Goal: Task Accomplishment & Management: Use online tool/utility

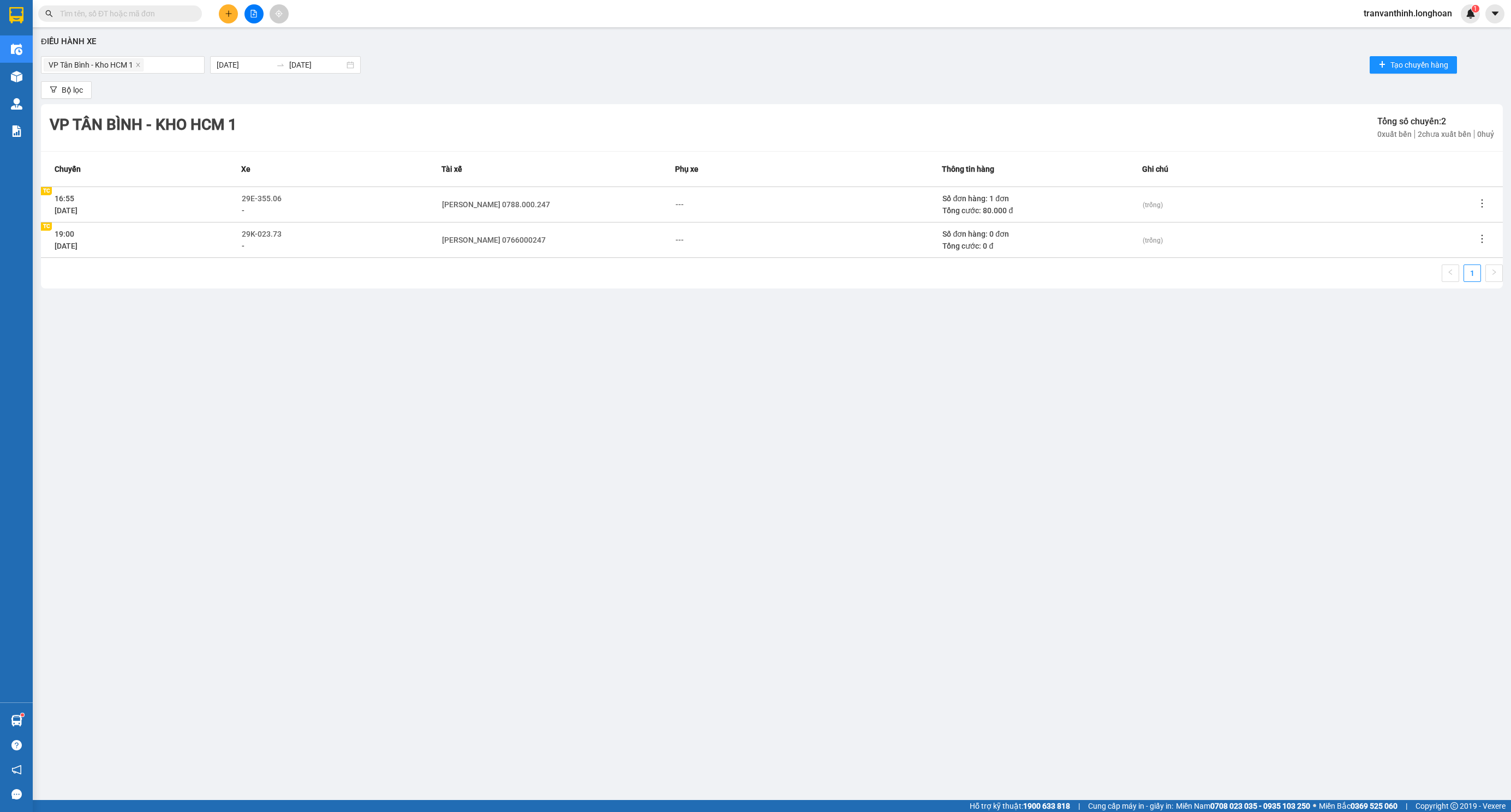
click at [133, 375] on div "Điều hành xe VP Tân Bình - Kho HCM 1 [DATE] [DATE] Tạo chuyến hàng Bộ lọc VP [G…" at bounding box center [771, 386] width 1467 height 706
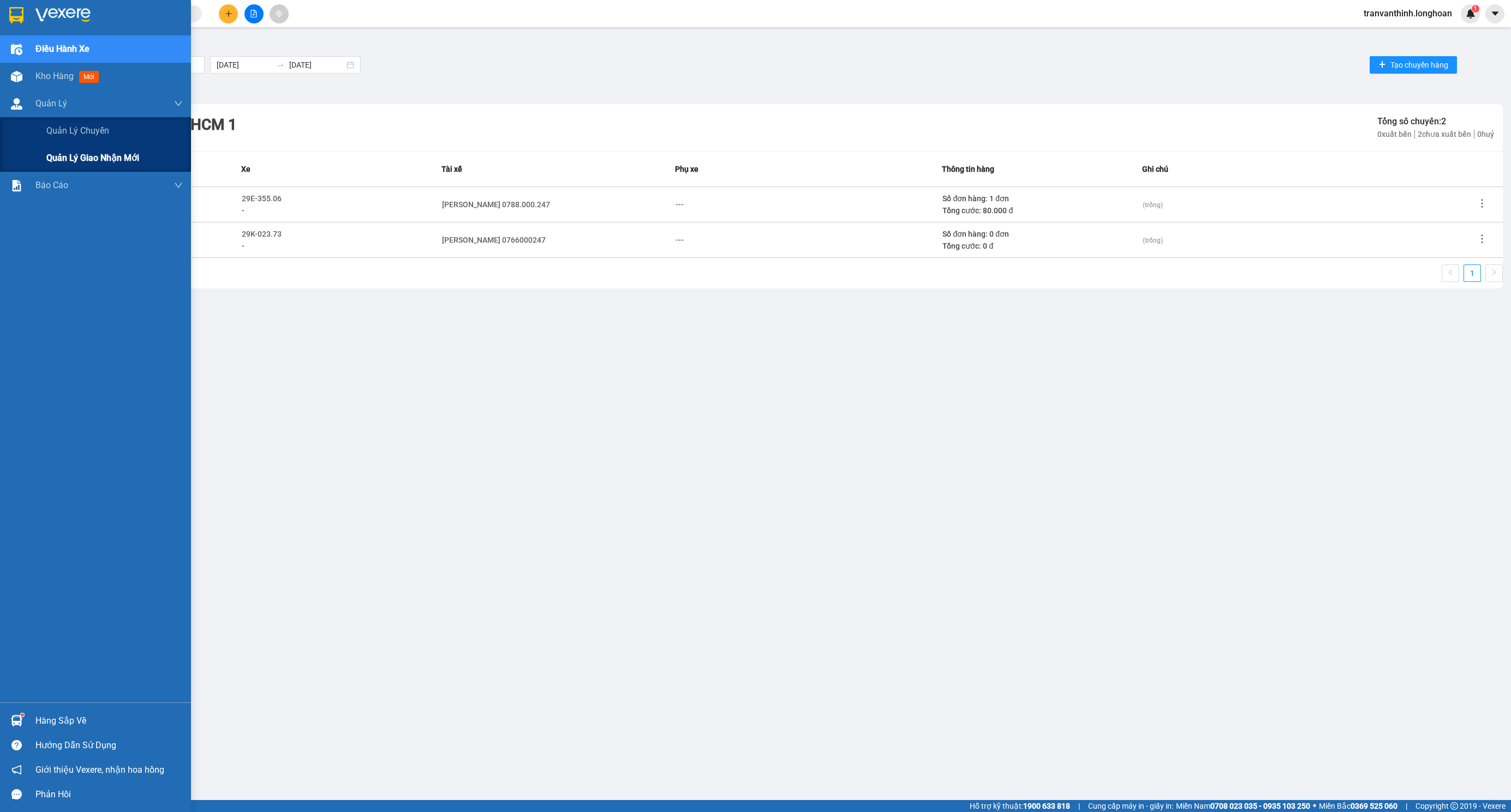
click at [92, 159] on span "Quản lý giao nhận mới" at bounding box center [93, 158] width 93 height 14
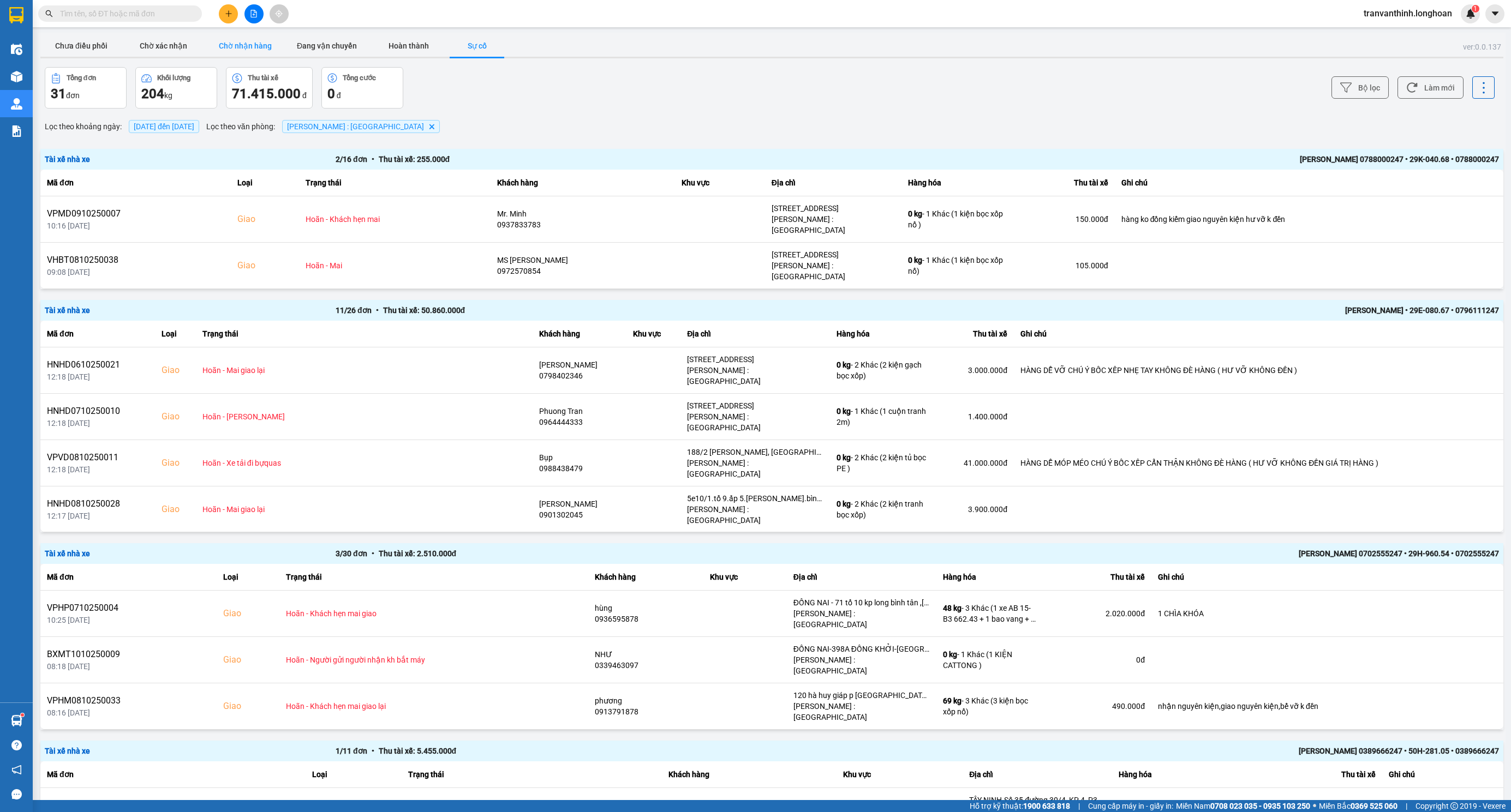
click at [248, 45] on button "Chờ nhận hàng" at bounding box center [245, 46] width 82 height 22
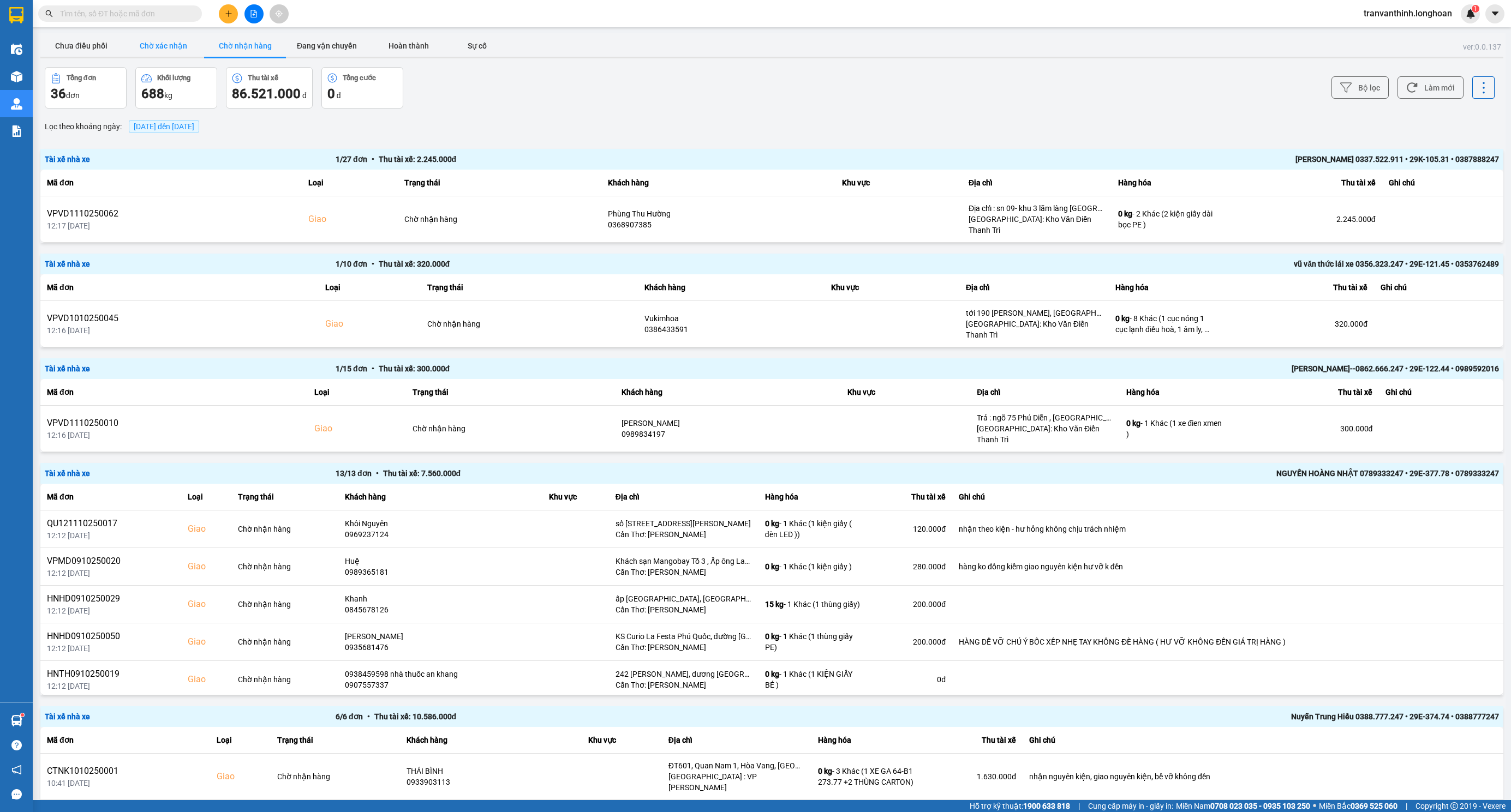
click at [159, 43] on button "Chờ xác nhận" at bounding box center [162, 46] width 82 height 22
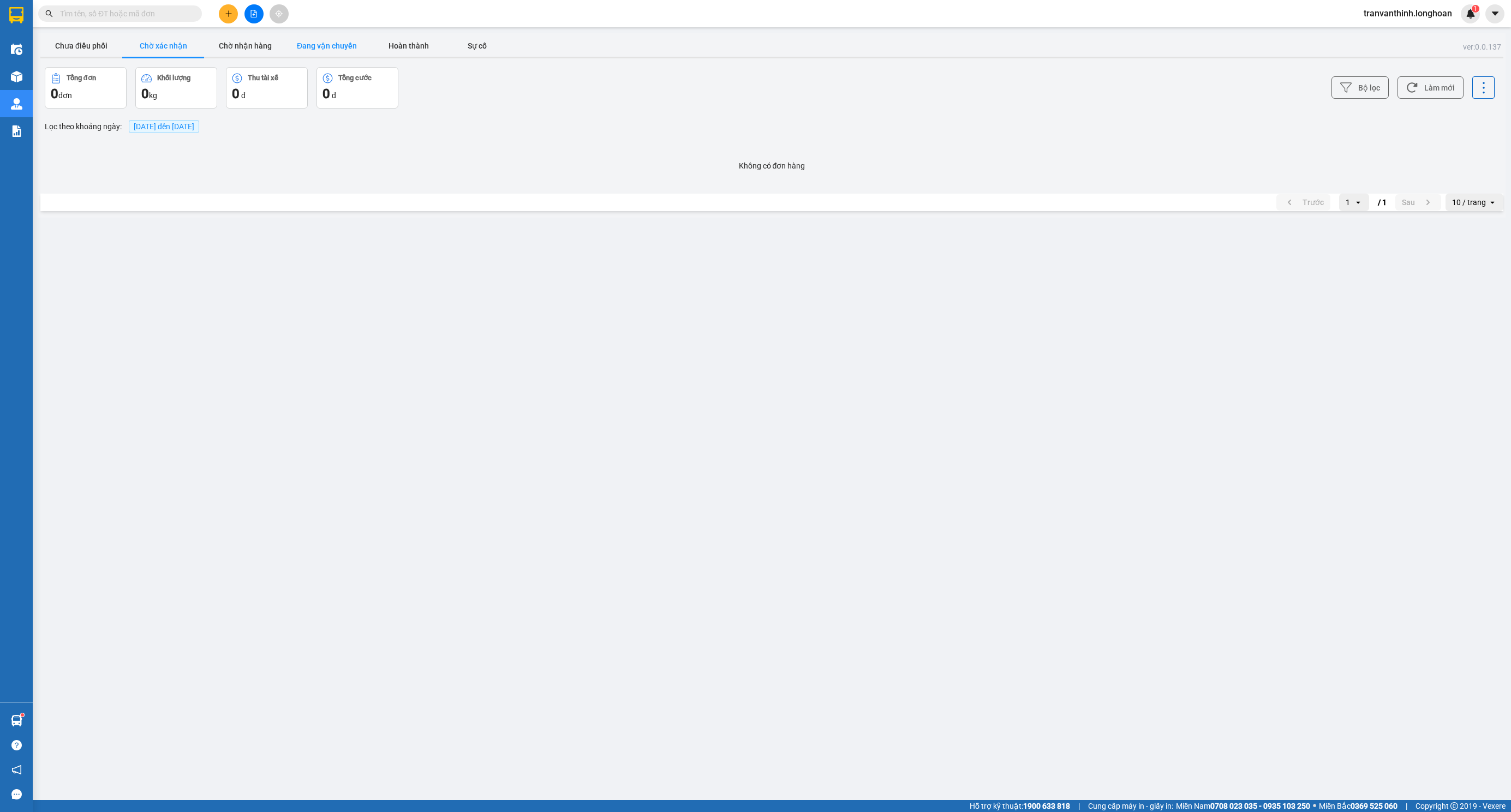
click at [326, 48] on button "Đang vận chuyển" at bounding box center [326, 46] width 82 height 22
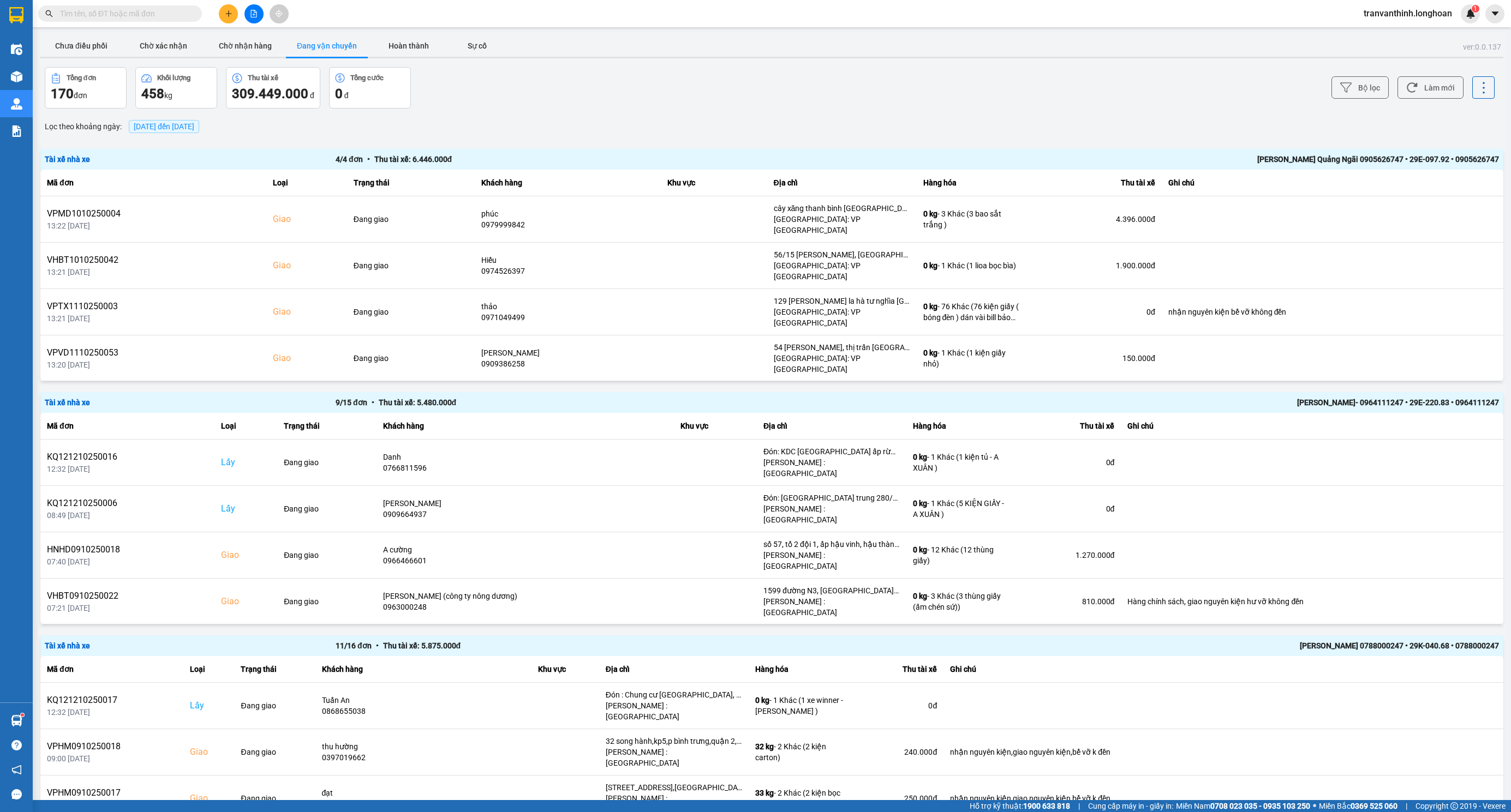
click at [160, 128] on span "[DATE] đến [DATE]" at bounding box center [164, 126] width 60 height 9
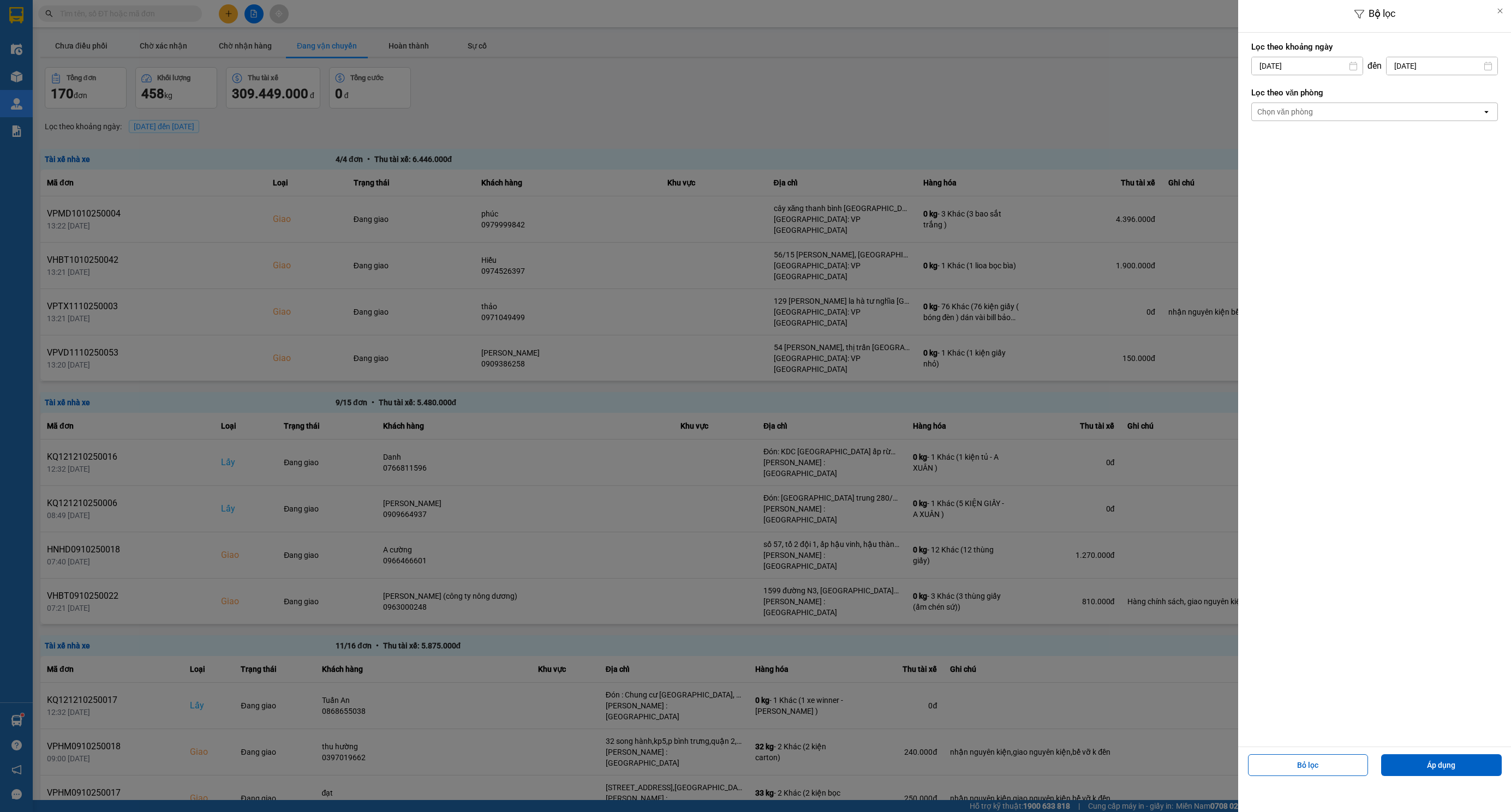
click at [1370, 120] on div "Chọn văn phòng" at bounding box center [1366, 112] width 230 height 18
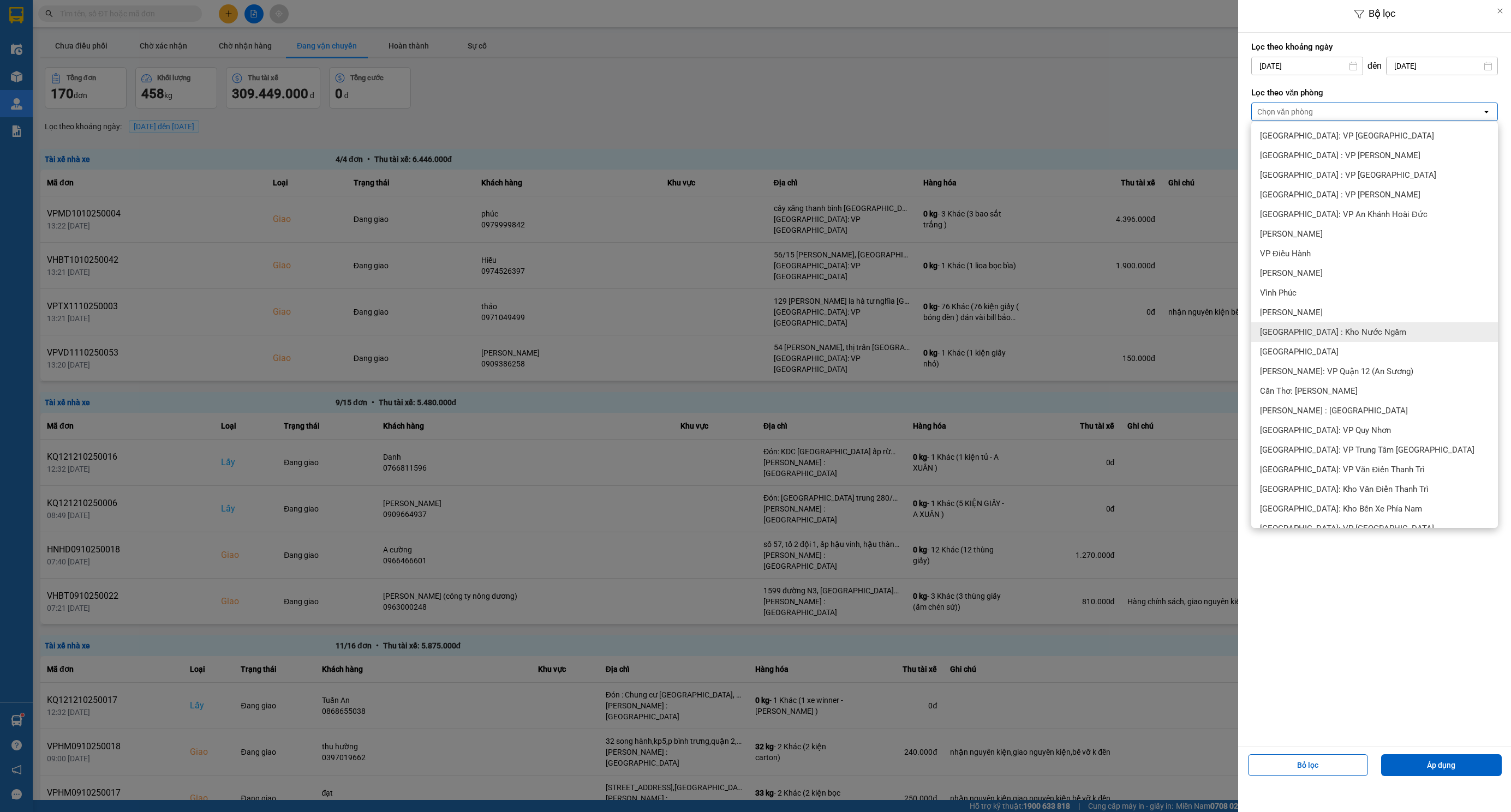
scroll to position [245, 0]
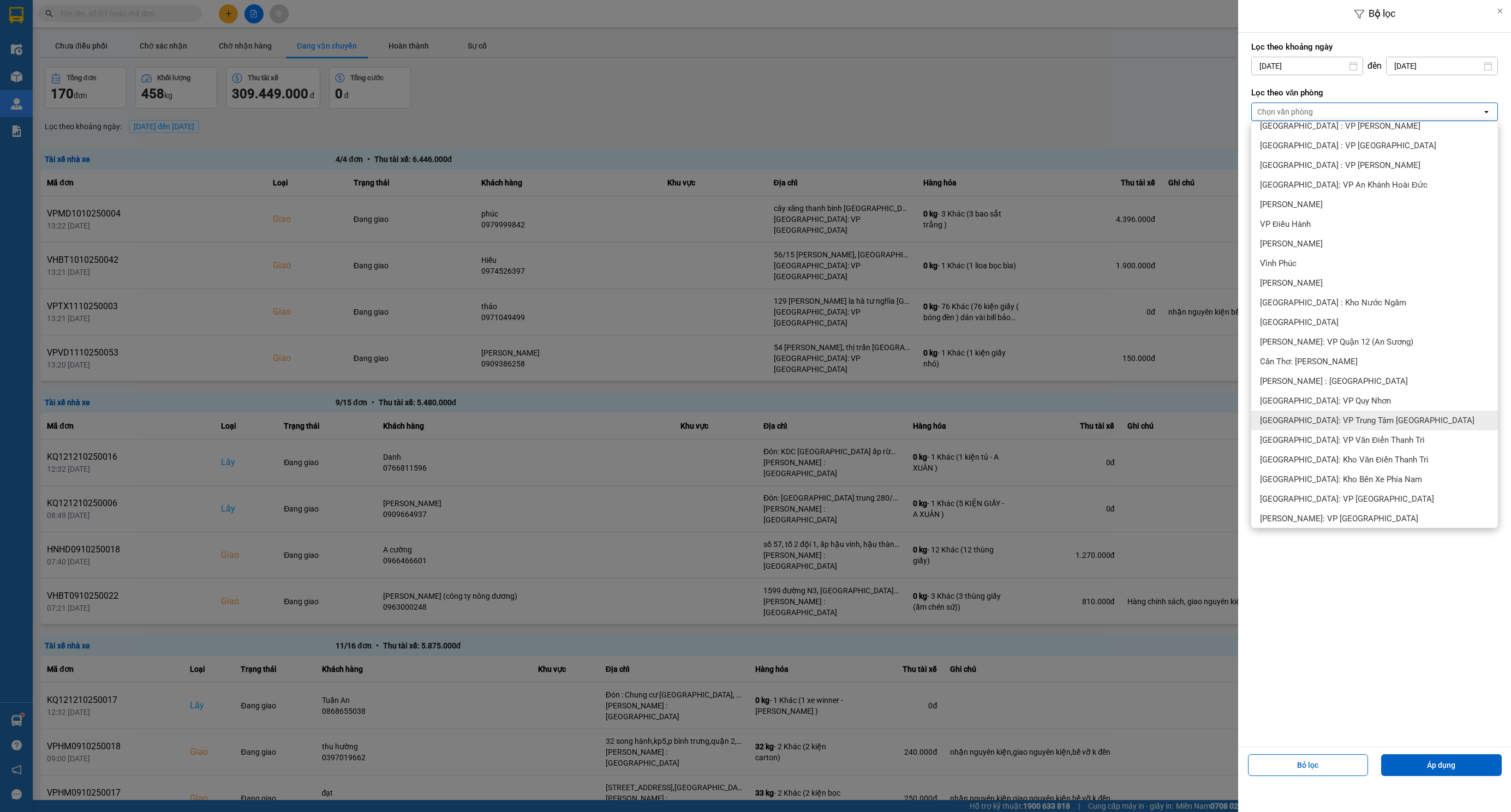
click at [640, 158] on div at bounding box center [755, 406] width 1511 height 812
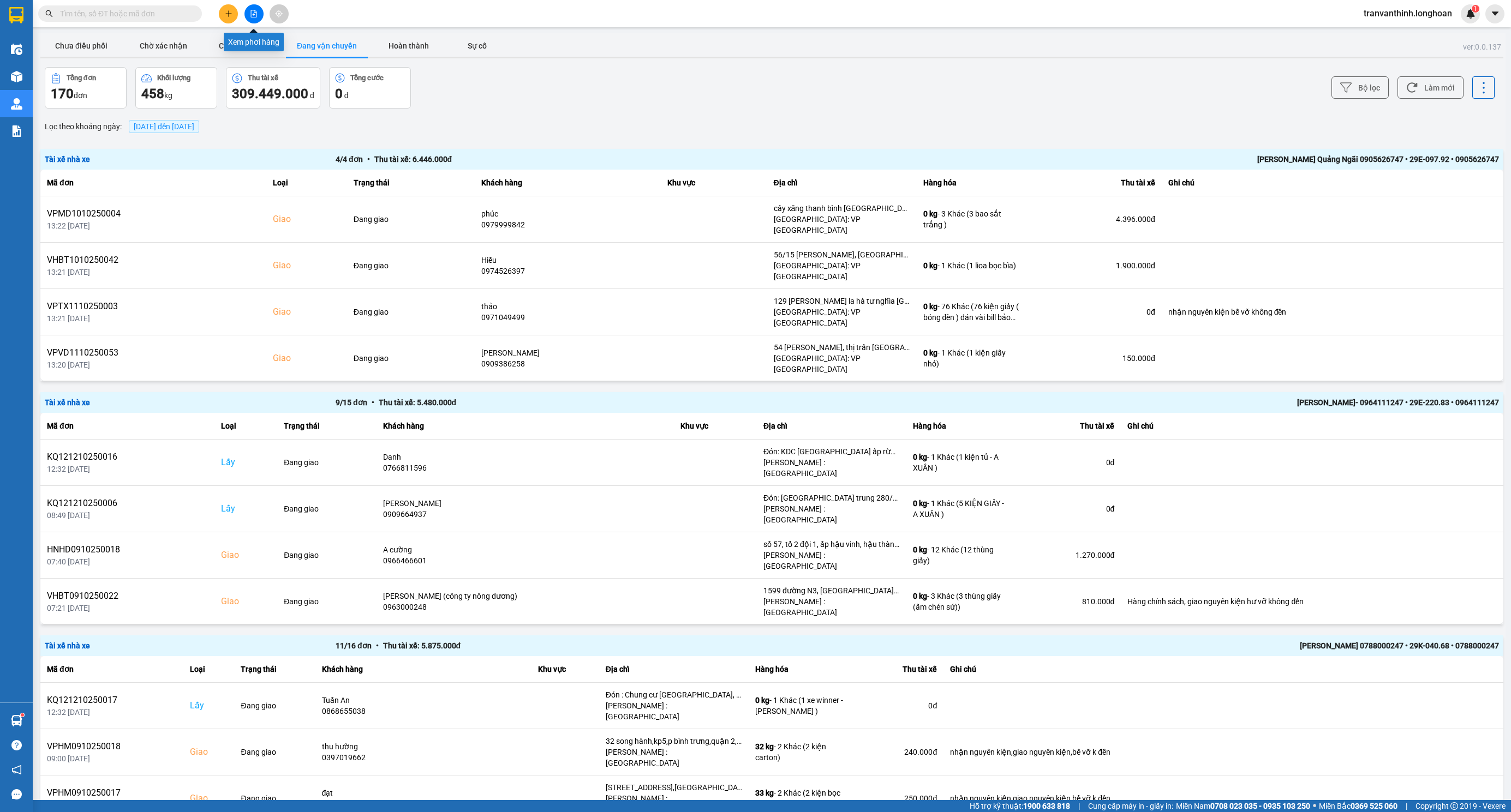
click at [252, 15] on icon "file-add" at bounding box center [253, 13] width 7 height 7
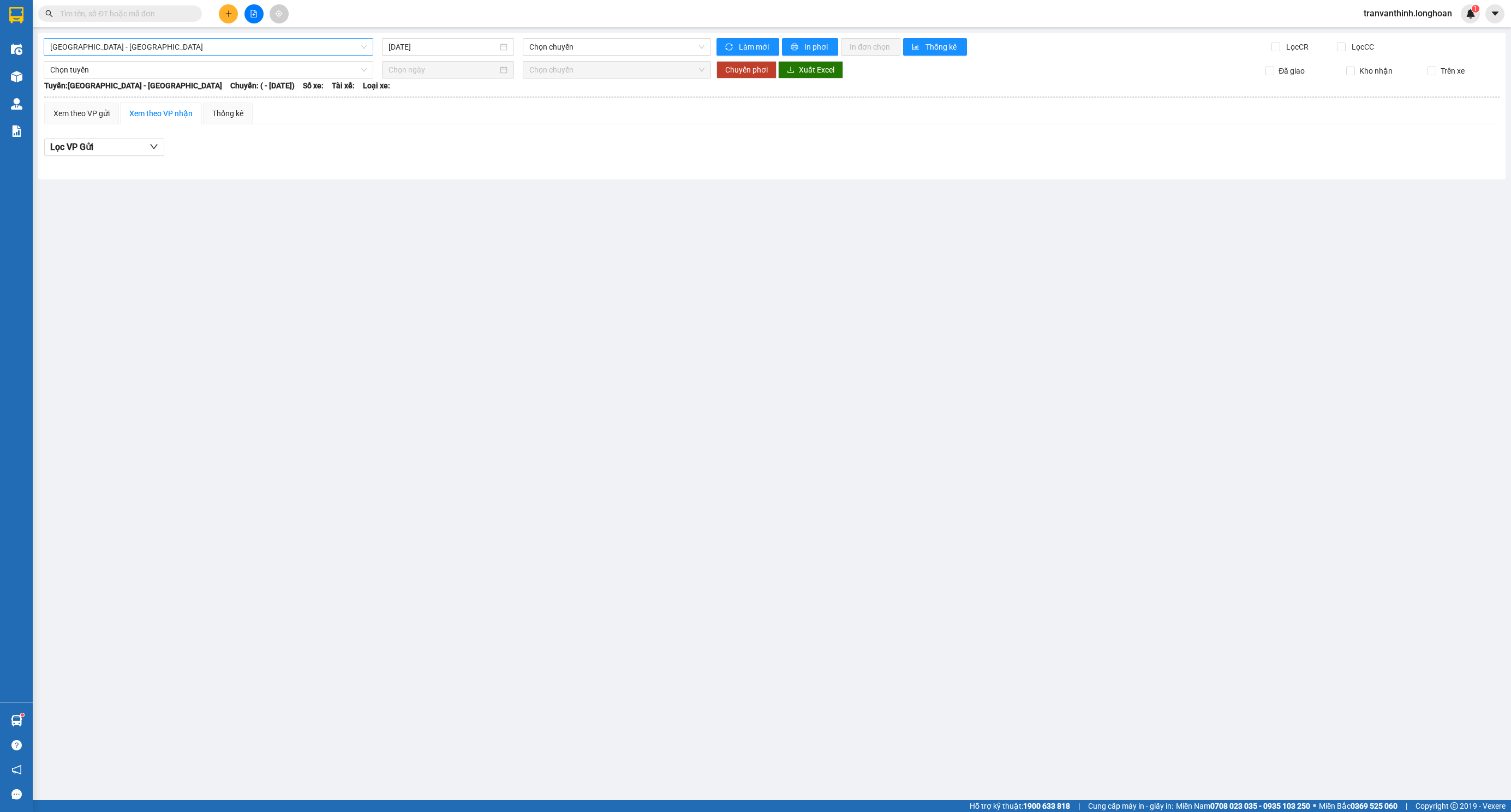
click at [205, 48] on span "[GEOGRAPHIC_DATA] - [GEOGRAPHIC_DATA]" at bounding box center [208, 47] width 317 height 16
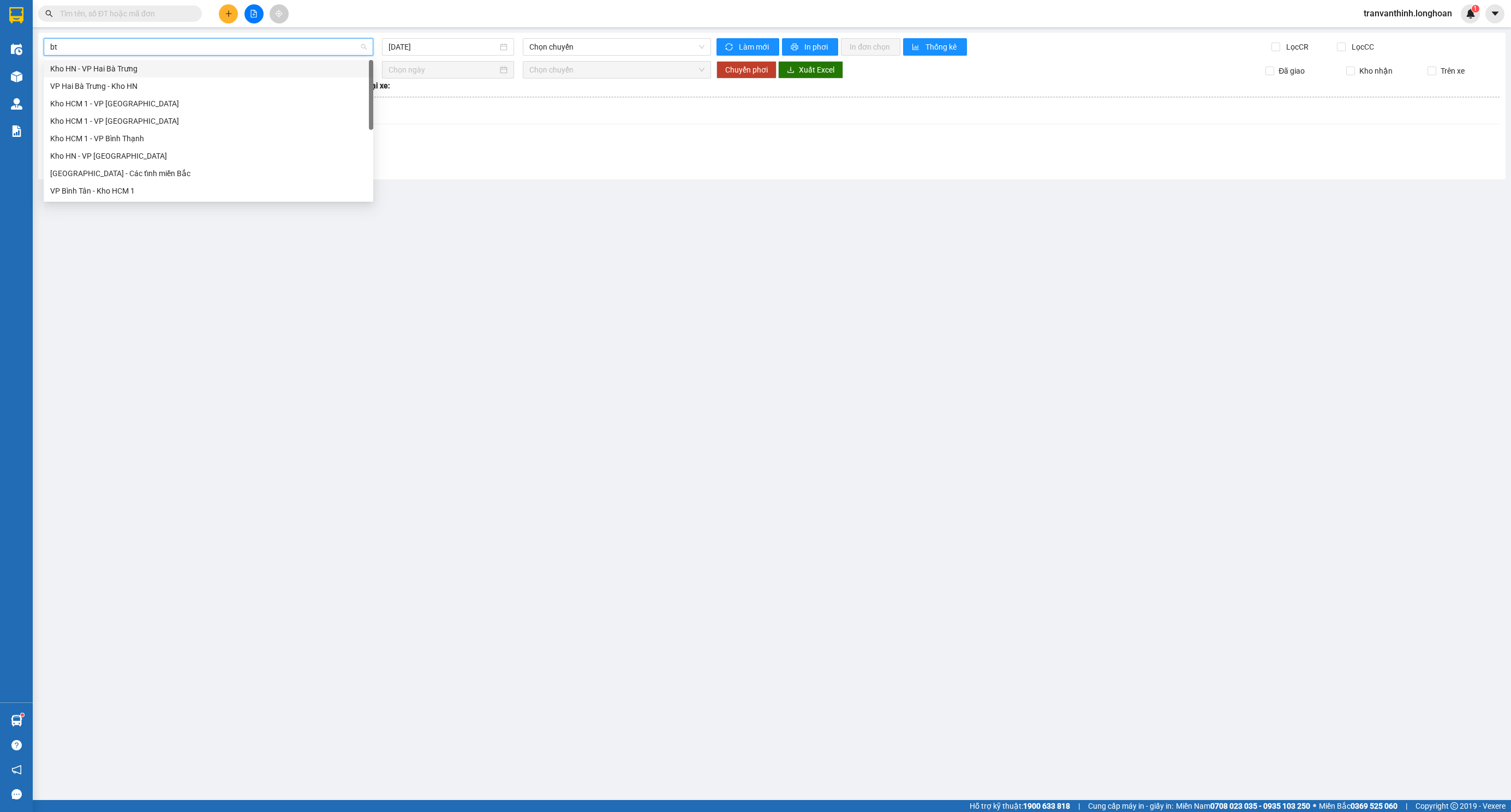
type input "btn"
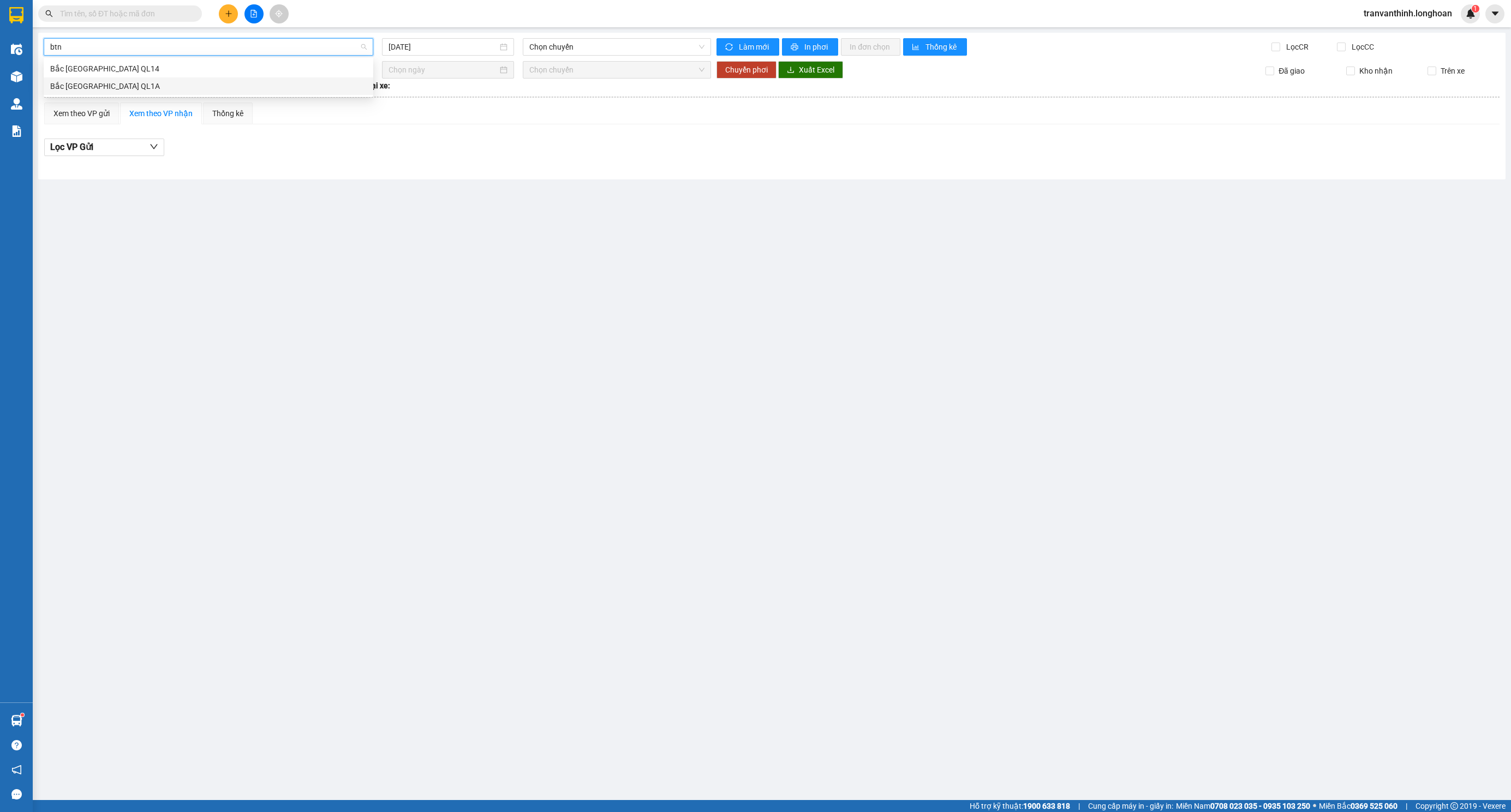
click at [115, 84] on div "Bắc [GEOGRAPHIC_DATA] QL1A" at bounding box center [208, 86] width 317 height 12
click at [431, 43] on input "[DATE]" at bounding box center [443, 47] width 109 height 12
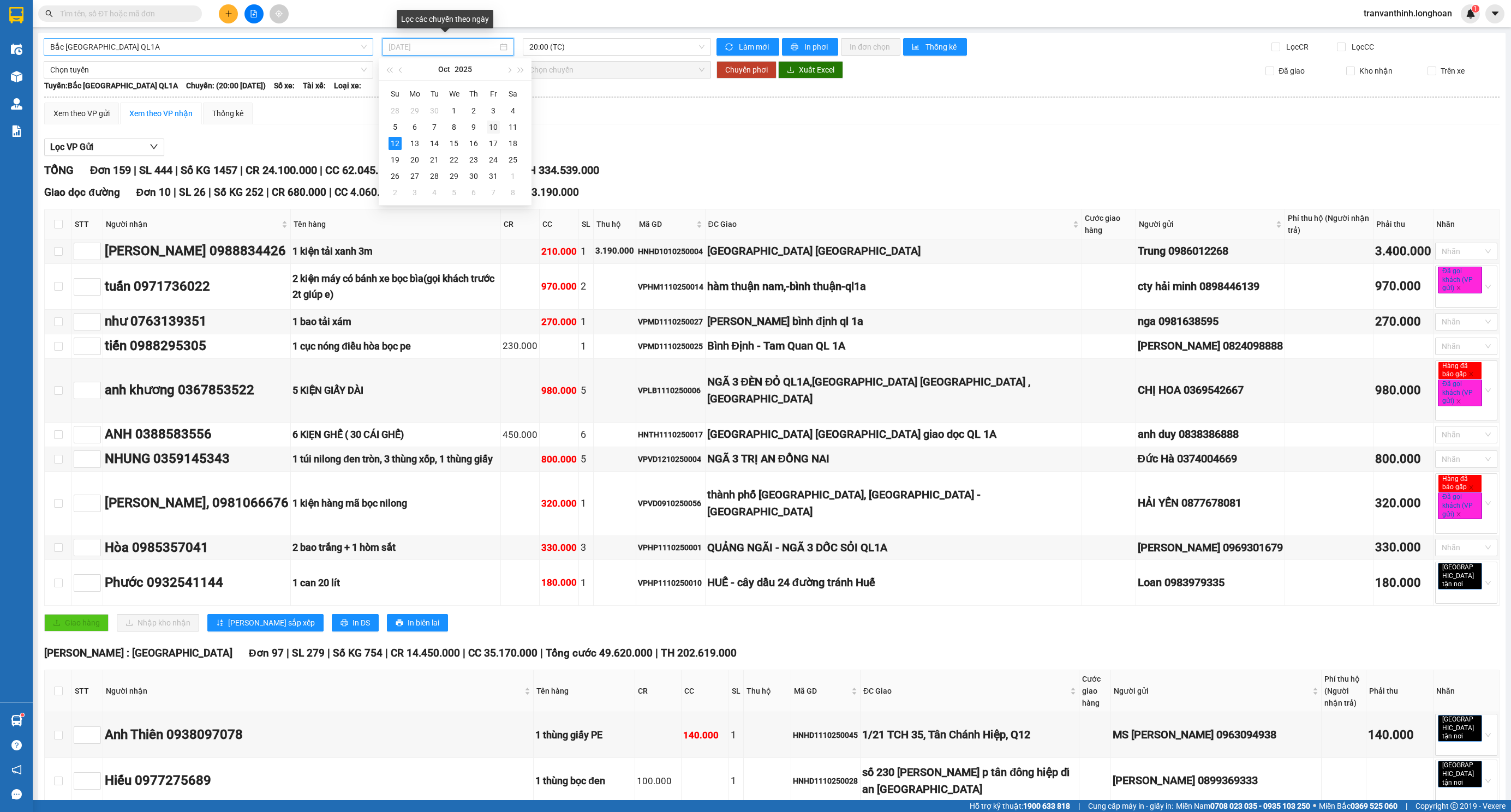
click at [495, 126] on div "10" at bounding box center [494, 127] width 13 height 13
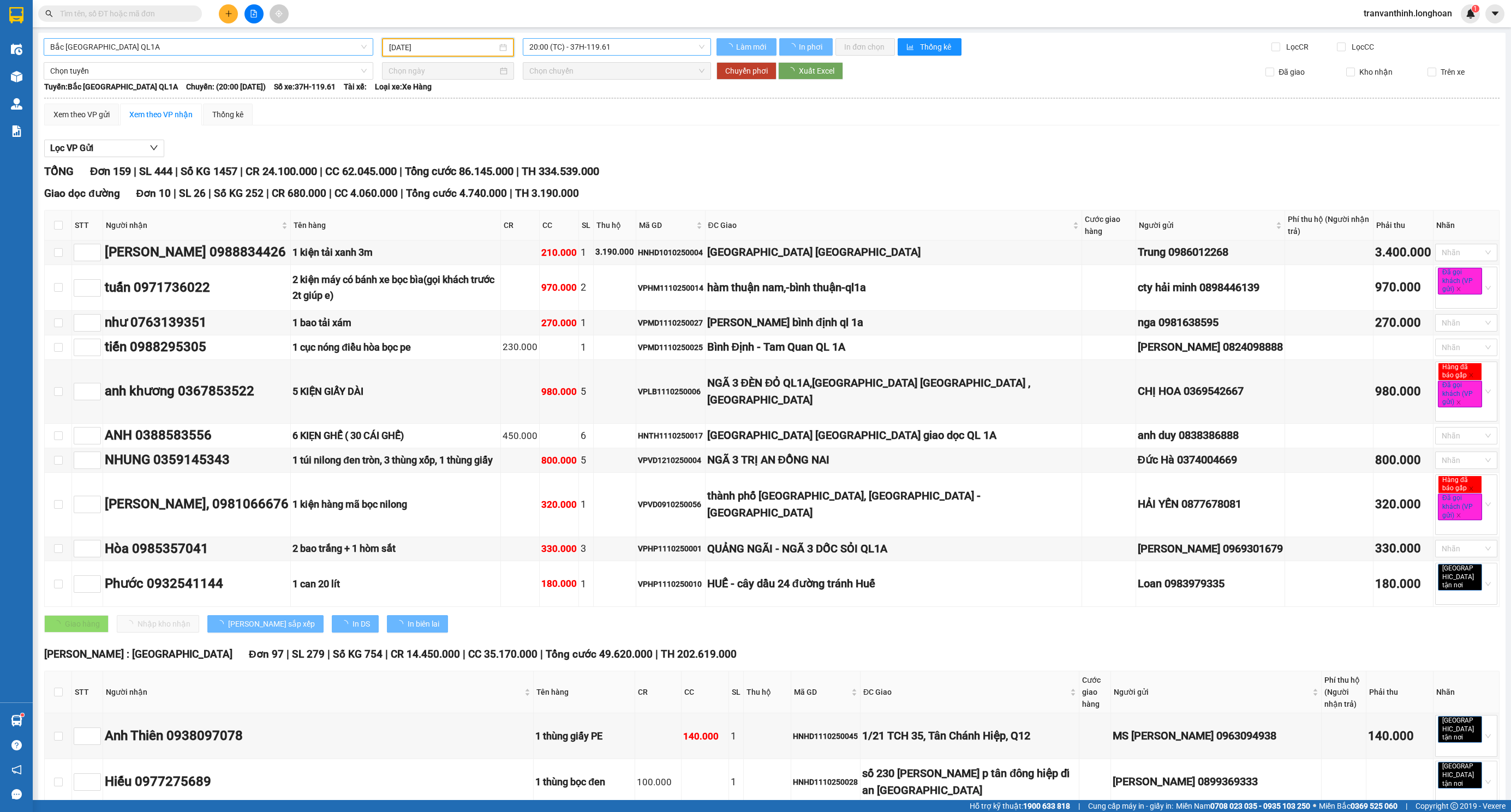
type input "[DATE]"
click at [610, 44] on span "20:00 (TC) - 37H-119.61" at bounding box center [616, 47] width 175 height 16
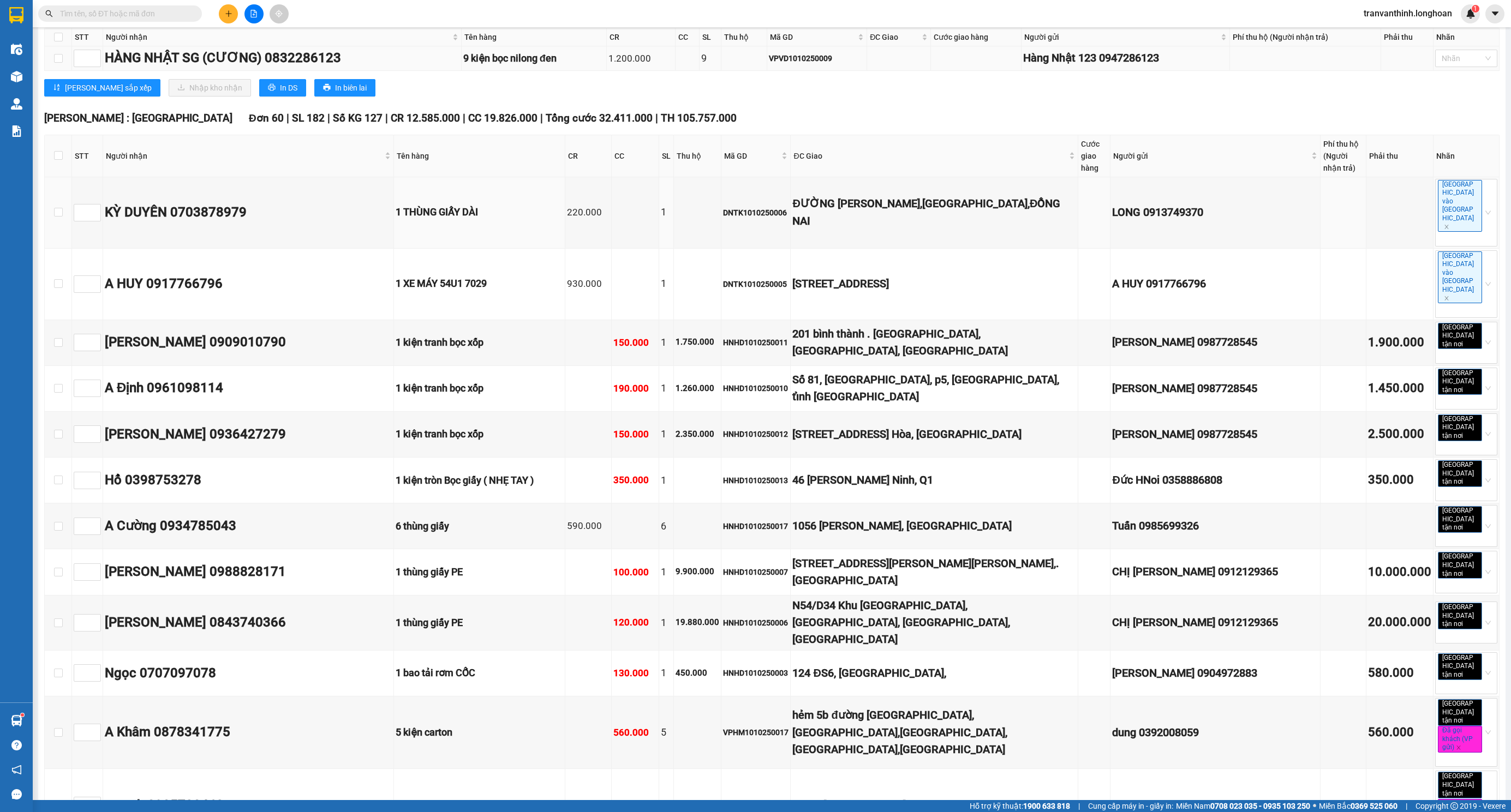
scroll to position [654, 0]
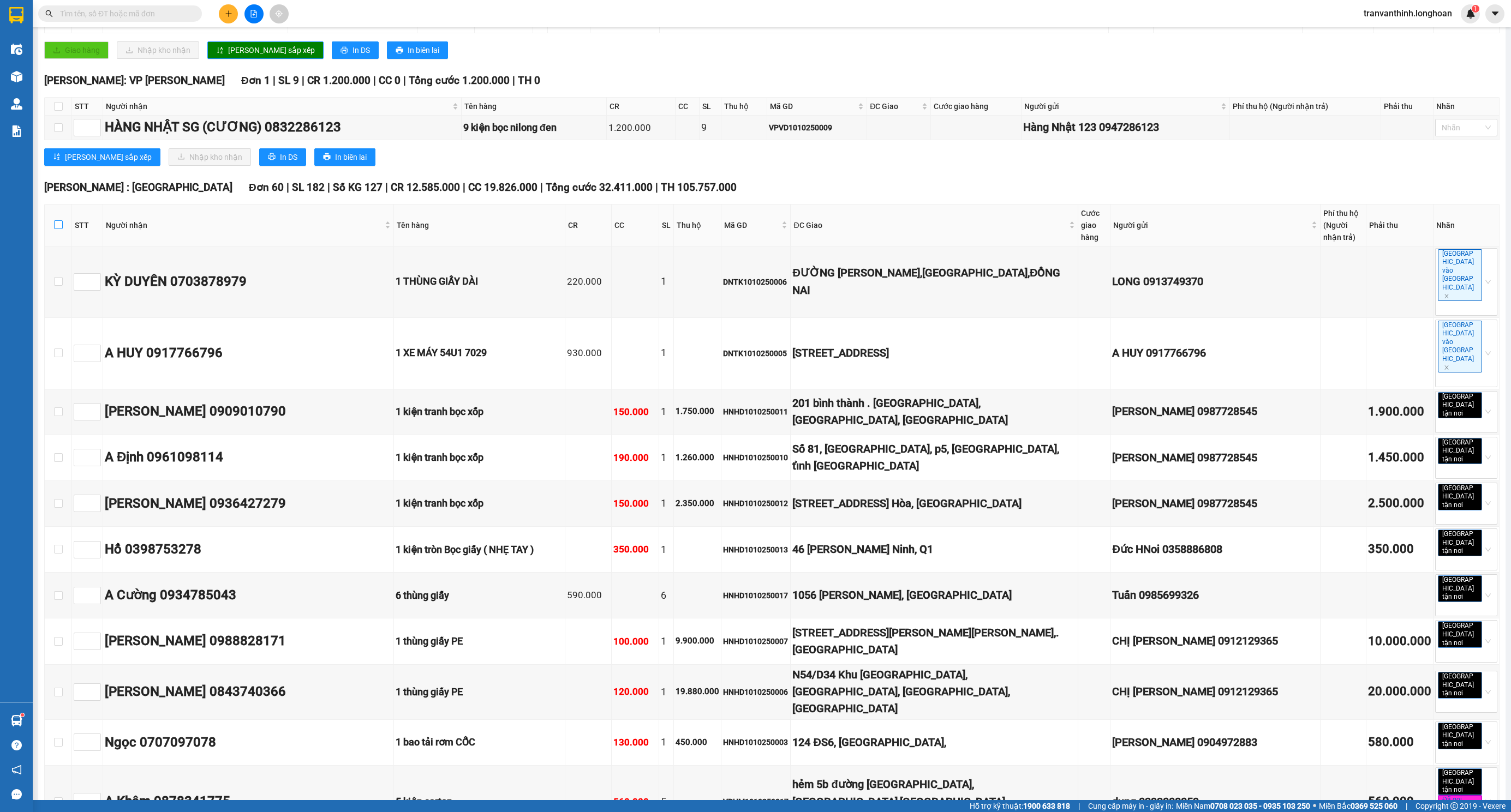
click at [61, 225] on label at bounding box center [59, 225] width 9 height 12
click at [61, 225] on input "checkbox" at bounding box center [59, 225] width 9 height 9
checkbox input "true"
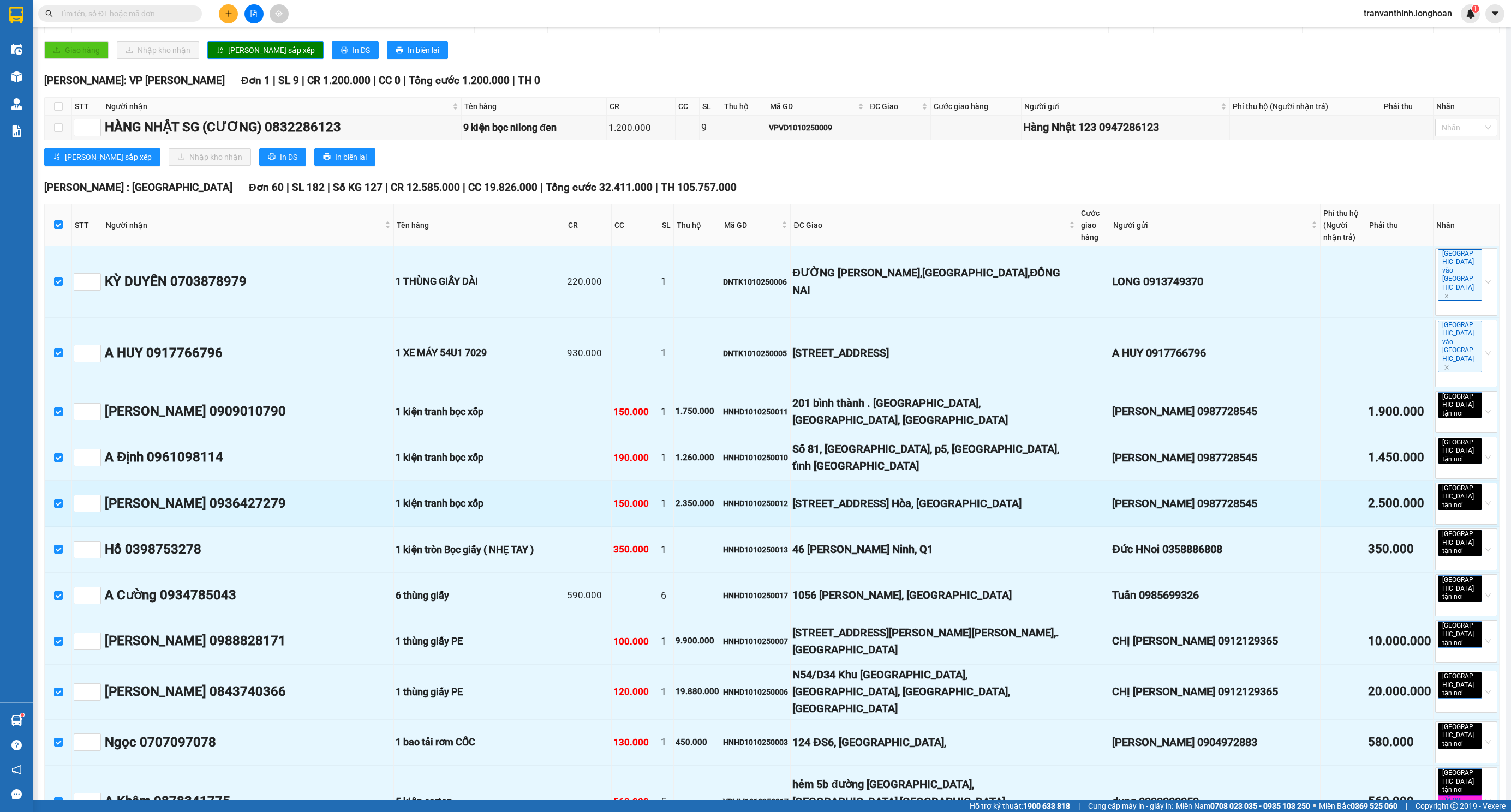
checkbox input "true"
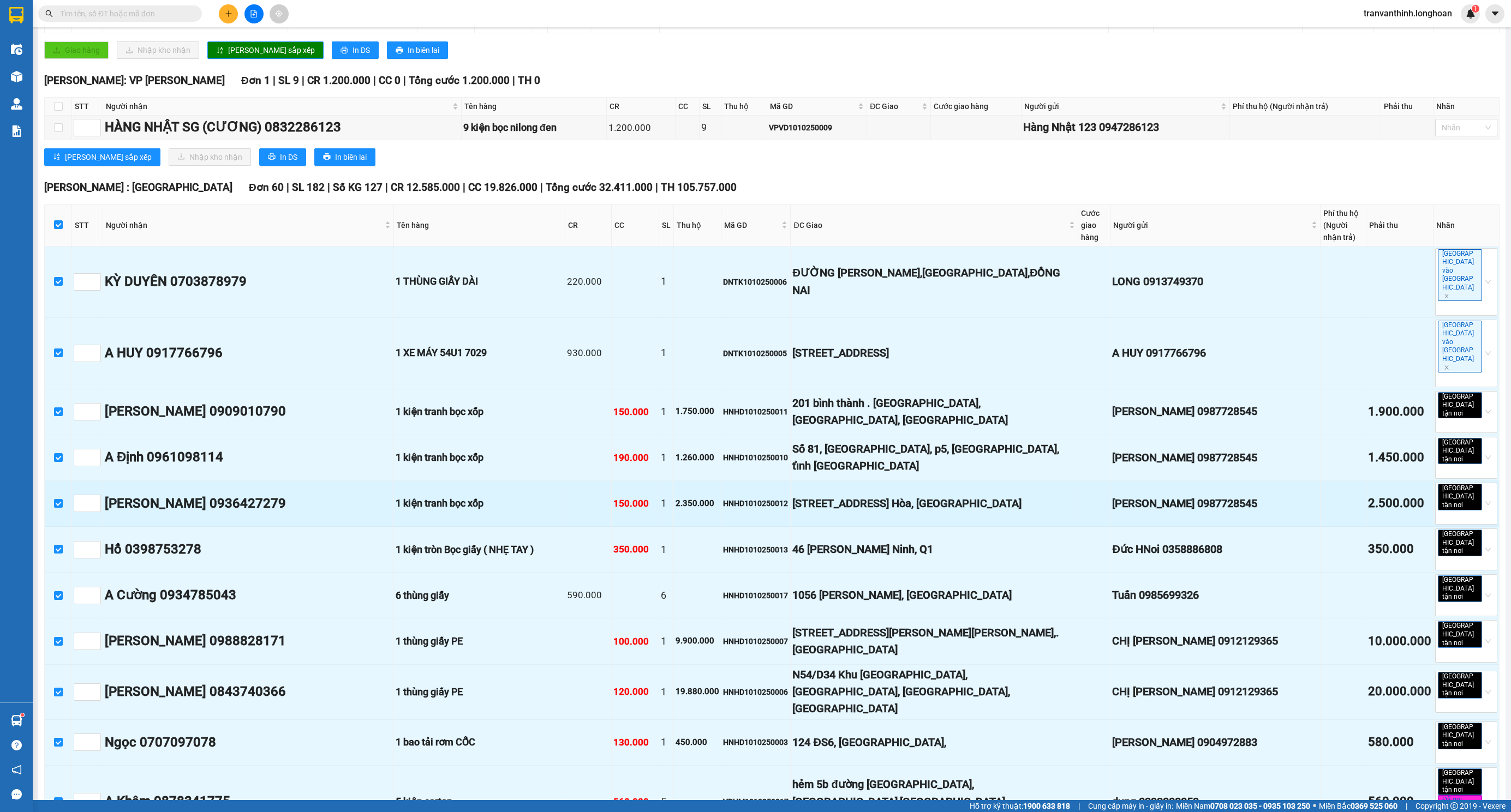
checkbox input "true"
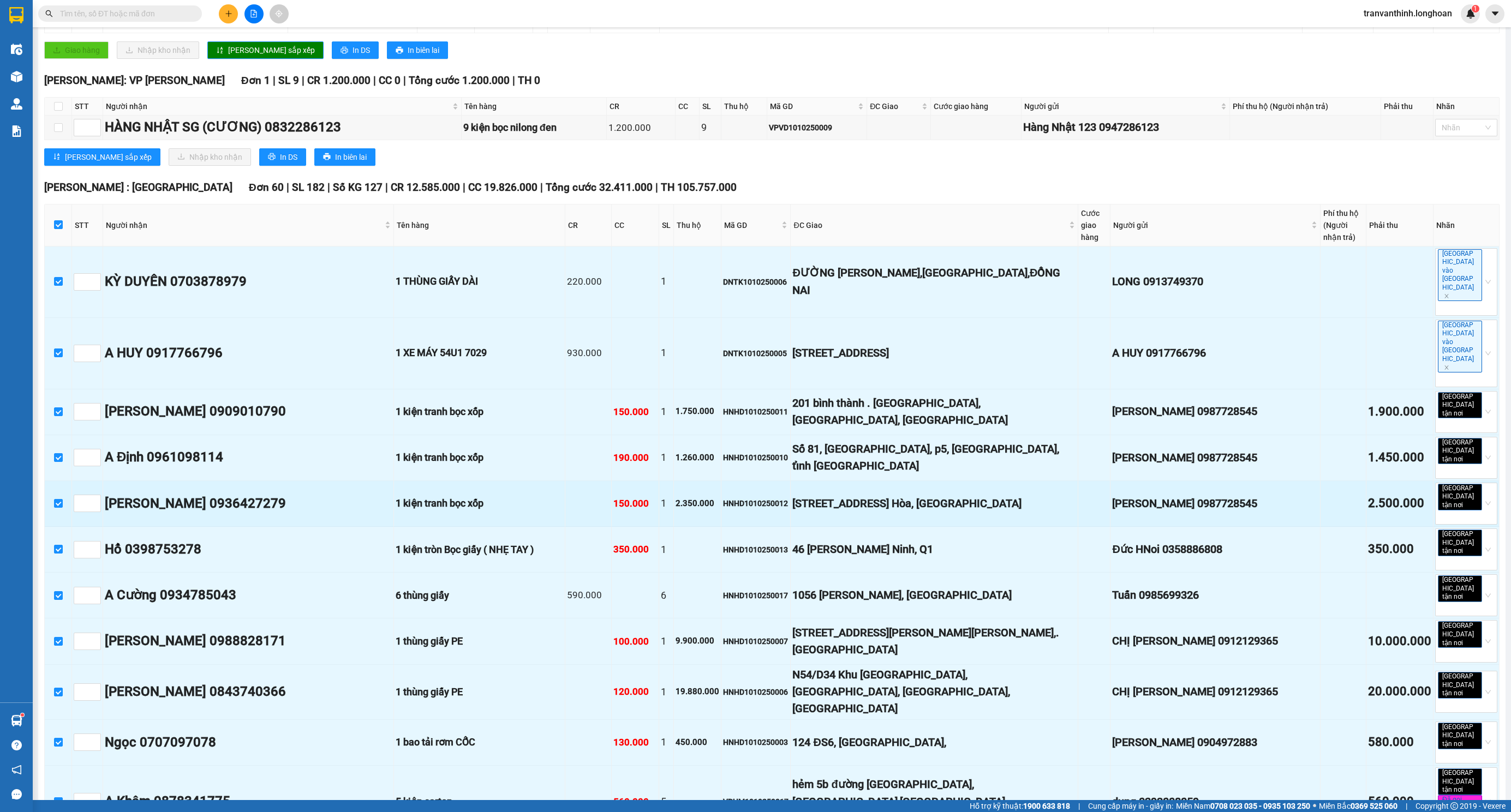
checkbox input "true"
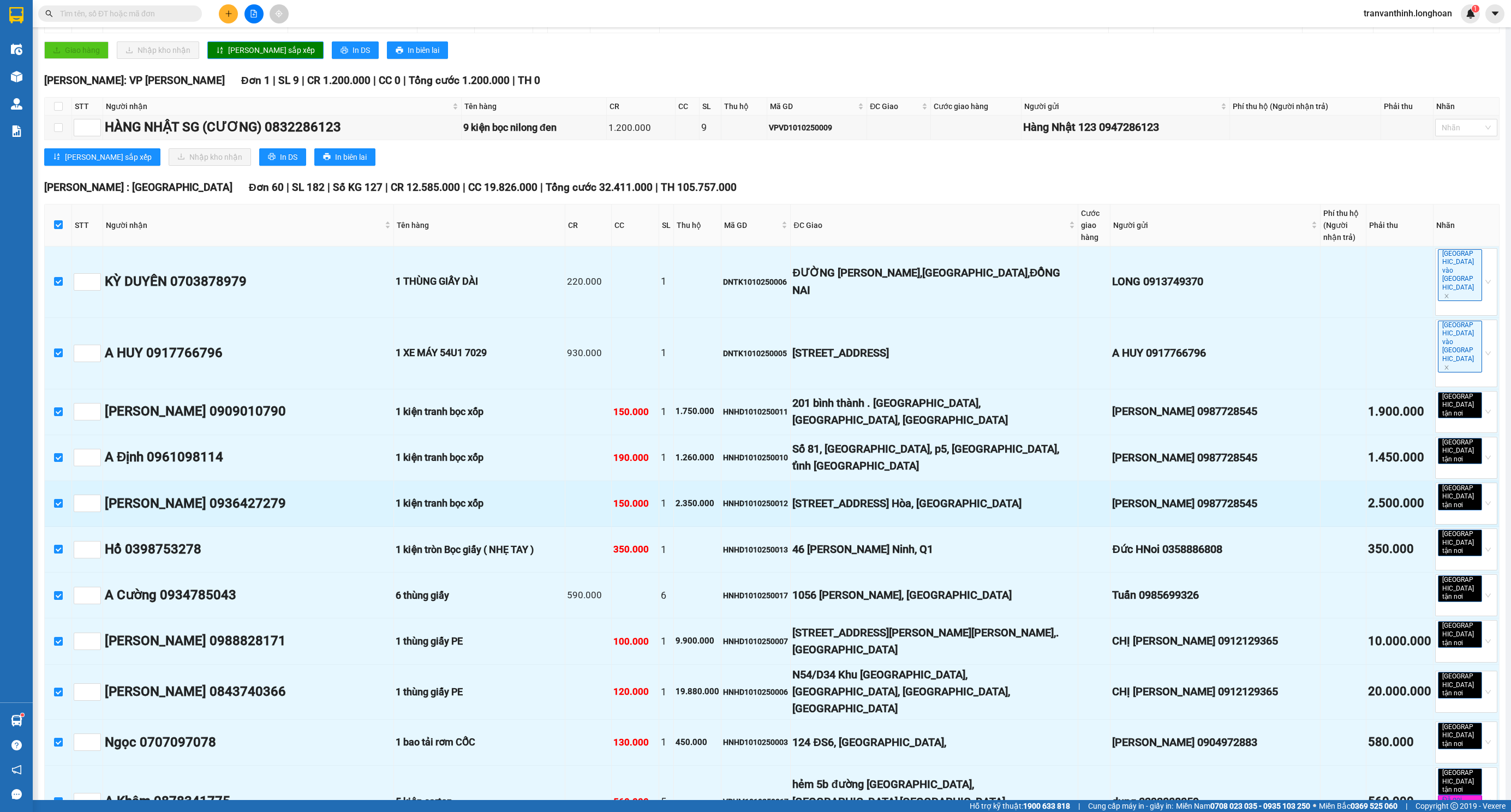
checkbox input "true"
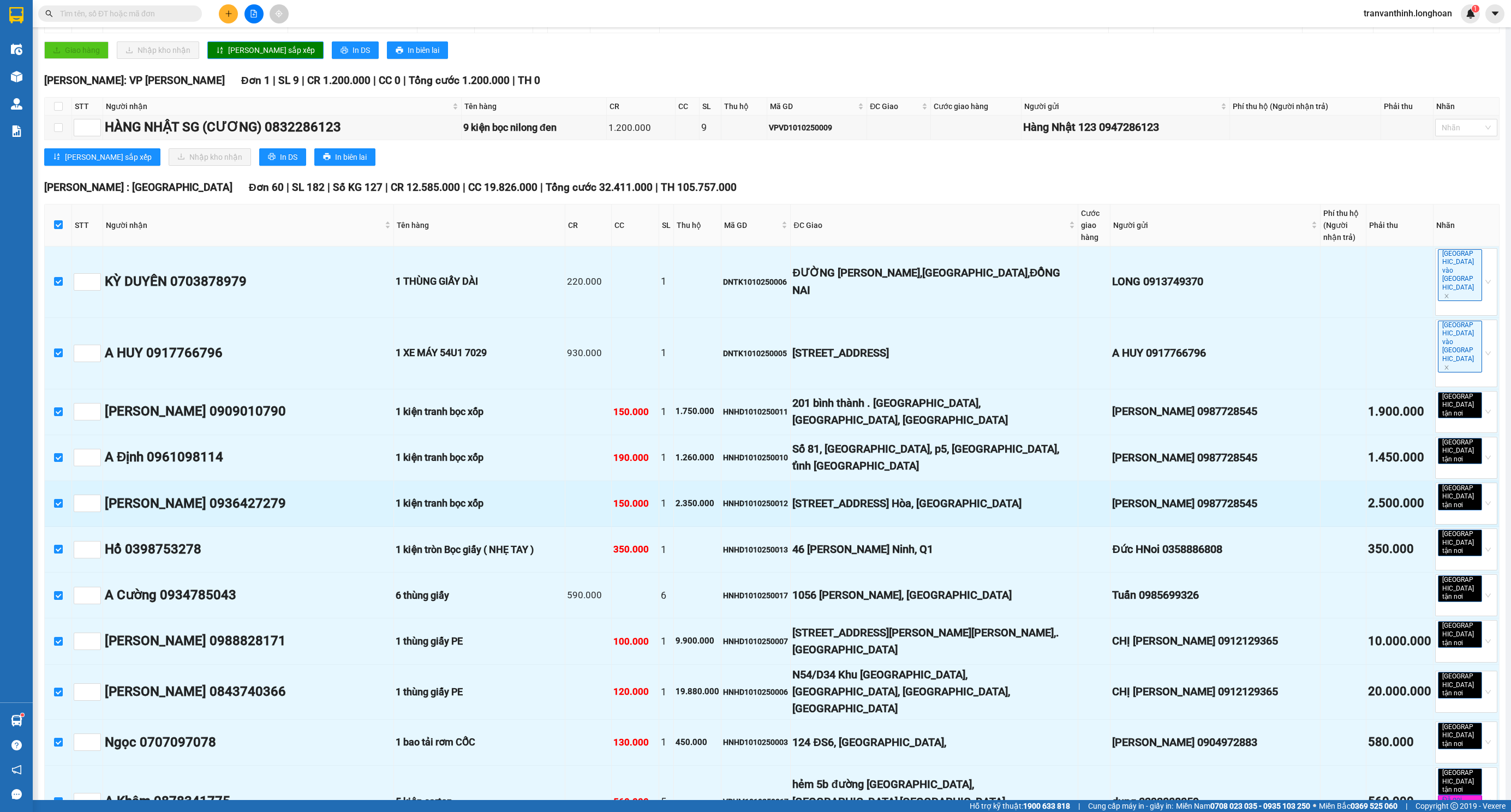
checkbox input "true"
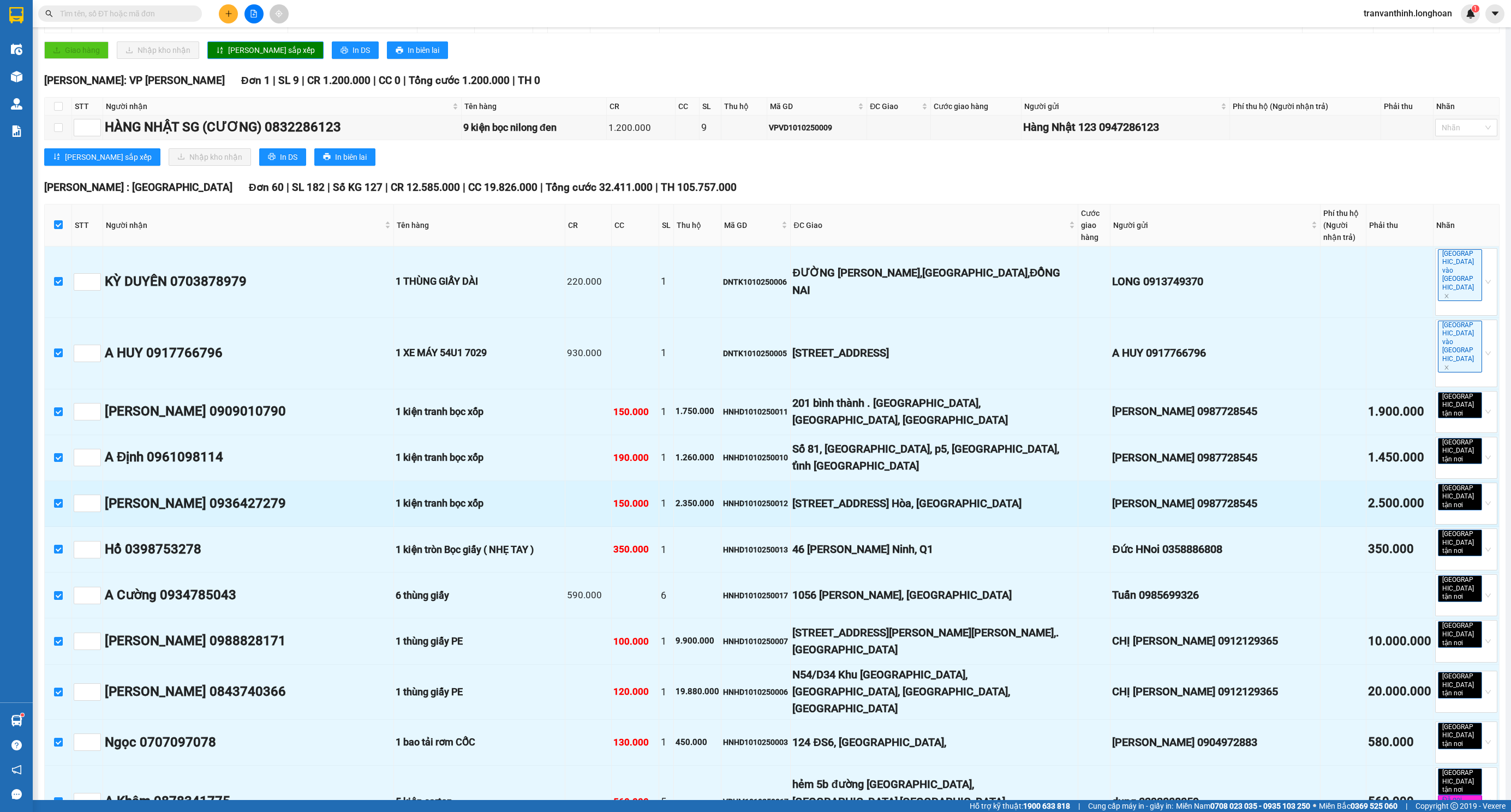
checkbox input "true"
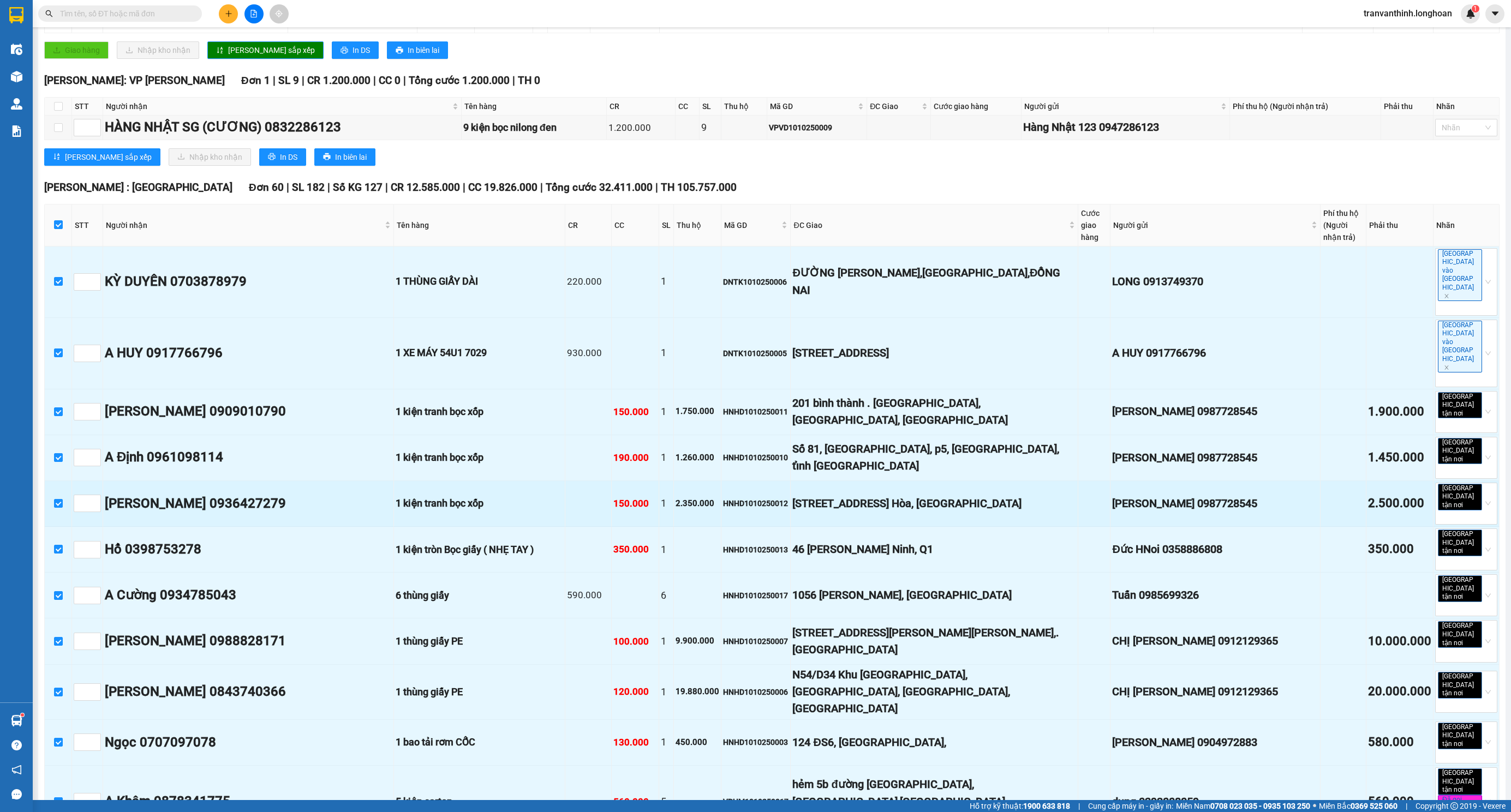
checkbox input "true"
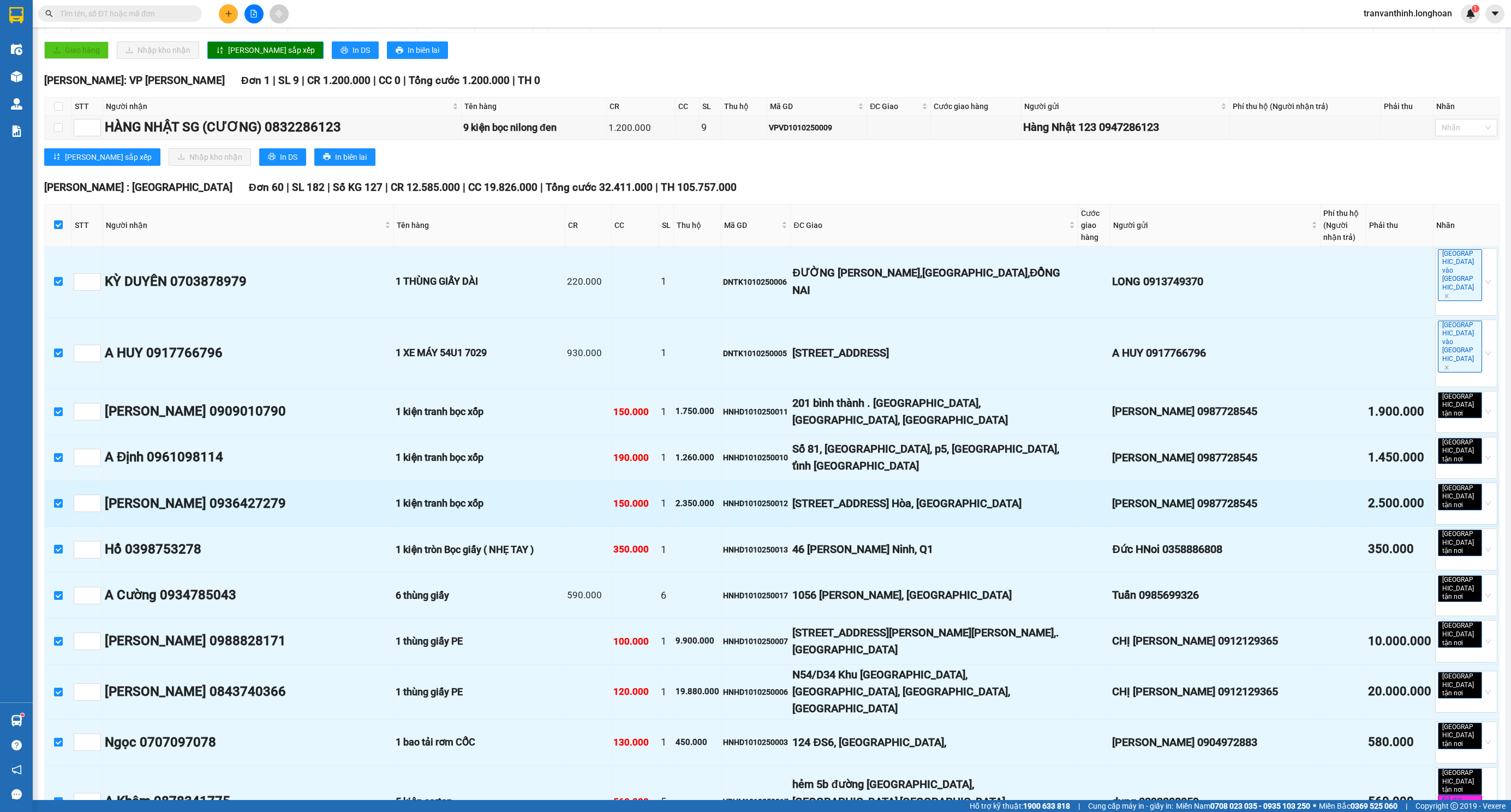
checkbox input "true"
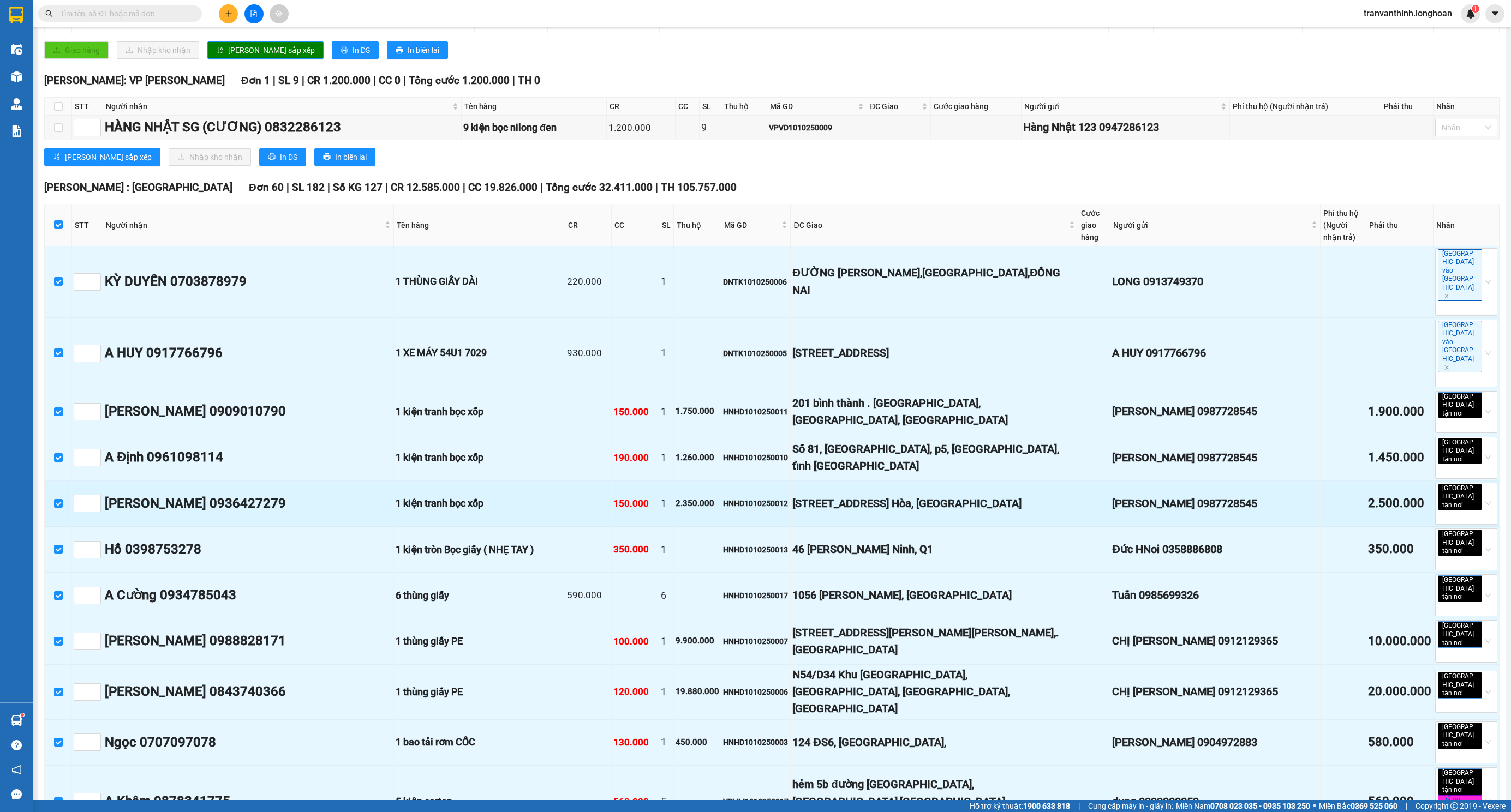
checkbox input "true"
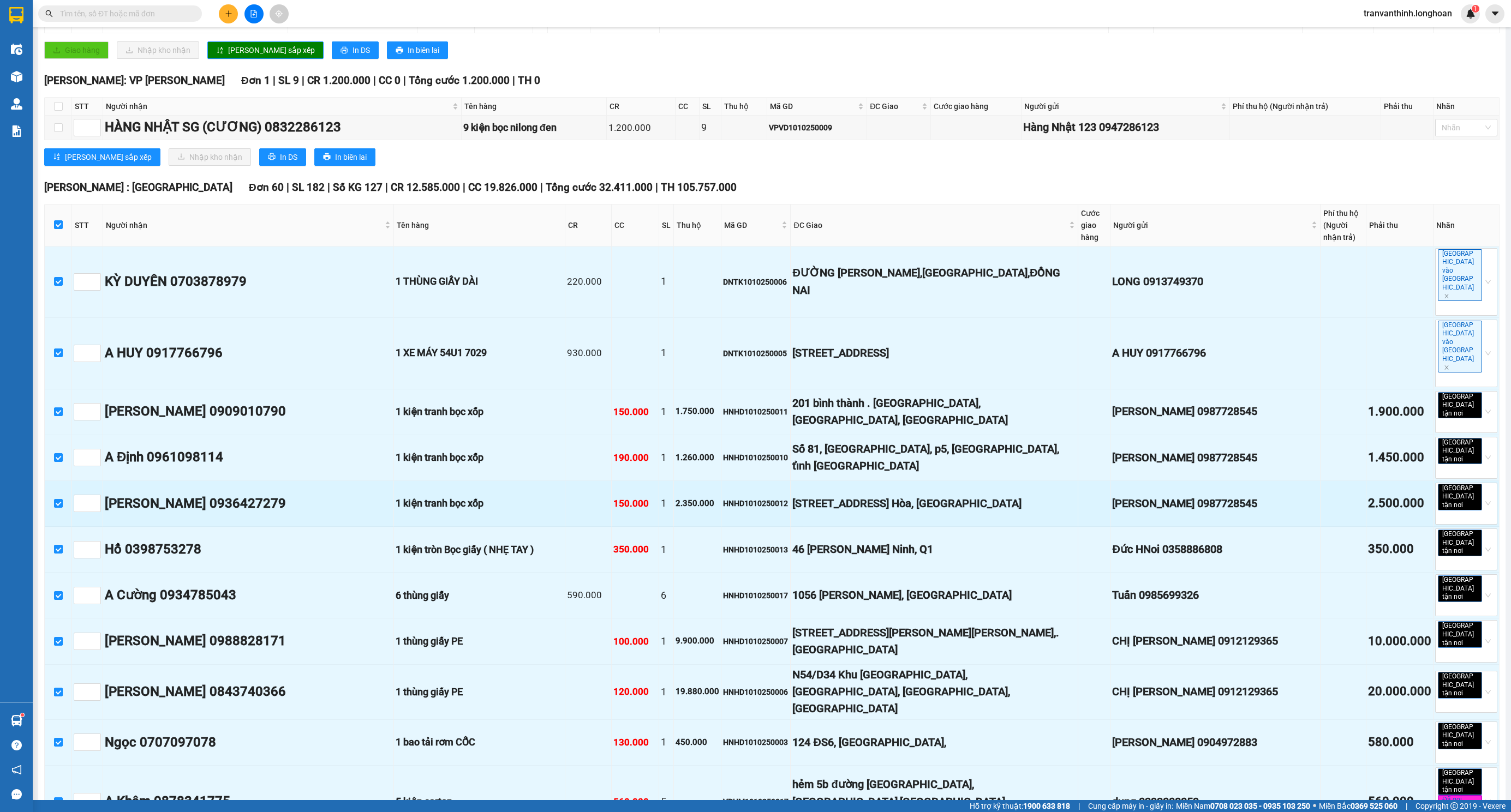
checkbox input "true"
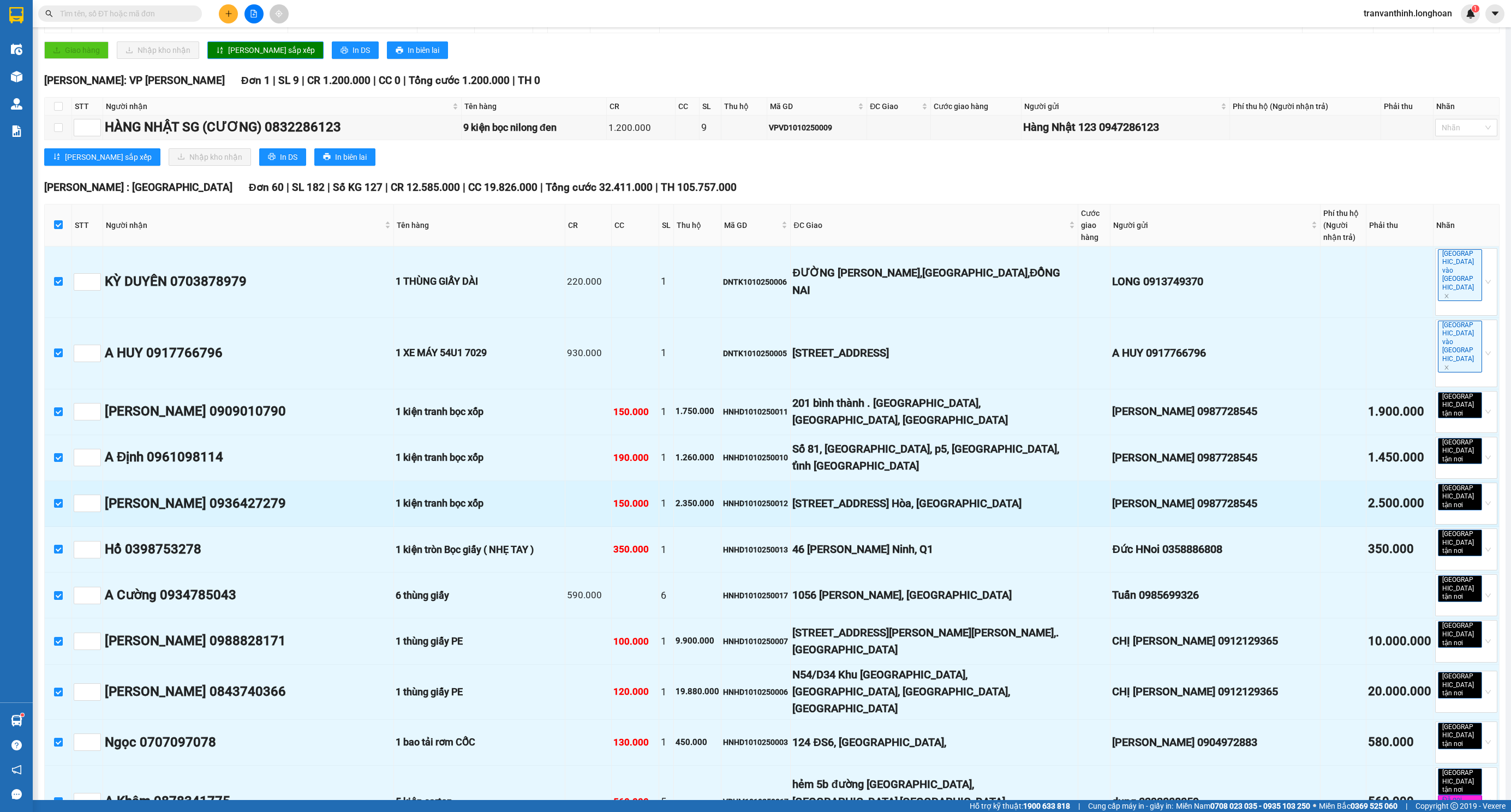
checkbox input "true"
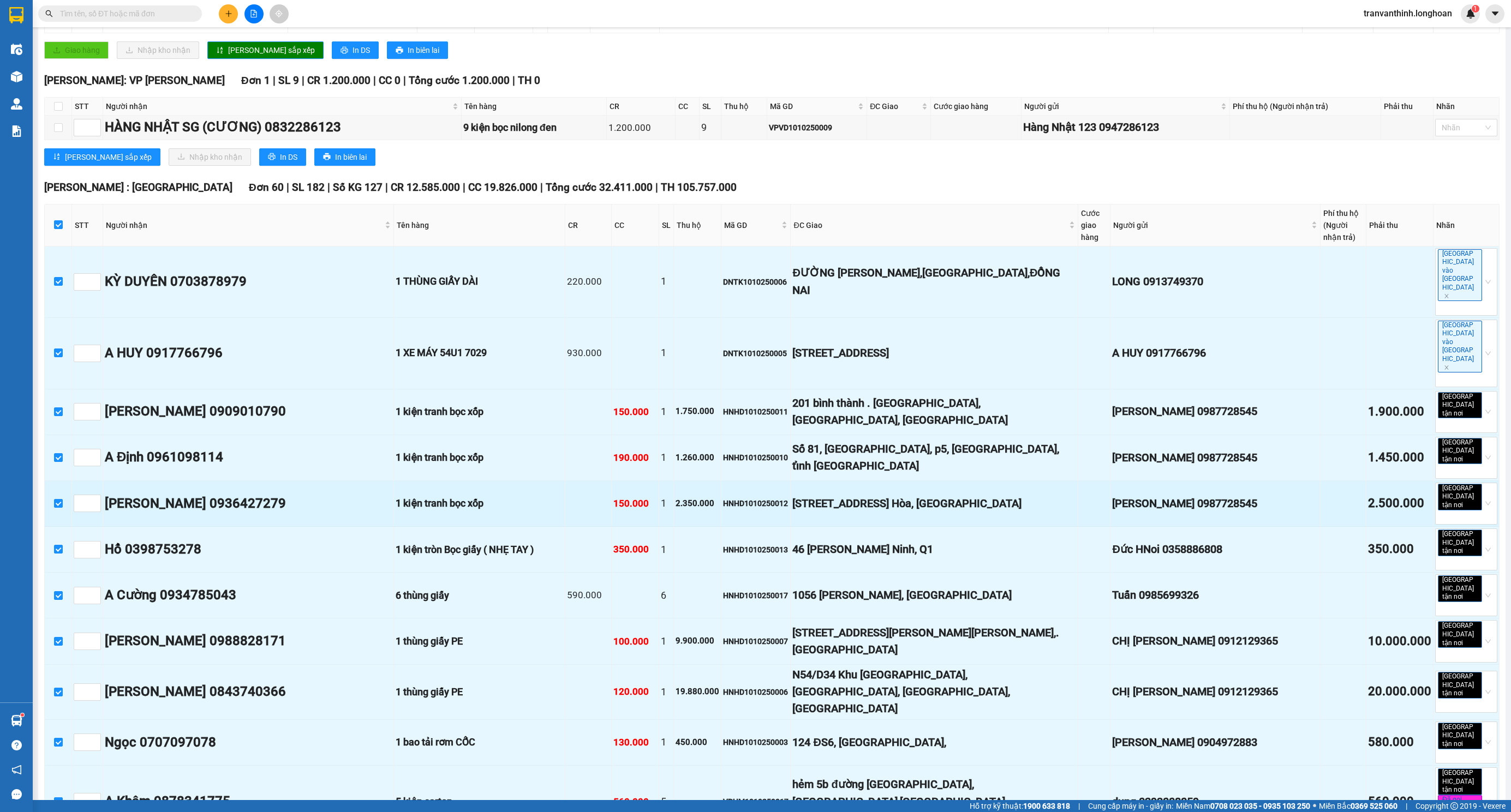
checkbox input "true"
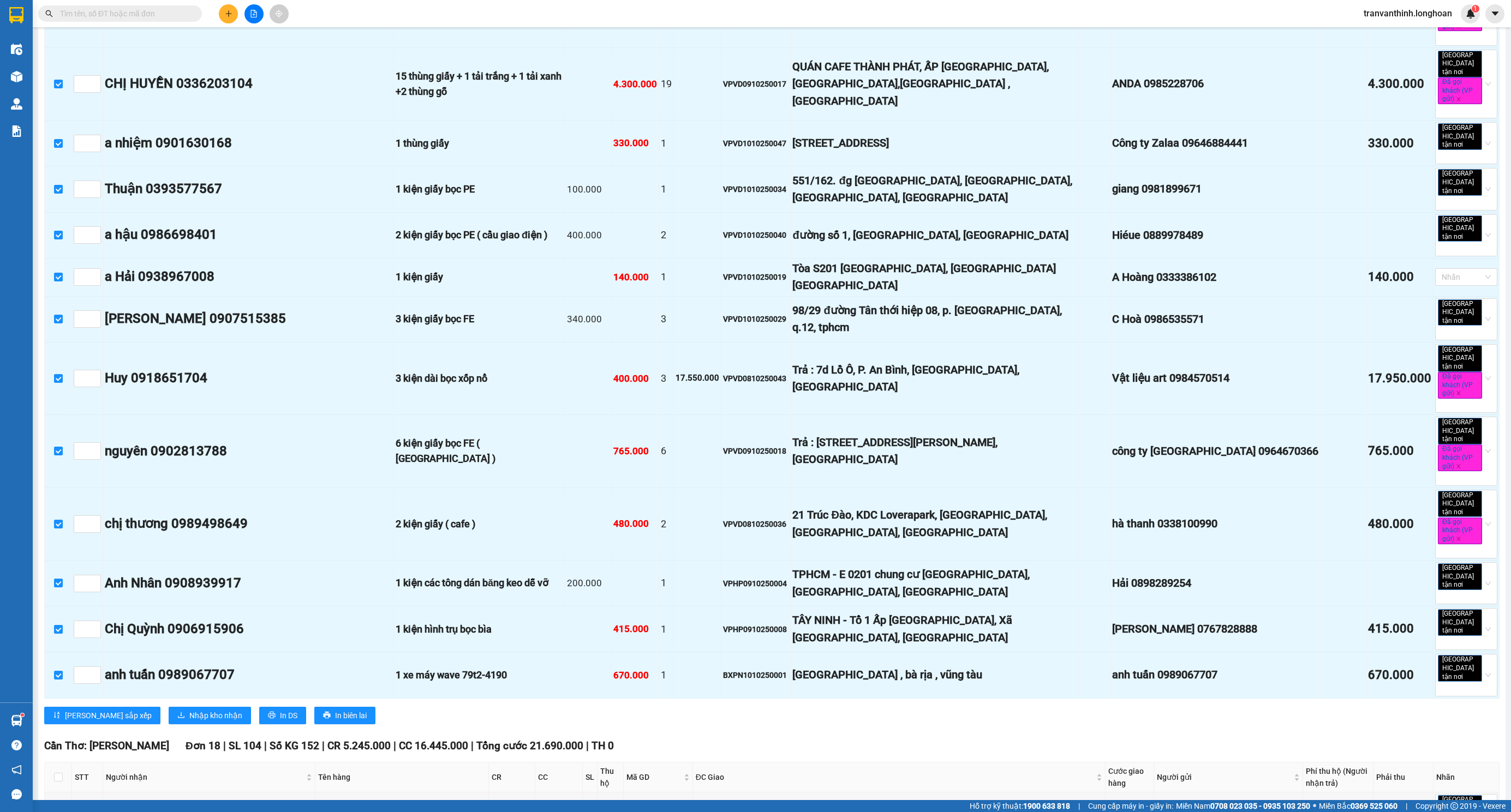
scroll to position [3681, 0]
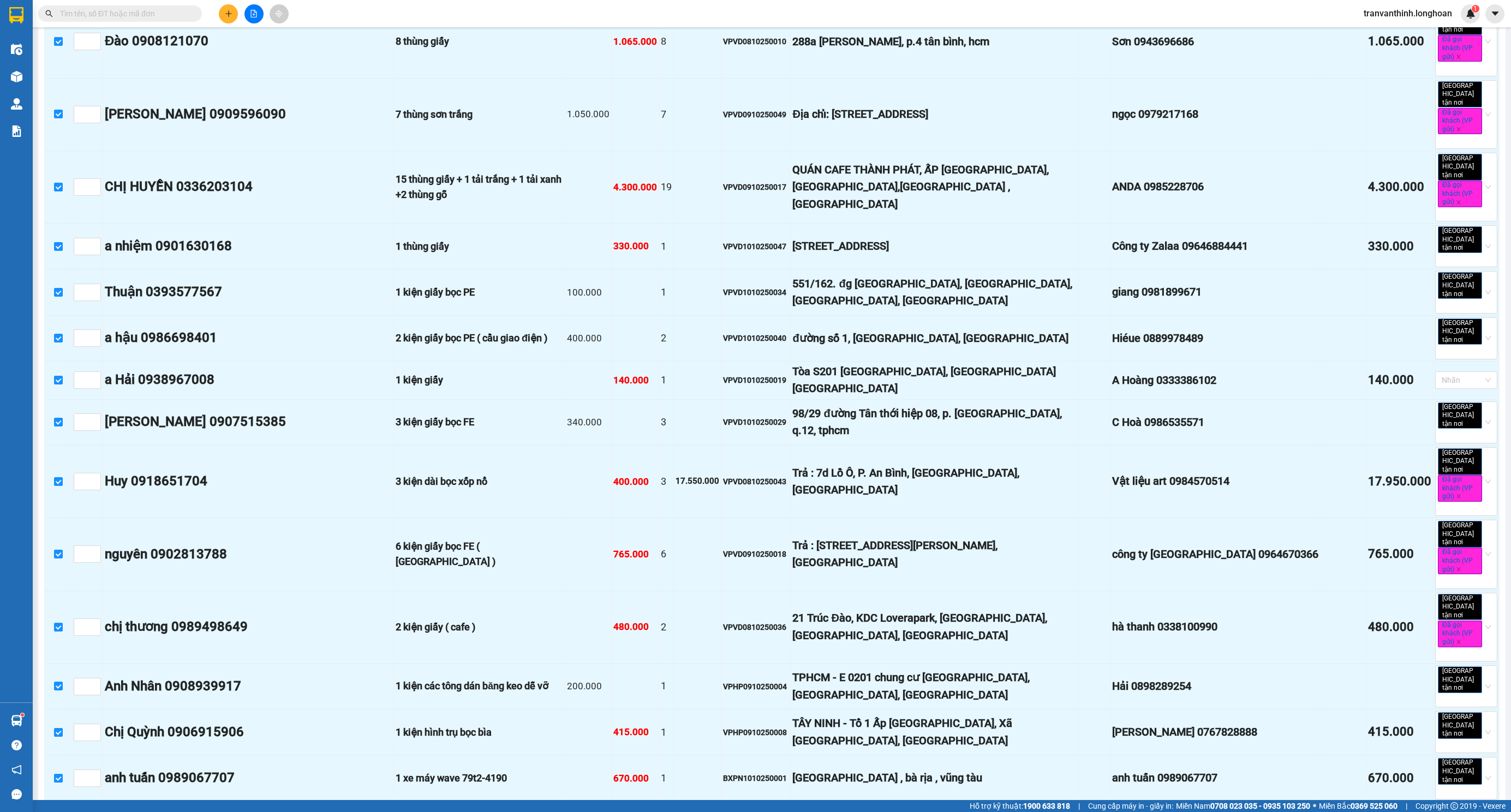
click at [169, 810] on button "Nhập kho nhận" at bounding box center [210, 819] width 82 height 18
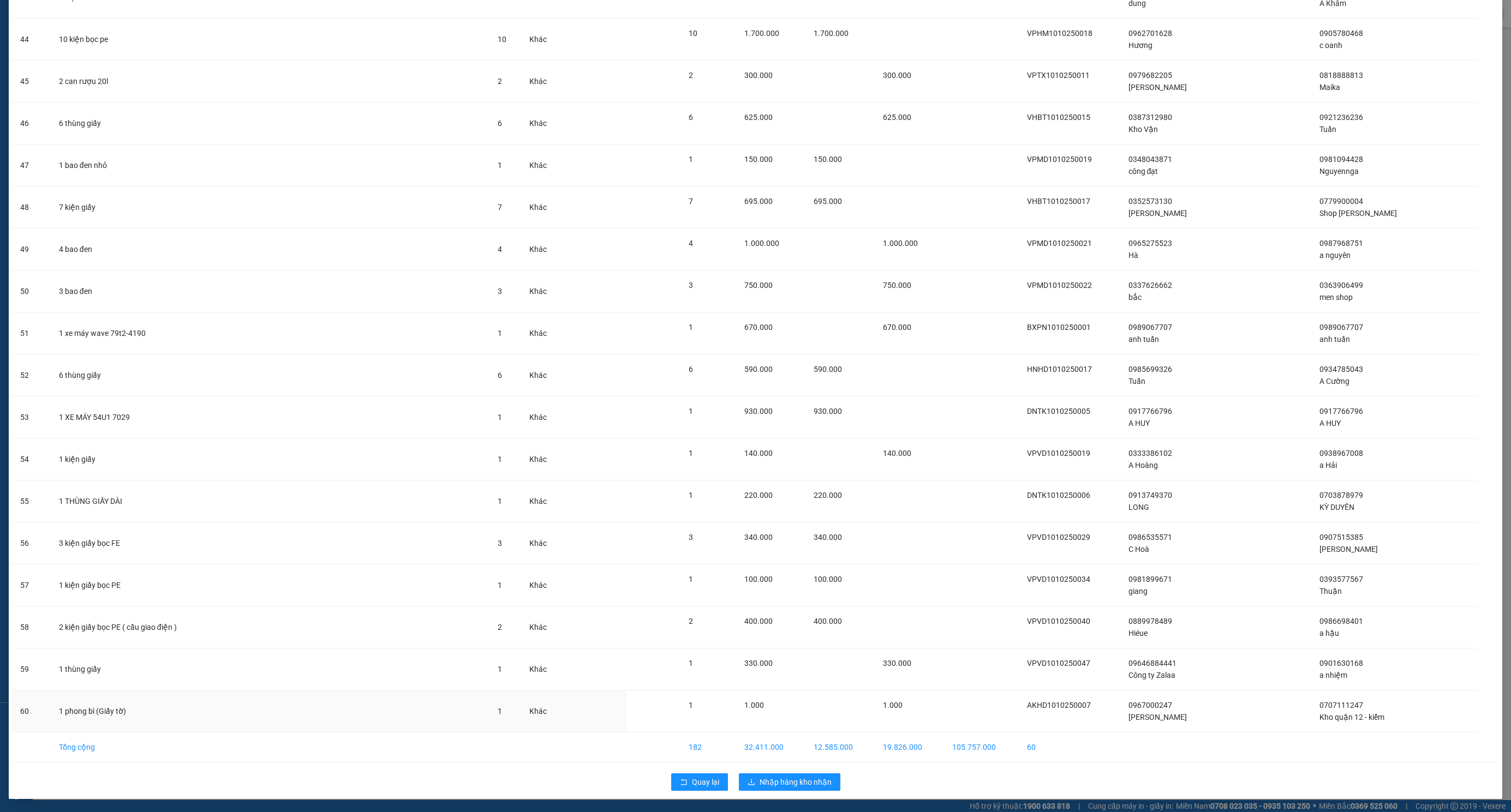
scroll to position [1893, 0]
click at [787, 790] on button "Nhập hàng kho nhận" at bounding box center [790, 782] width 101 height 18
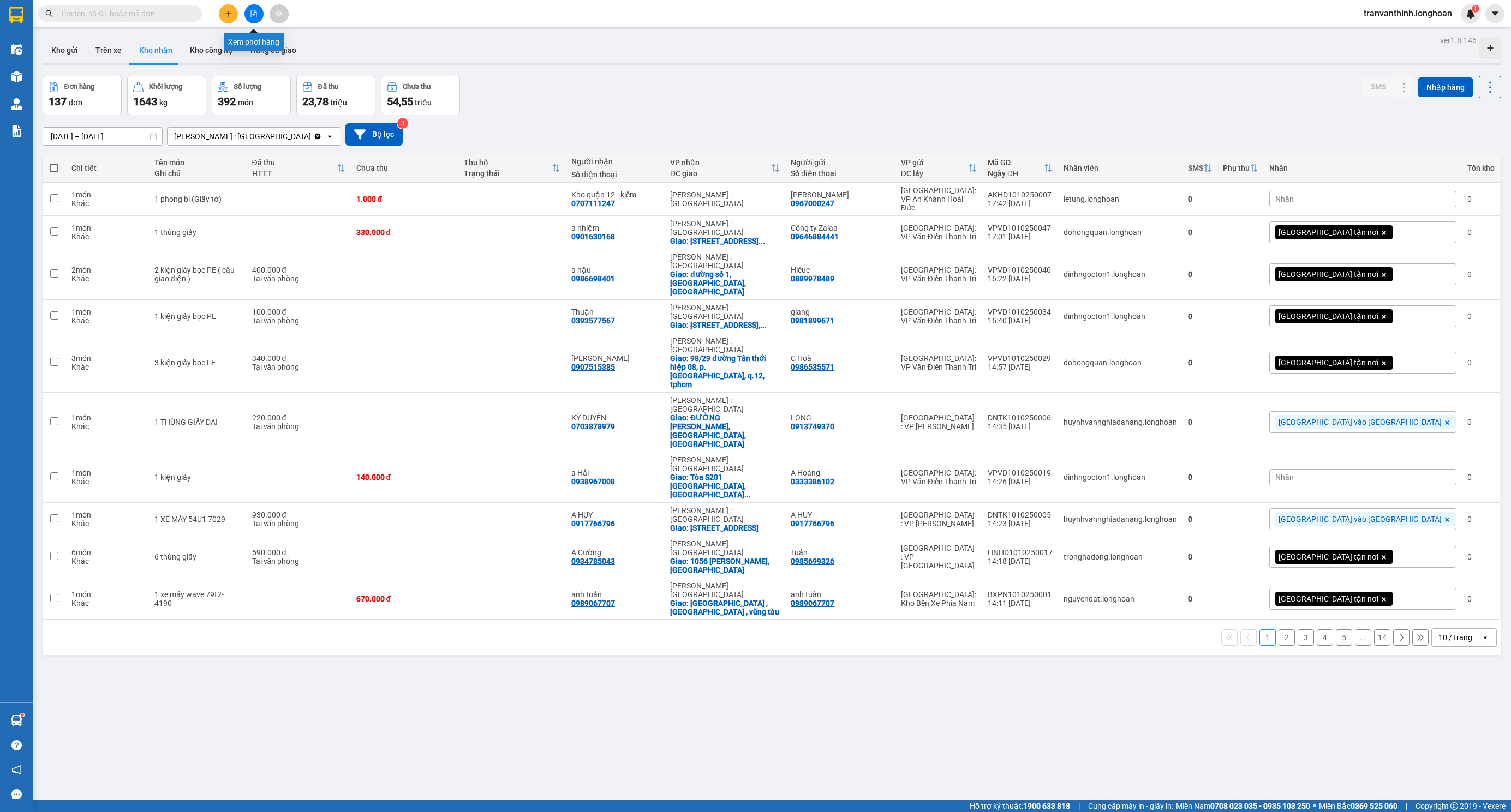
click at [254, 13] on icon "file-add" at bounding box center [253, 13] width 7 height 7
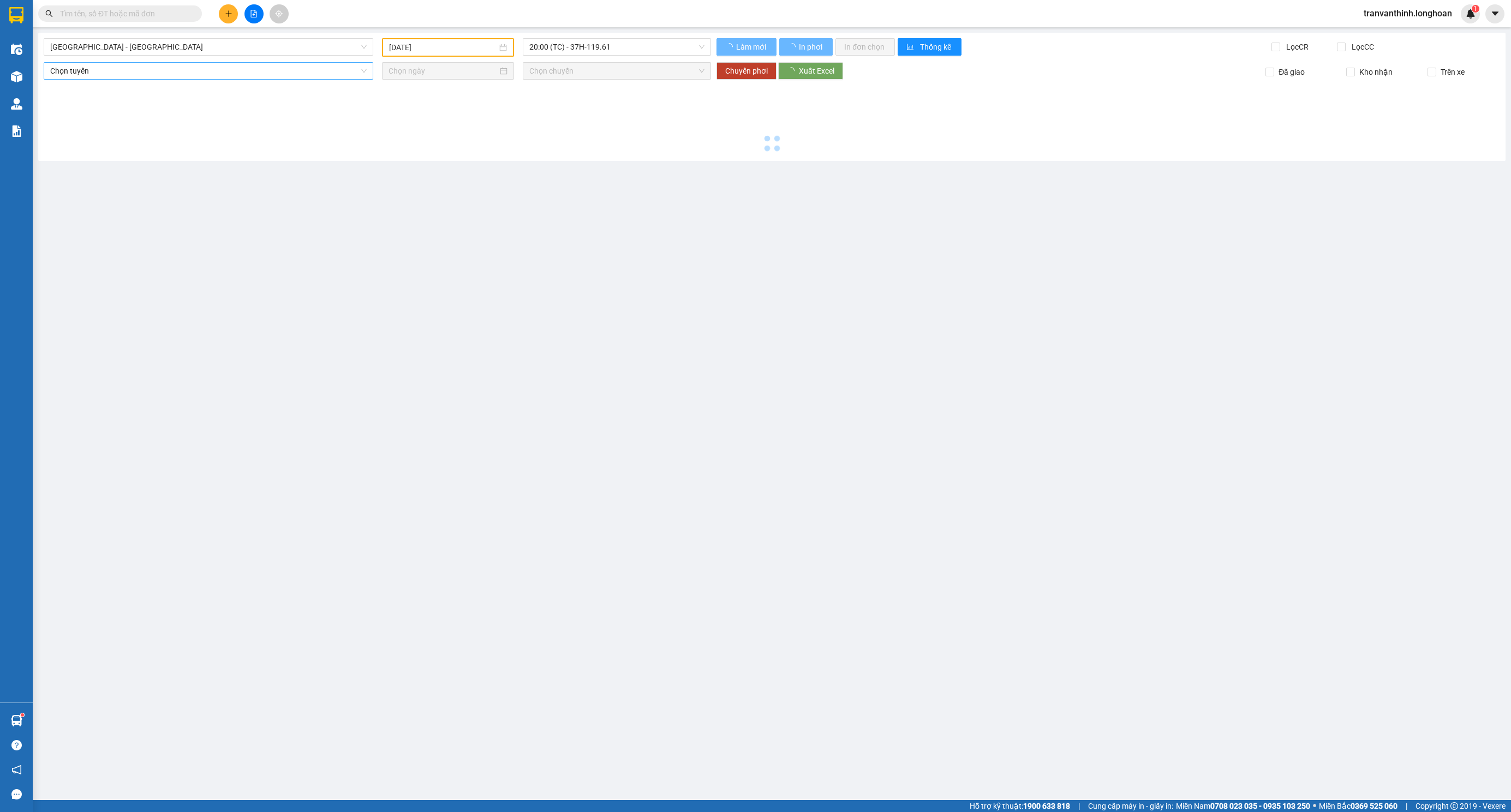
type input "[DATE]"
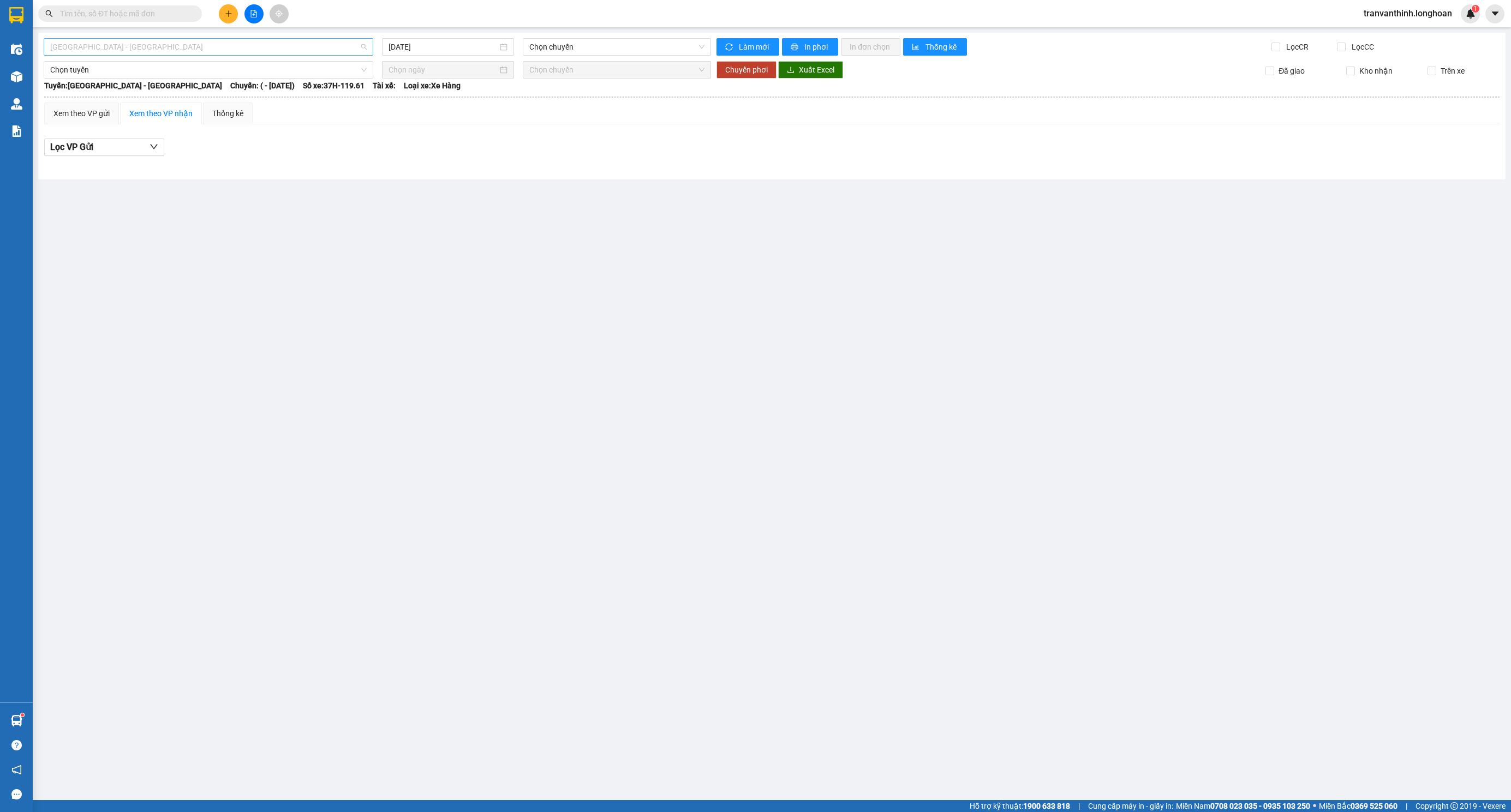
click at [259, 49] on span "[GEOGRAPHIC_DATA] - [GEOGRAPHIC_DATA]" at bounding box center [208, 47] width 317 height 16
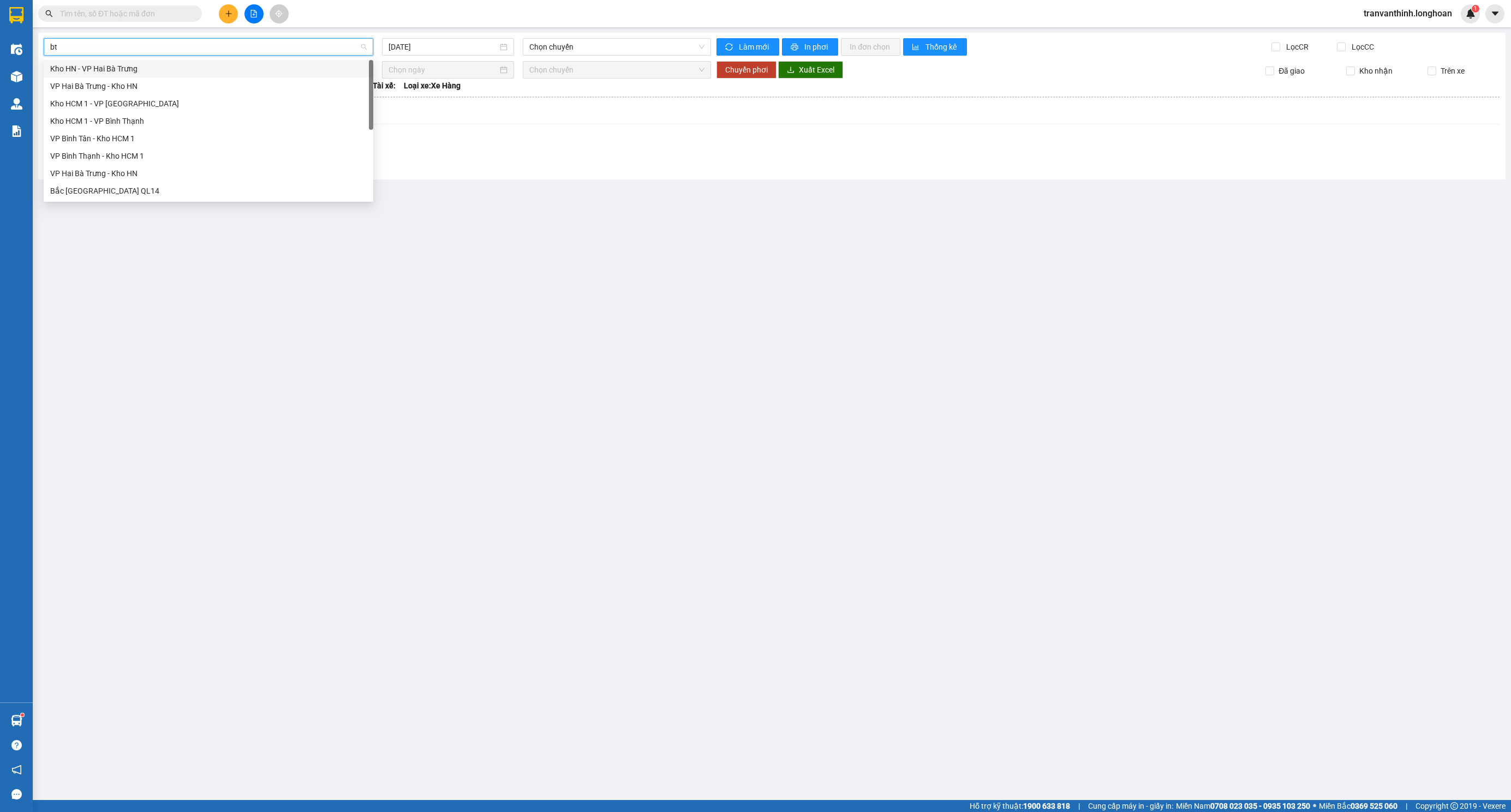
type input "btn"
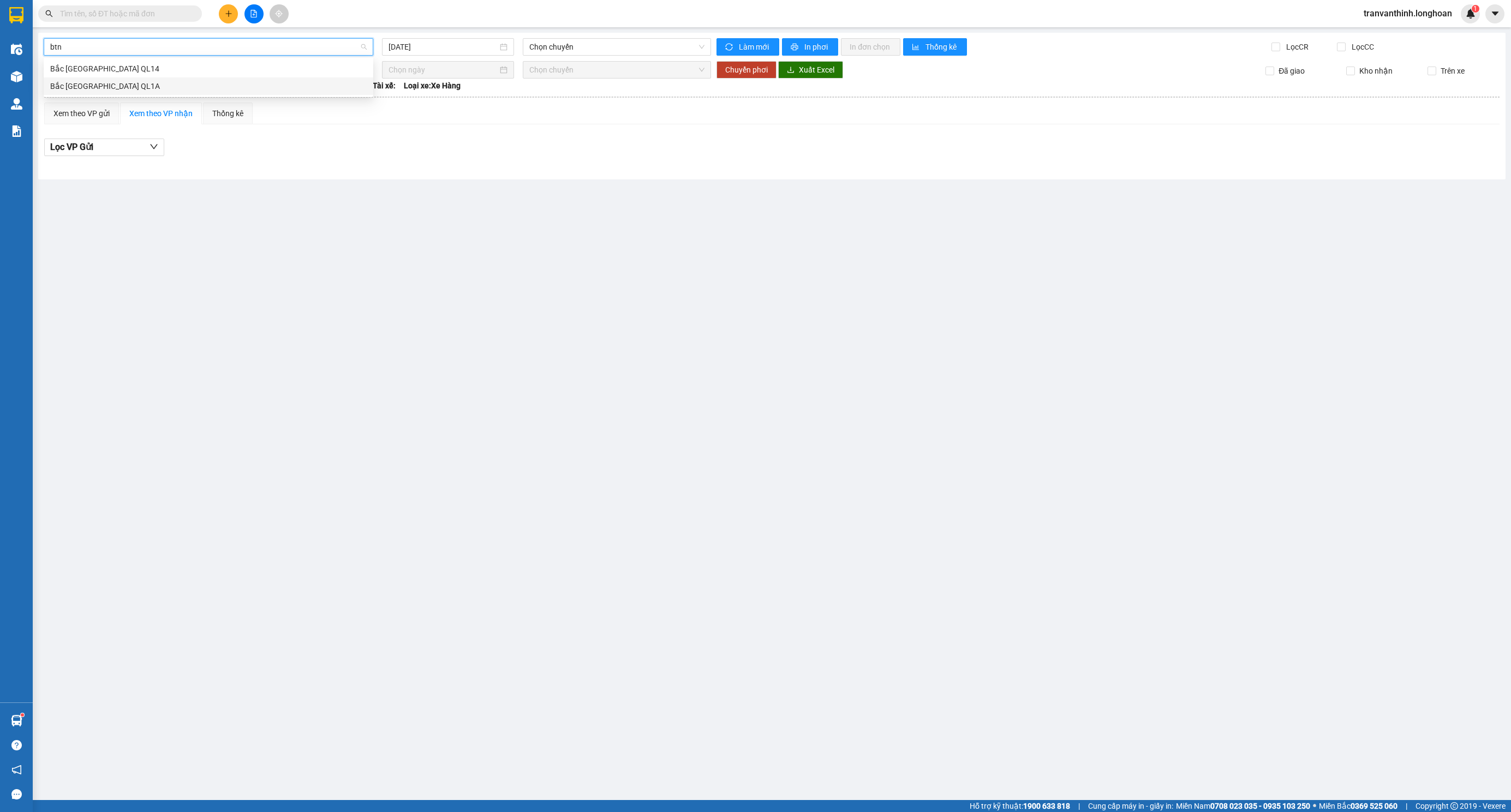
click at [82, 87] on div "Bắc [GEOGRAPHIC_DATA] QL1A" at bounding box center [208, 86] width 317 height 12
click at [438, 51] on input "[DATE]" at bounding box center [443, 47] width 109 height 12
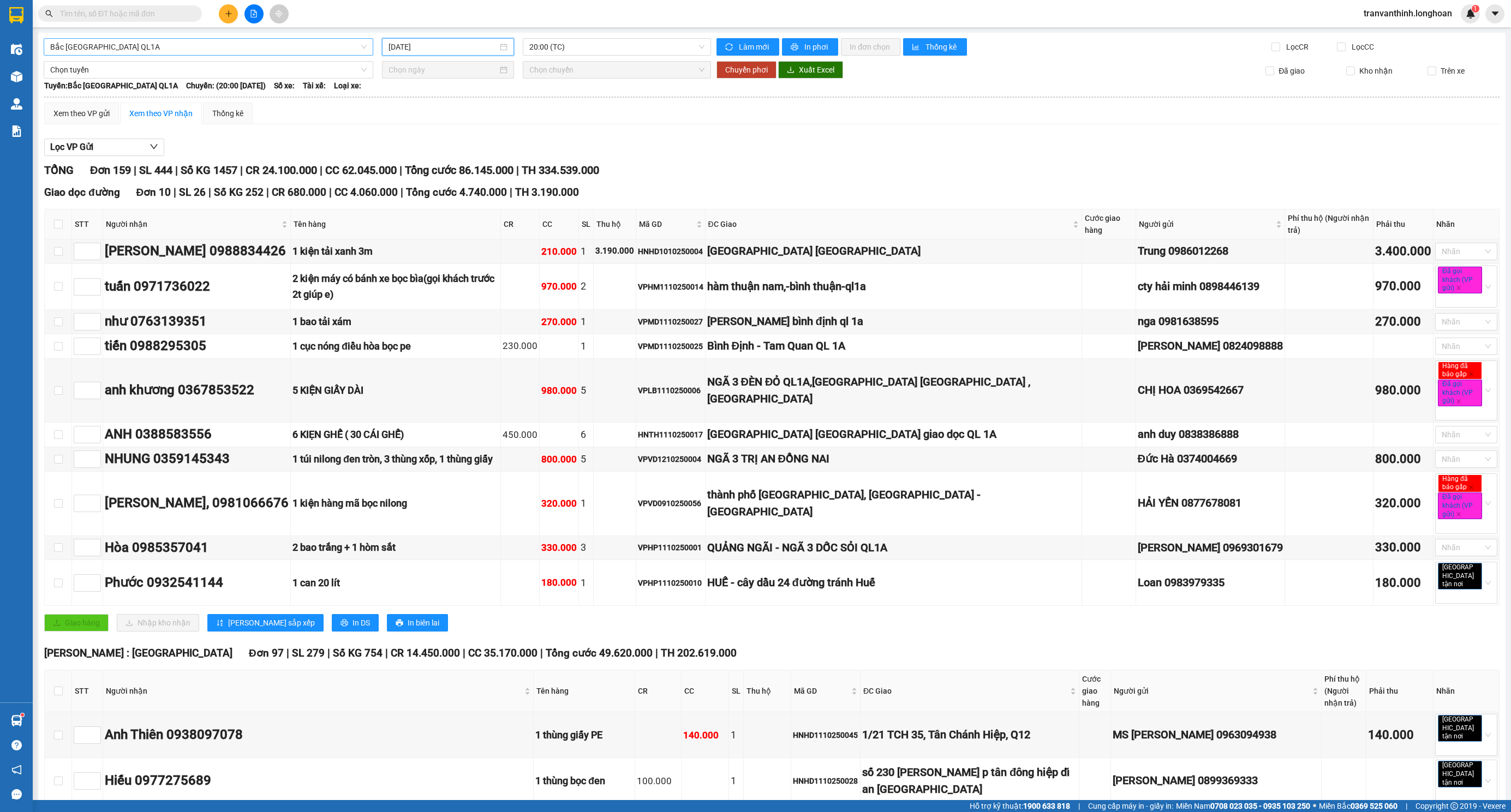
click at [440, 45] on input "[DATE]" at bounding box center [443, 47] width 109 height 12
click at [490, 129] on div "10" at bounding box center [494, 127] width 13 height 13
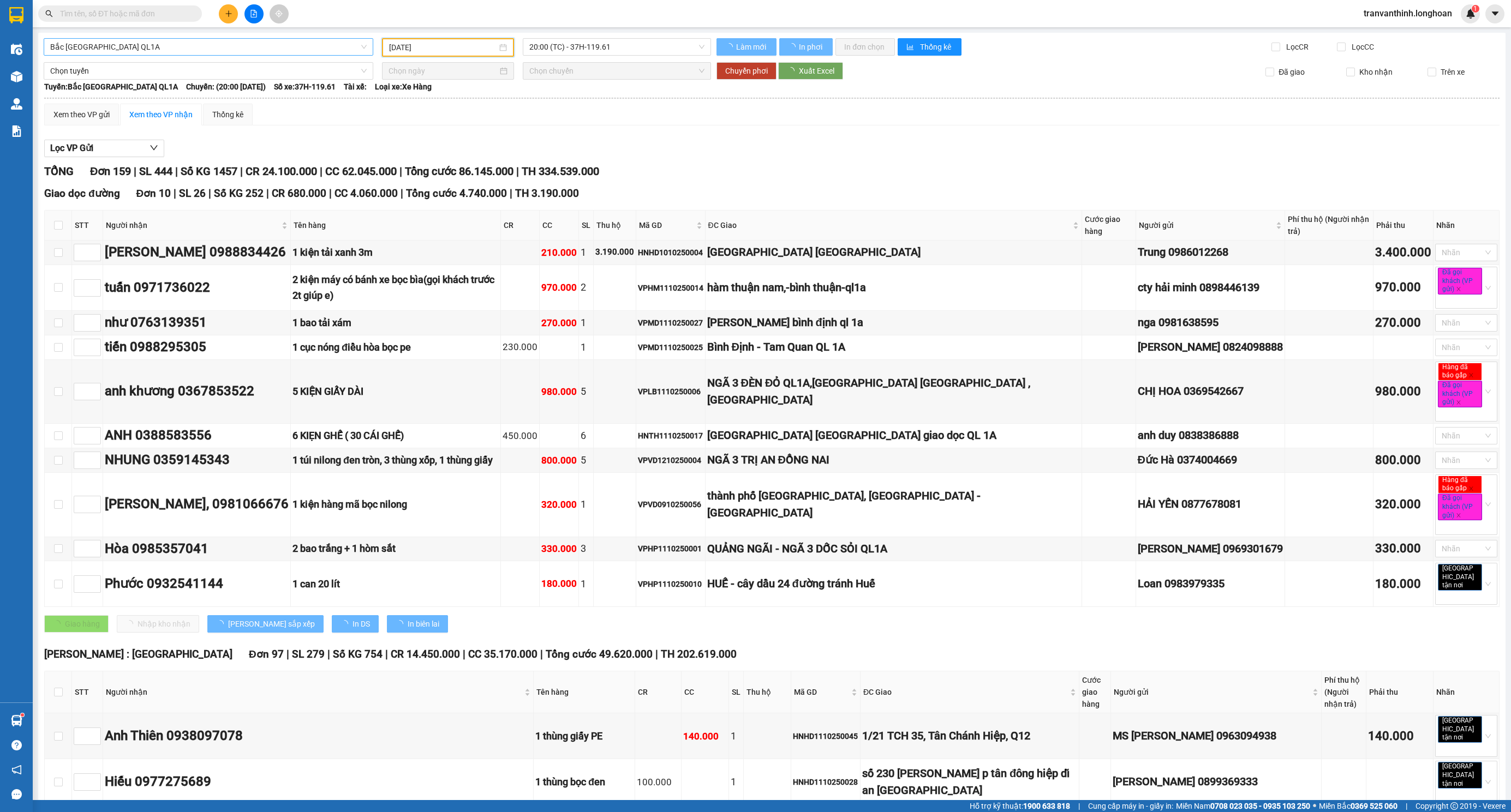
type input "[DATE]"
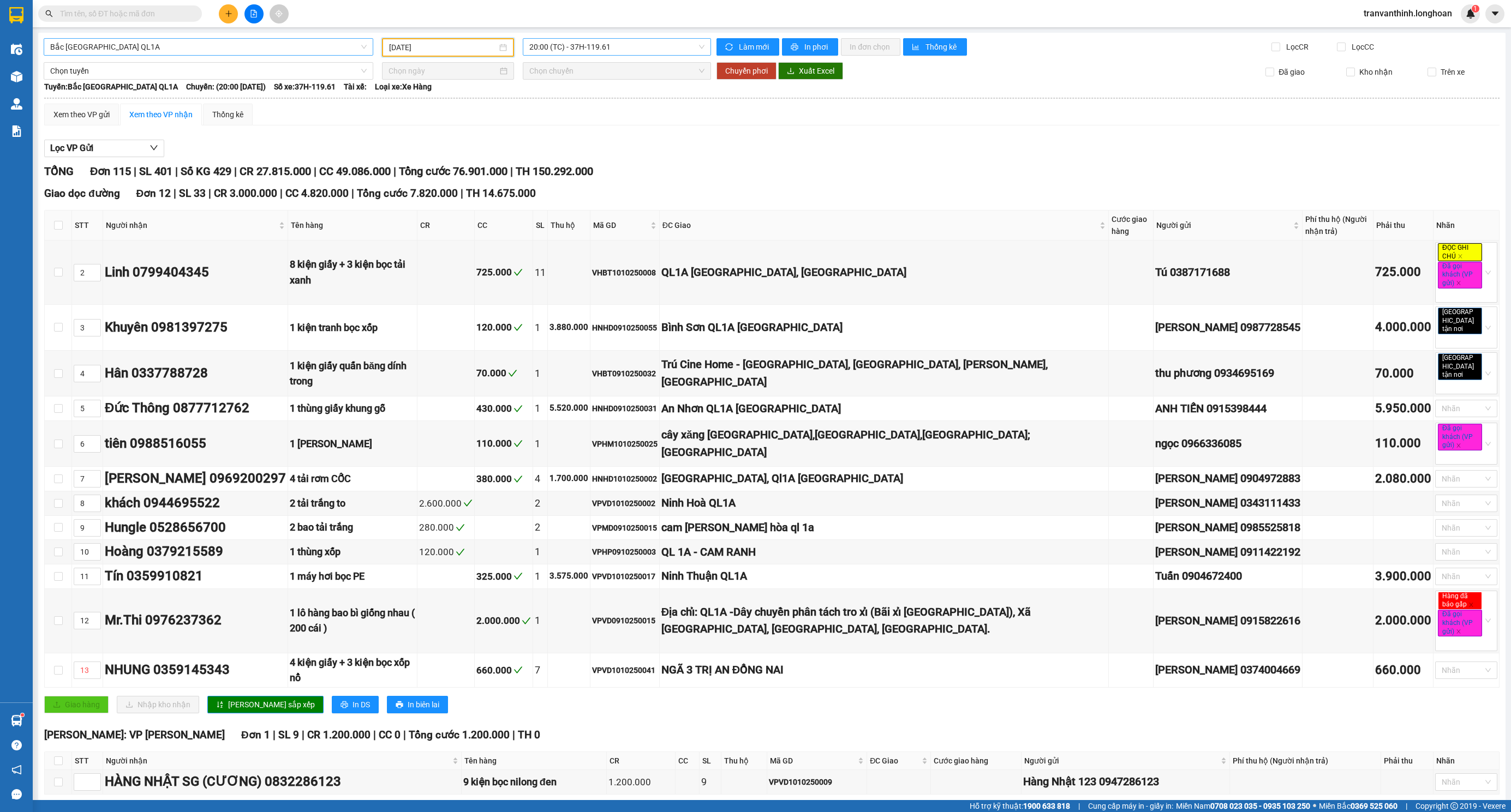
click at [602, 39] on span "20:00 (TC) - 37H-119.61" at bounding box center [616, 47] width 175 height 16
click at [565, 104] on div "23:00 (TC) - 29K-024.94" at bounding box center [568, 104] width 85 height 12
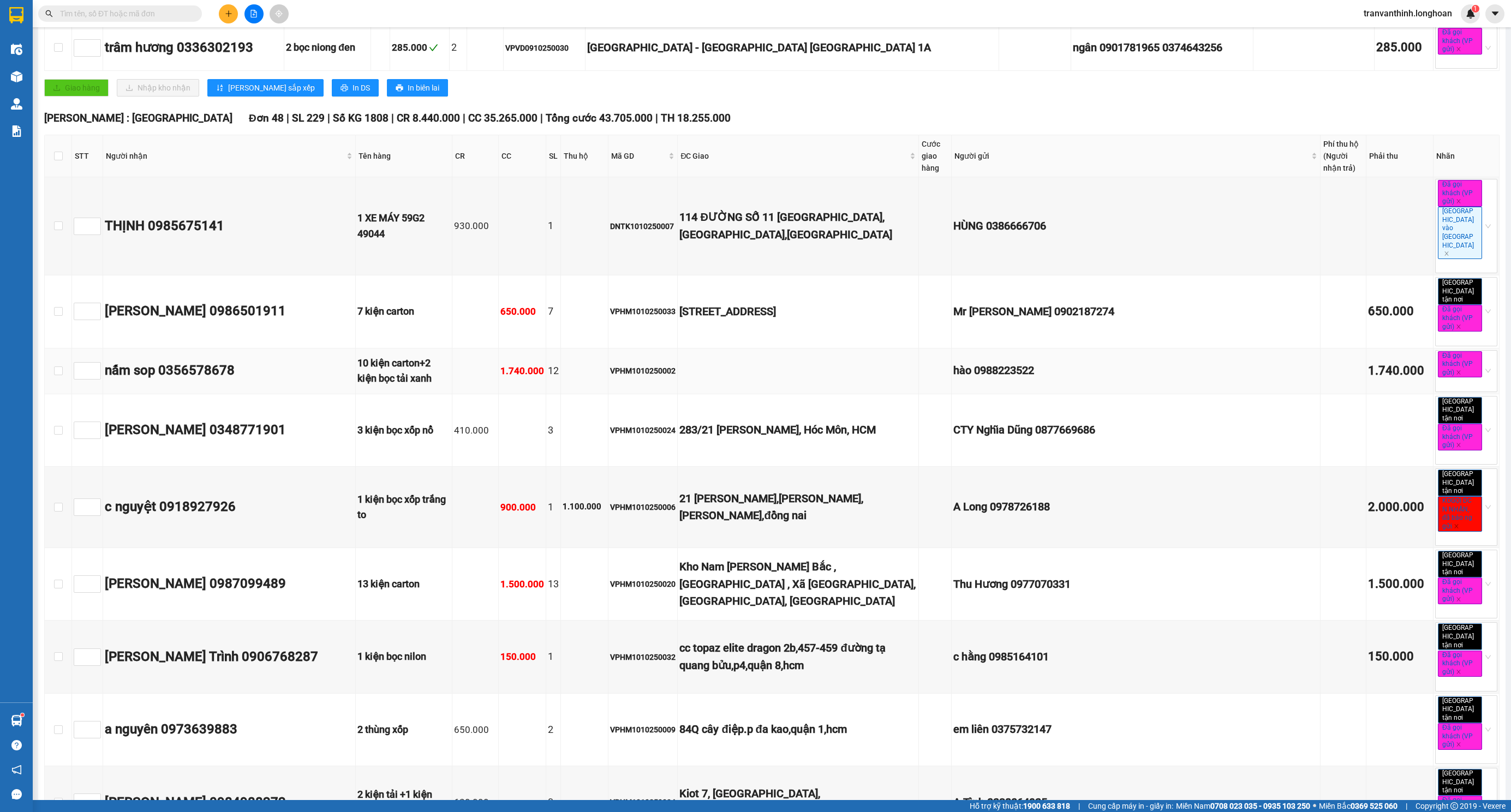
scroll to position [164, 0]
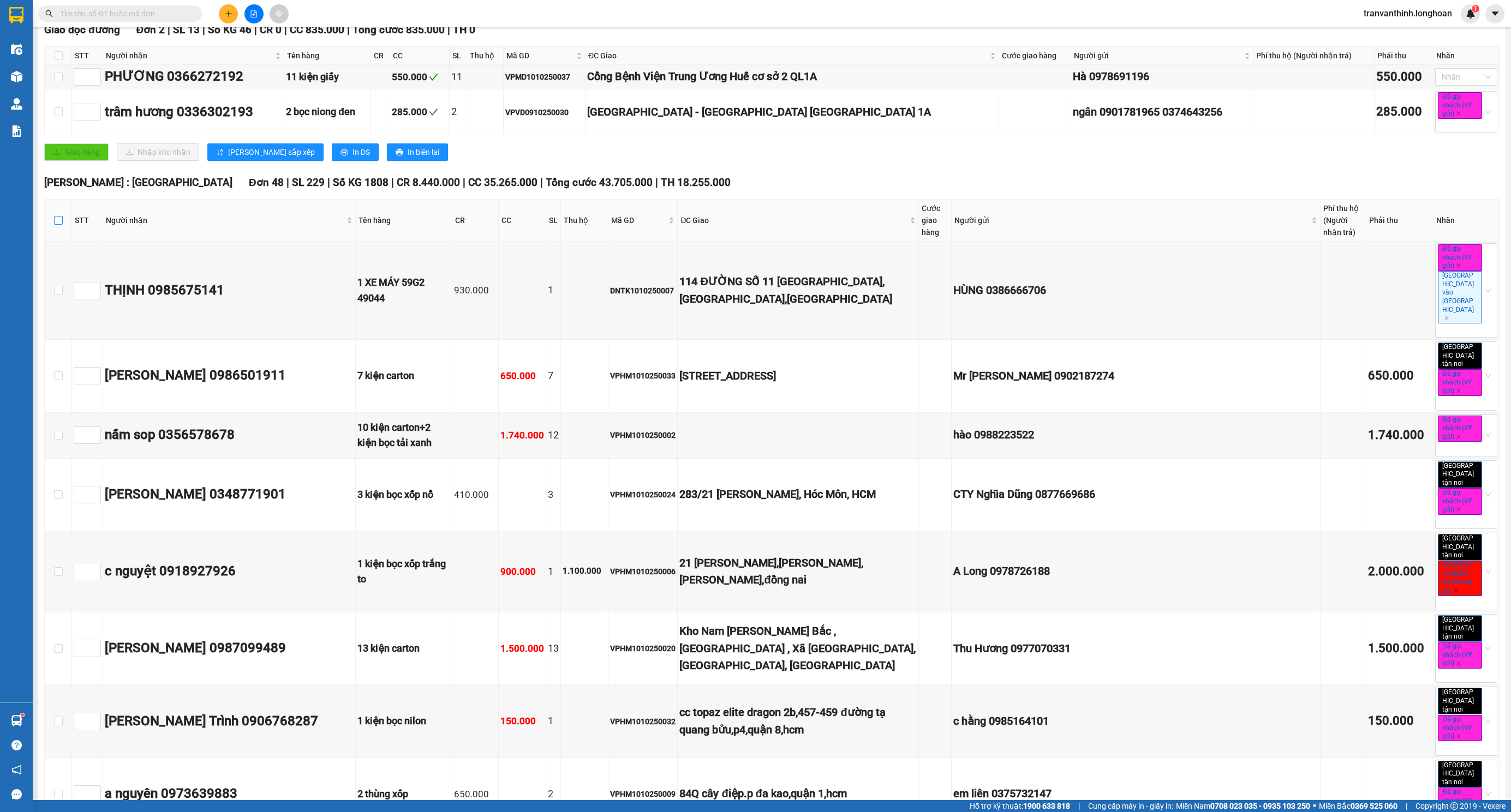
click at [57, 218] on label at bounding box center [59, 220] width 9 height 12
click at [57, 218] on input "checkbox" at bounding box center [59, 220] width 9 height 9
checkbox input "true"
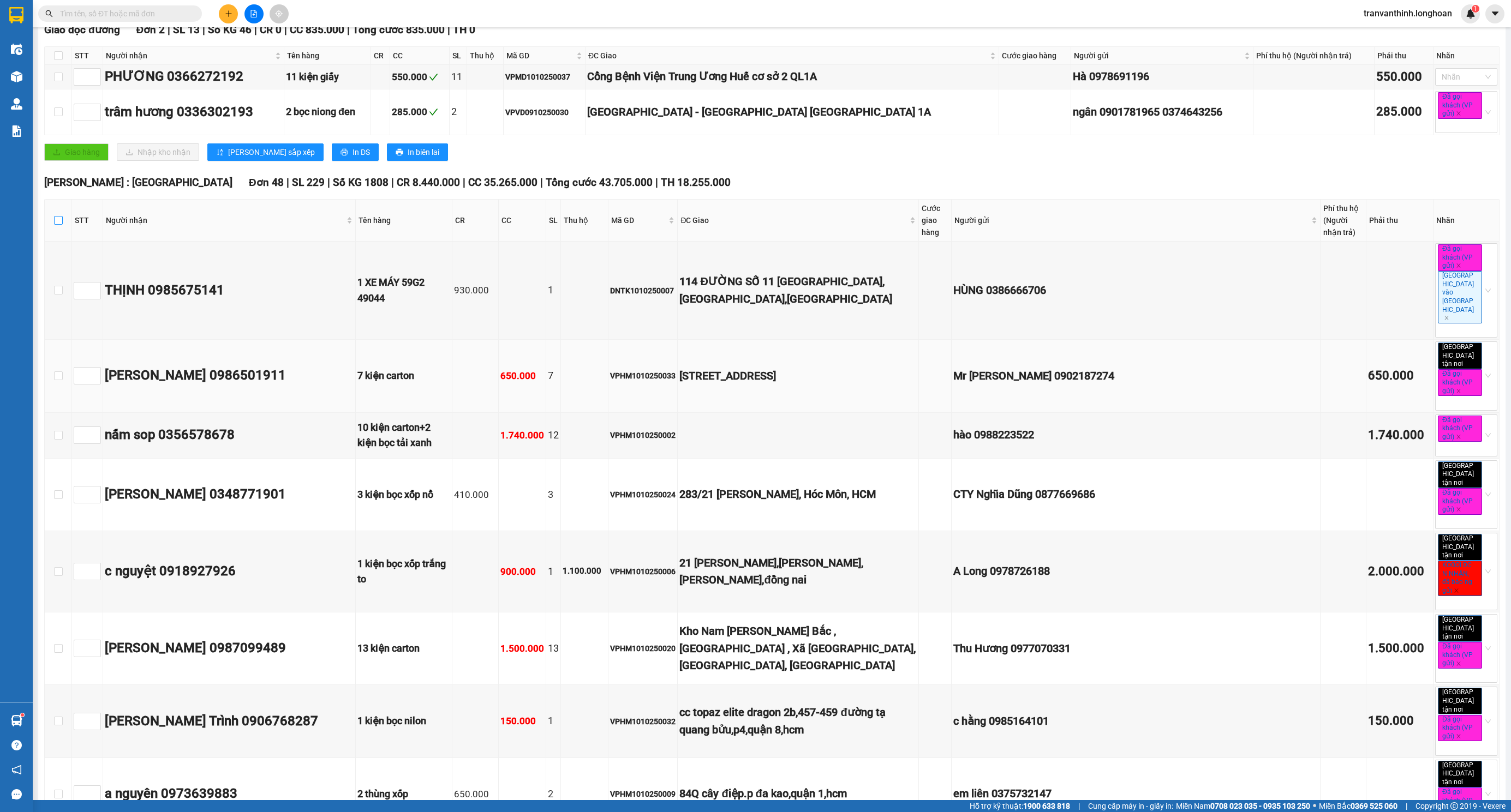
checkbox input "true"
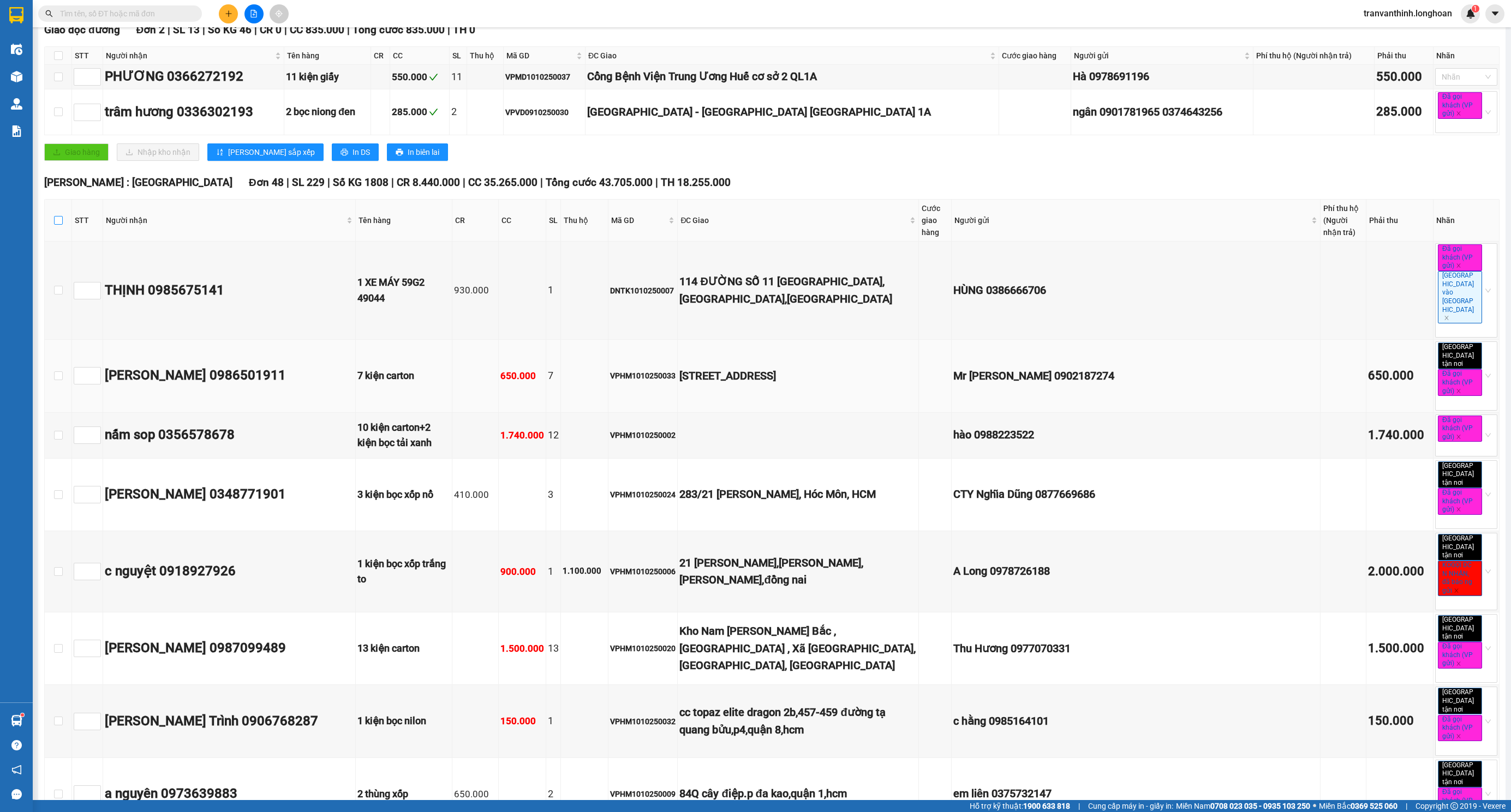
checkbox input "true"
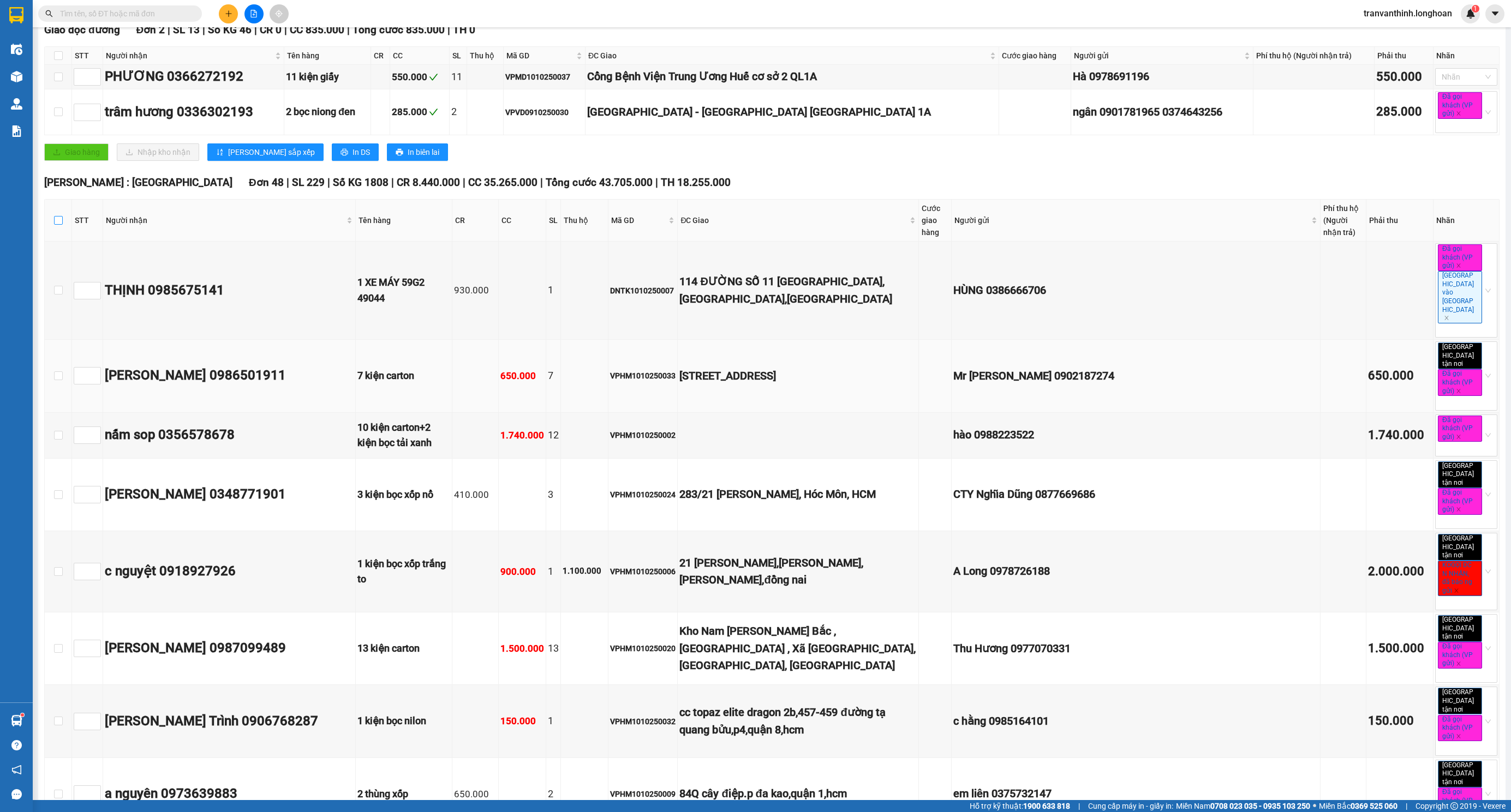
checkbox input "true"
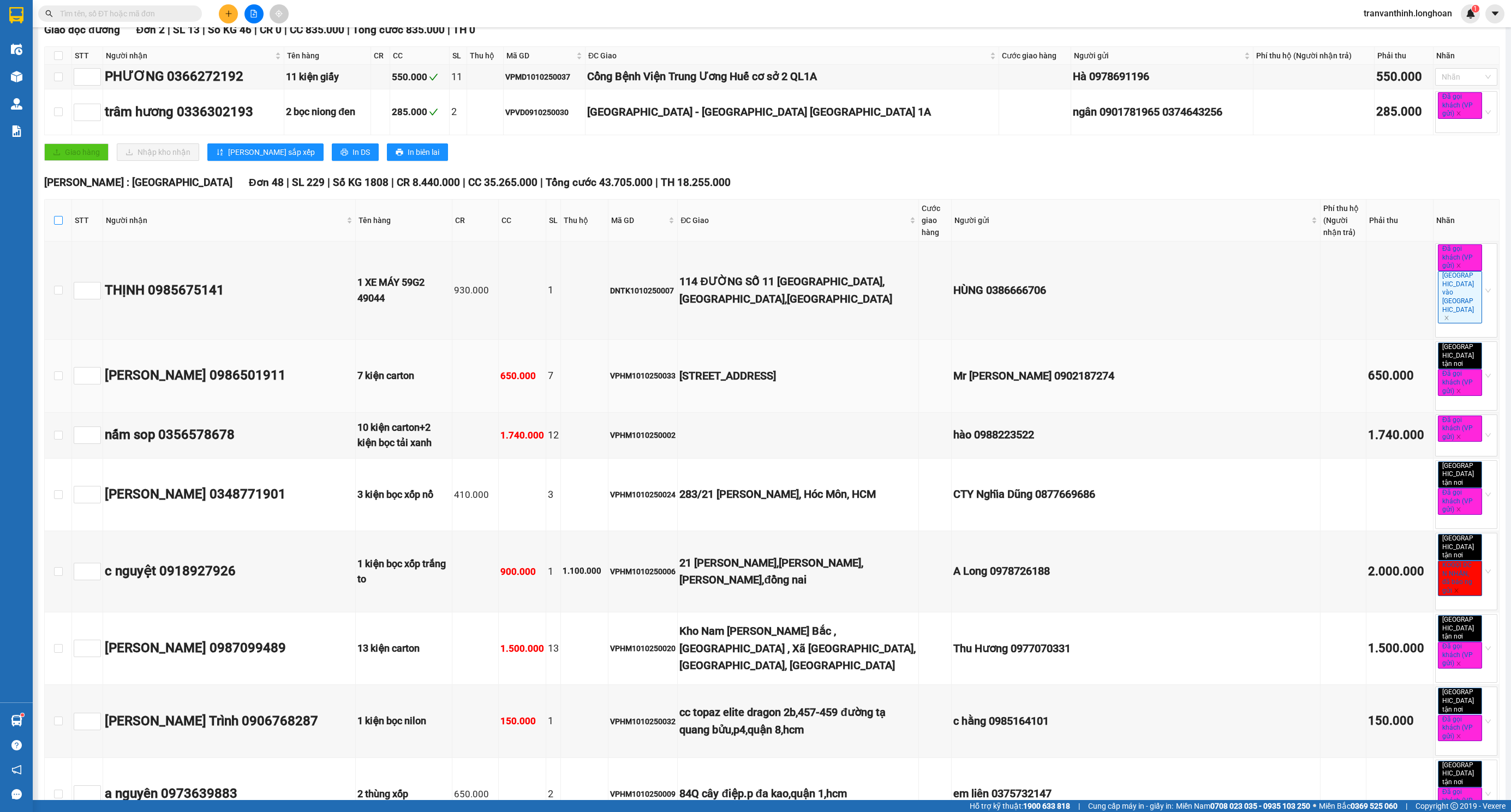
checkbox input "true"
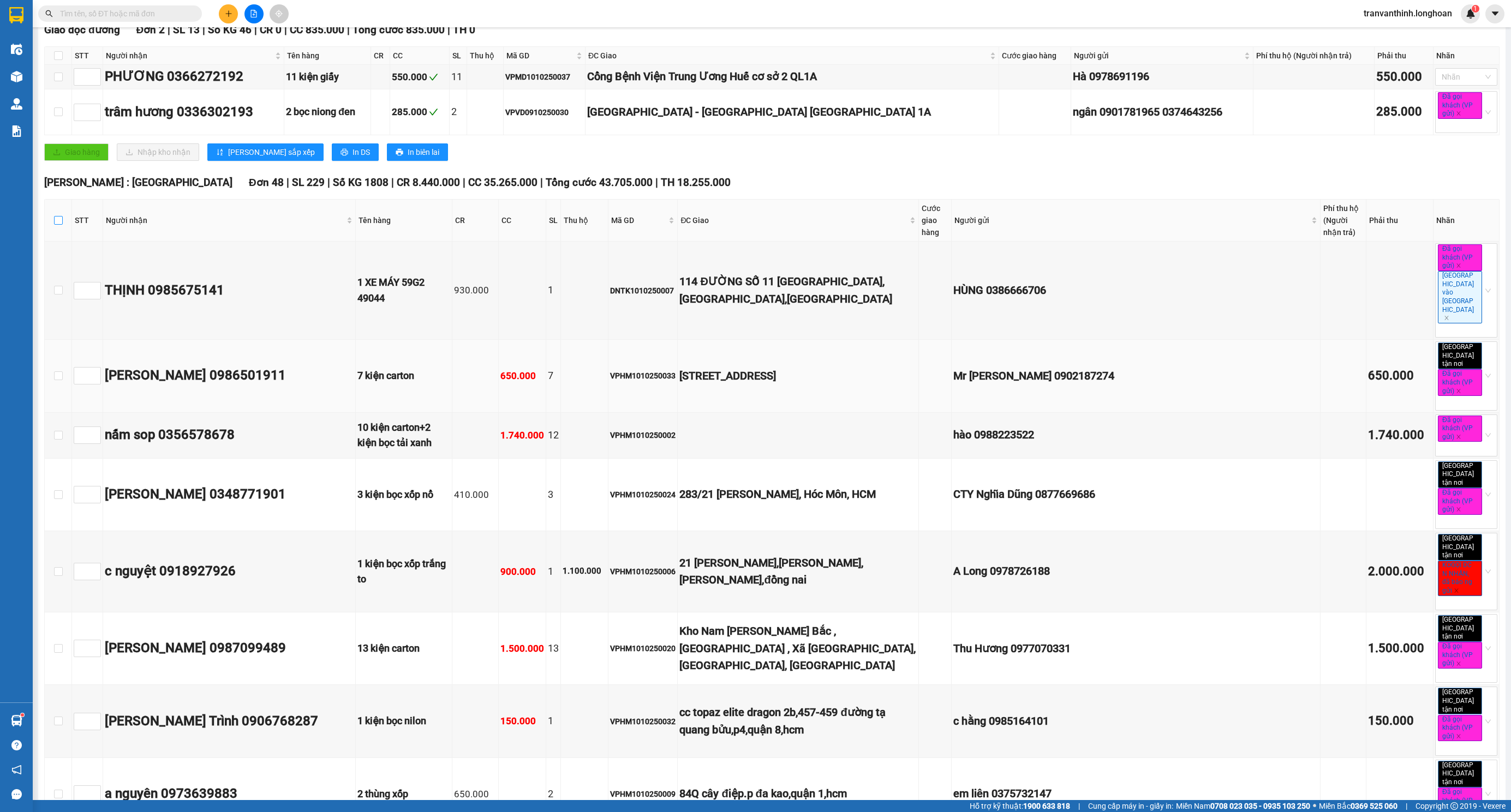
checkbox input "true"
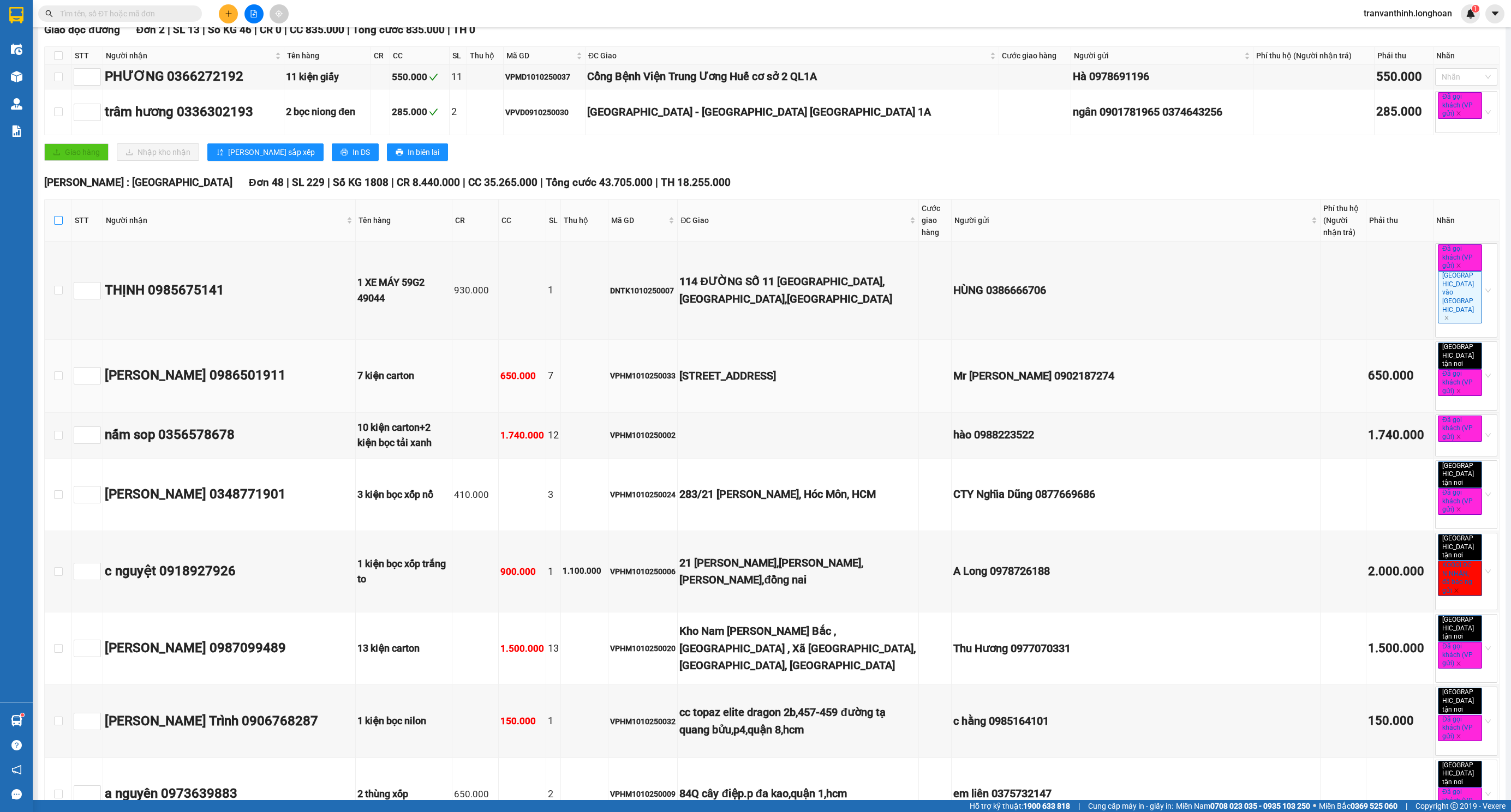
checkbox input "true"
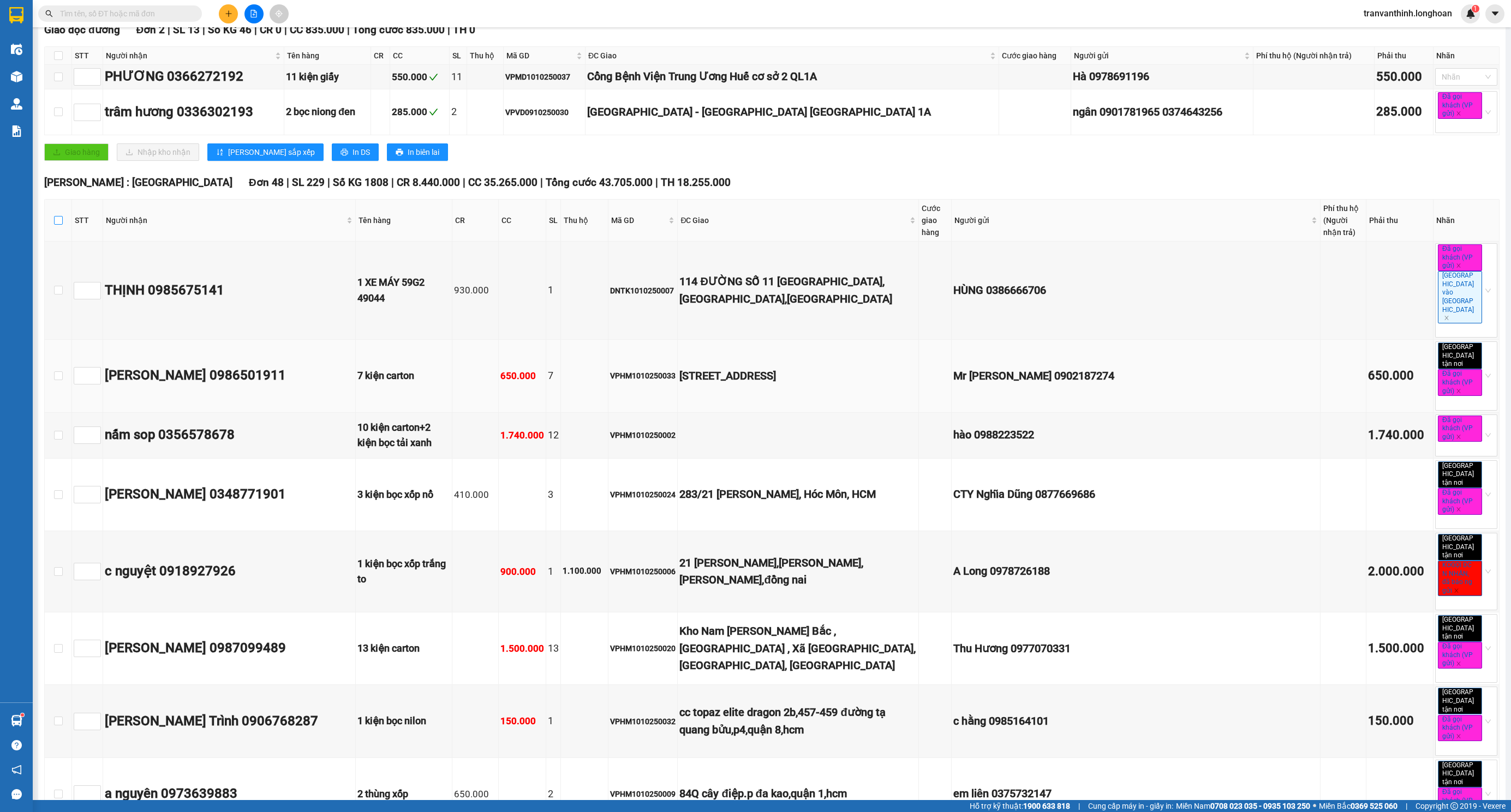
checkbox input "true"
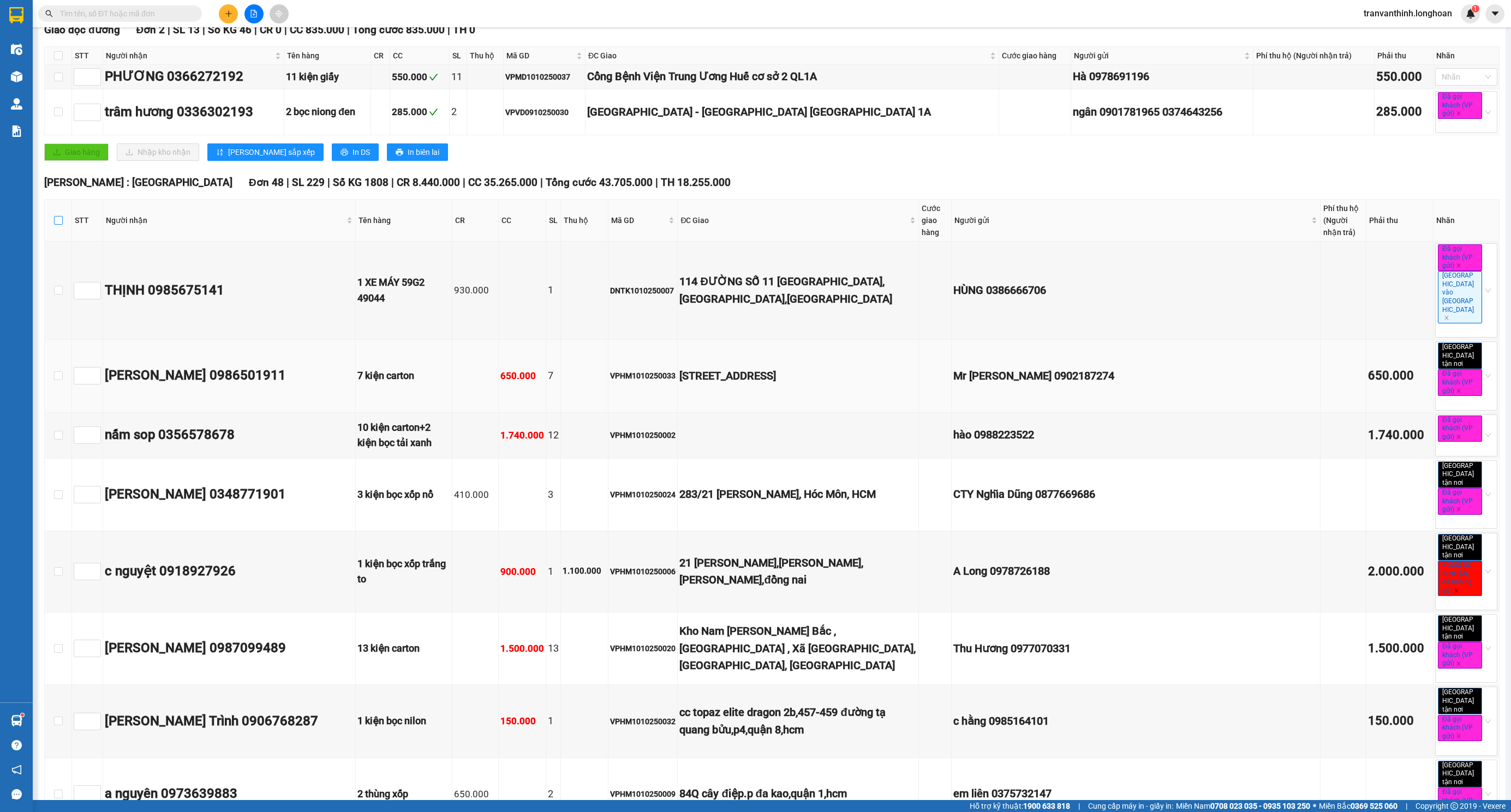
checkbox input "true"
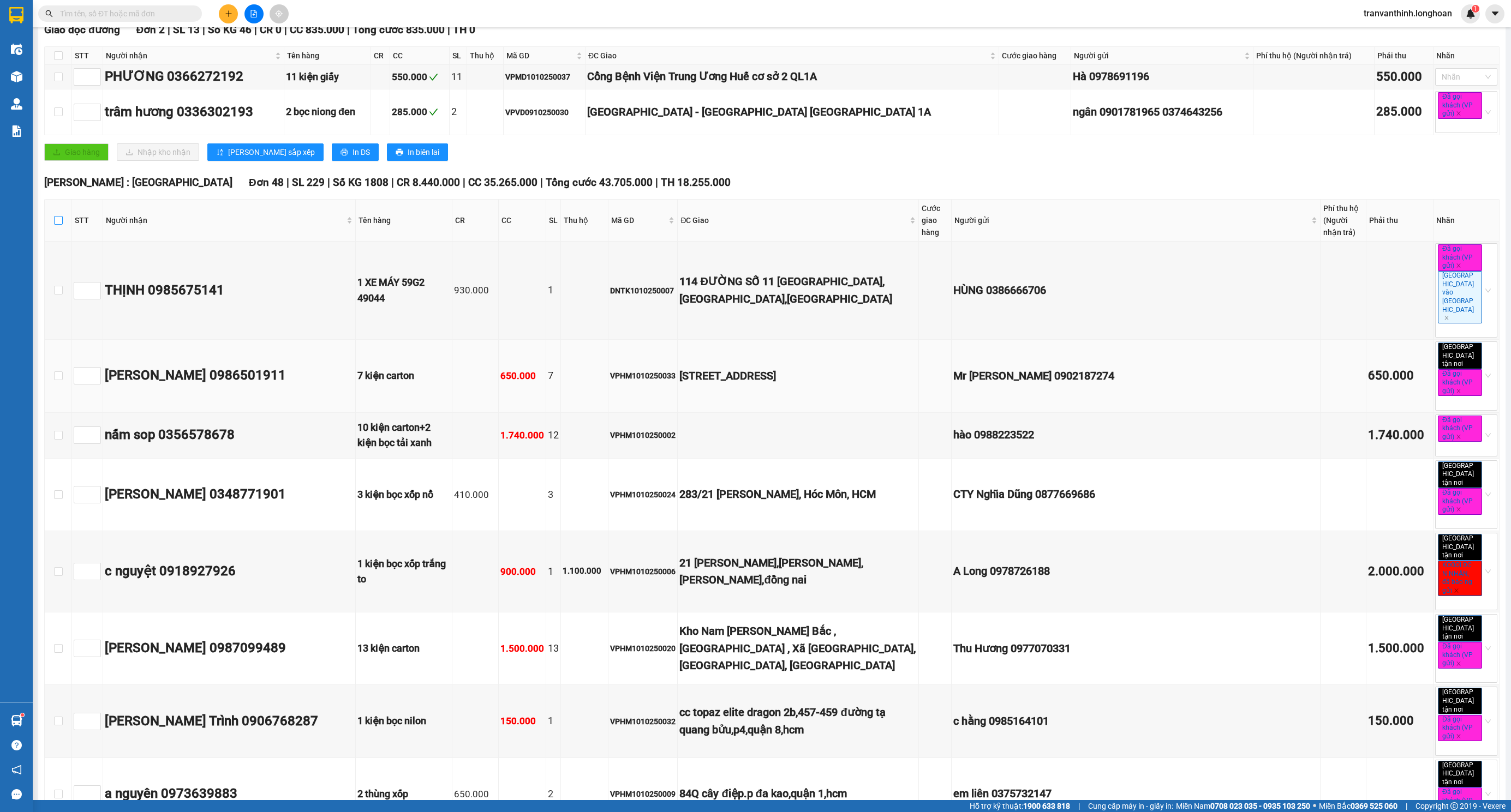
checkbox input "true"
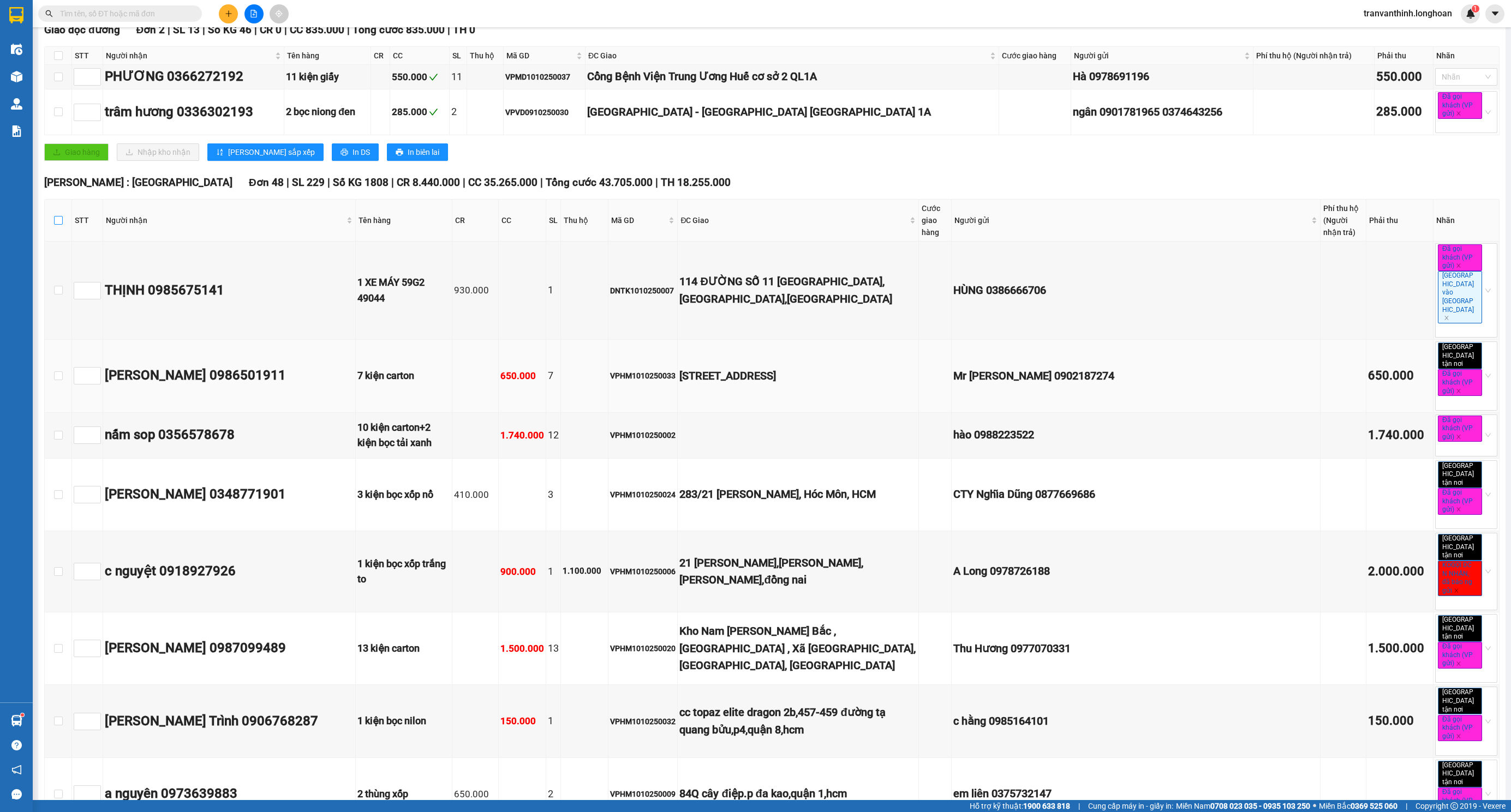
checkbox input "true"
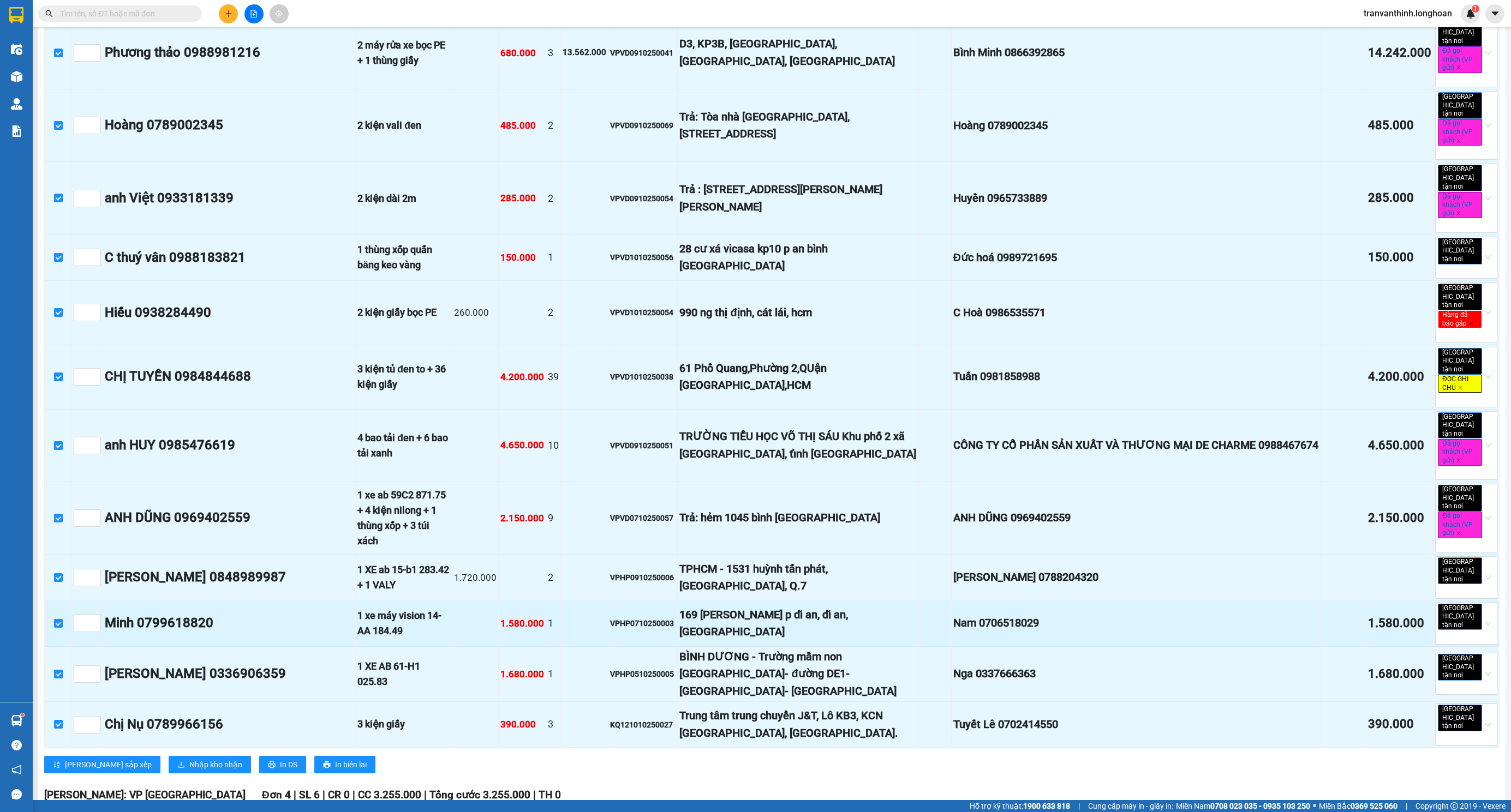
scroll to position [2454, 0]
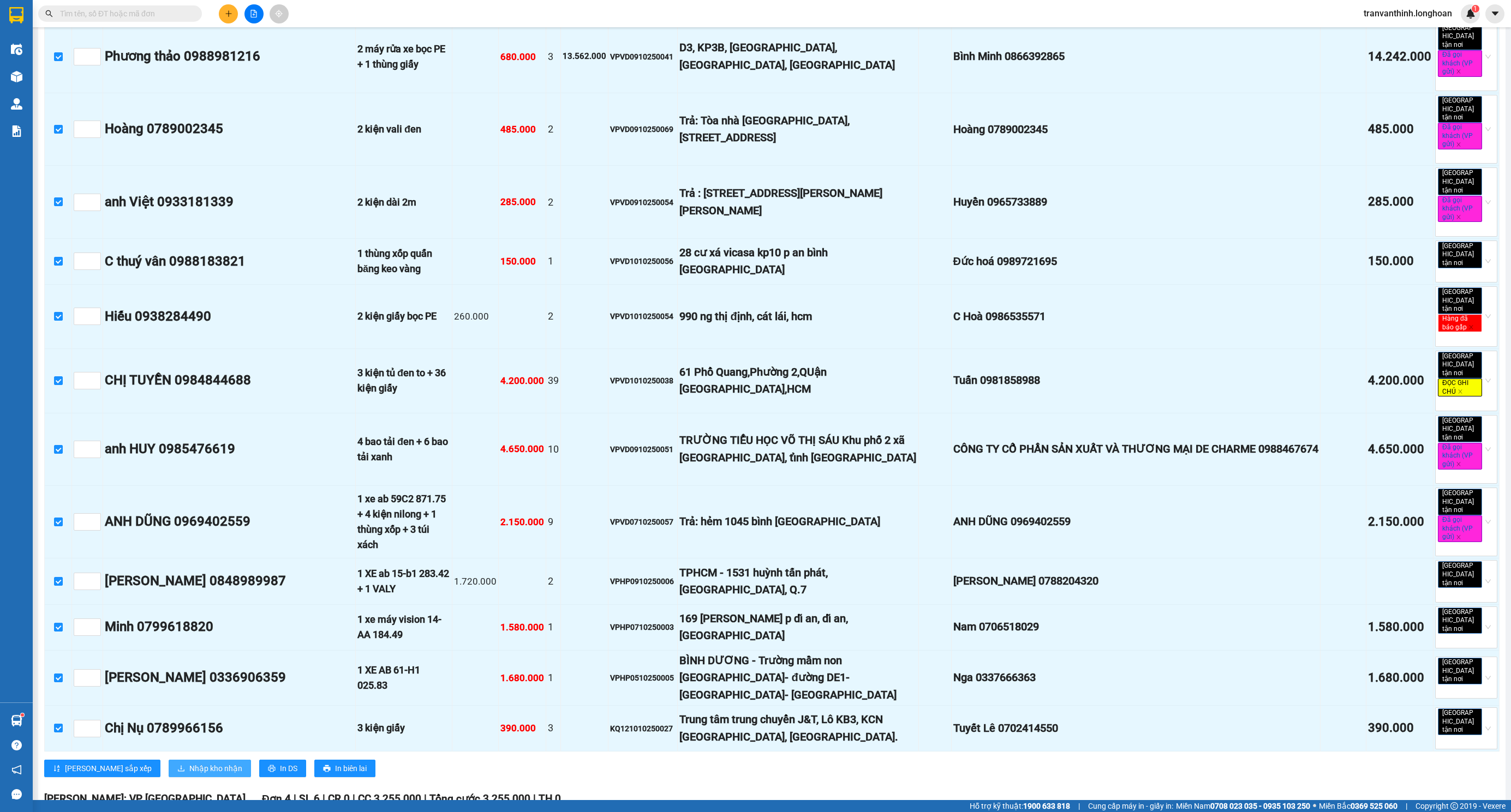
click at [190, 762] on span "Nhập kho nhận" at bounding box center [216, 768] width 53 height 12
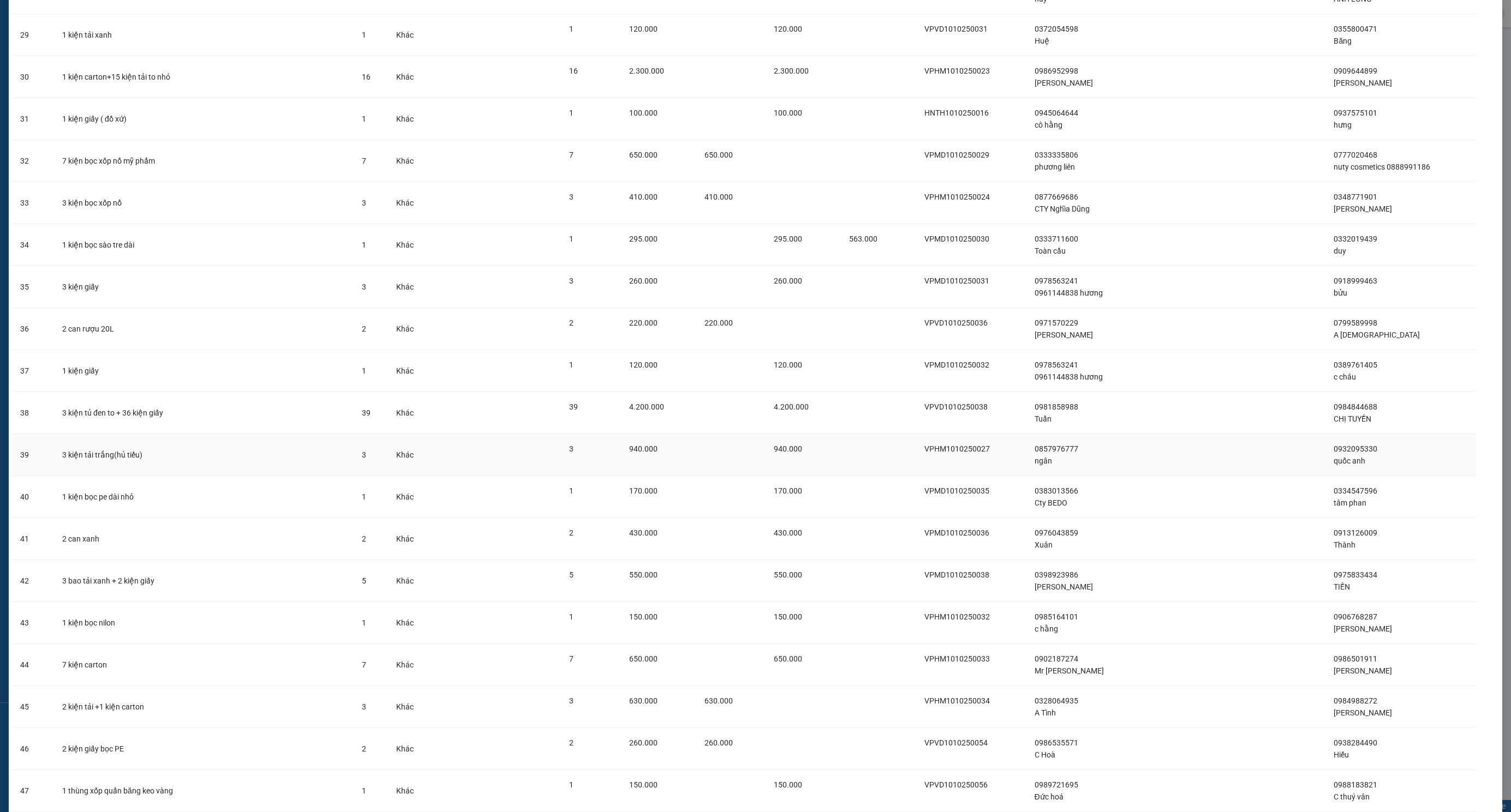
scroll to position [1345, 0]
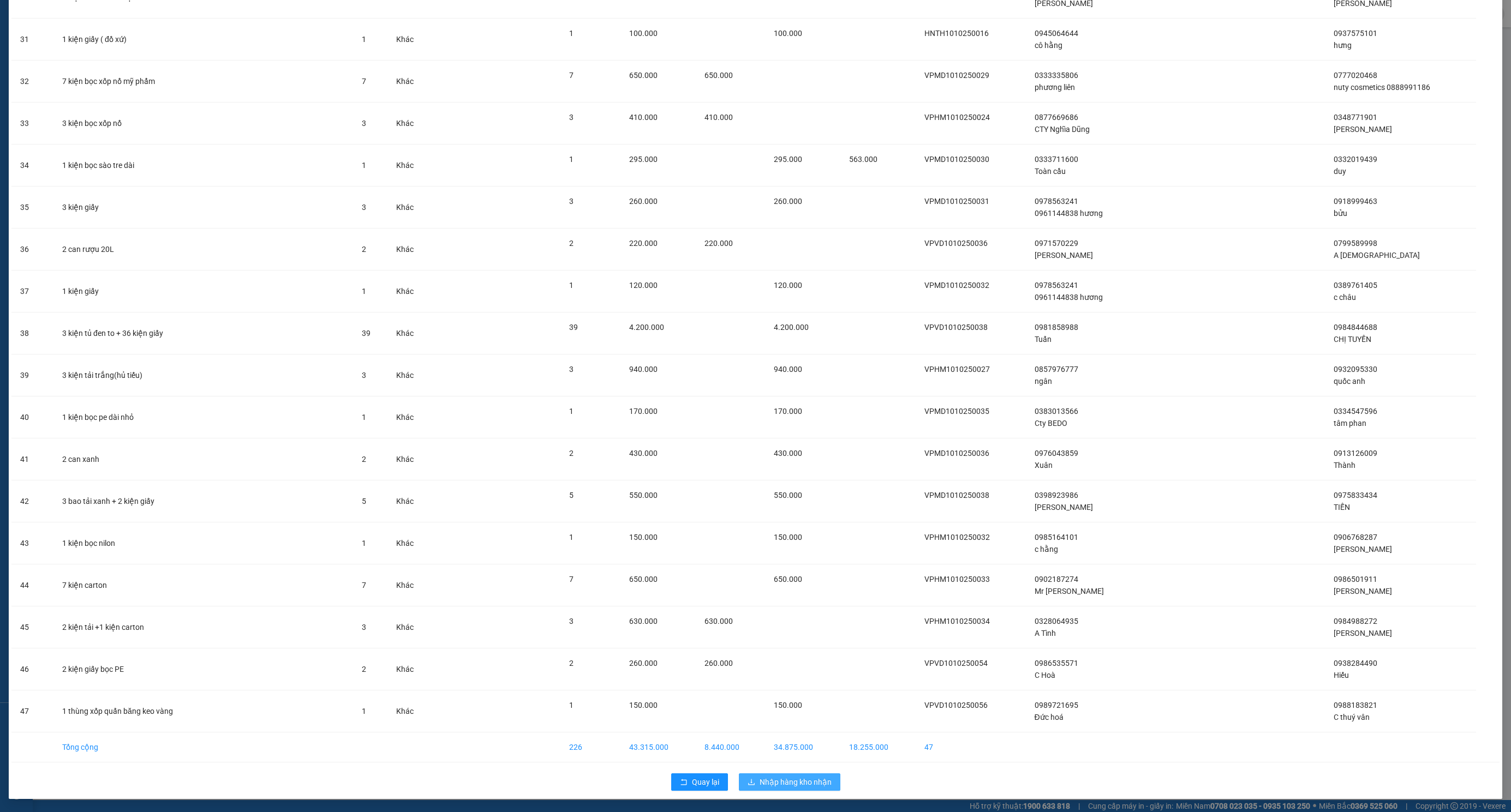
click at [788, 784] on span "Nhập hàng kho nhận" at bounding box center [796, 782] width 72 height 12
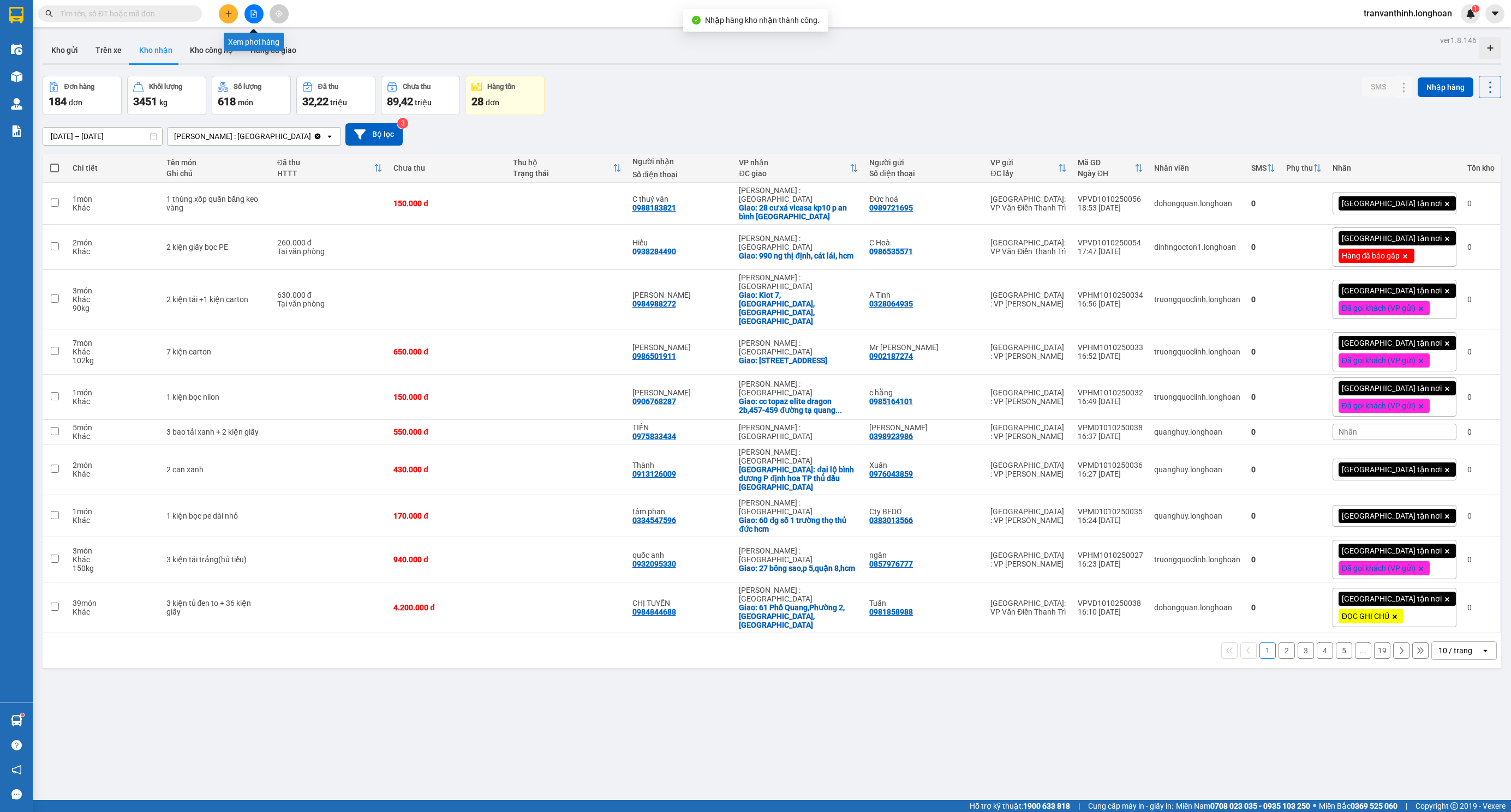
click at [251, 16] on icon "file-add" at bounding box center [254, 13] width 6 height 7
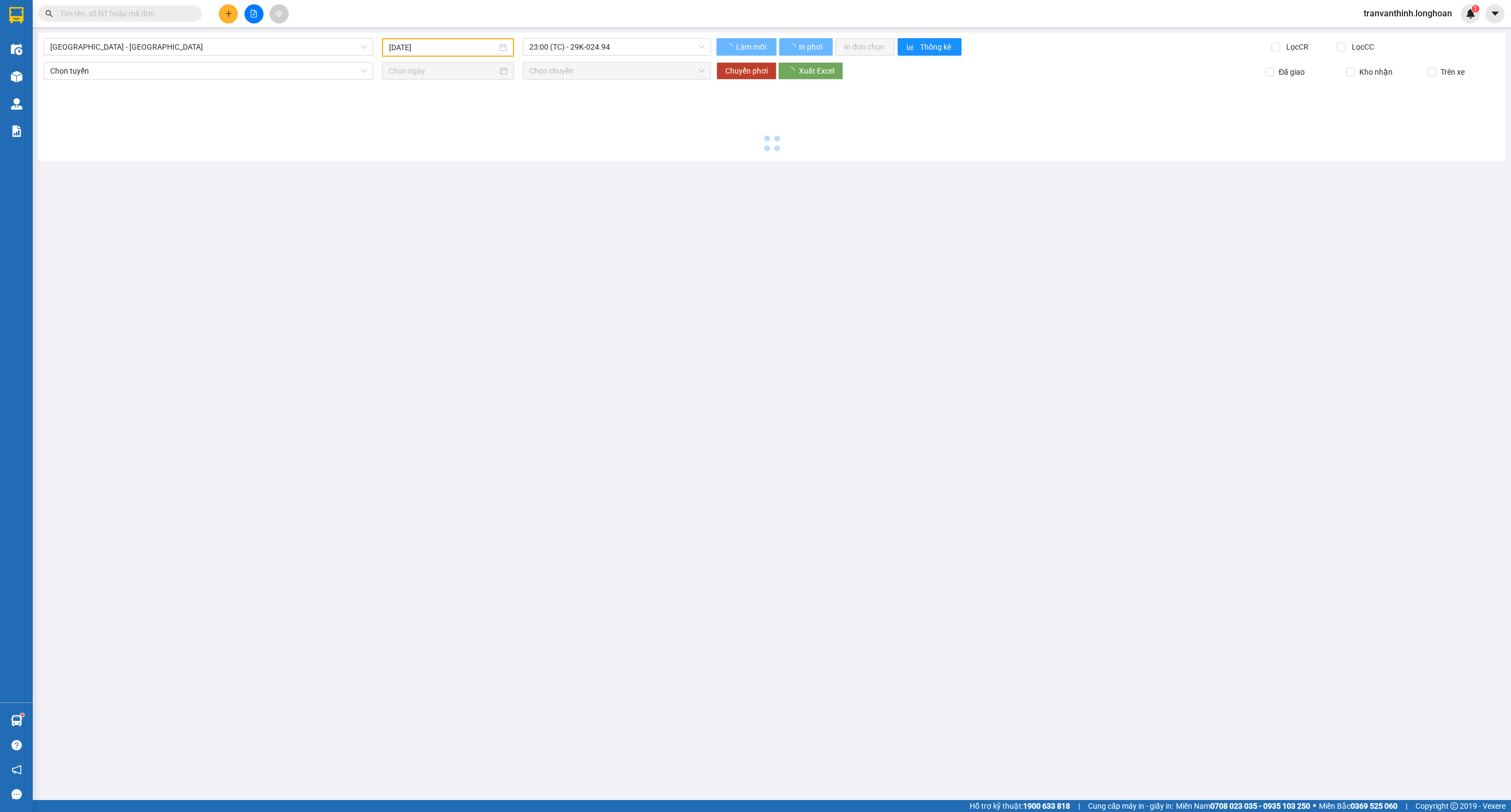
type input "[DATE]"
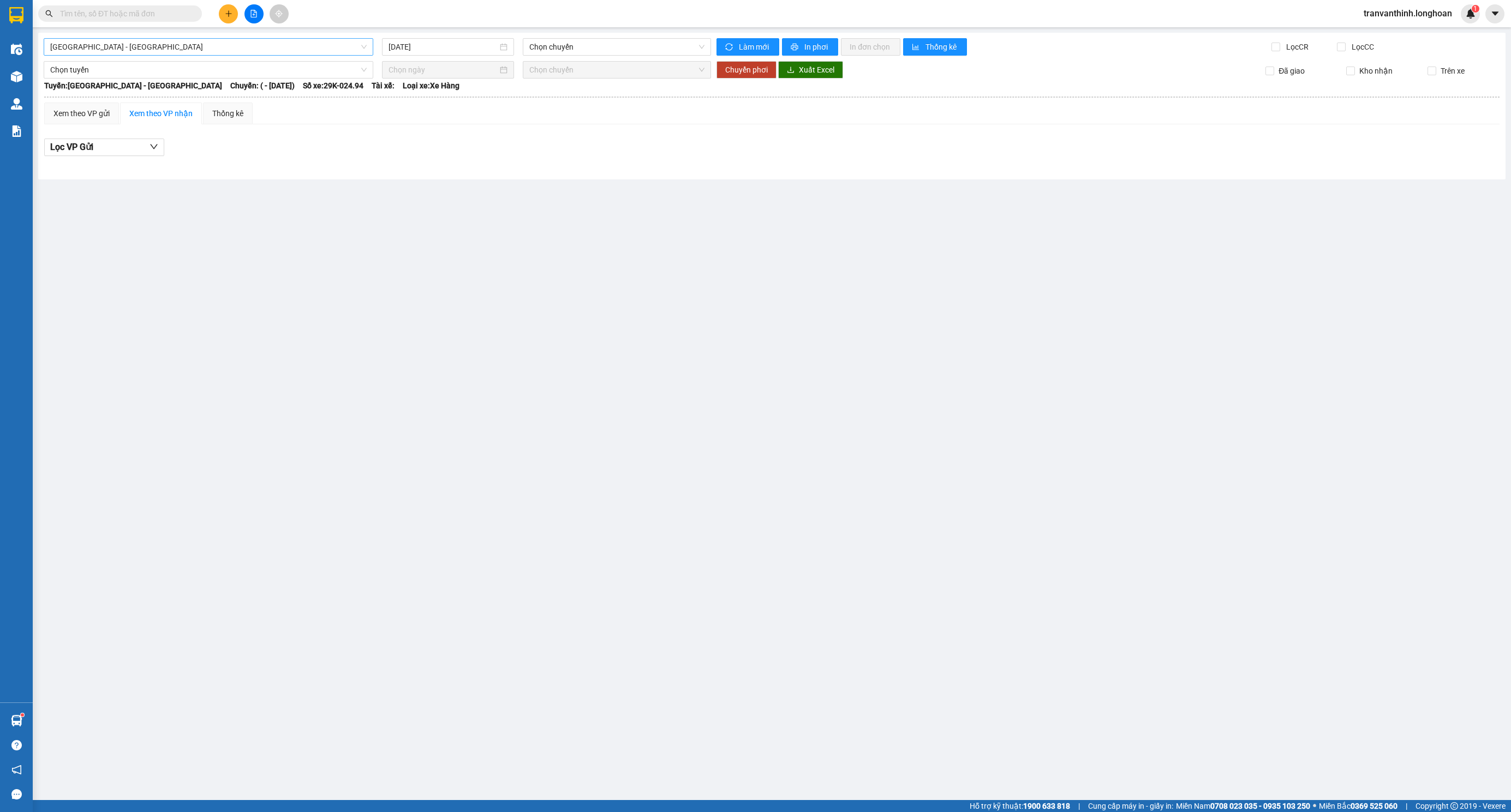
click at [202, 49] on span "[GEOGRAPHIC_DATA] - [GEOGRAPHIC_DATA]" at bounding box center [208, 47] width 317 height 16
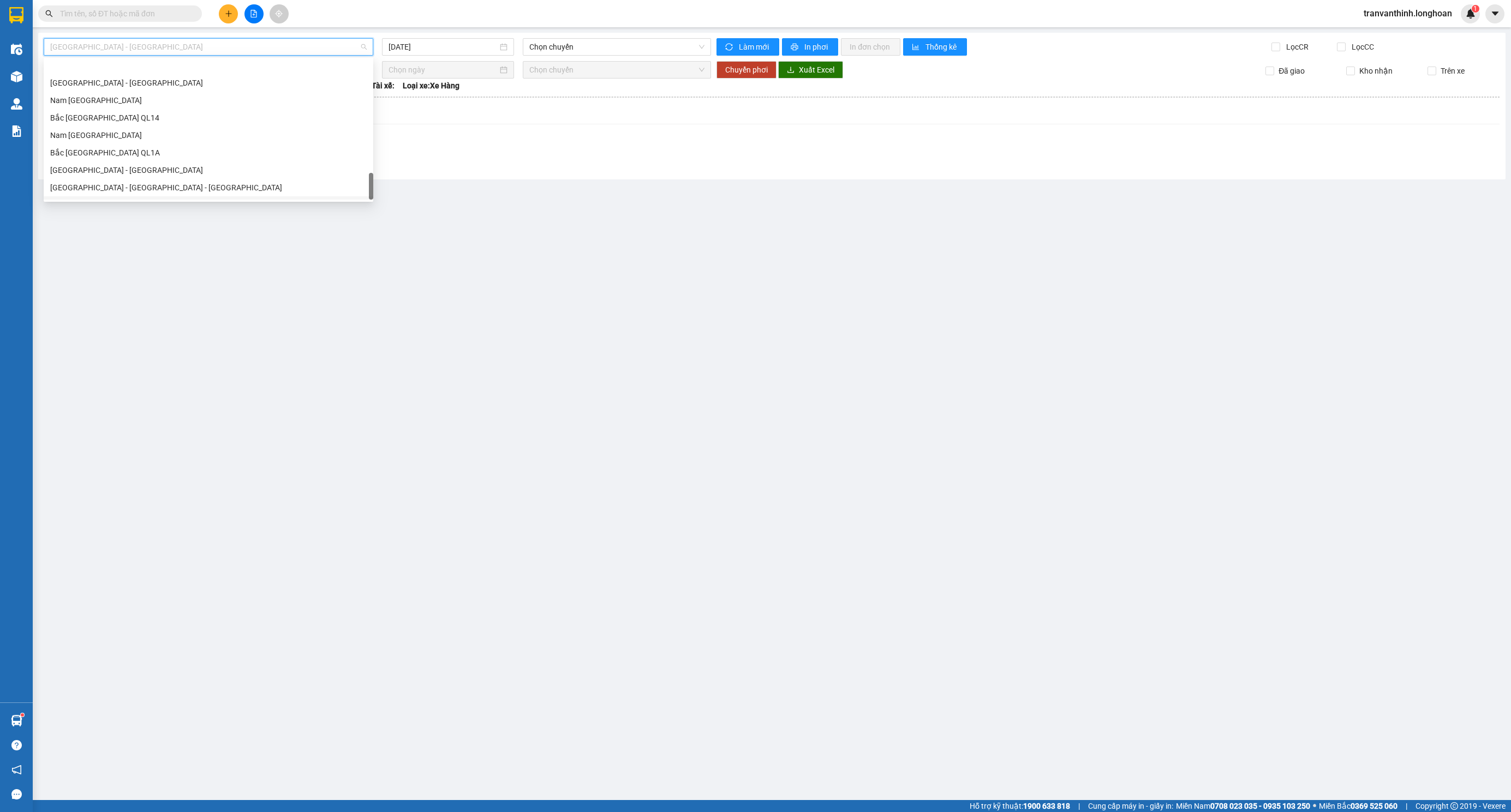
scroll to position [767, 0]
click at [105, 124] on div "Bắc [GEOGRAPHIC_DATA] QL1A" at bounding box center [208, 121] width 317 height 12
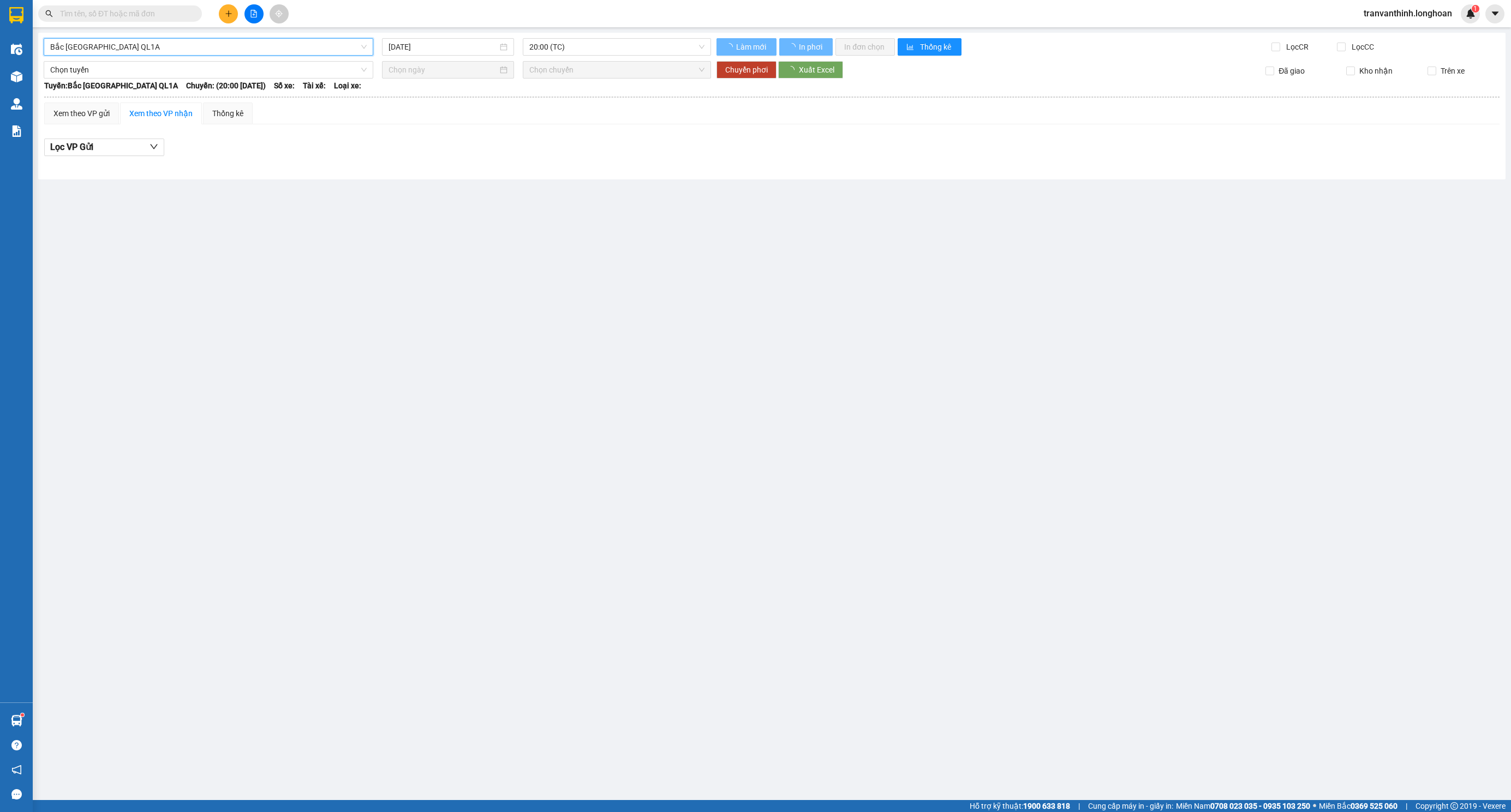
click at [460, 50] on input "[DATE]" at bounding box center [443, 47] width 109 height 12
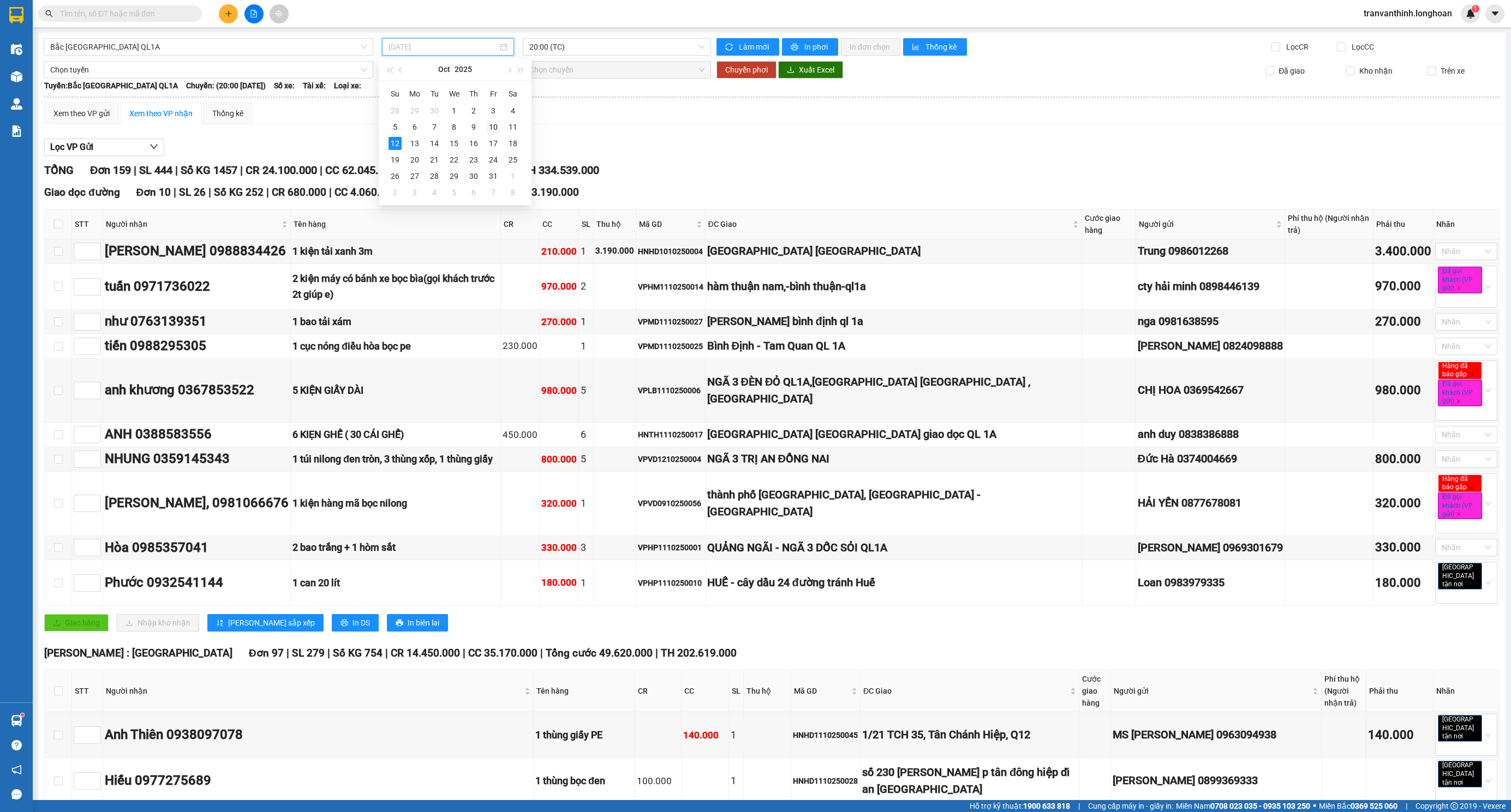
click at [491, 131] on div "10" at bounding box center [494, 127] width 13 height 13
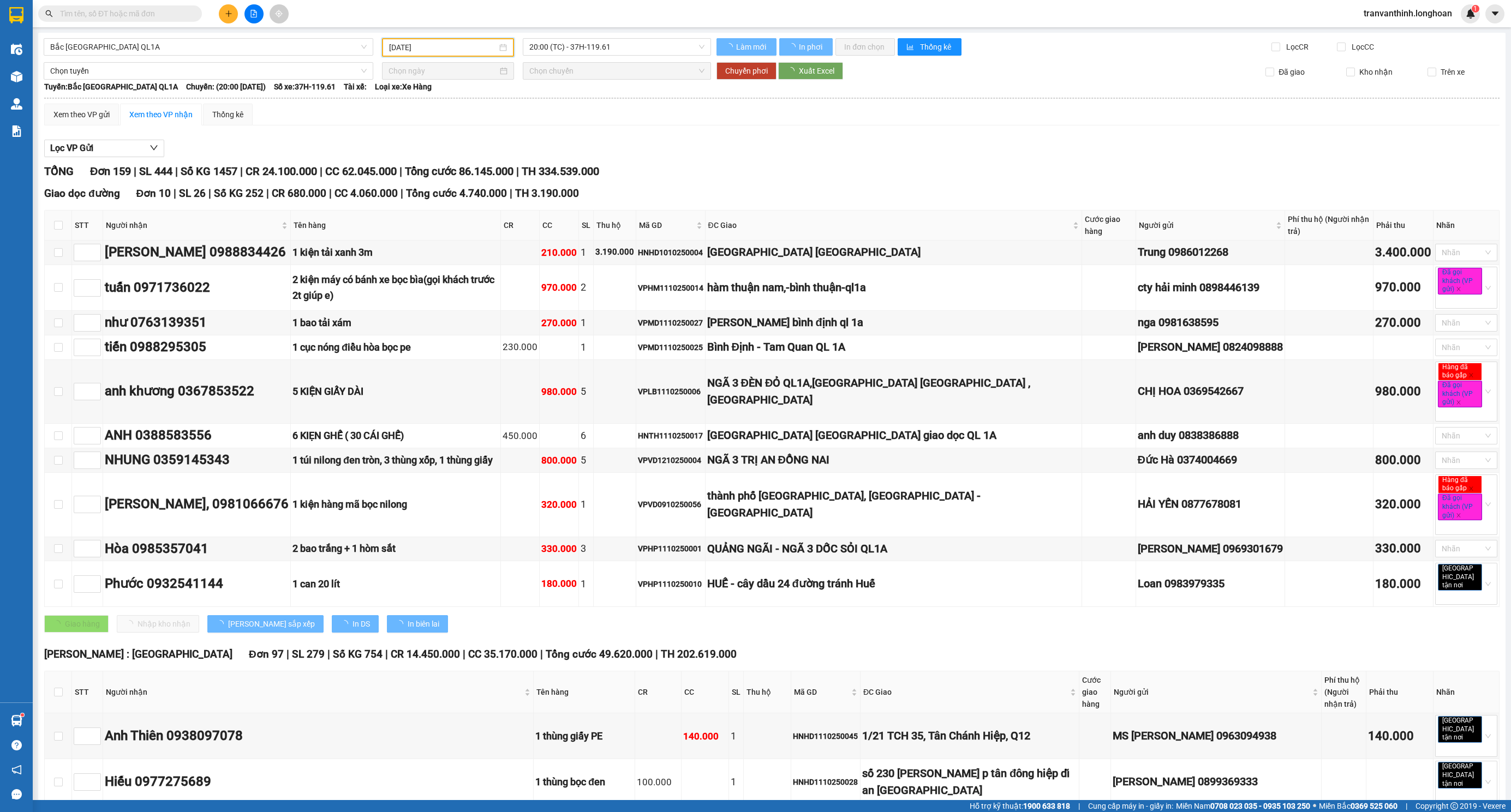
type input "[DATE]"
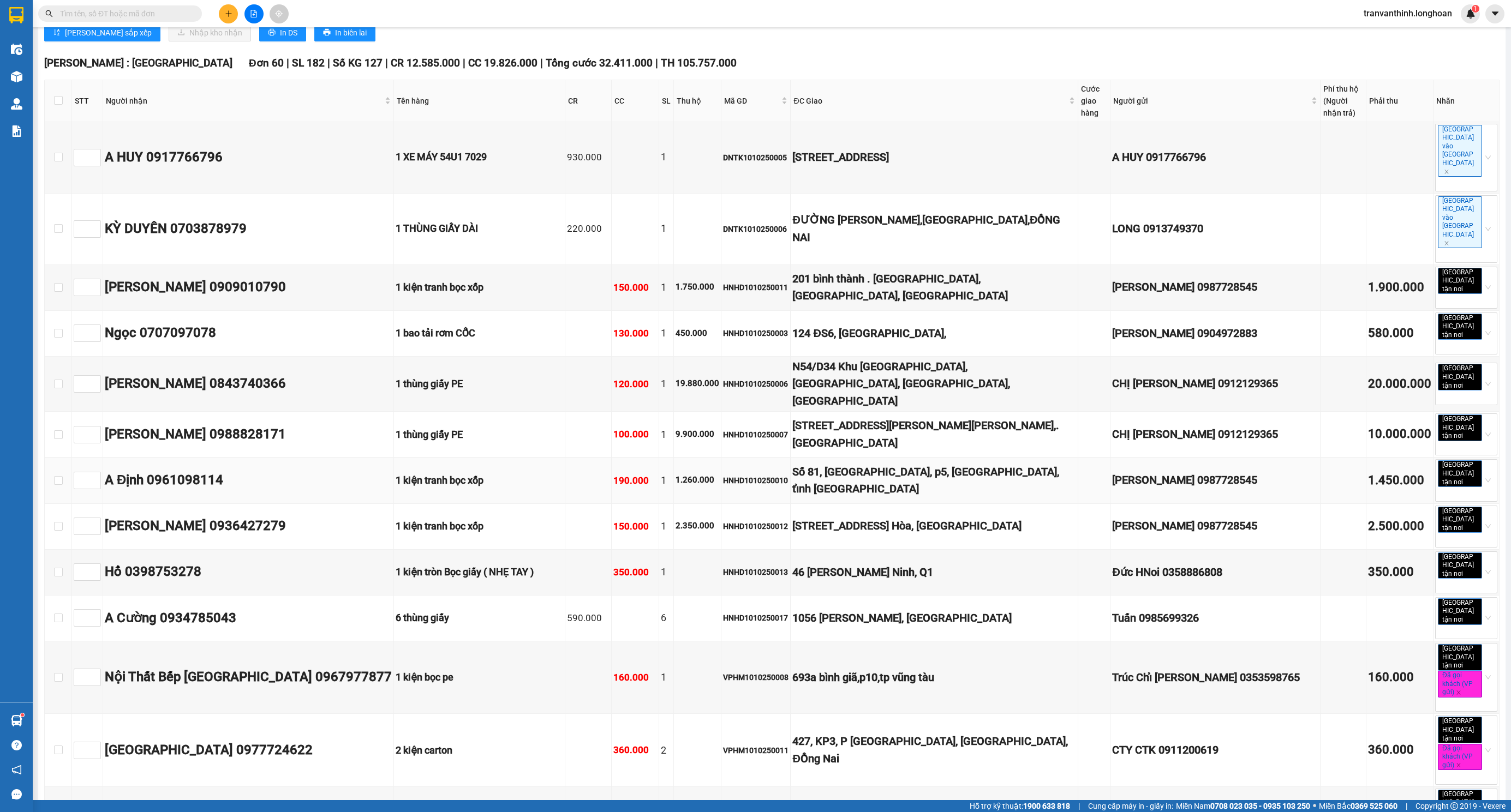
scroll to position [818, 0]
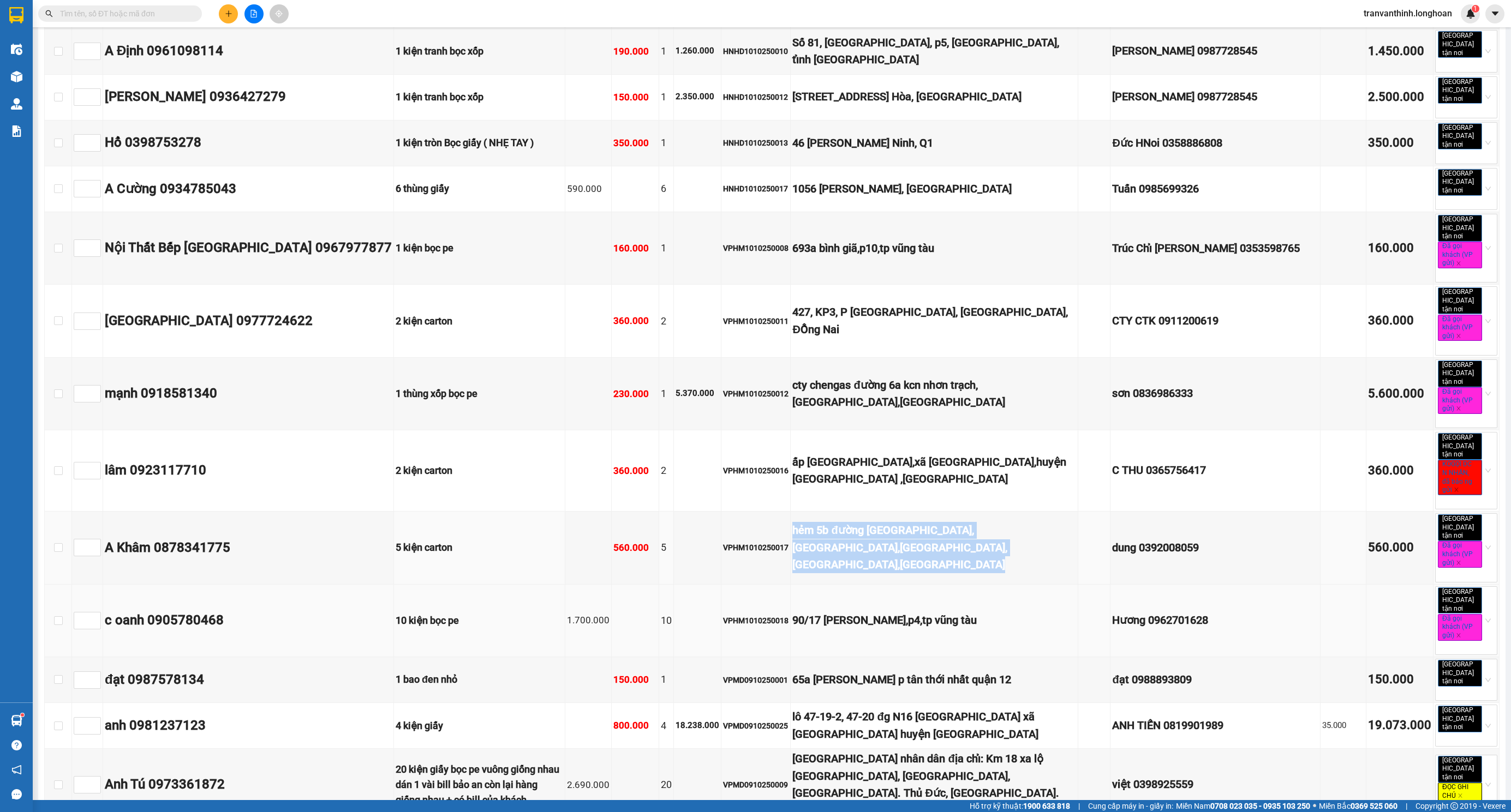
scroll to position [1309, 0]
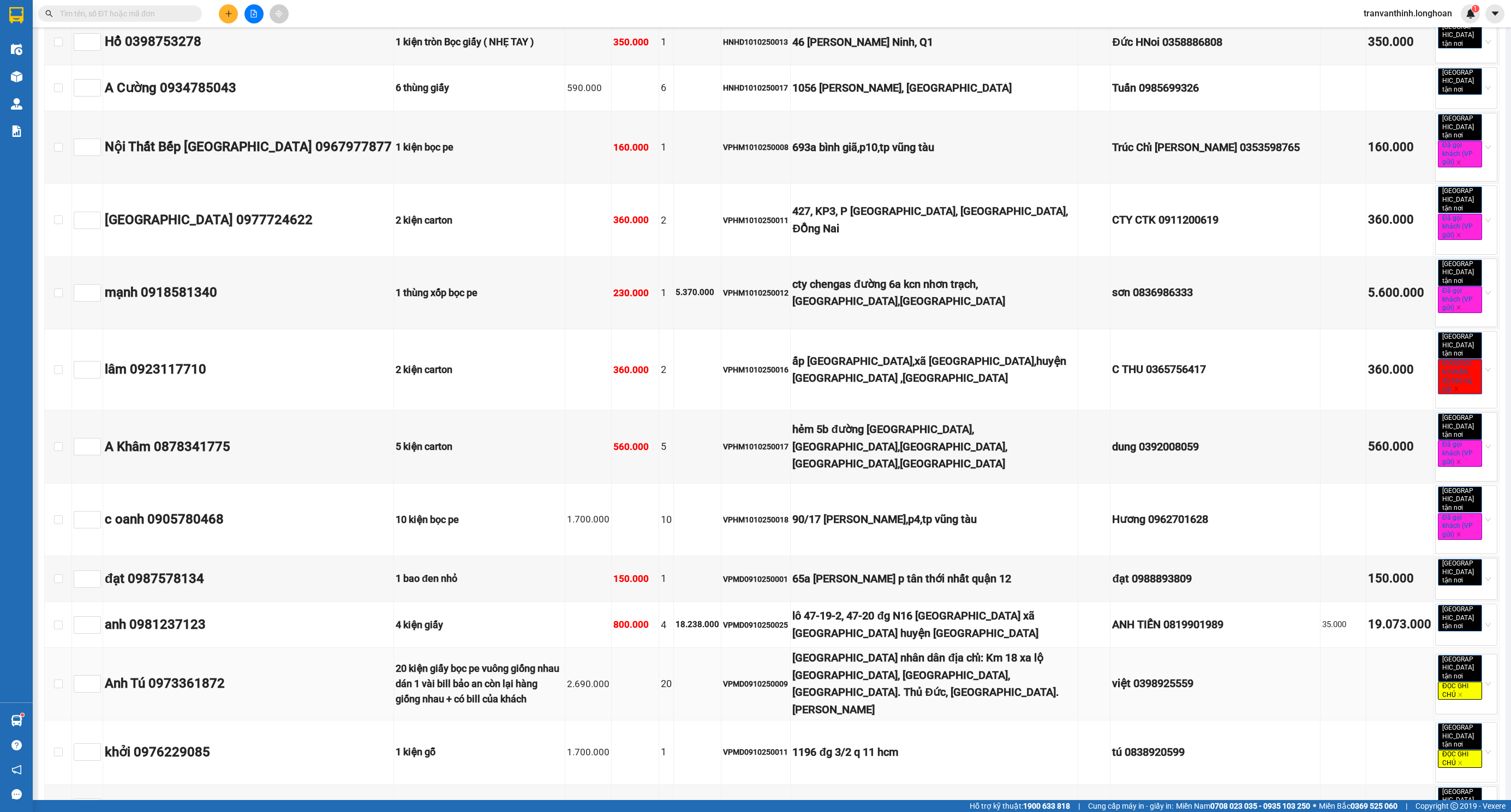
click at [926, 650] on div "[GEOGRAPHIC_DATA] nhân dân địa chỉ: Km 18 xa lộ [GEOGRAPHIC_DATA], [GEOGRAPHIC_…" at bounding box center [934, 684] width 284 height 69
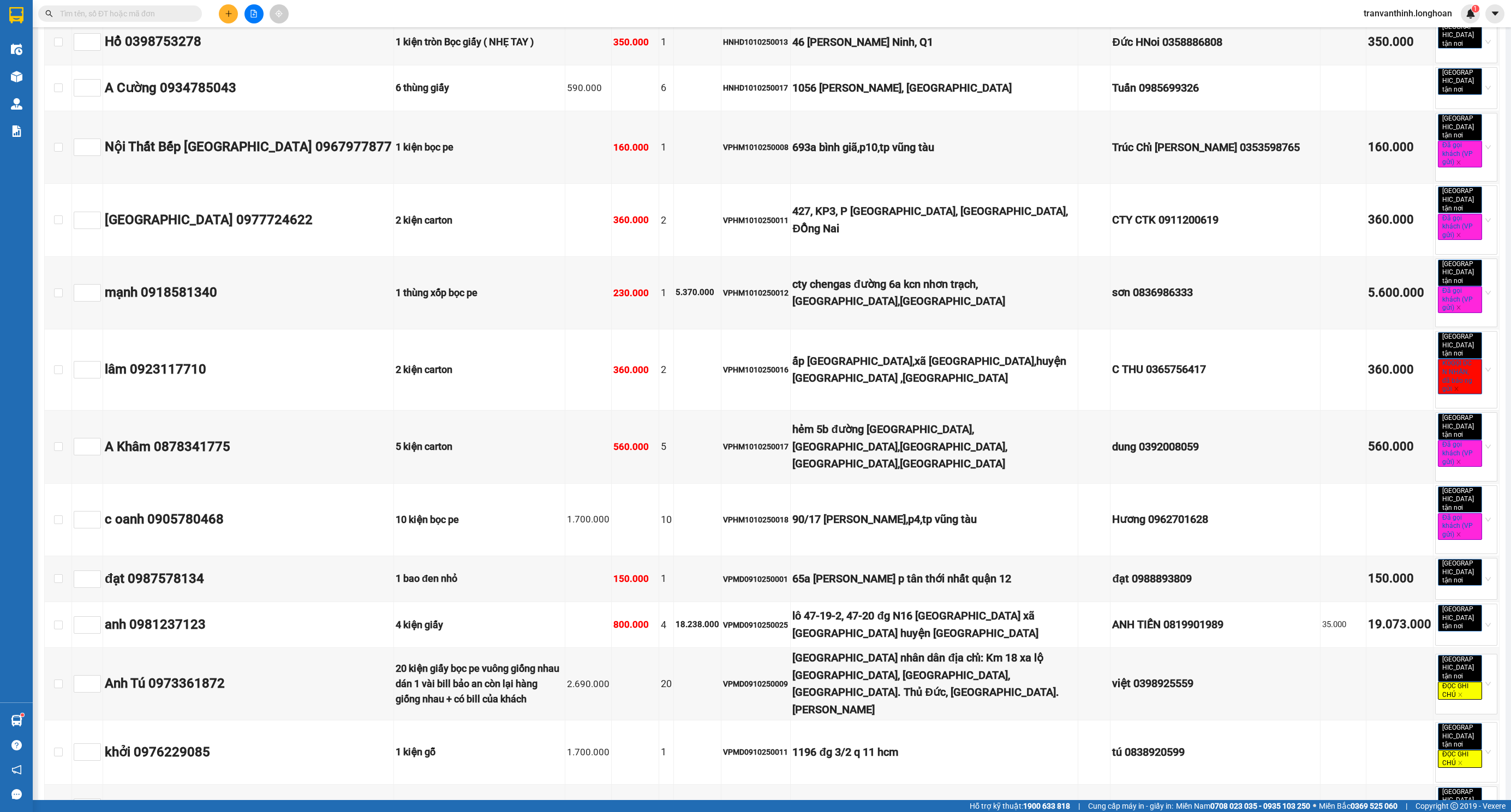
copy div "VPMD0910250044"
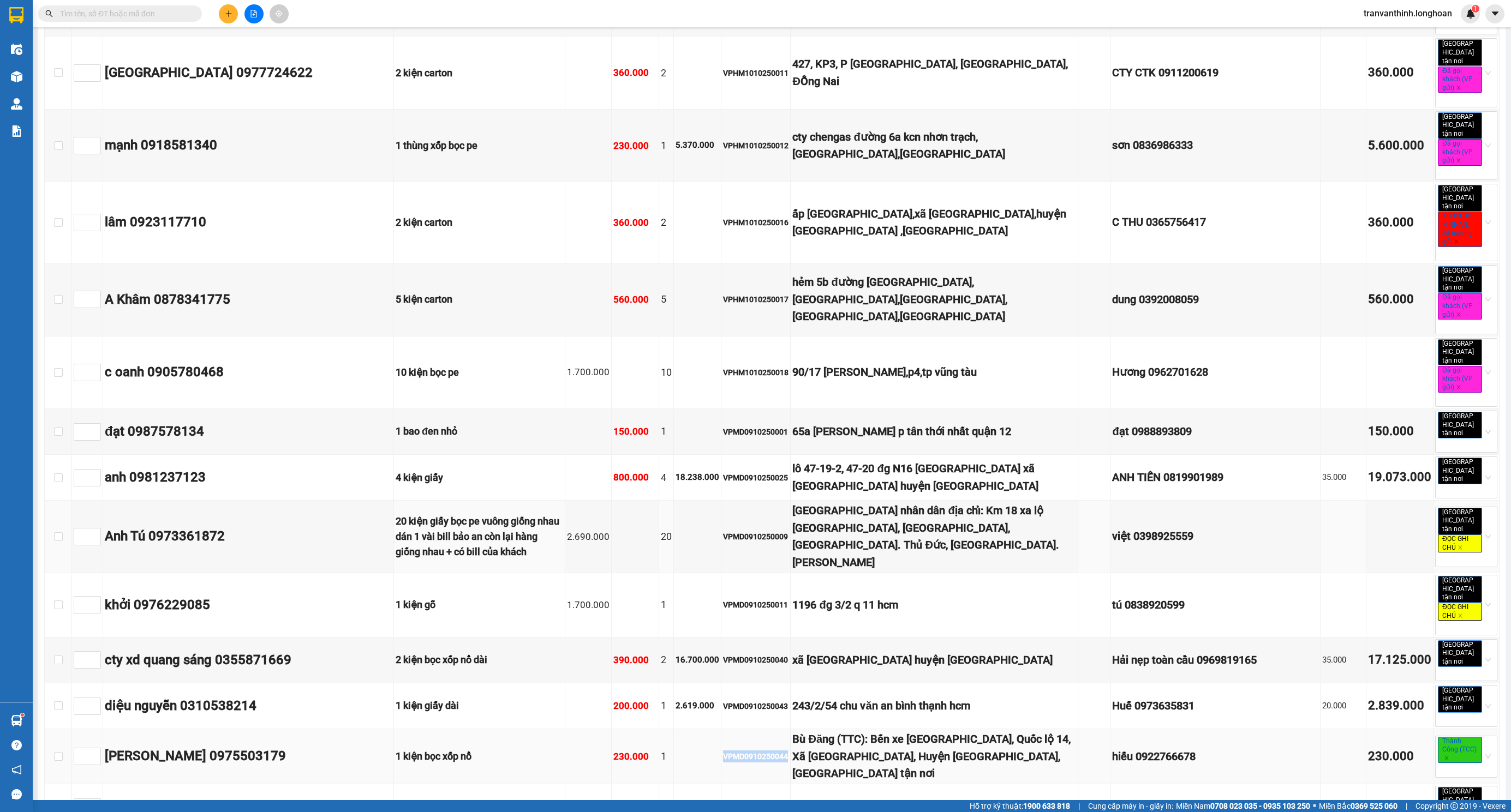
scroll to position [1636, 0]
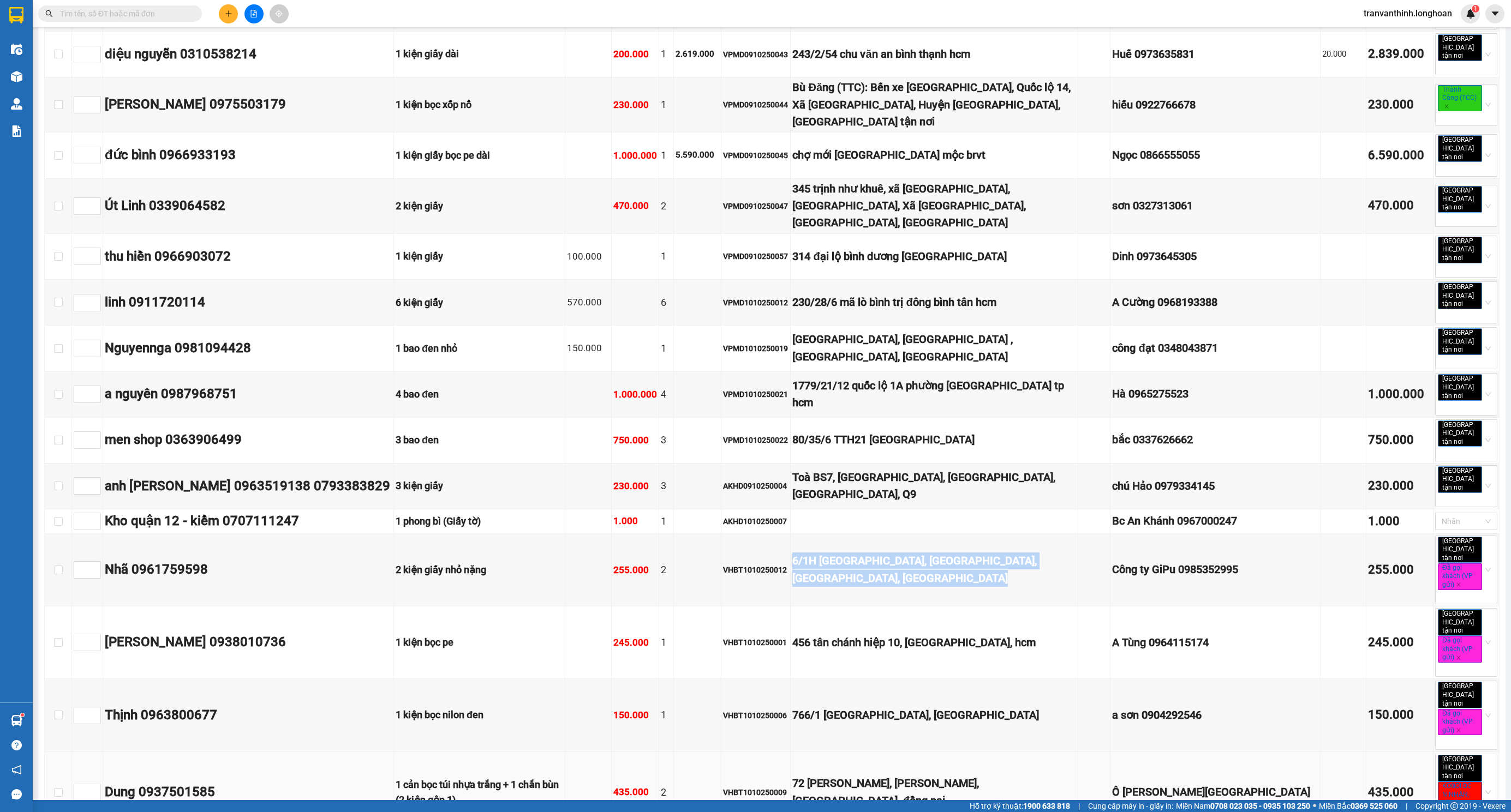
scroll to position [2208, 0]
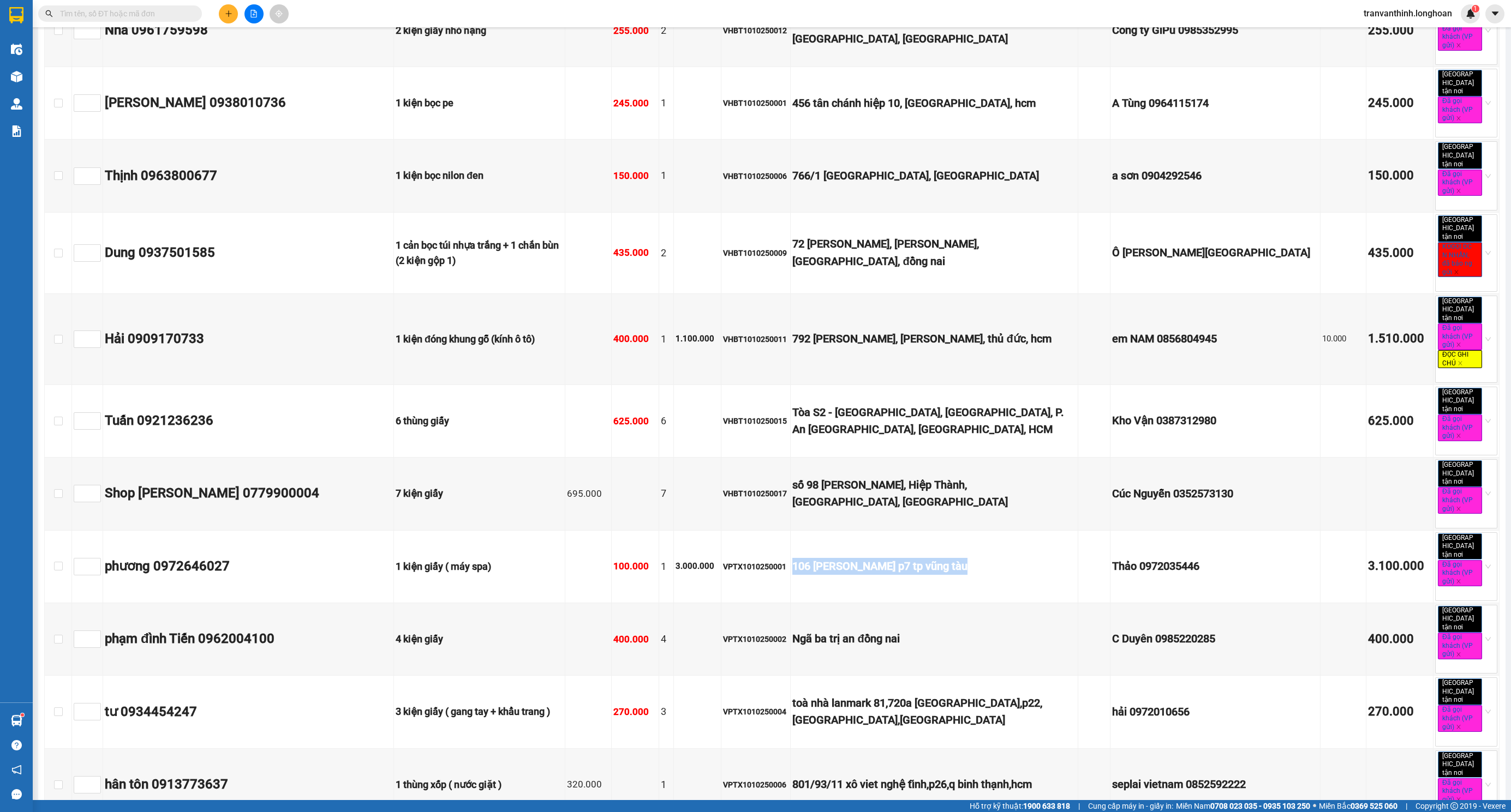
scroll to position [2781, 0]
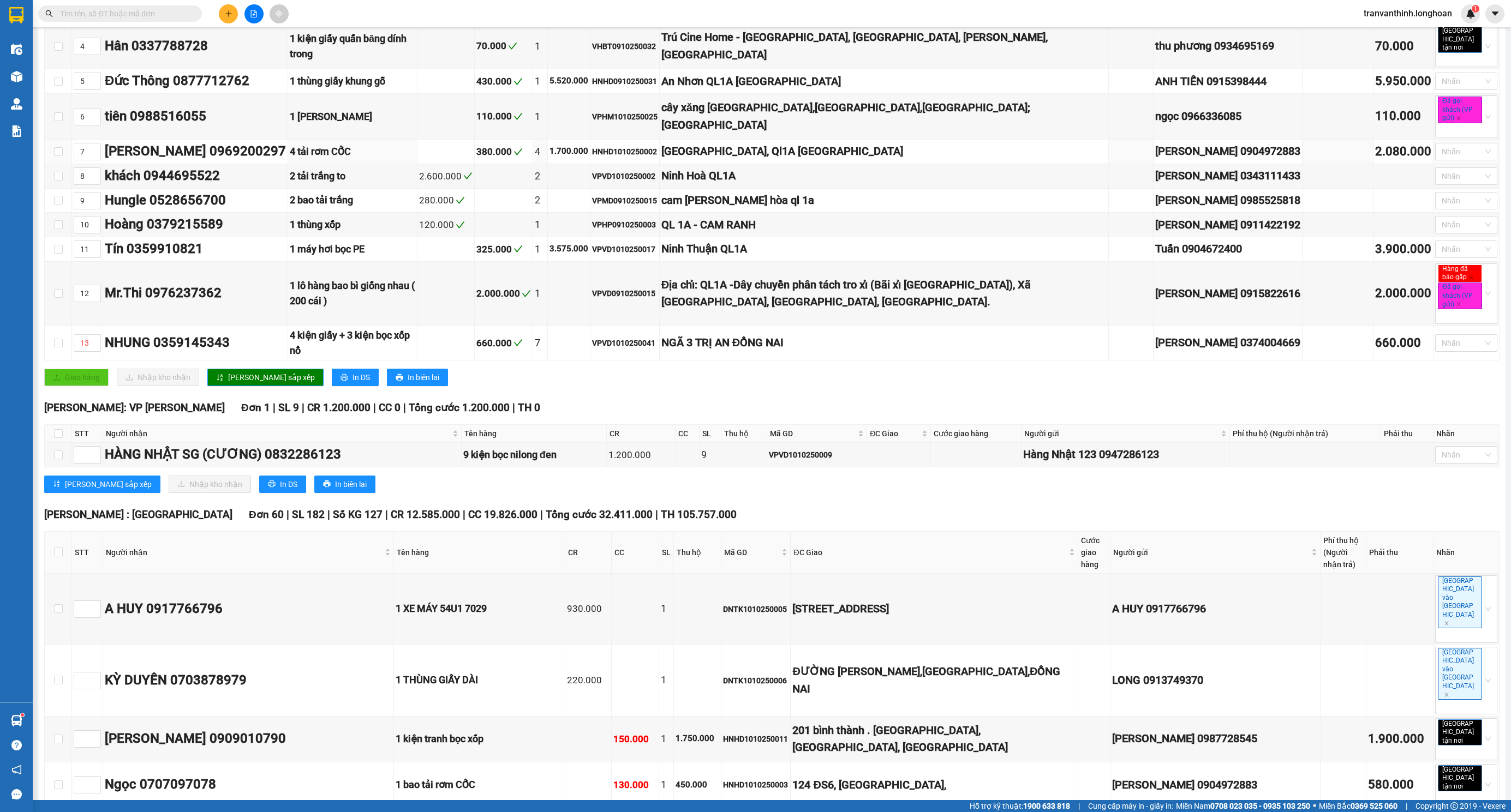
scroll to position [0, 0]
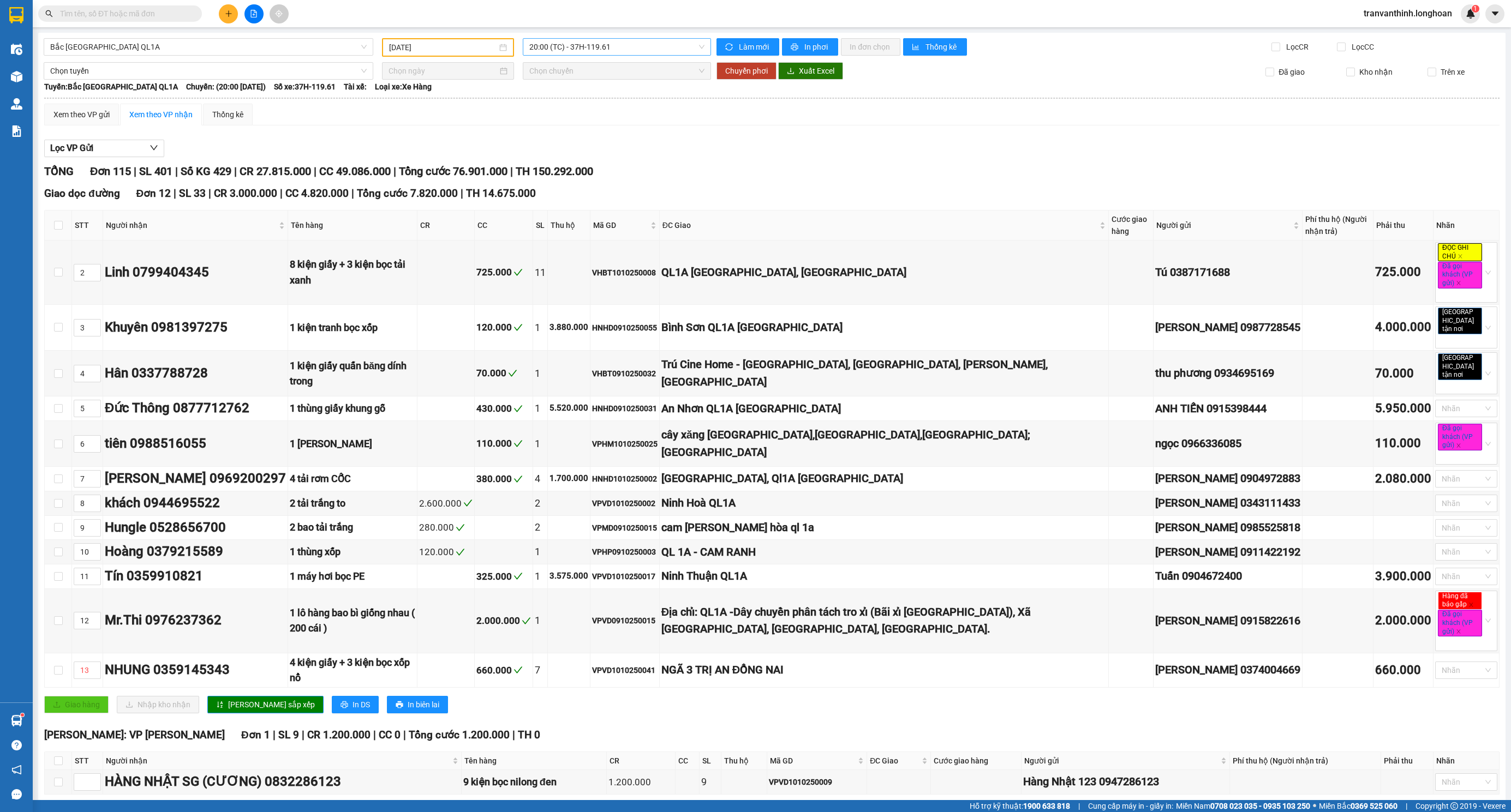
click at [586, 51] on span "20:00 (TC) - 37H-119.61" at bounding box center [616, 47] width 175 height 16
click at [583, 109] on div "23:00 (TC) - 29K-024.94" at bounding box center [568, 104] width 98 height 18
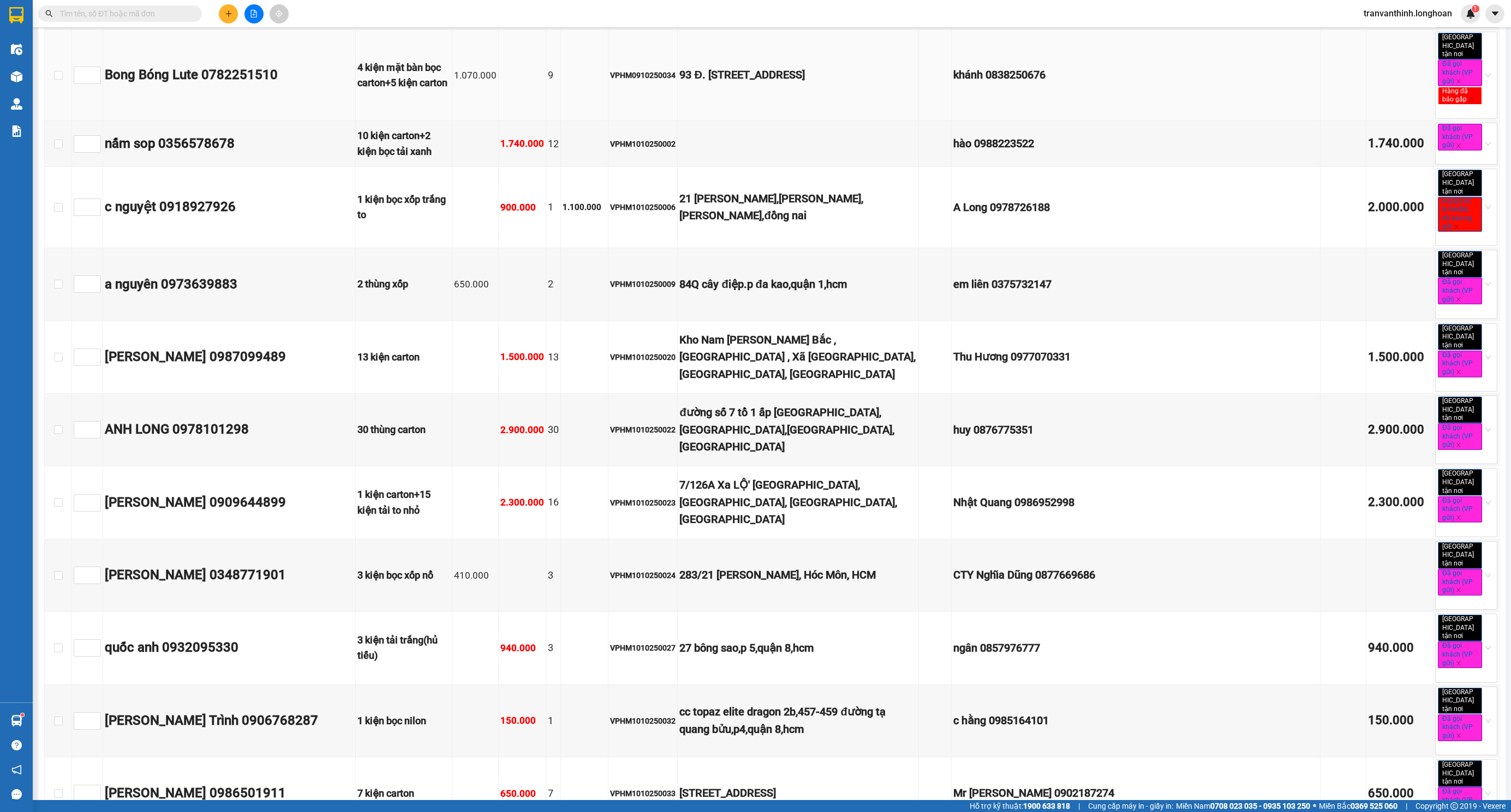
scroll to position [245, 0]
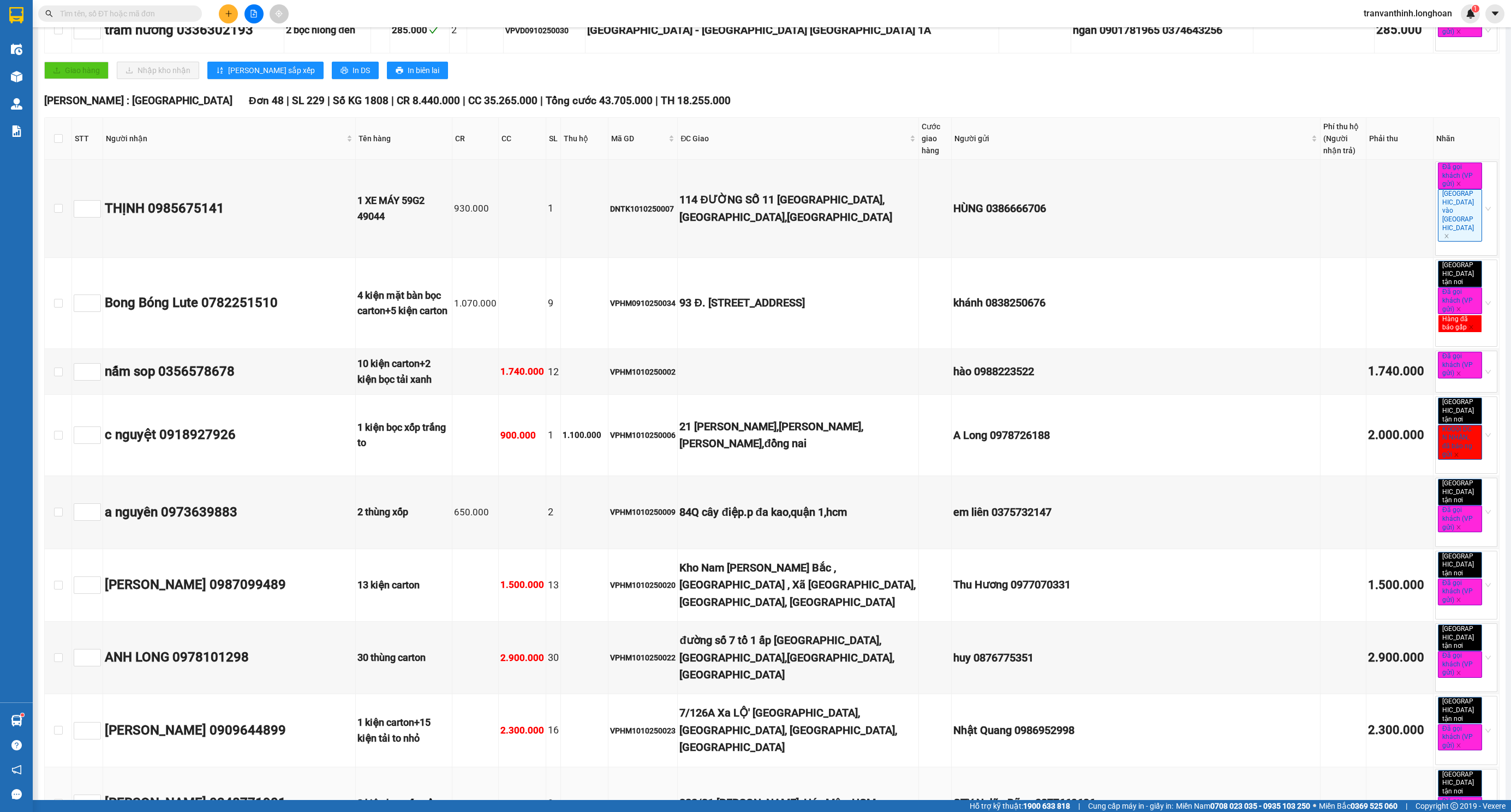
click at [812, 794] on div "283/21 [PERSON_NAME], Hóc Môn, HCM" at bounding box center [798, 802] width 237 height 17
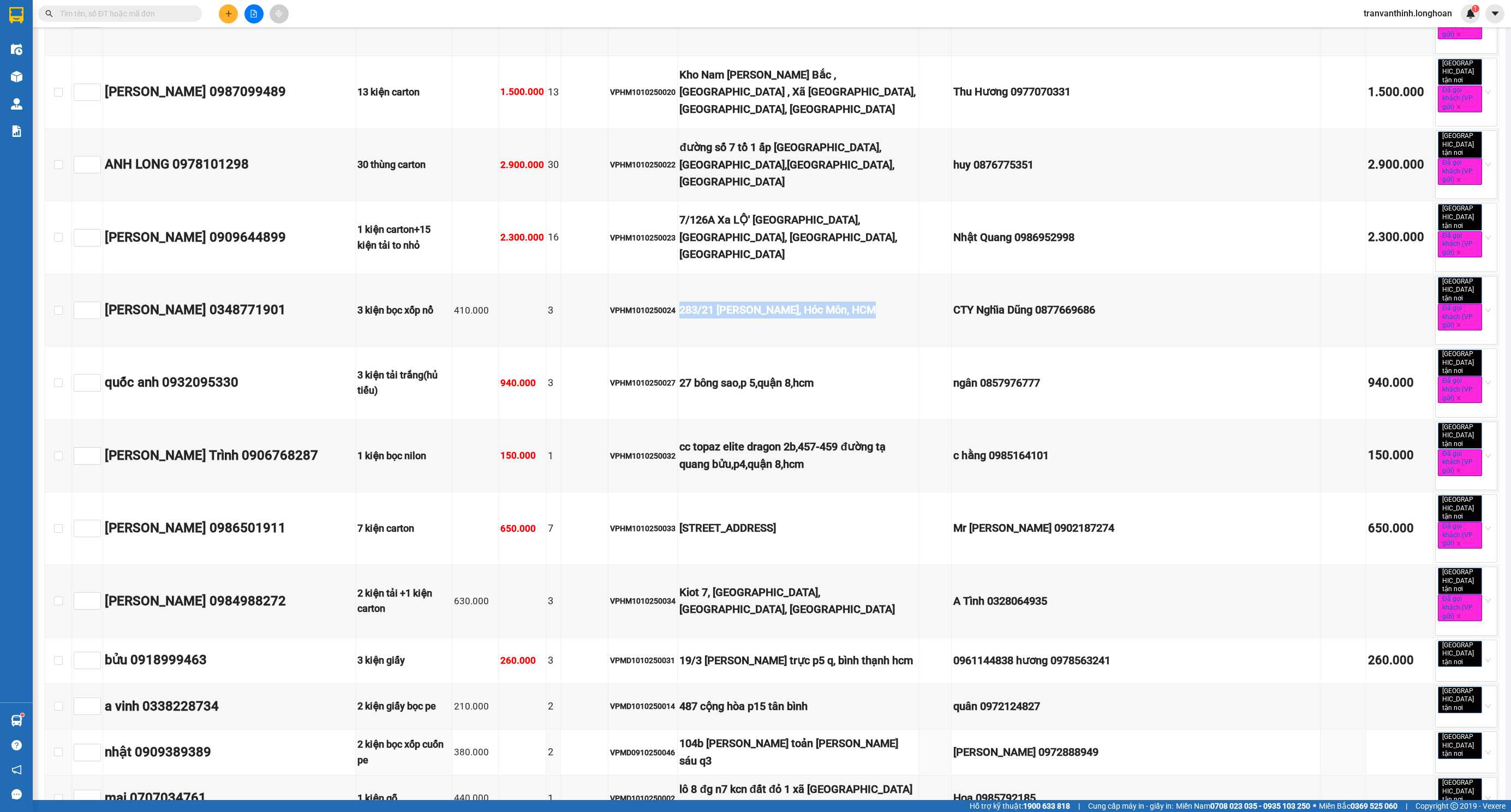
scroll to position [900, 0]
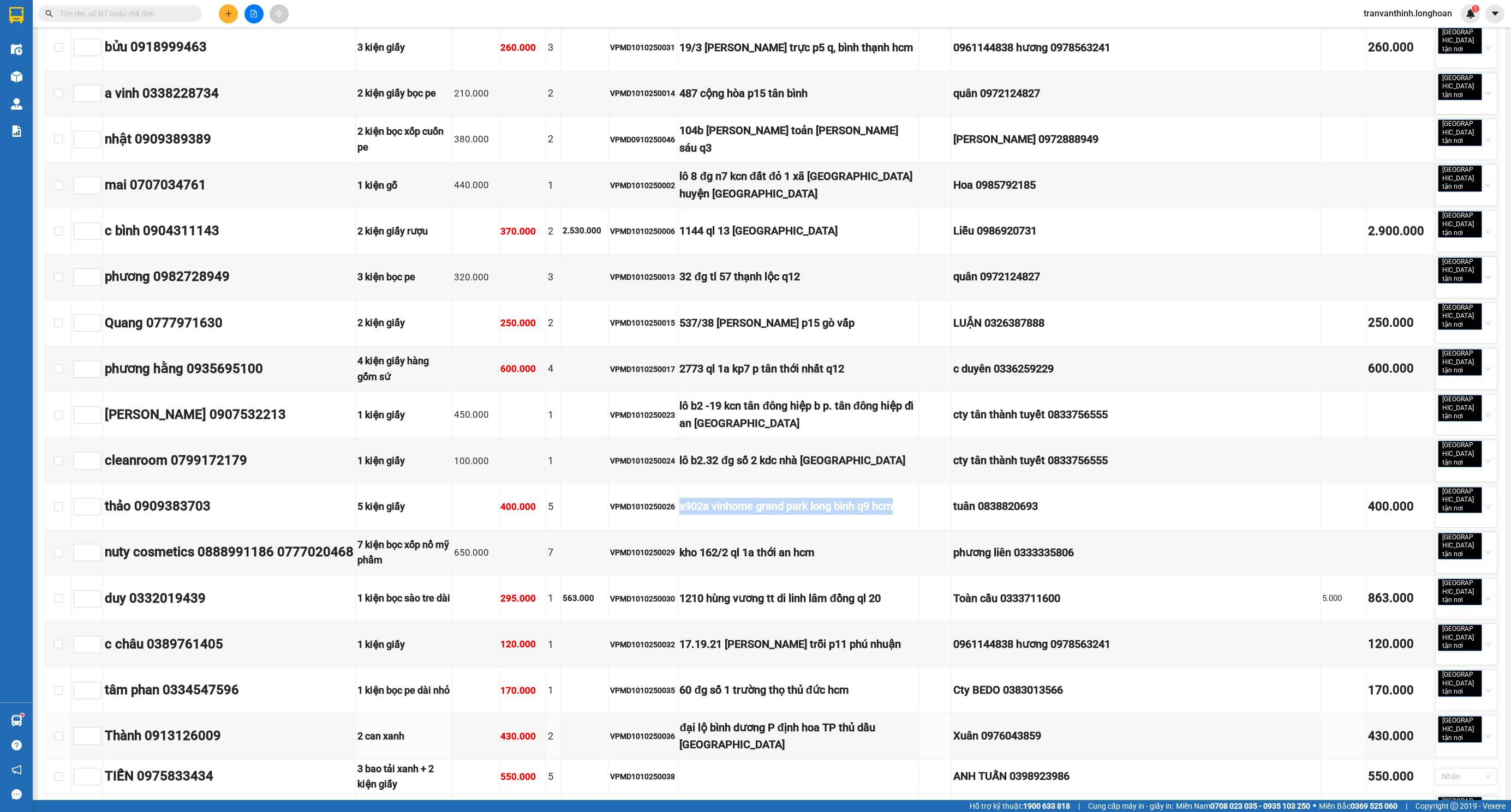
scroll to position [1472, 0]
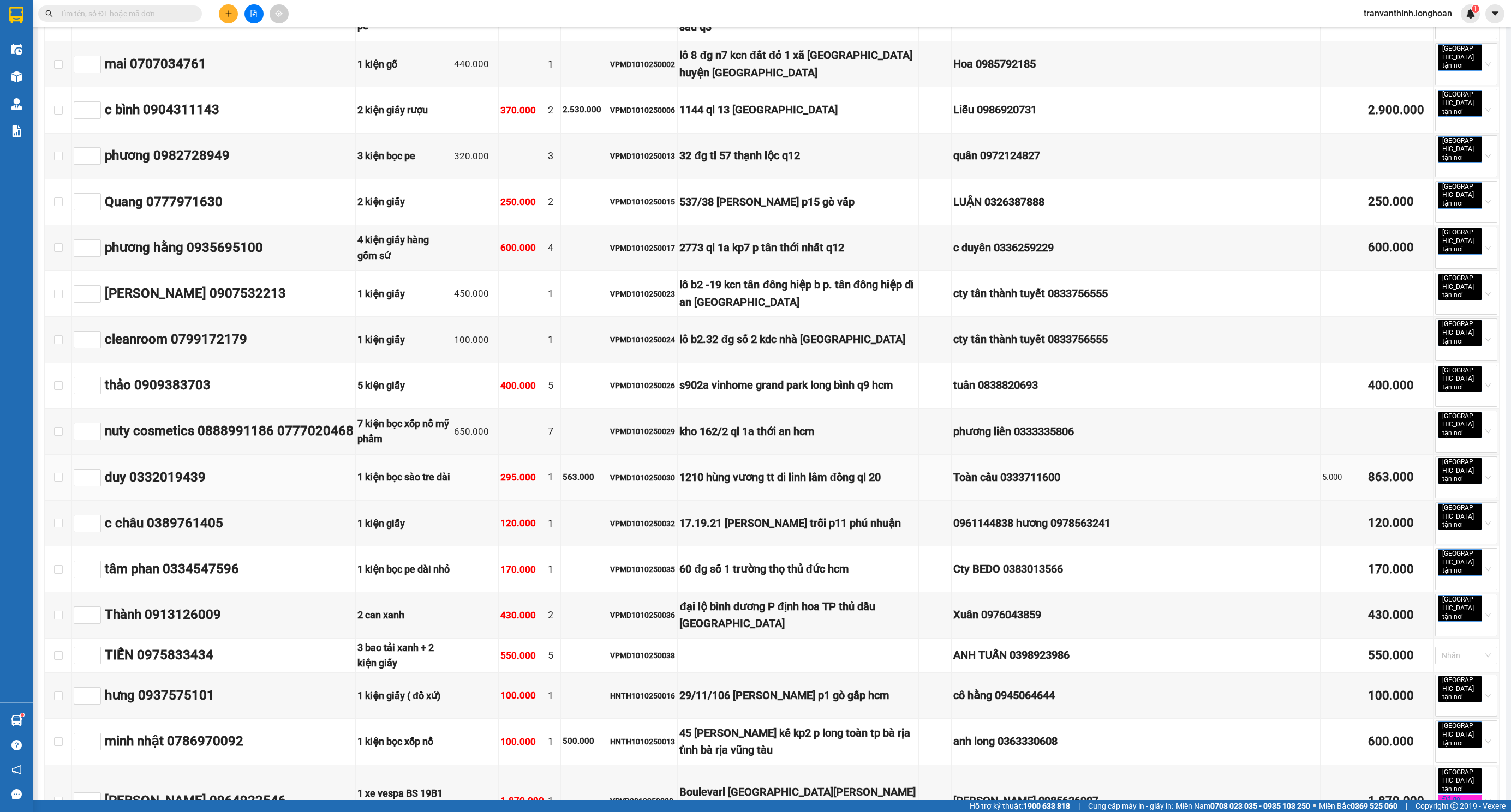
click at [809, 469] on div "1210 hùng vương tt di linh lâm đồng ql 20" at bounding box center [798, 477] width 237 height 17
click at [809, 515] on div "17.19.21 [PERSON_NAME] trỗi p11 phú nhuận" at bounding box center [798, 523] width 237 height 17
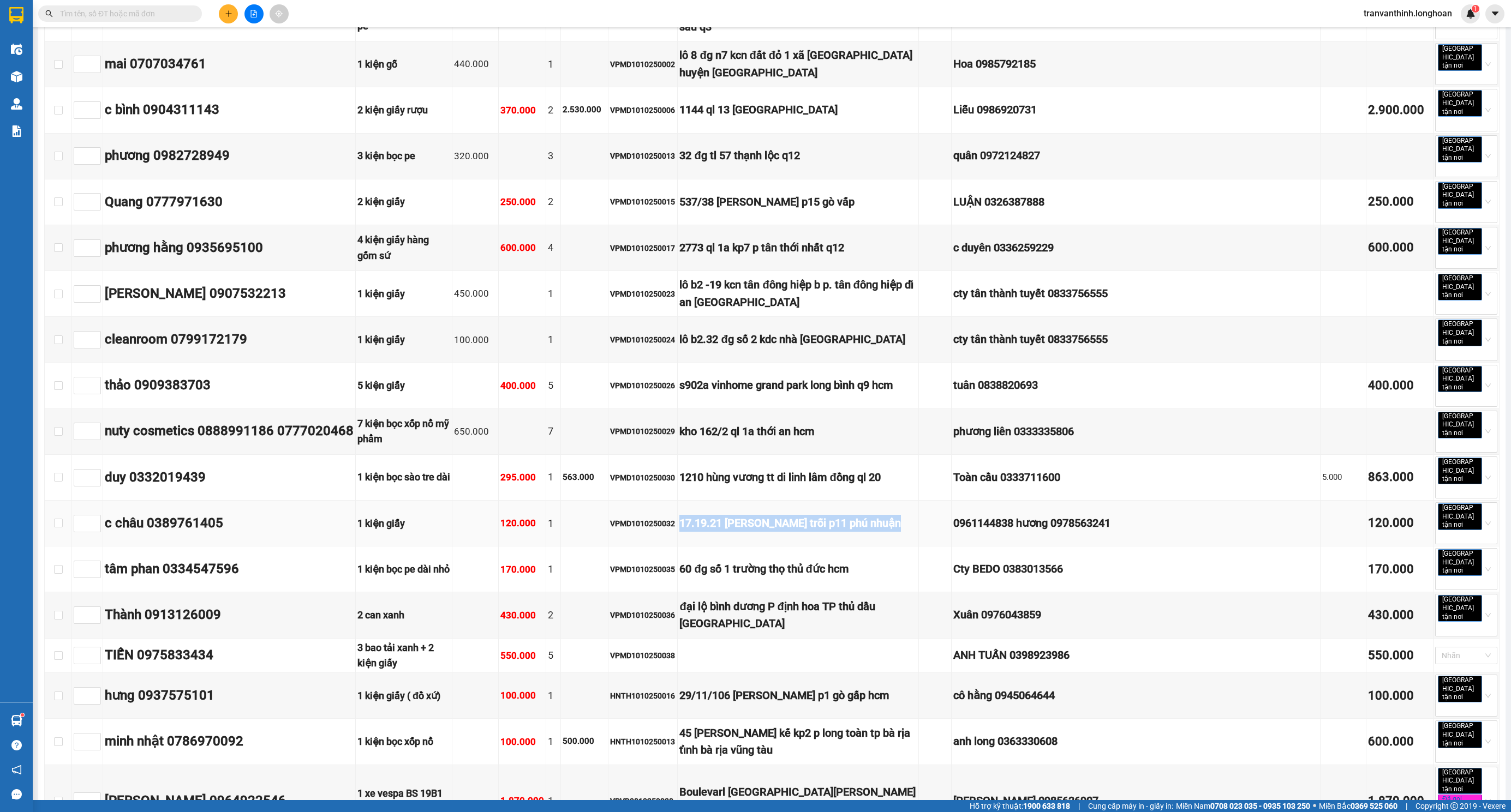
click at [809, 515] on div "17.19.21 [PERSON_NAME] trỗi p11 phú nhuận" at bounding box center [798, 523] width 237 height 17
click at [812, 561] on div "60 đg số 1 trường thọ thủ đức hcm" at bounding box center [798, 569] width 237 height 17
click at [820, 598] on div "đại lộ bình dương P định hoa TP thủ dầu [GEOGRAPHIC_DATA]" at bounding box center [798, 615] width 237 height 35
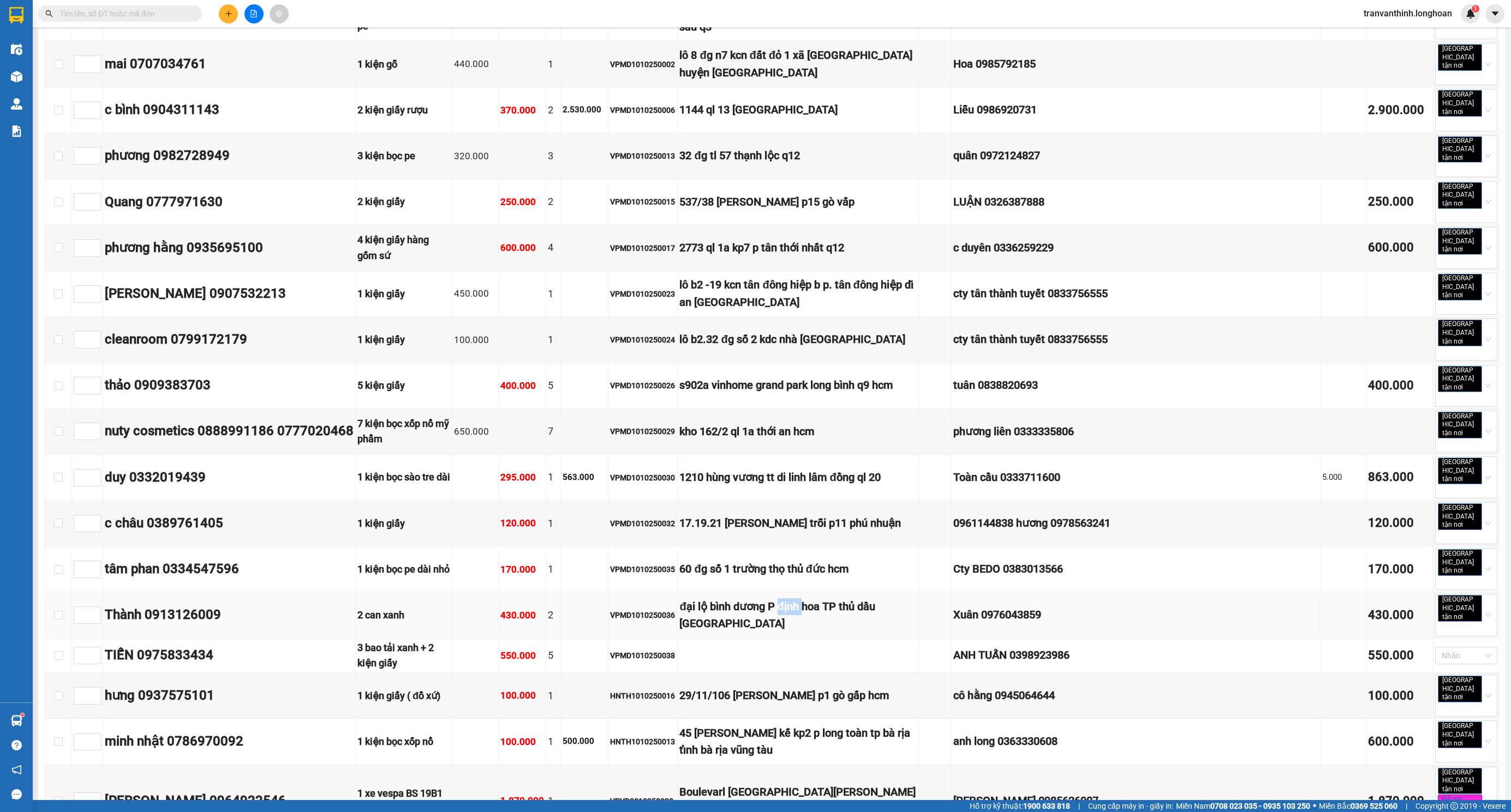
click at [820, 598] on div "đại lộ bình dương P định hoa TP thủ dầu [GEOGRAPHIC_DATA]" at bounding box center [798, 615] width 237 height 35
click at [815, 687] on div "29/11/106 [PERSON_NAME] p1 gò gấp hcm" at bounding box center [798, 695] width 237 height 17
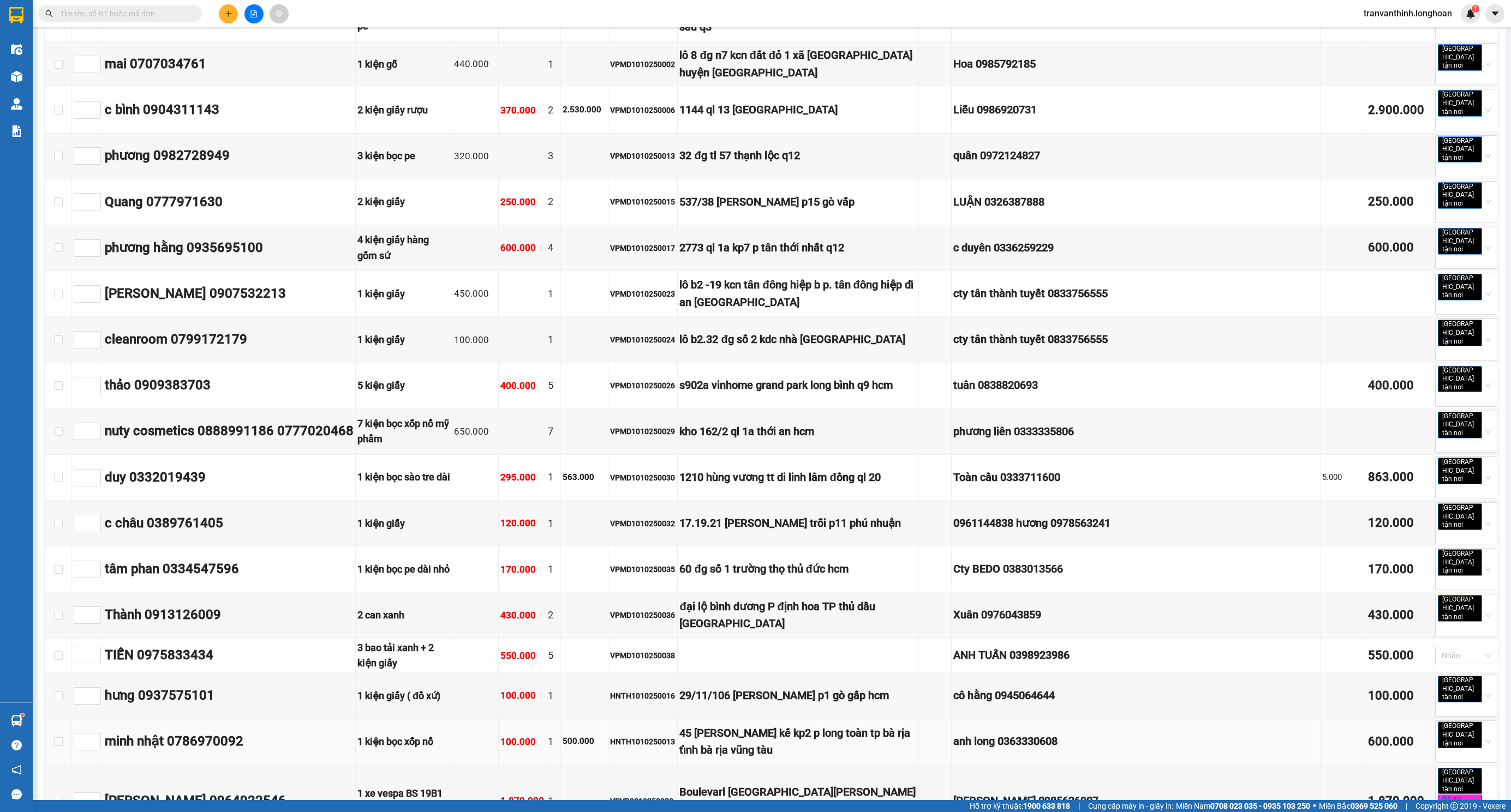
click at [815, 725] on div "45 [PERSON_NAME] kế kp2 p long toàn tp bà rịa tỉnh bà rịa vũng tàu" at bounding box center [798, 742] width 237 height 35
click at [804, 783] on div "Boulevarl [GEOGRAPHIC_DATA][PERSON_NAME] bằng [GEOGRAPHIC_DATA], hcm" at bounding box center [798, 800] width 237 height 35
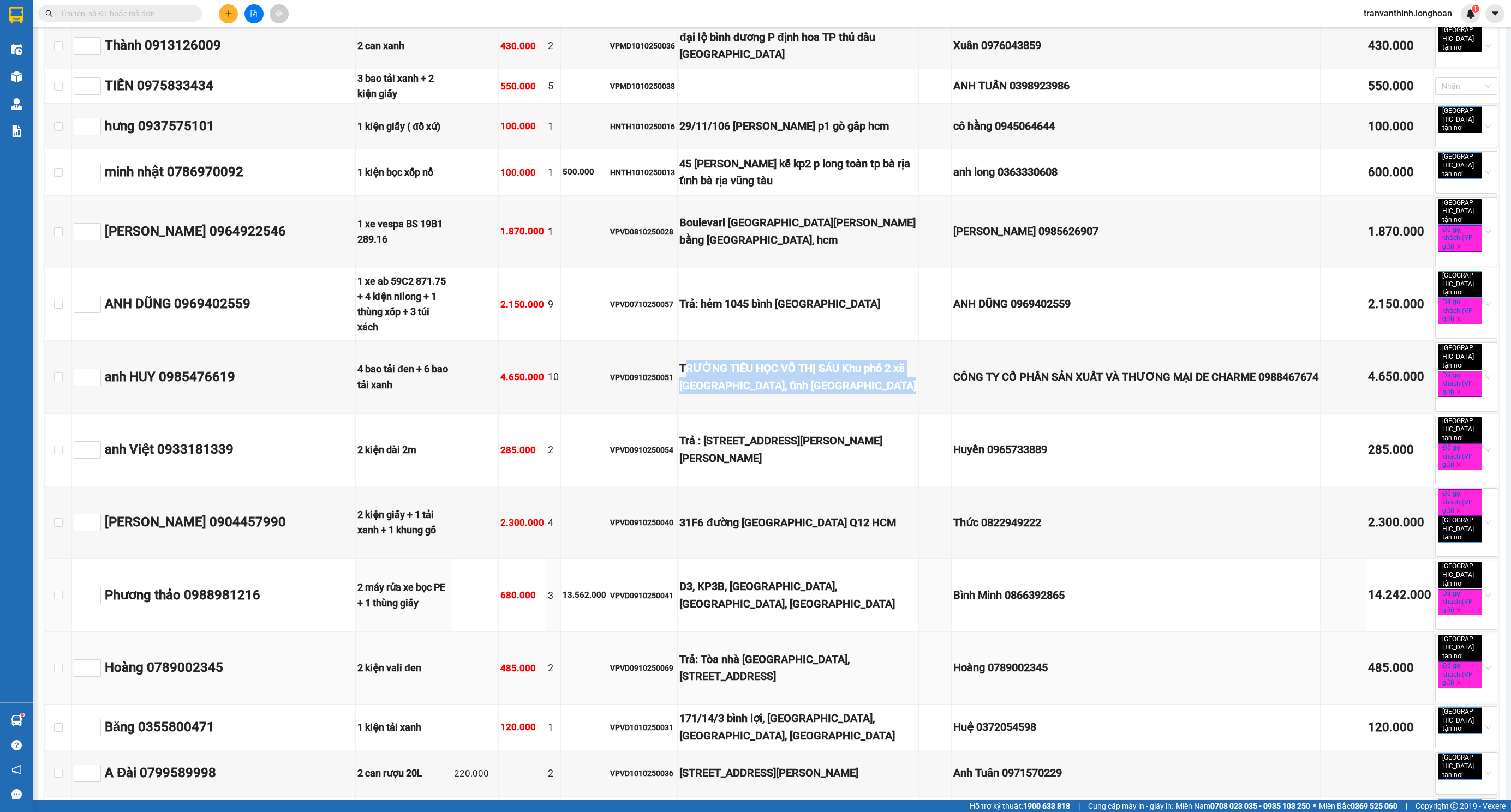
scroll to position [2045, 0]
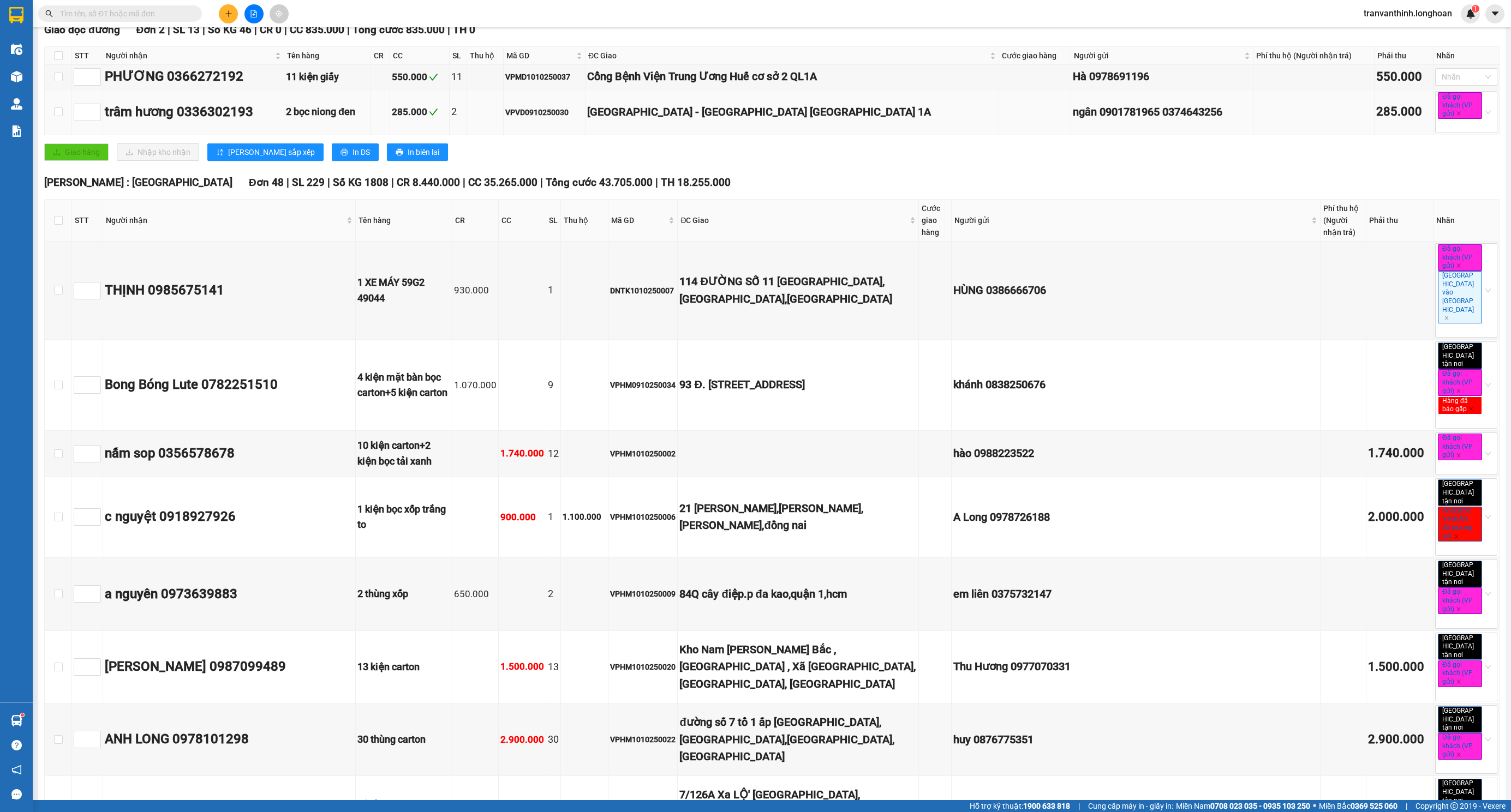
scroll to position [0, 0]
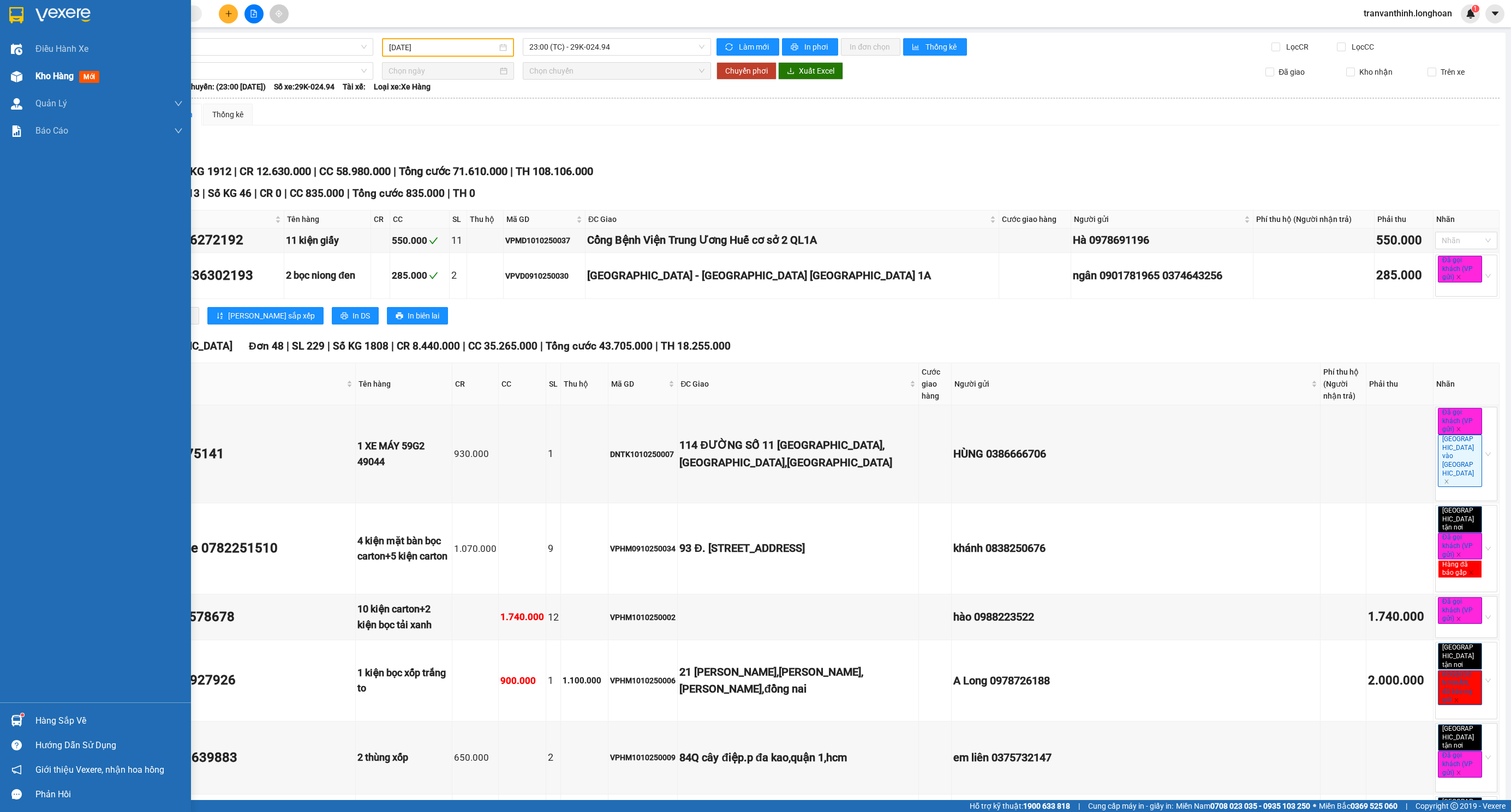
click at [57, 79] on span "Kho hàng" at bounding box center [54, 76] width 38 height 10
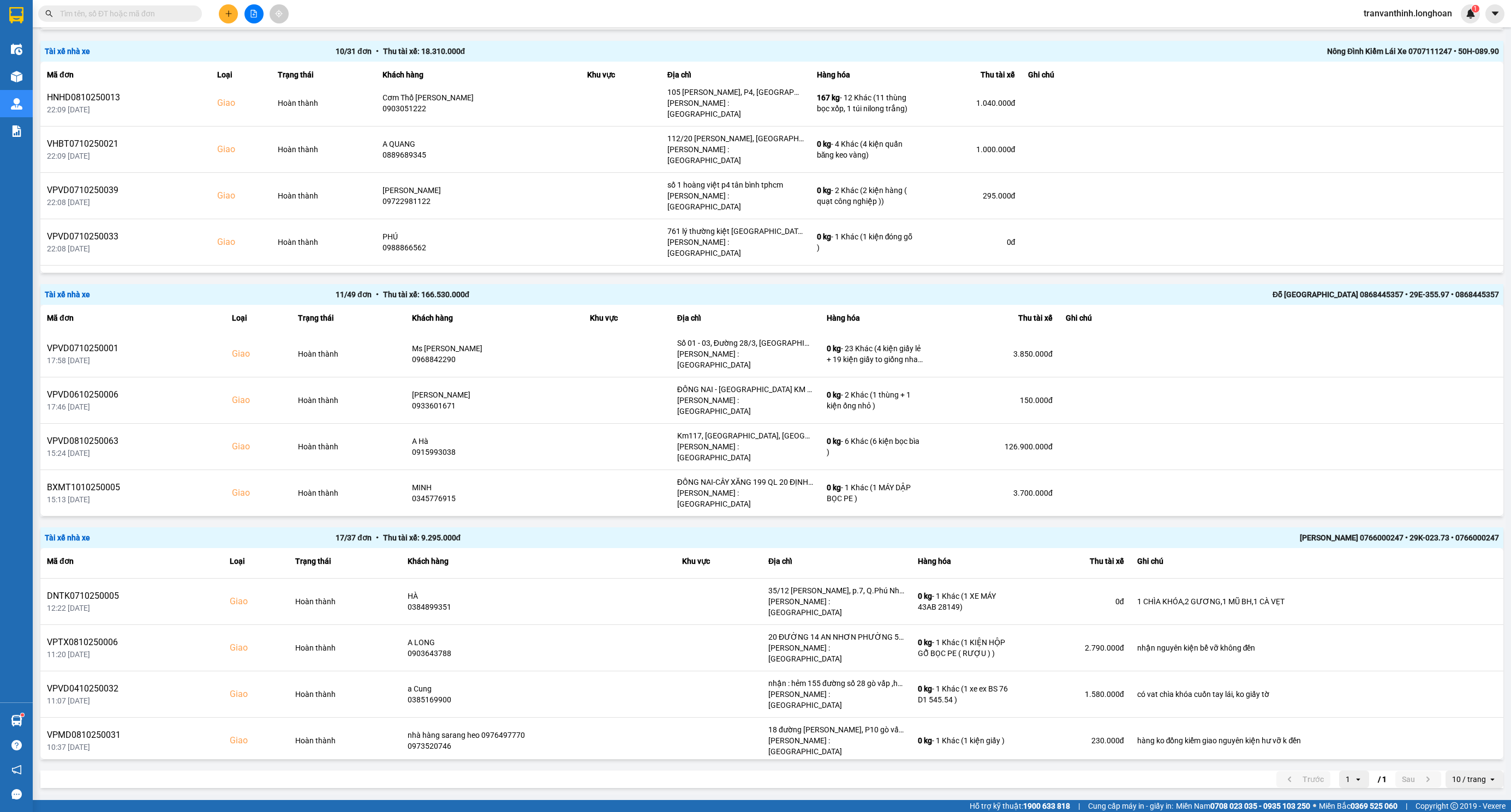
click at [132, 16] on input "text" at bounding box center [124, 13] width 129 height 12
paste input "VPMD0910250044"
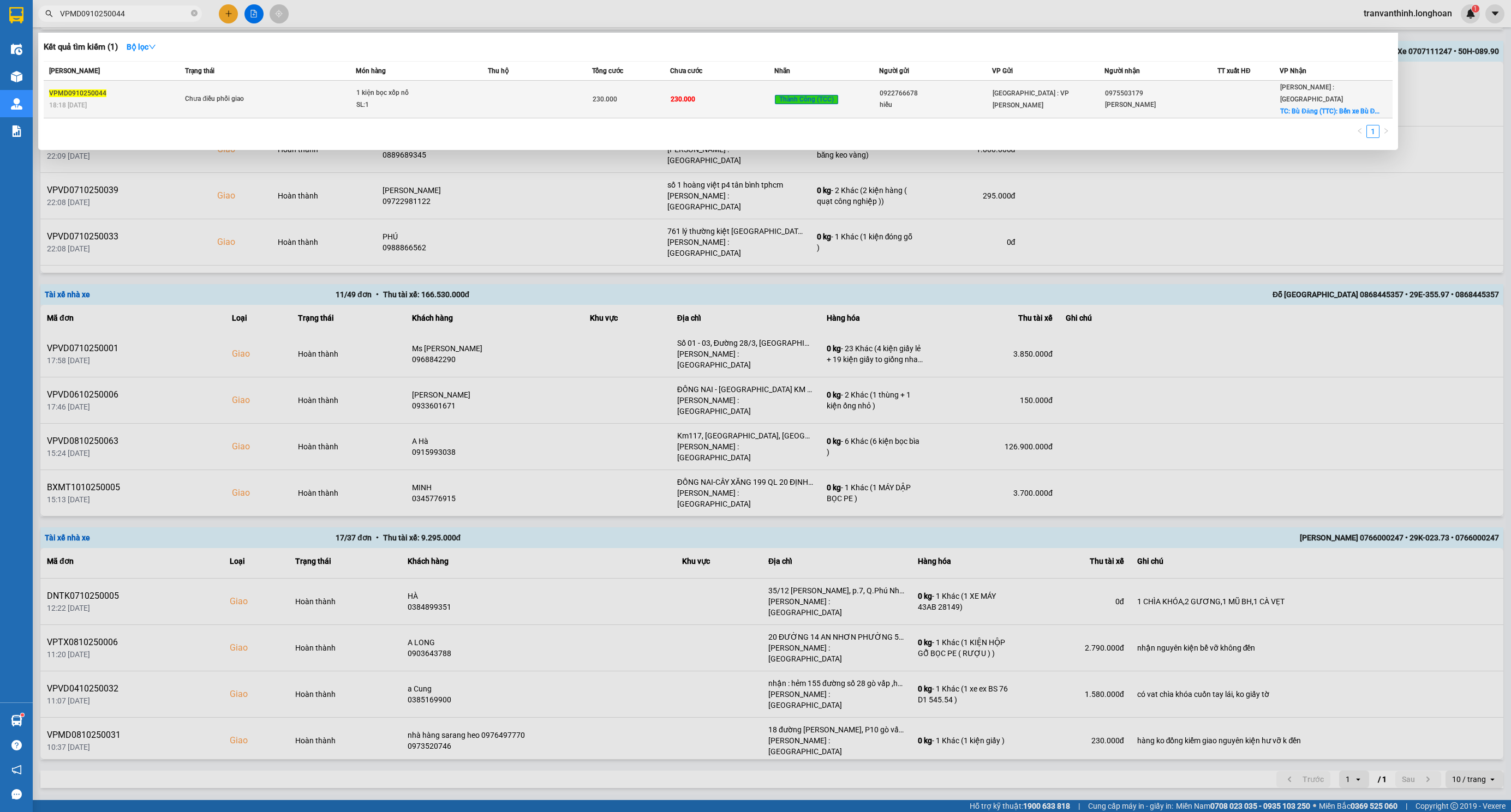
type input "VPMD0910250044"
click at [926, 99] on div "hiếu" at bounding box center [935, 105] width 112 height 12
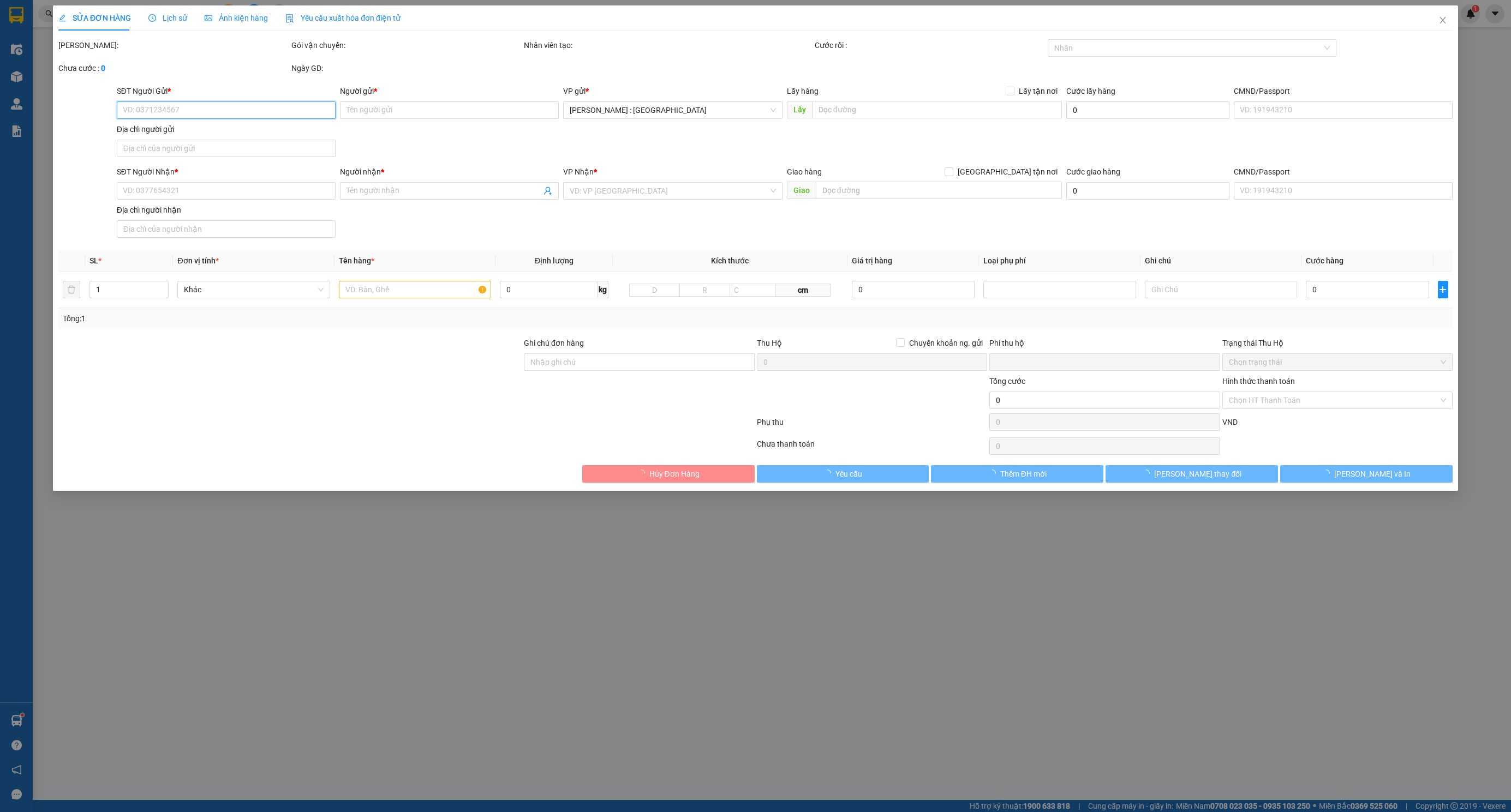
type input "0922766678"
type input "hiếu"
type input "0975503179"
type input "[PERSON_NAME]"
checkbox input "true"
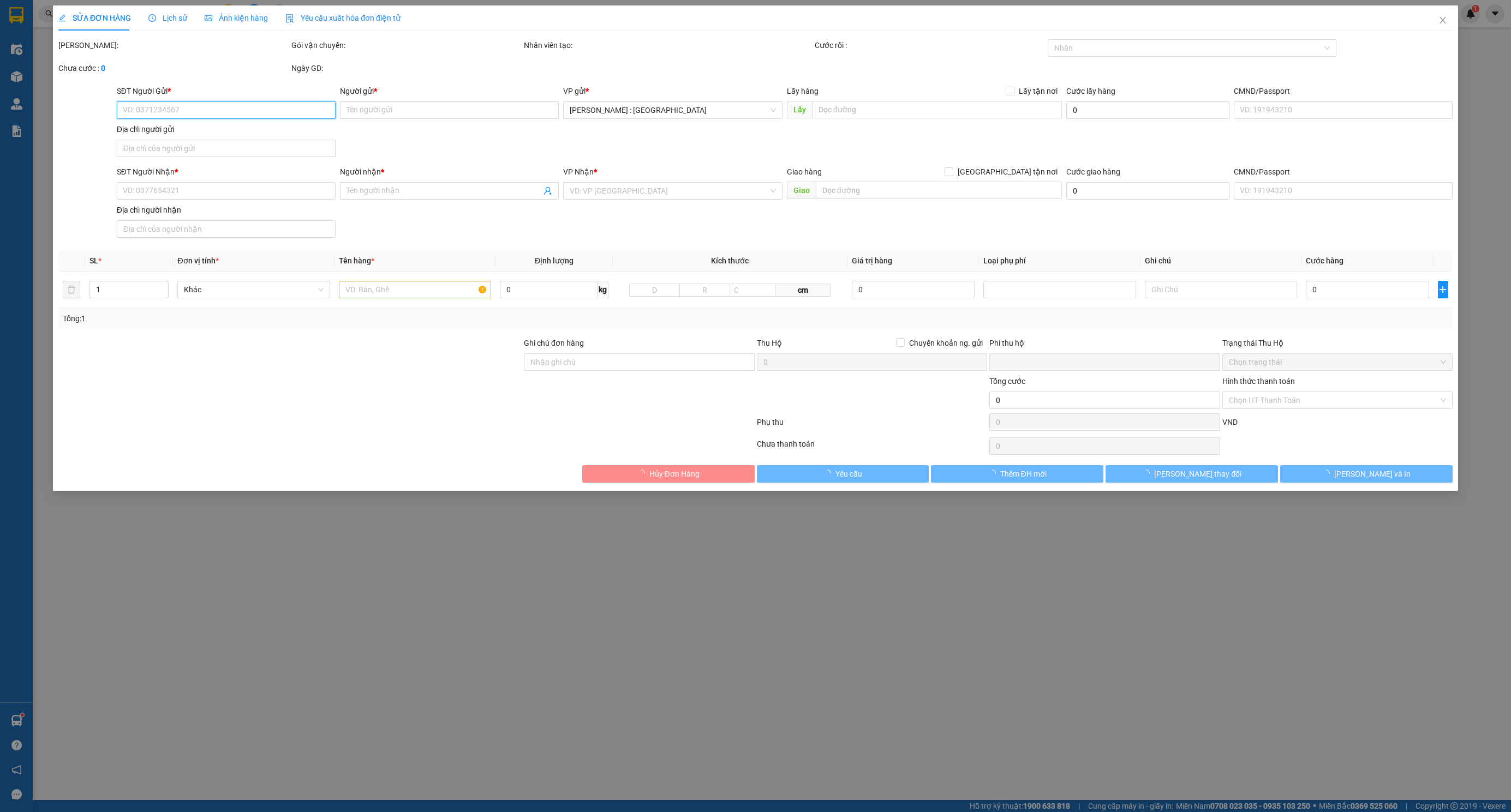
type input "Bù Đăng (TTC): Bến xe [GEOGRAPHIC_DATA], Quốc lộ 14, Xã [GEOGRAPHIC_DATA], Huyệ…"
type input "hàng ko đồng kiểm giao nguyên kiện hư vỡ k đền"
type input "0"
type input "230.000"
type input "30.000"
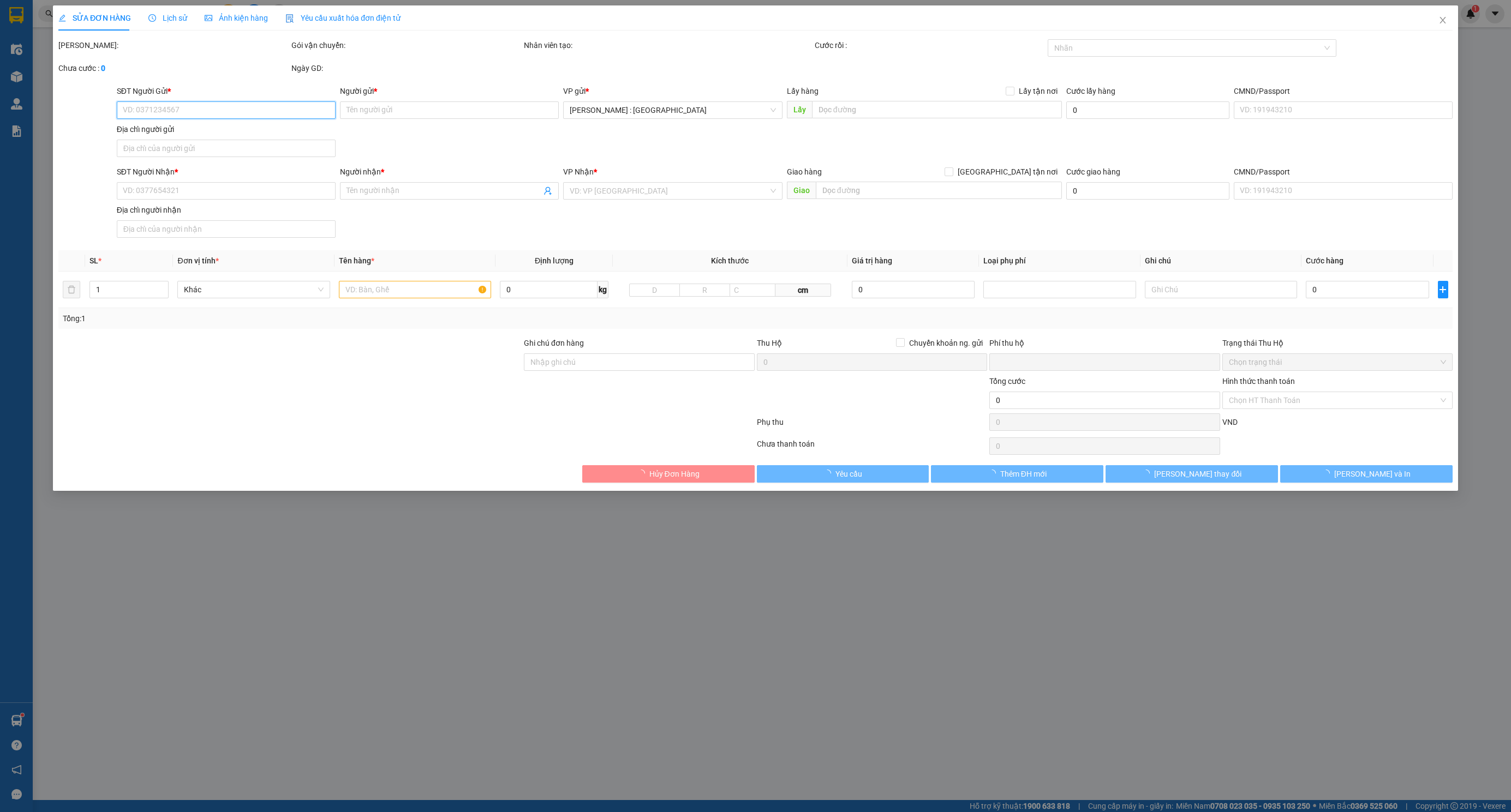
type input "230.000"
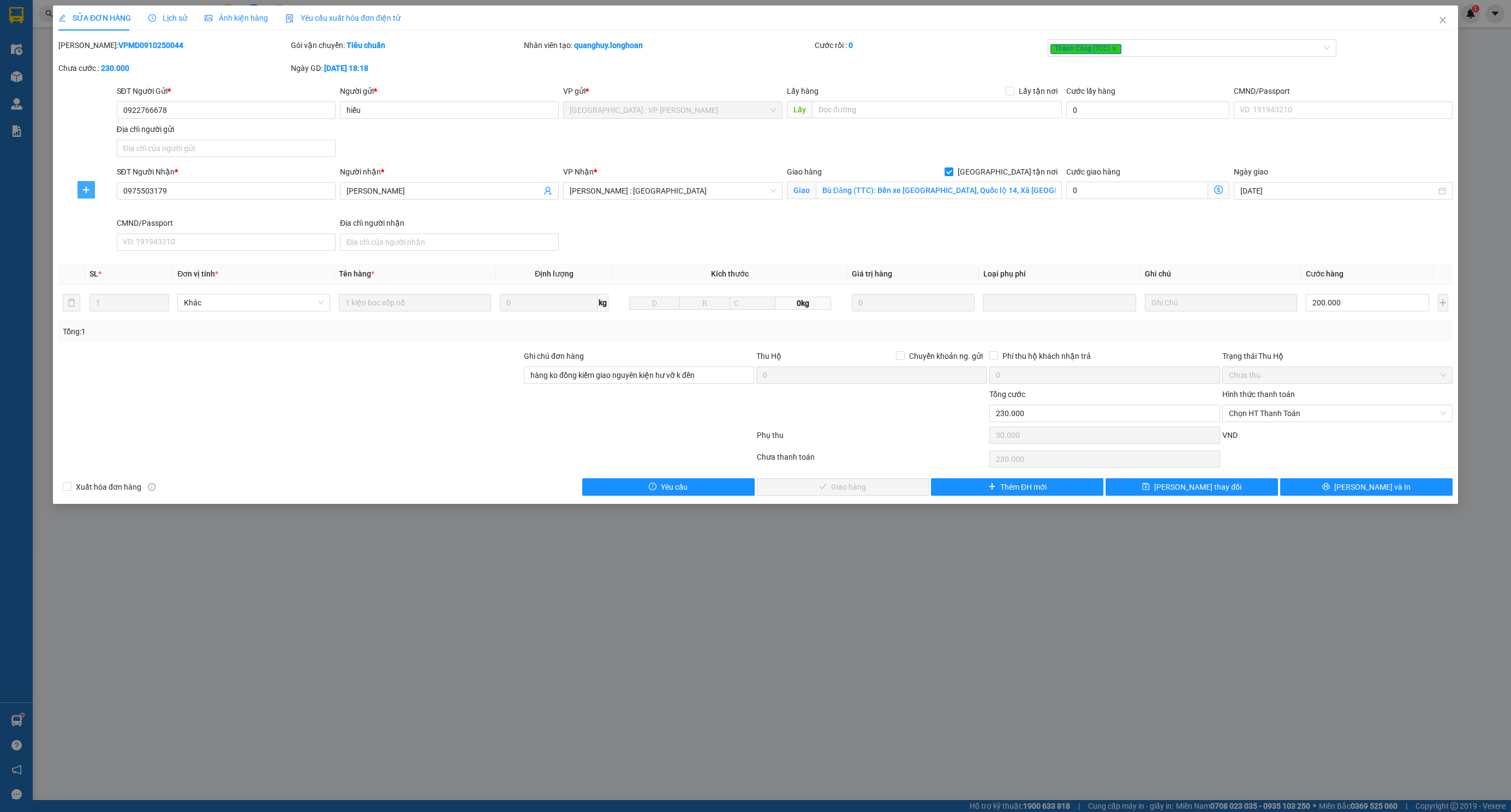
click at [82, 187] on icon "plus" at bounding box center [86, 190] width 9 height 9
click at [109, 217] on span "Chuyển kho" at bounding box center [106, 212] width 45 height 12
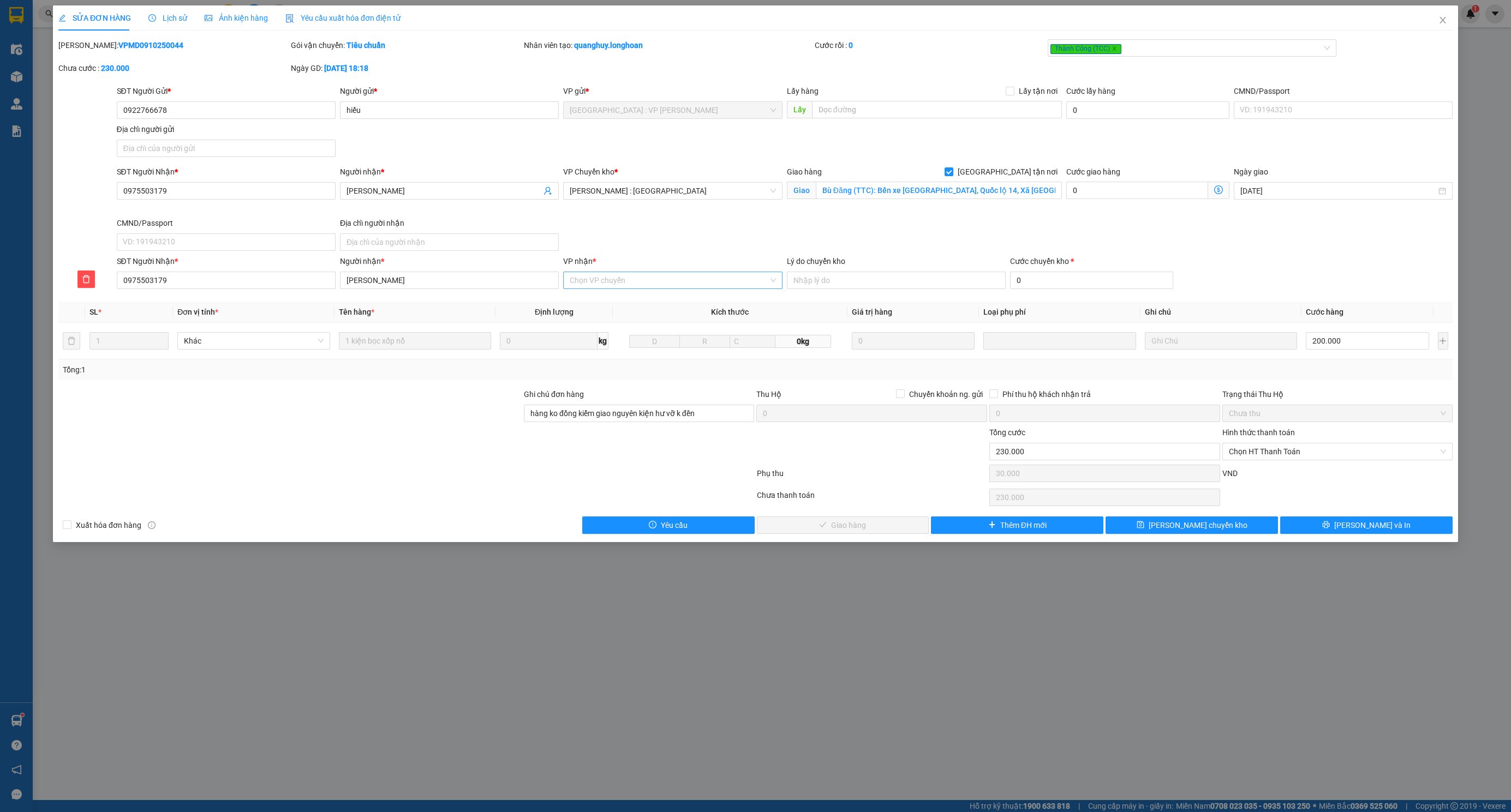
click at [655, 280] on input "VP nhận *" at bounding box center [668, 280] width 198 height 16
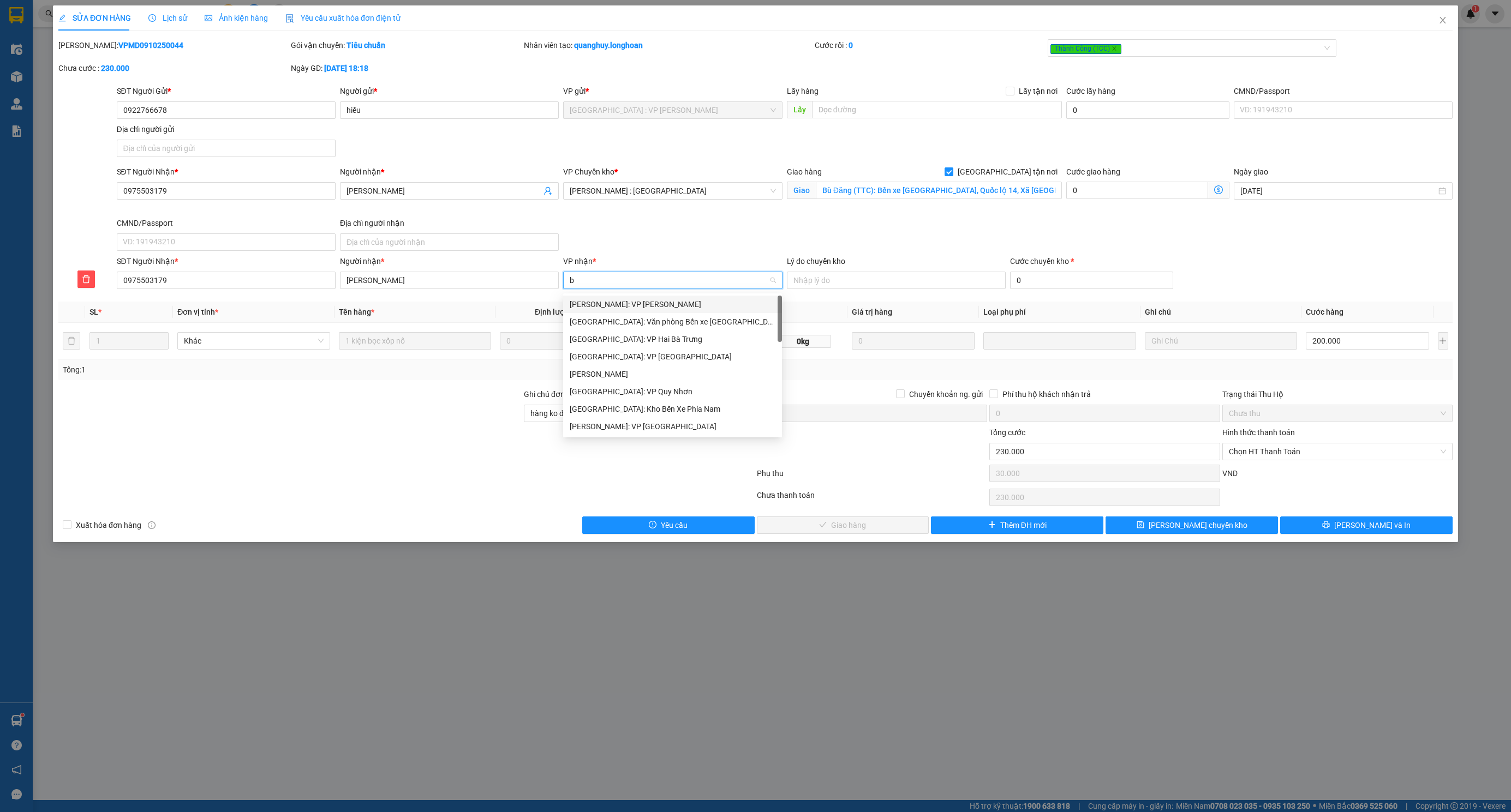
type input "bp"
click at [614, 304] on div "[GEOGRAPHIC_DATA]" at bounding box center [672, 304] width 206 height 12
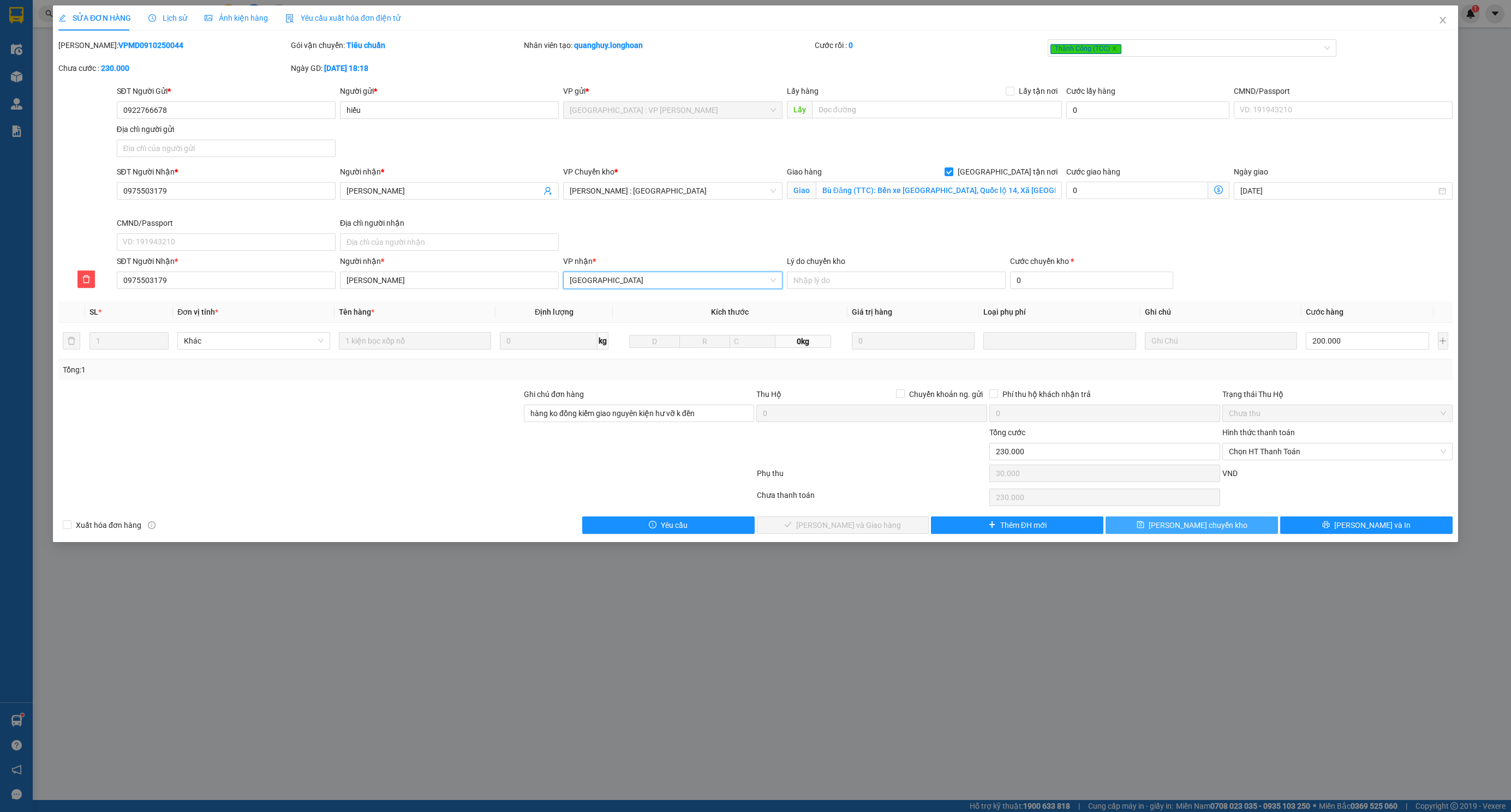
drag, startPoint x: 1178, startPoint y: 523, endPoint x: 1138, endPoint y: 518, distance: 40.3
click at [1178, 523] on button "Lưu chuyển kho" at bounding box center [1191, 525] width 173 height 18
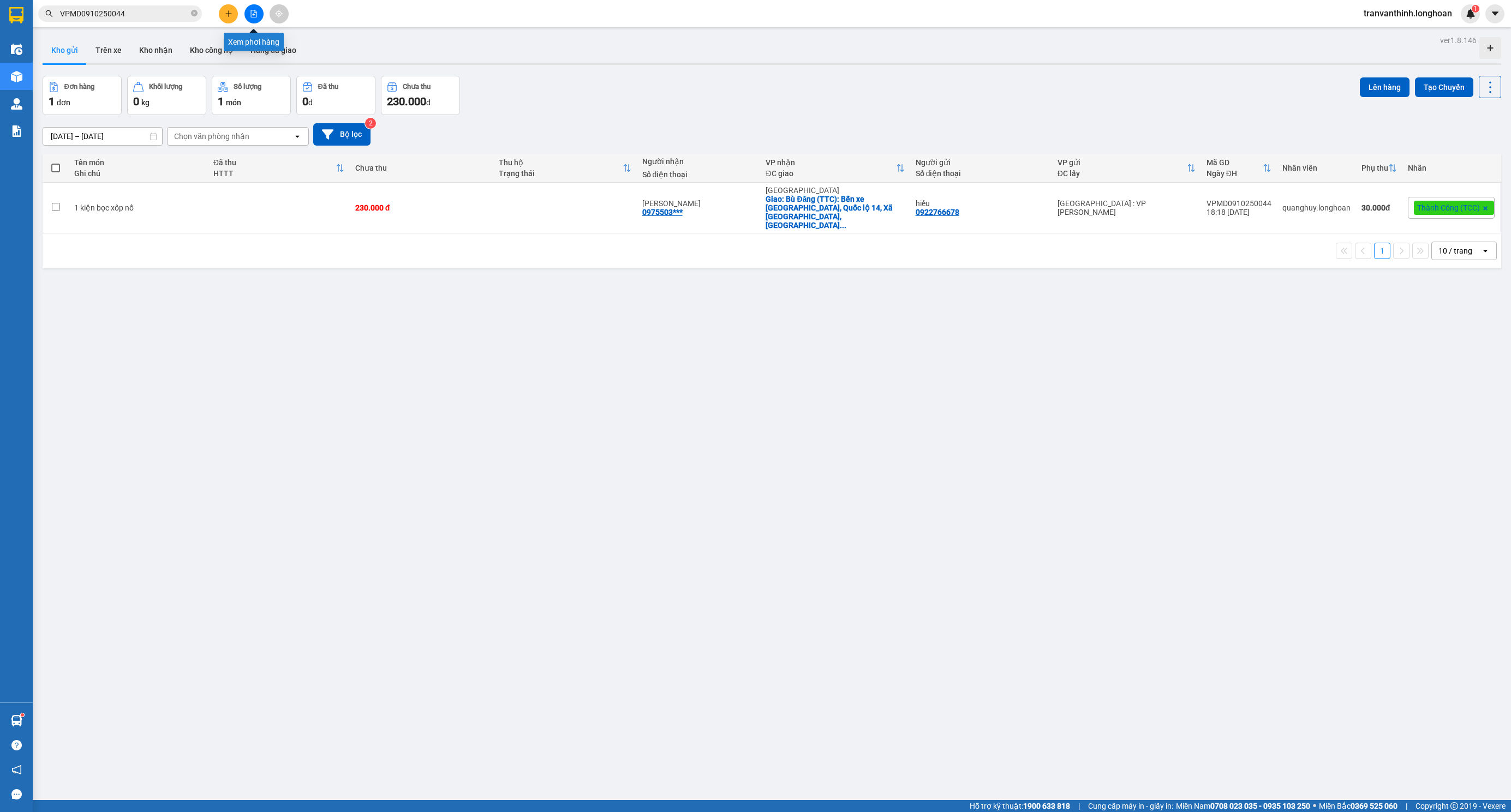
click at [253, 10] on icon "file-add" at bounding box center [253, 13] width 7 height 7
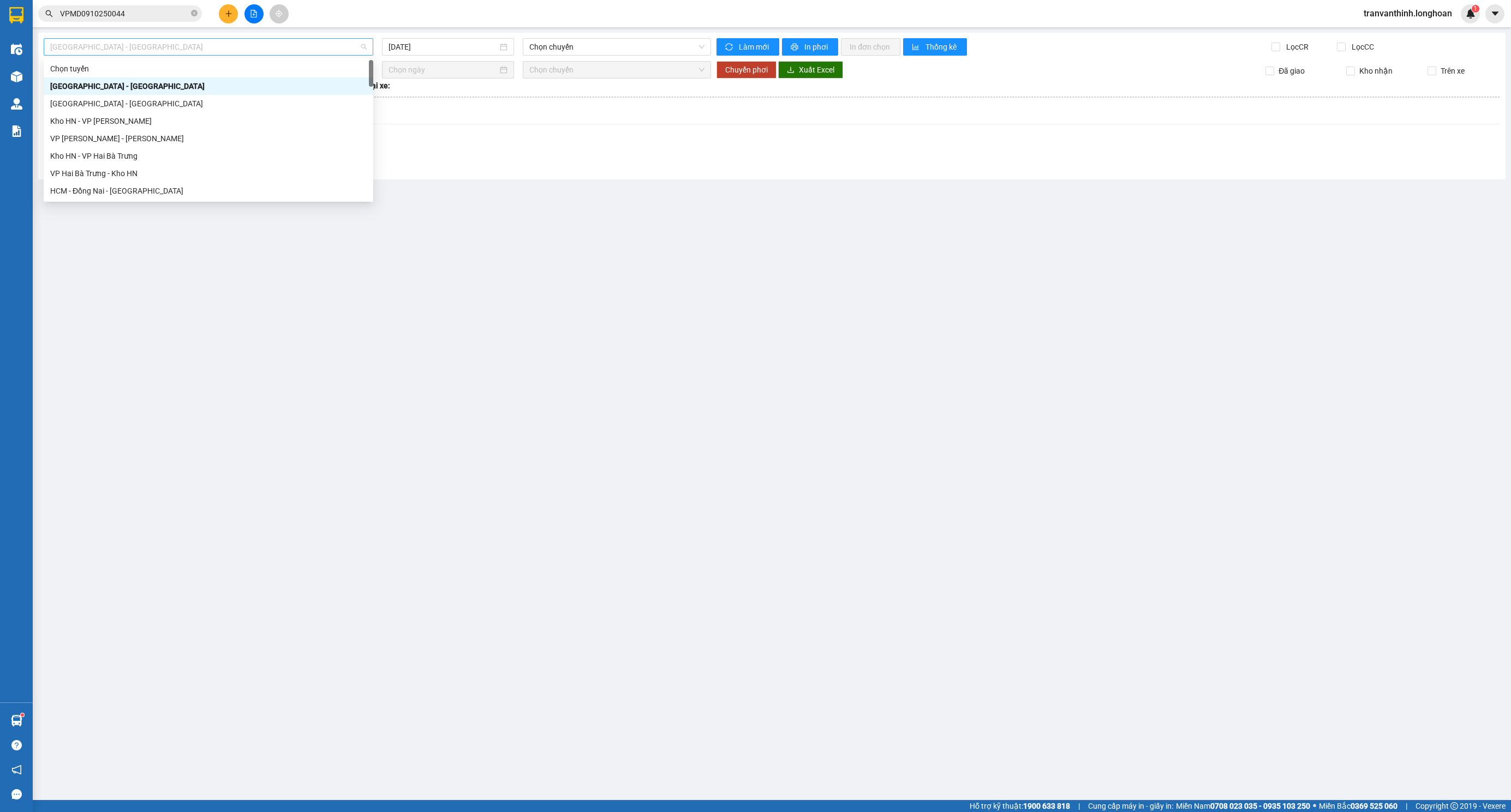
click at [214, 48] on span "[GEOGRAPHIC_DATA] - [GEOGRAPHIC_DATA]" at bounding box center [208, 47] width 317 height 16
click at [121, 170] on div "[GEOGRAPHIC_DATA] - Nối Tuyến" at bounding box center [208, 174] width 317 height 12
type input "[DATE]"
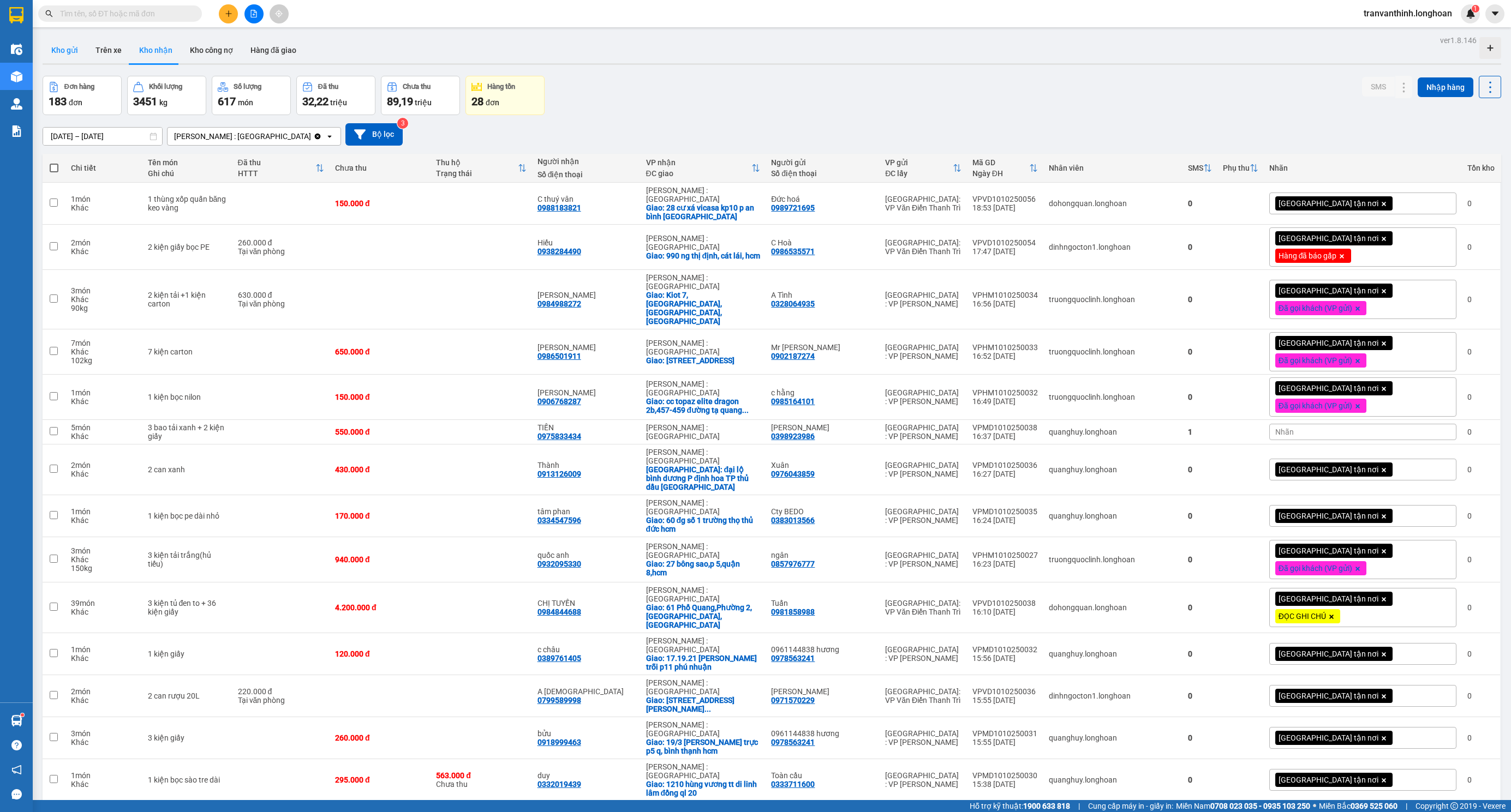
click at [65, 48] on button "Kho gửi" at bounding box center [65, 51] width 44 height 26
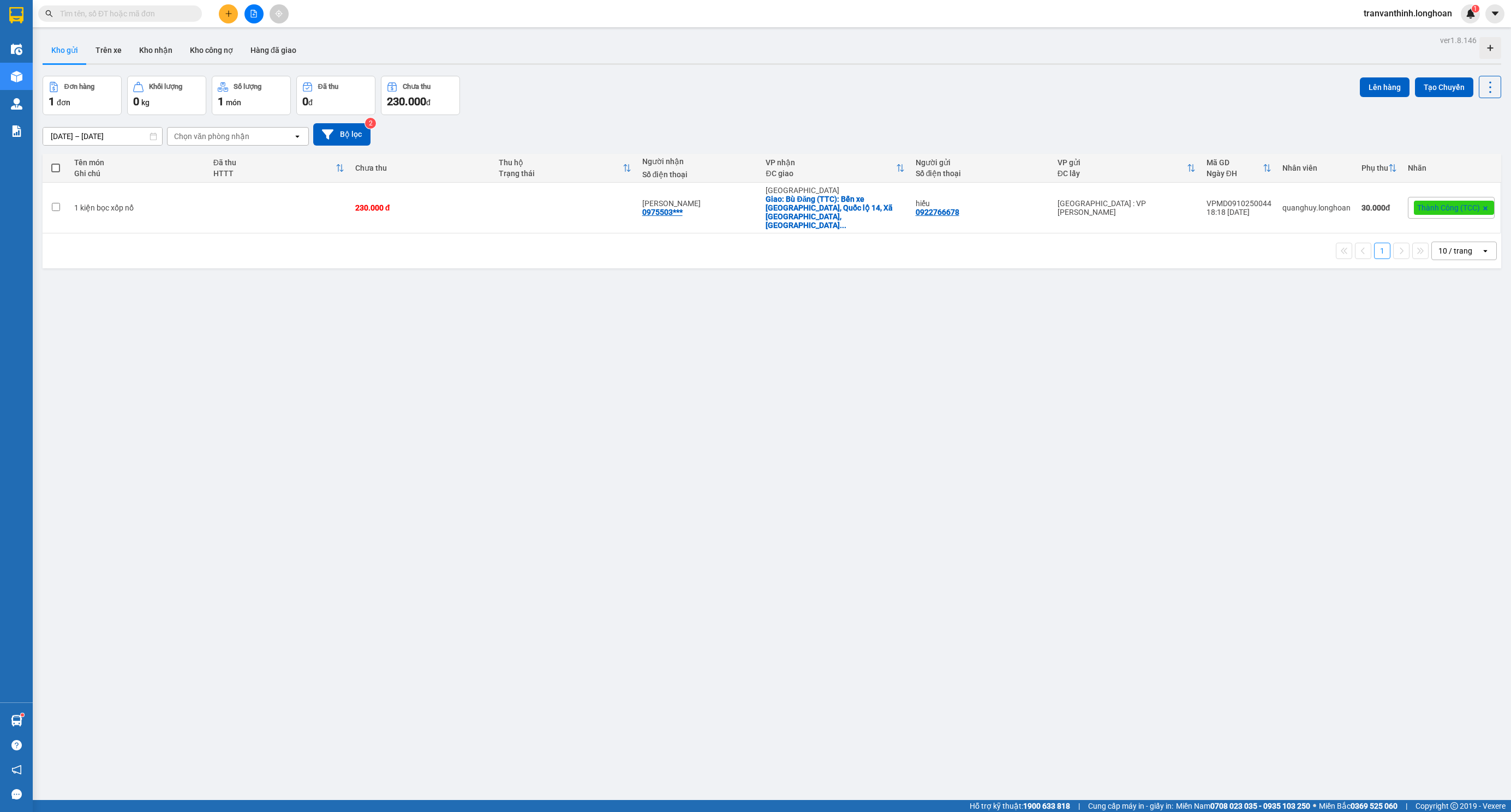
click at [1447, 245] on div "10 / trang" at bounding box center [1455, 250] width 34 height 11
click at [1446, 367] on span "100 / trang" at bounding box center [1446, 366] width 39 height 11
click at [253, 12] on icon "file-add" at bounding box center [253, 13] width 7 height 7
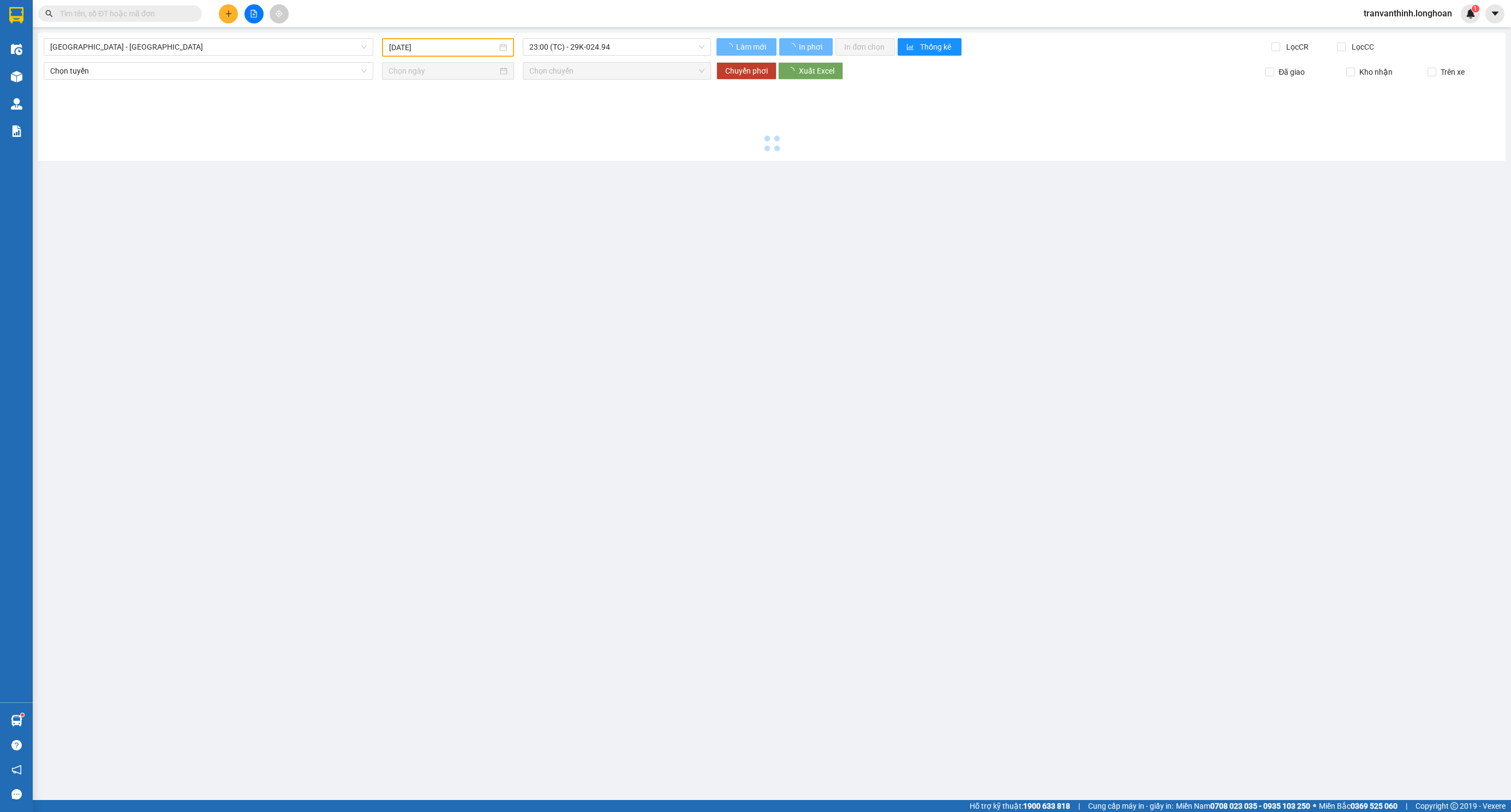
type input "[DATE]"
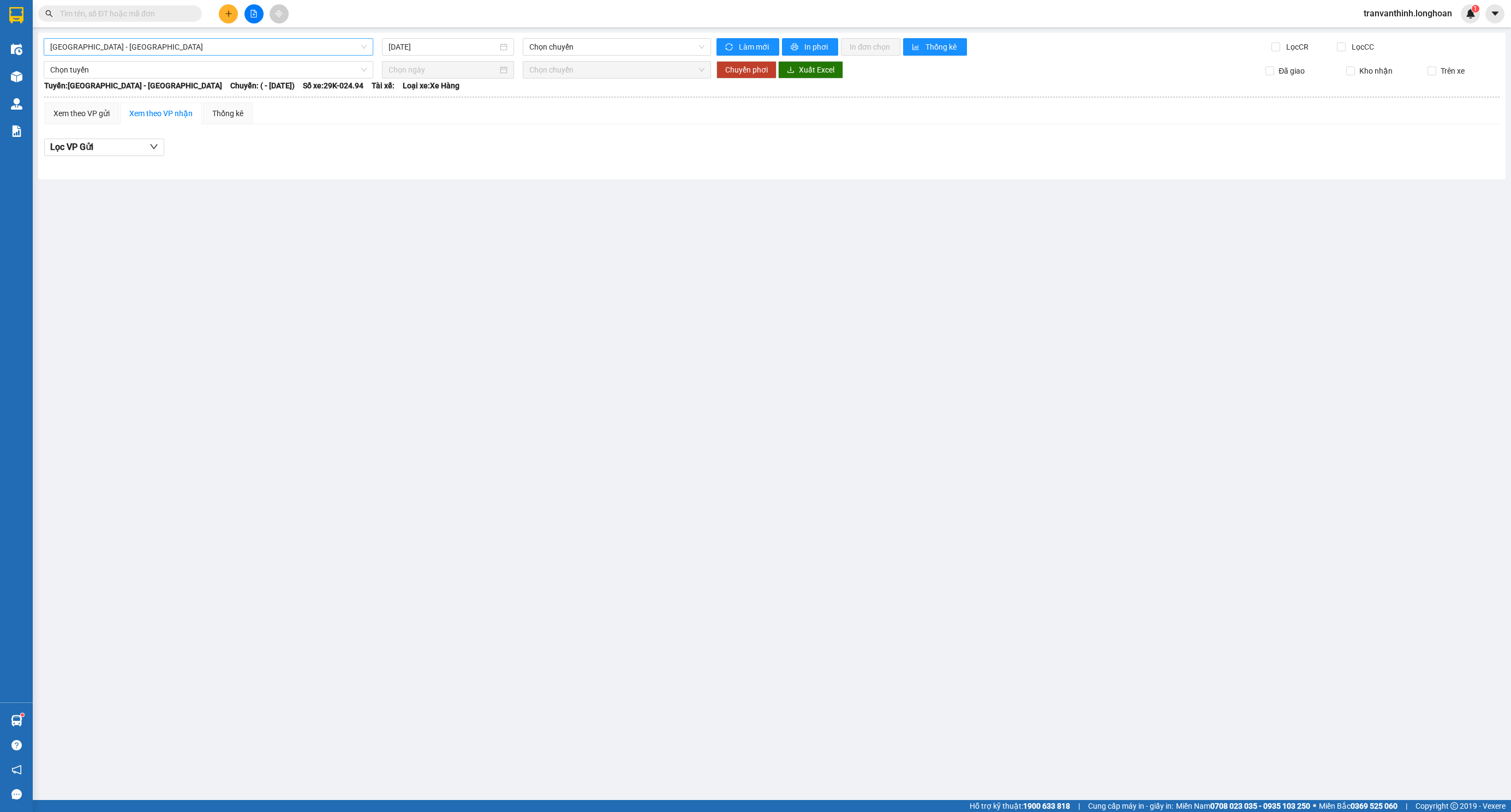
click at [325, 45] on span "[GEOGRAPHIC_DATA] - [GEOGRAPHIC_DATA]" at bounding box center [208, 47] width 317 height 16
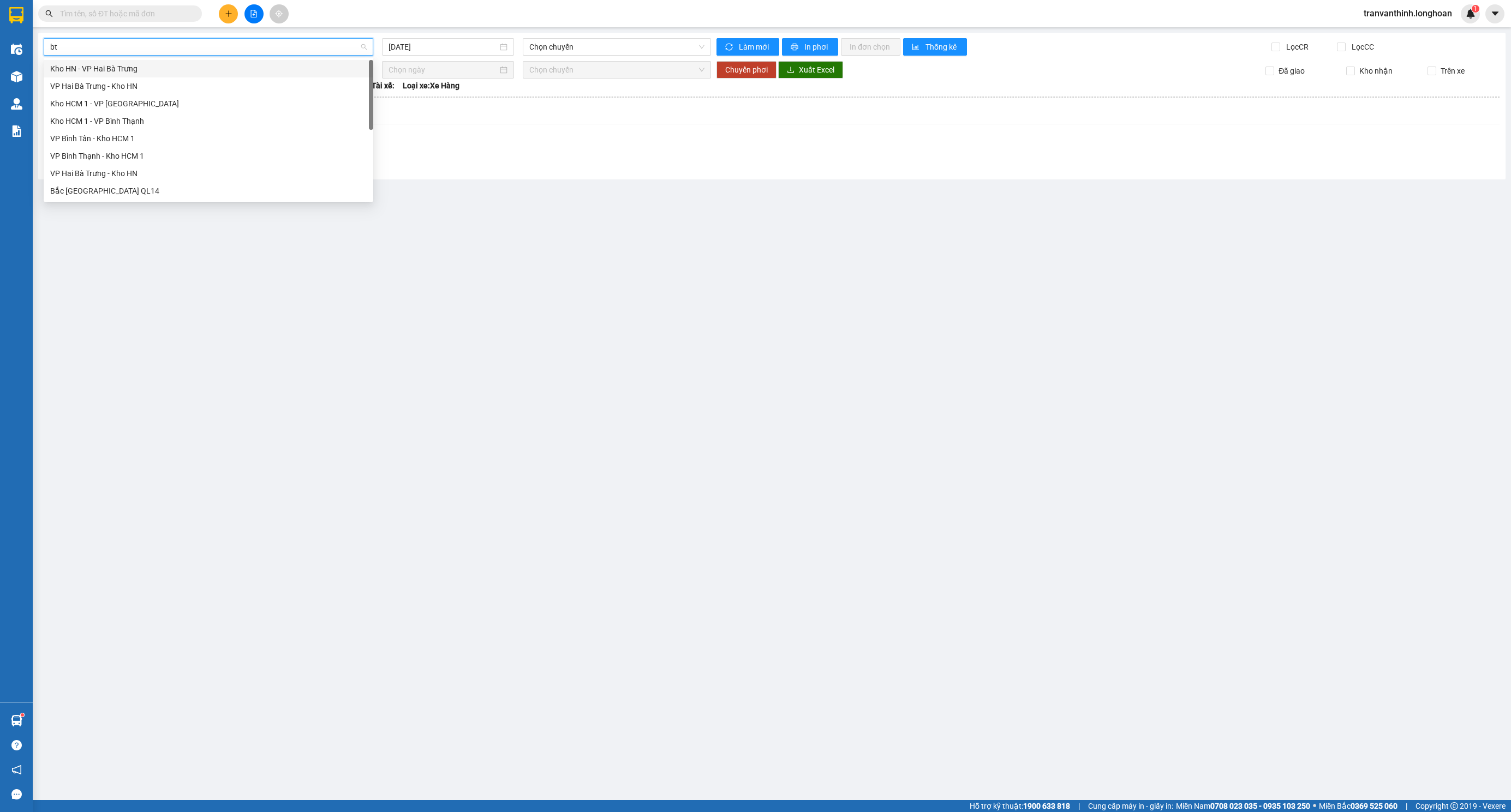
type input "btn"
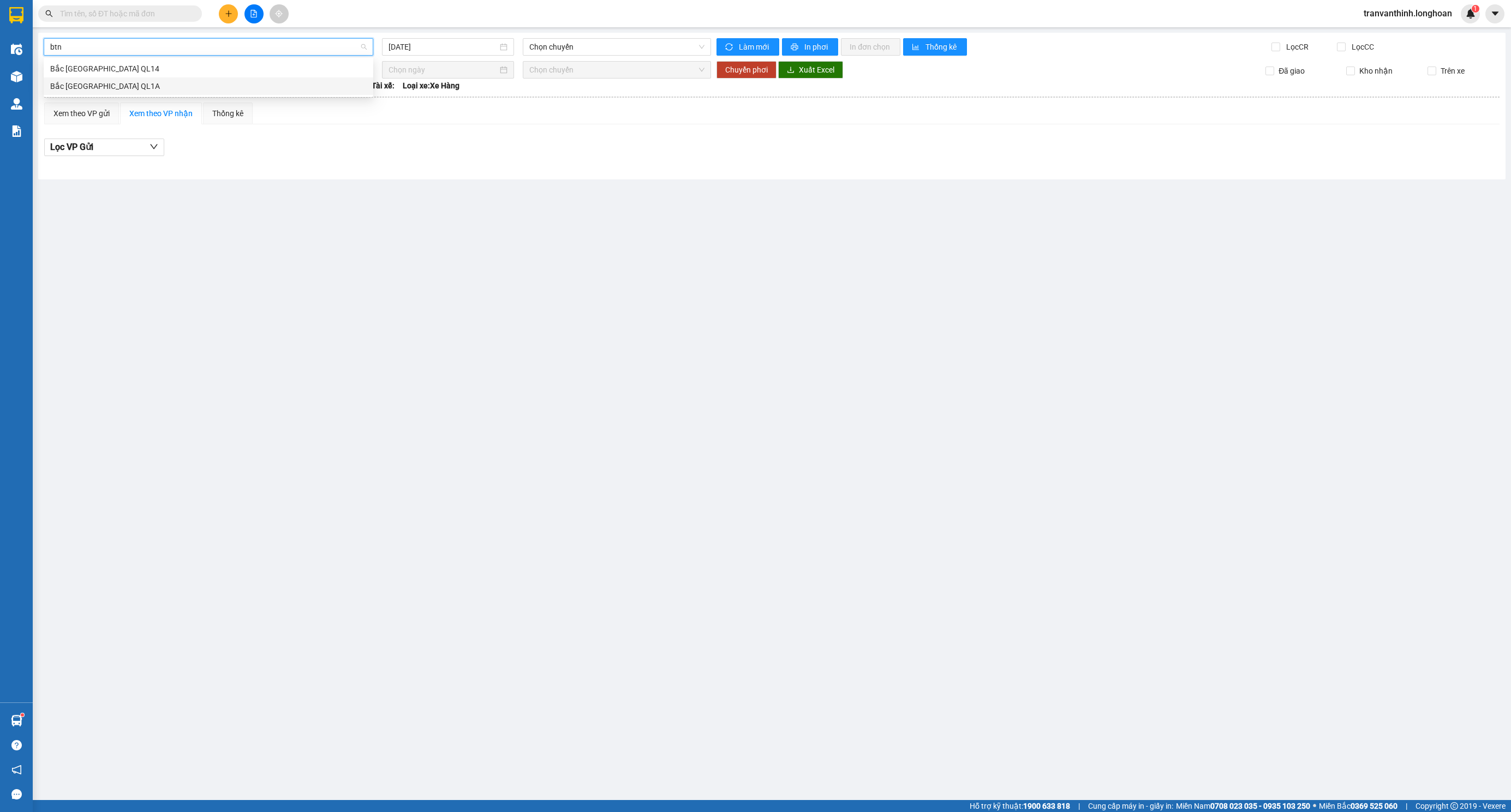
click at [98, 88] on div "Bắc [GEOGRAPHIC_DATA] QL1A" at bounding box center [208, 86] width 317 height 12
click at [454, 46] on input "[DATE]" at bounding box center [443, 47] width 109 height 12
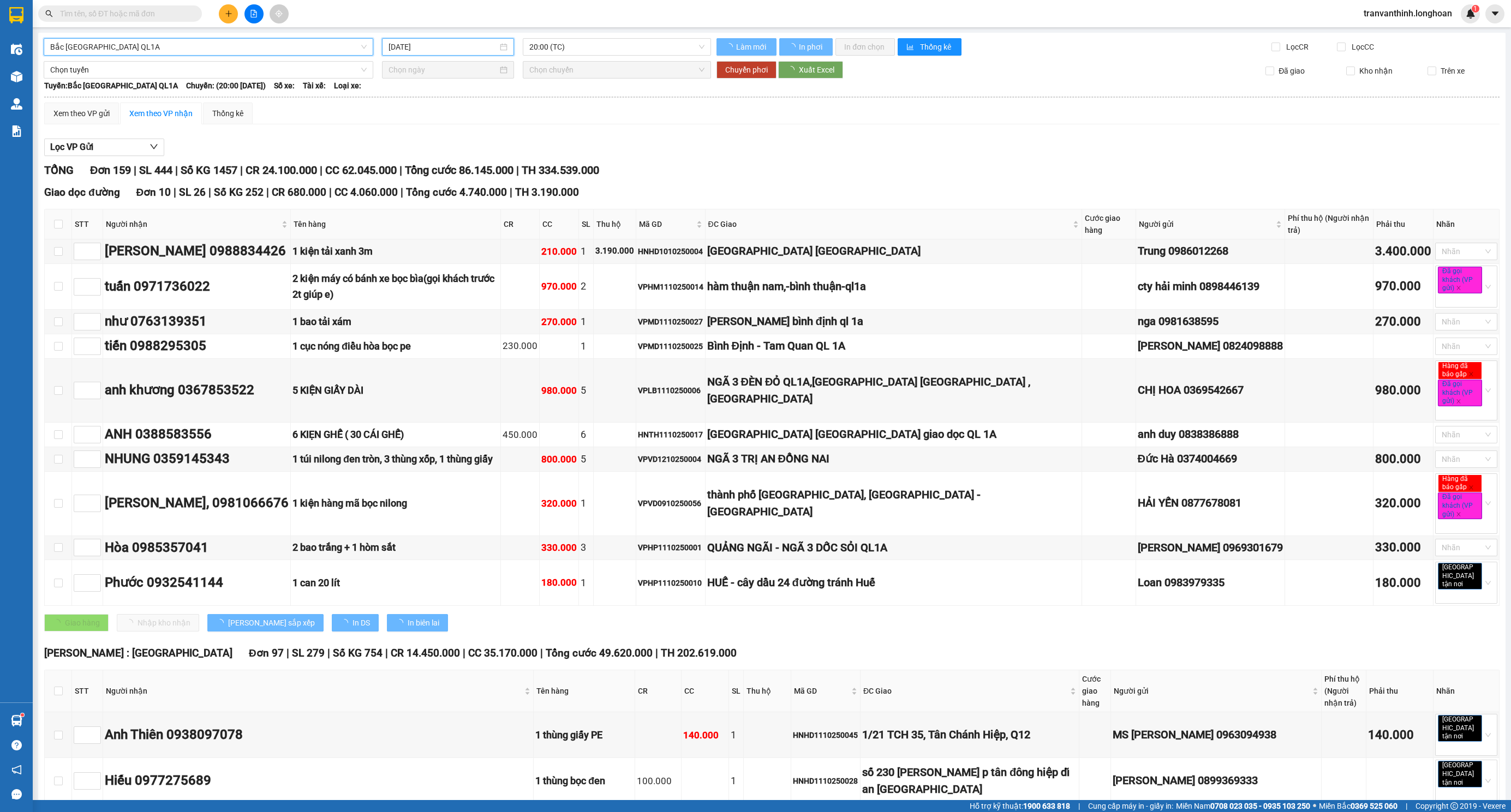
click at [459, 48] on input "[DATE]" at bounding box center [443, 47] width 109 height 12
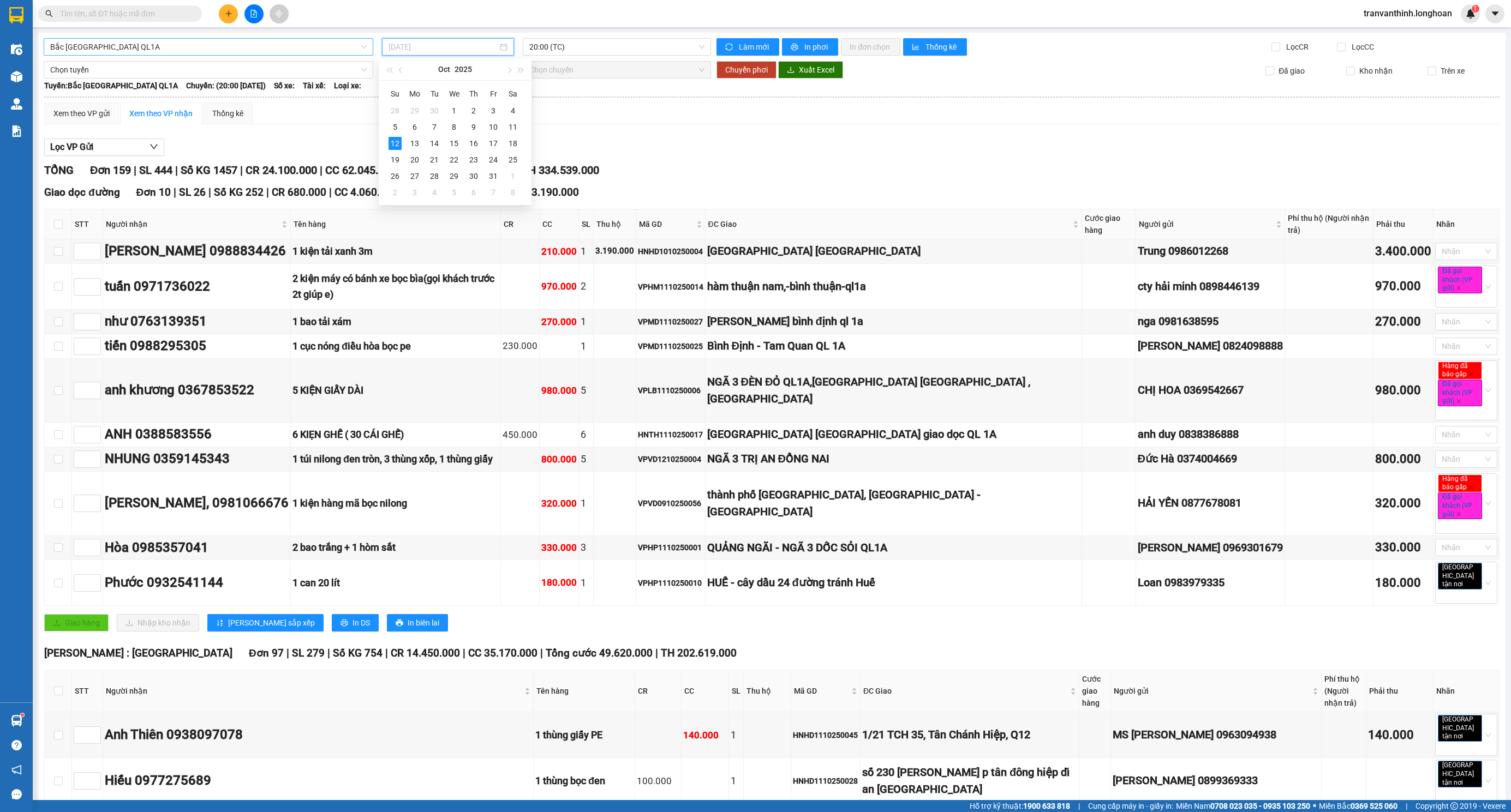
drag, startPoint x: 475, startPoint y: 128, endPoint x: 493, endPoint y: 193, distance: 67.4
click at [475, 128] on div "9" at bounding box center [474, 127] width 13 height 13
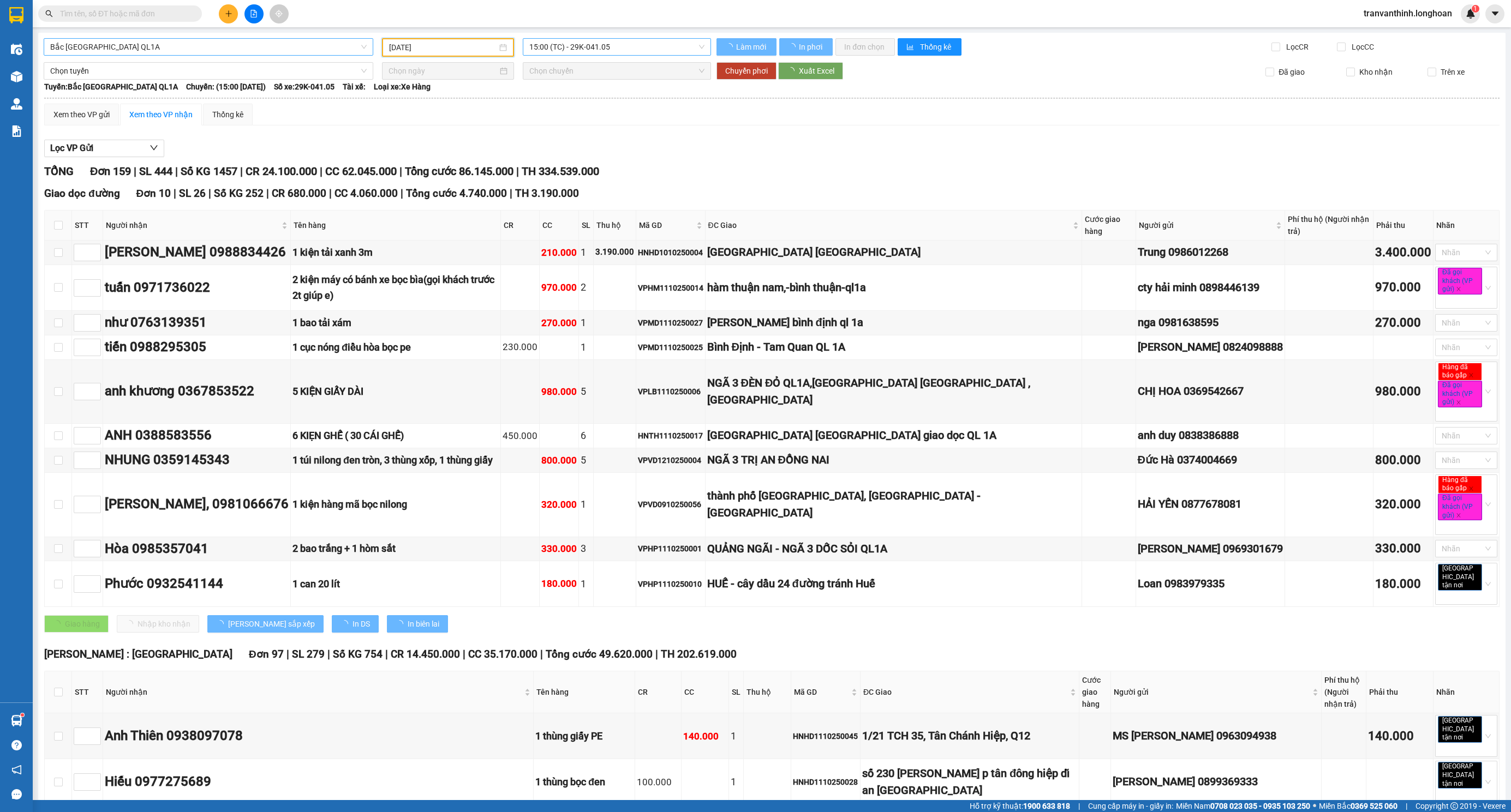
type input "[DATE]"
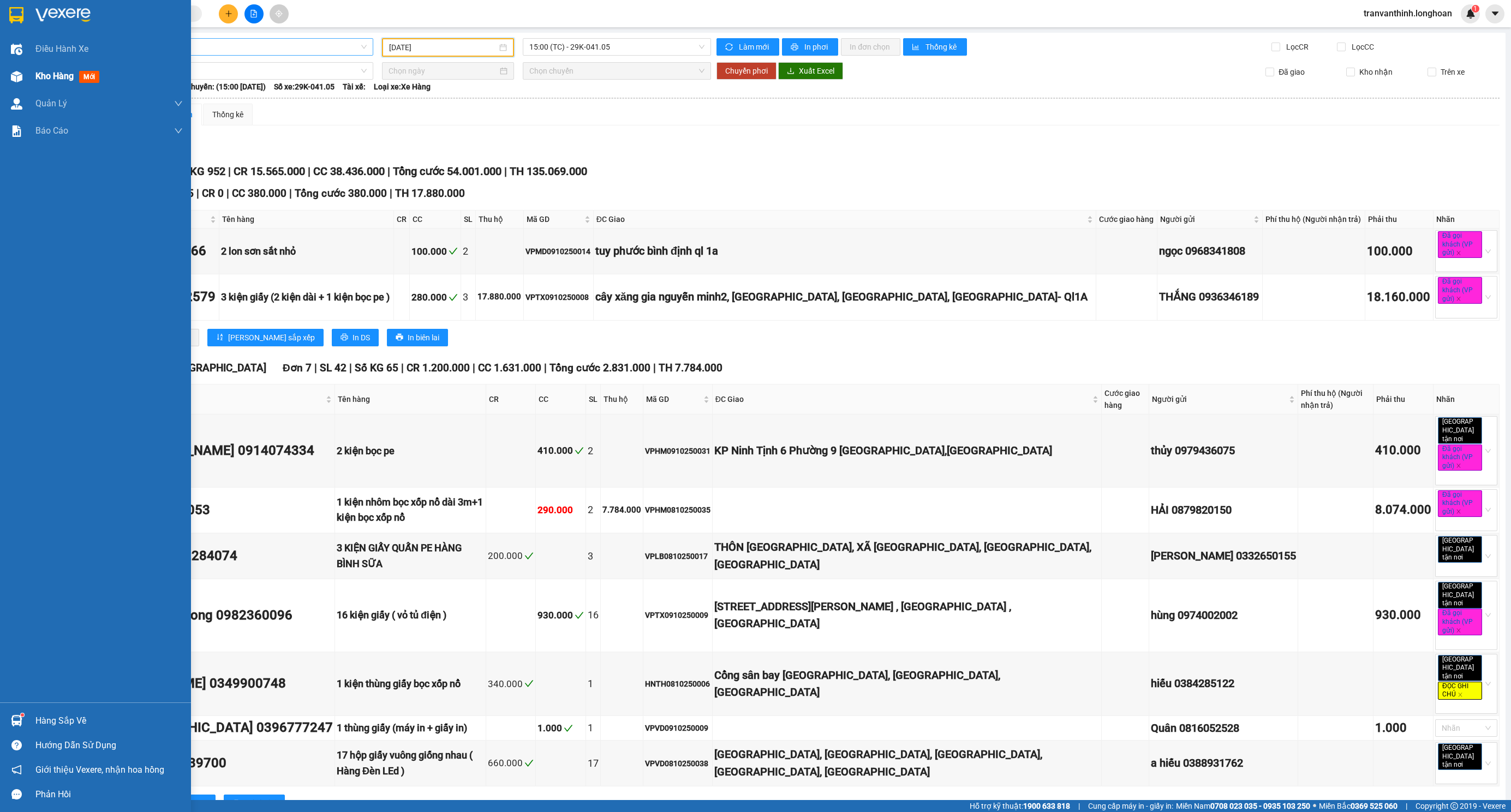
click at [20, 73] on img at bounding box center [17, 77] width 12 height 12
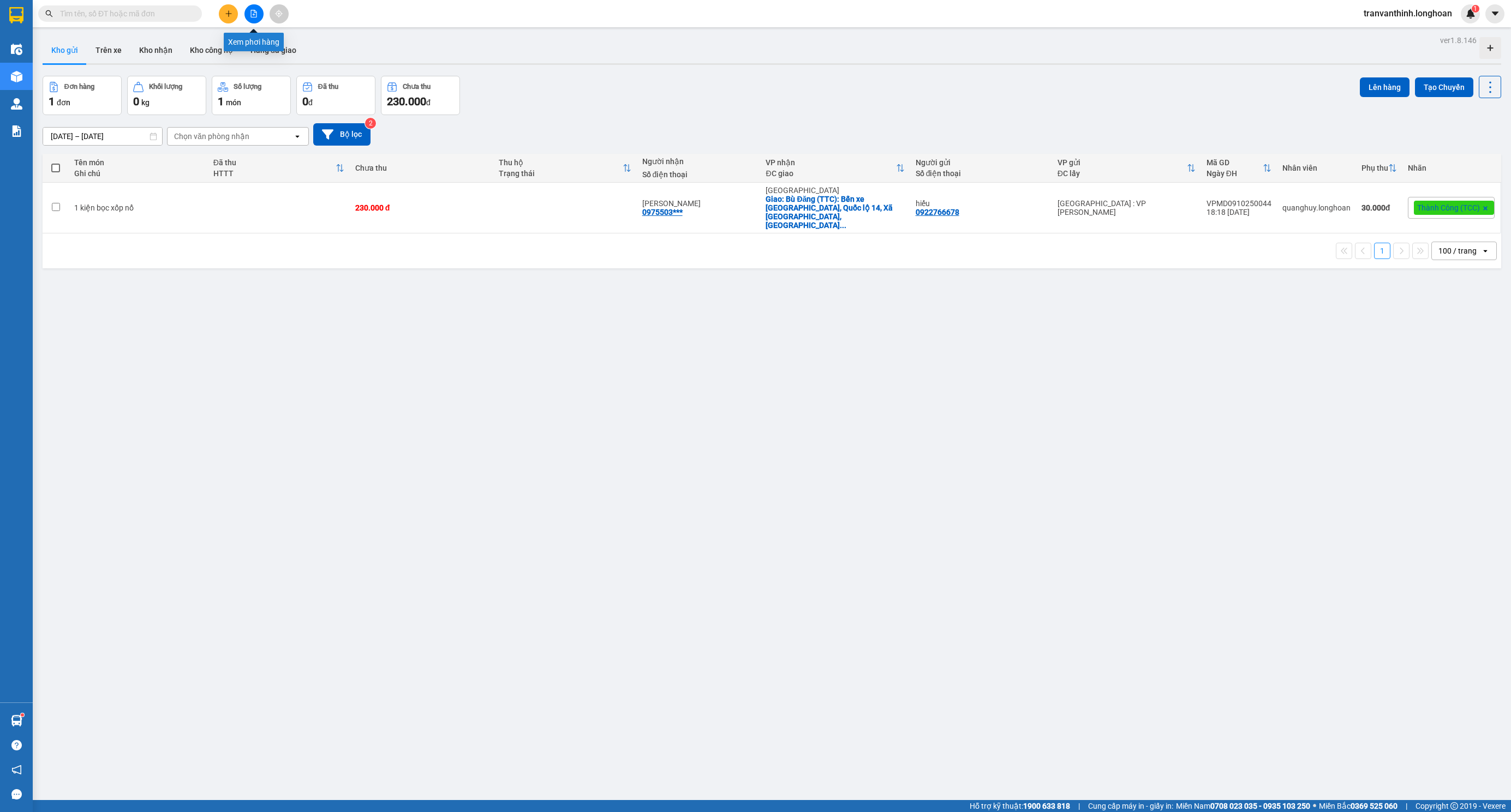
click at [257, 12] on icon "file-add" at bounding box center [253, 13] width 7 height 7
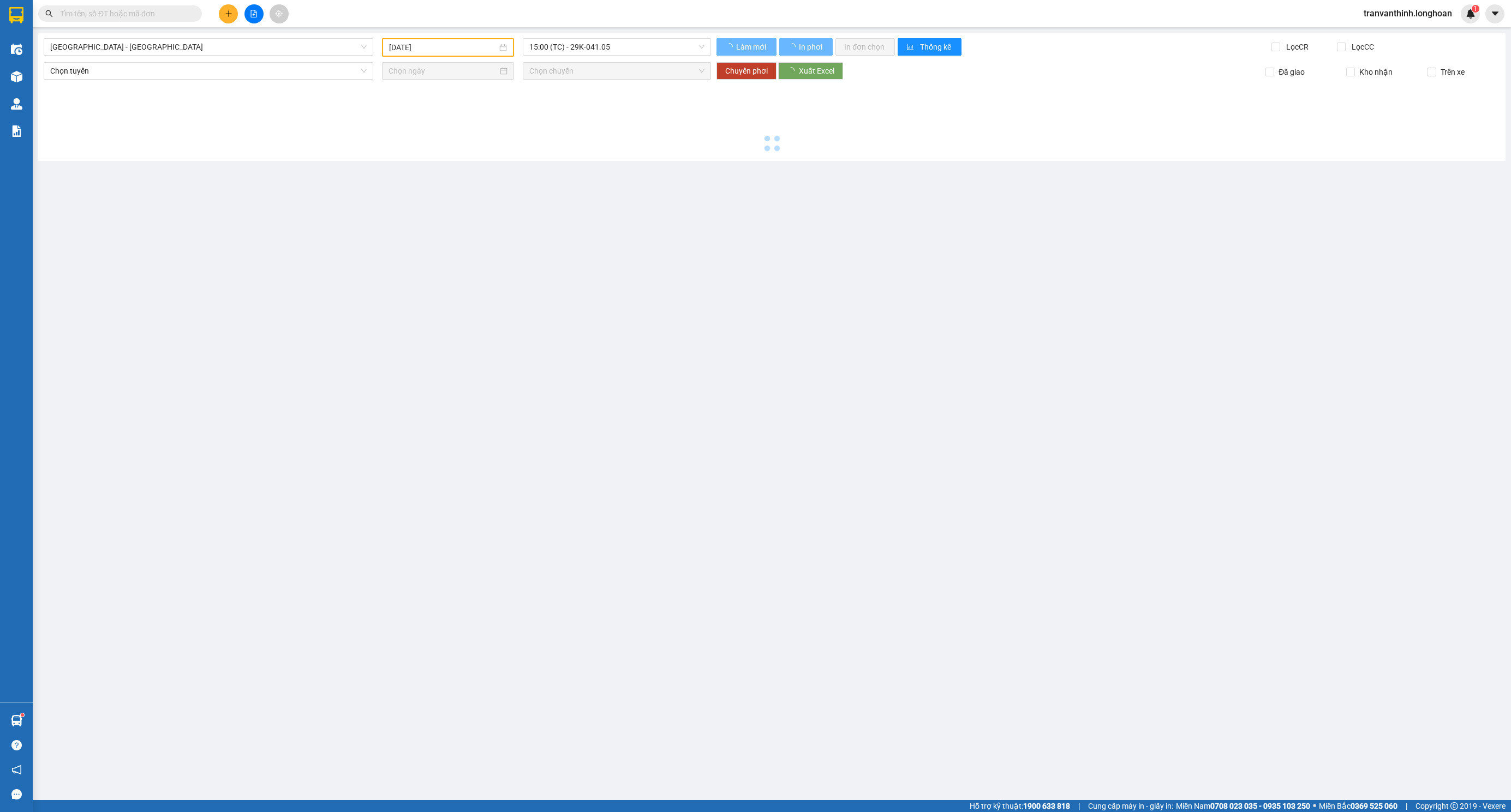
type input "[DATE]"
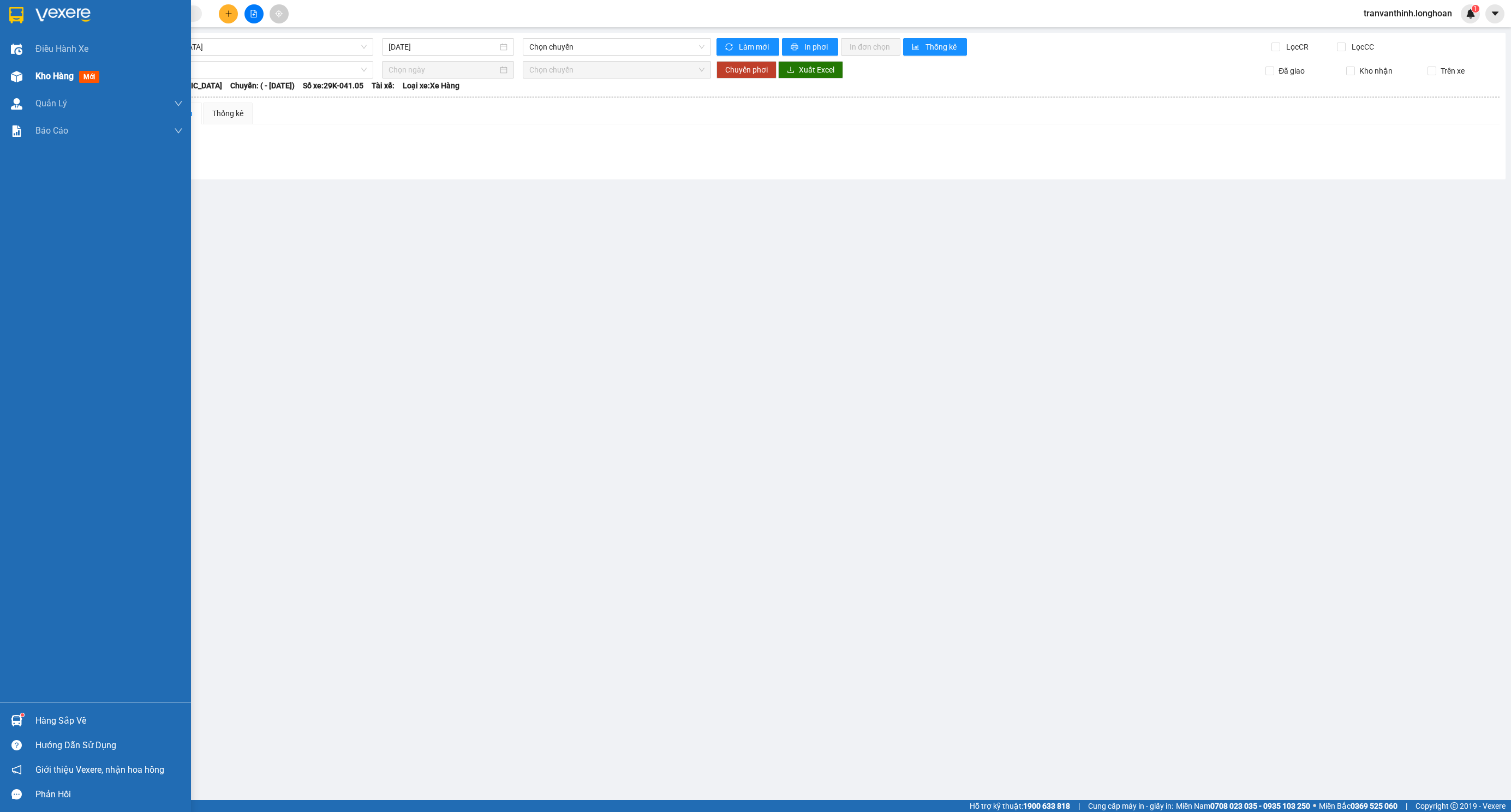
click at [23, 77] on div at bounding box center [17, 76] width 19 height 19
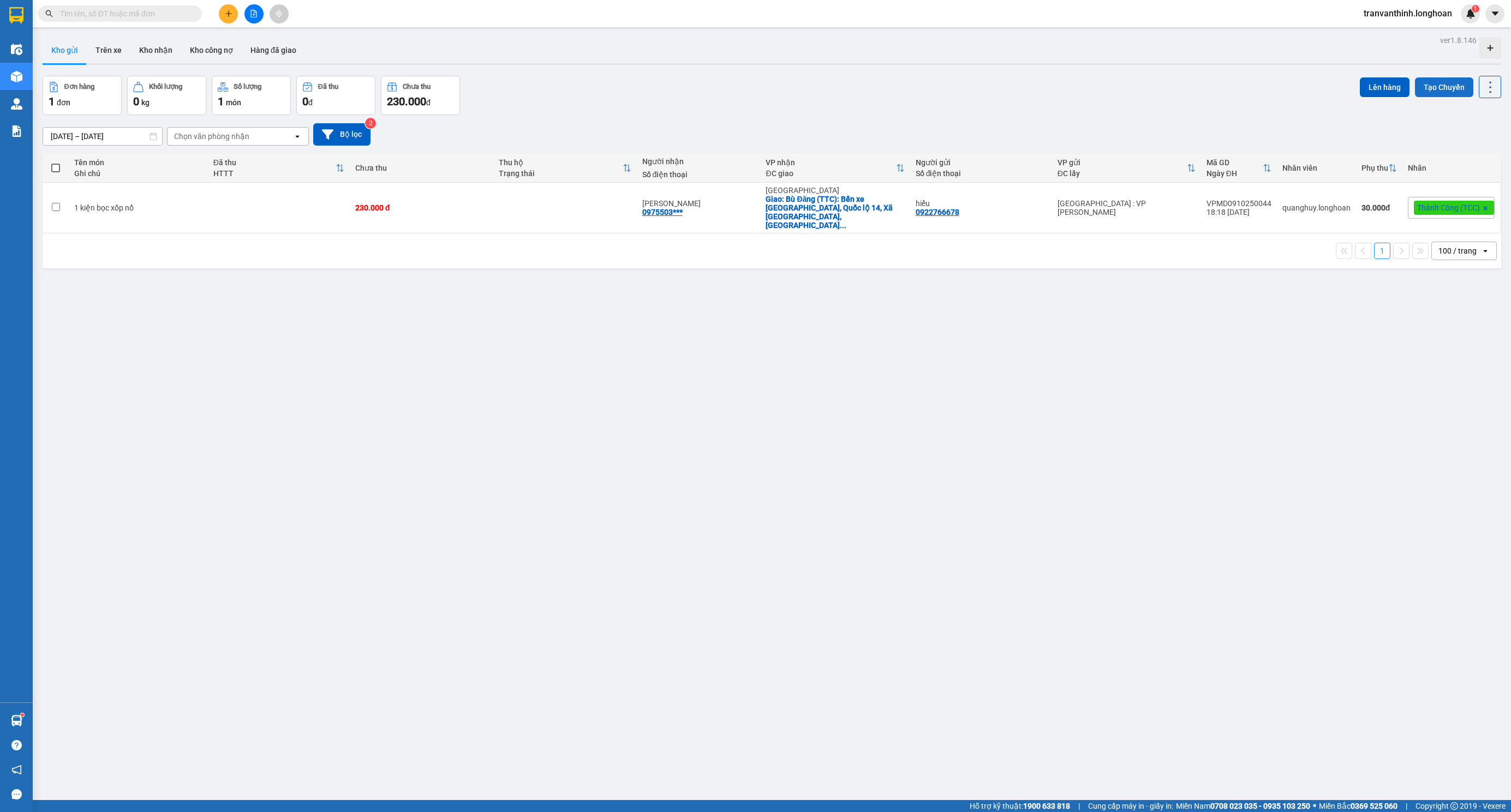
click at [1434, 87] on button "Tạo Chuyến" at bounding box center [1443, 87] width 58 height 20
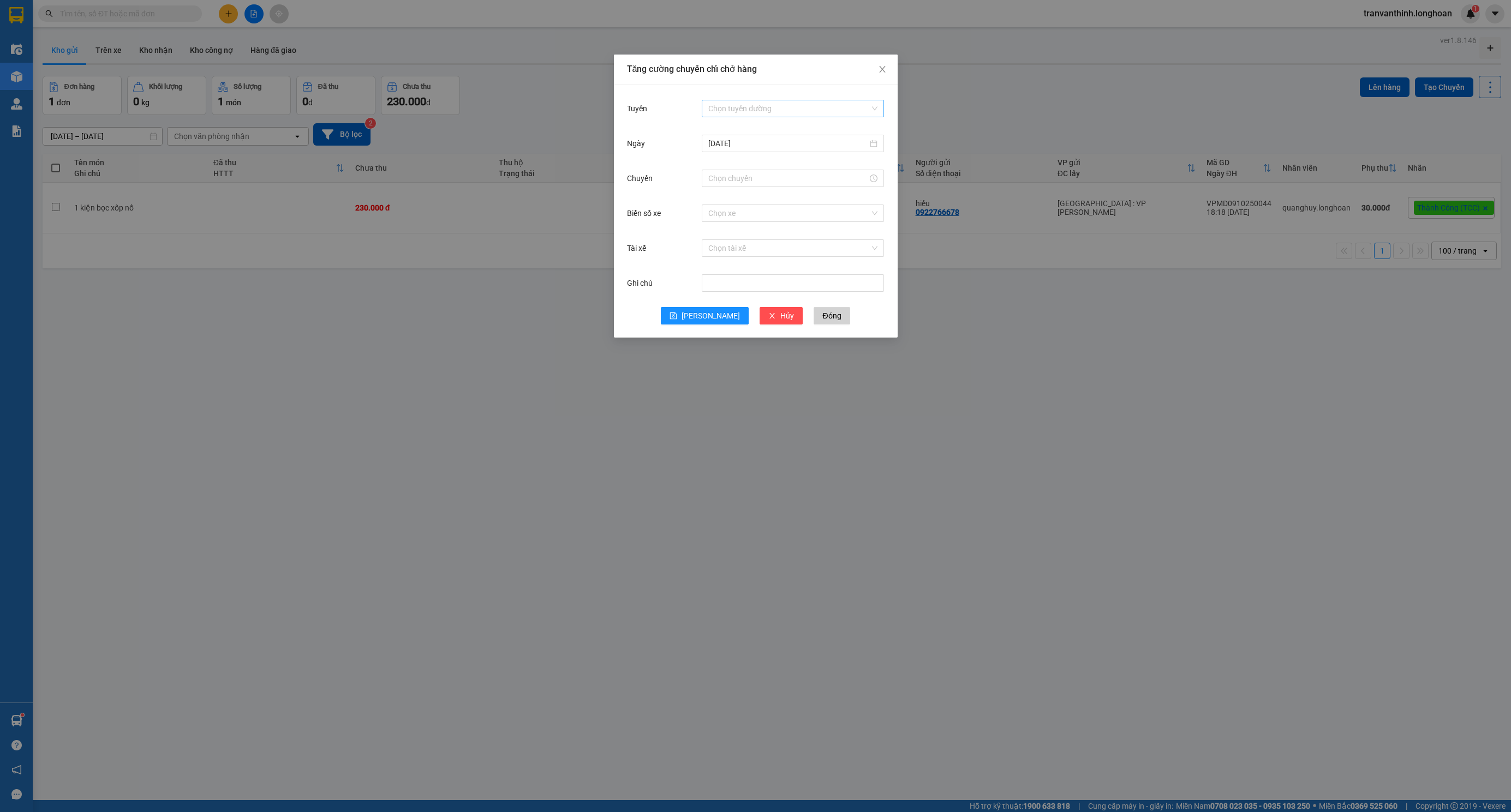
click at [766, 112] on input "Tuyến" at bounding box center [789, 109] width 162 height 16
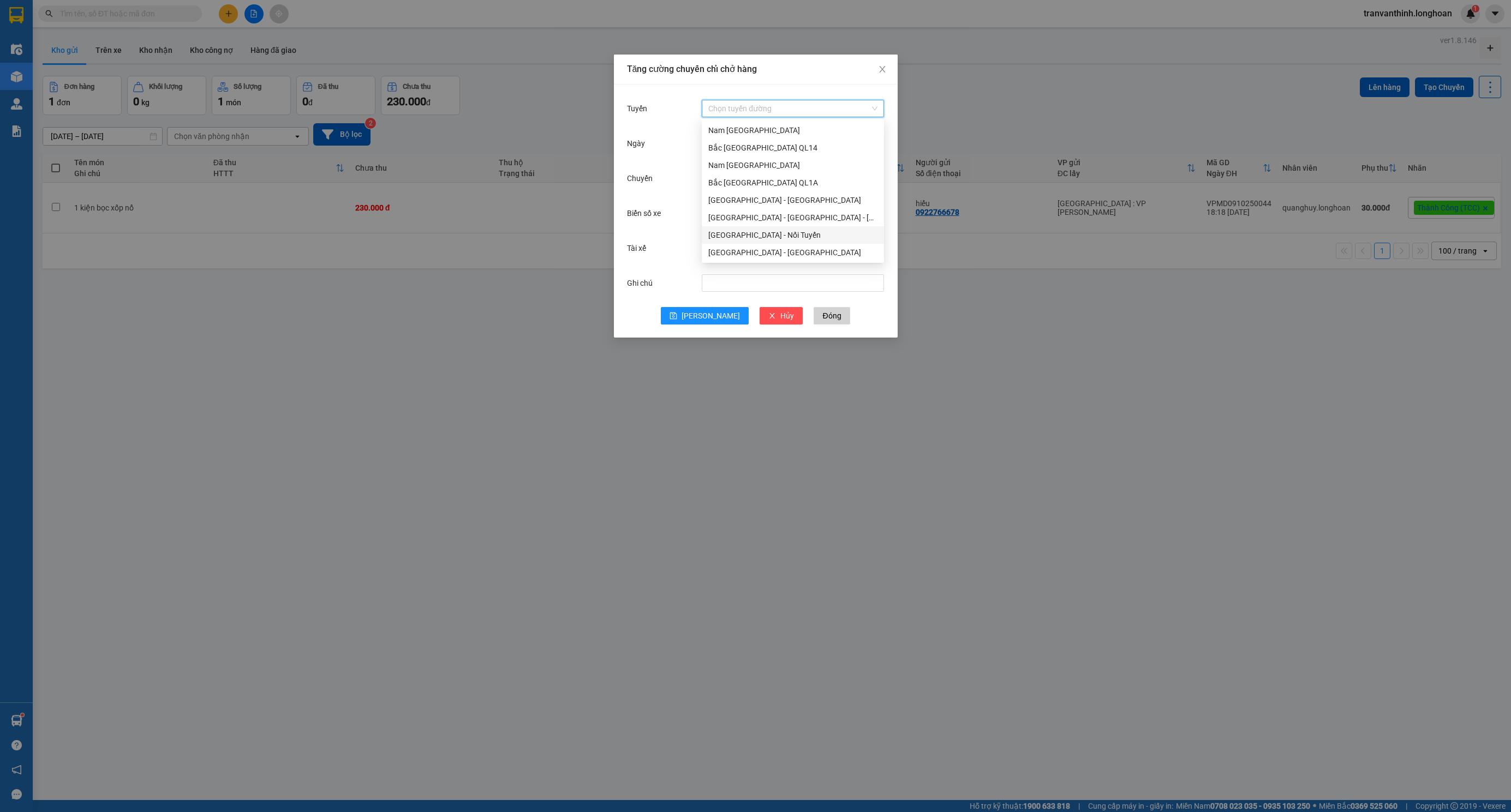
click at [752, 238] on div "[GEOGRAPHIC_DATA] - Nối Tuyến" at bounding box center [793, 235] width 169 height 12
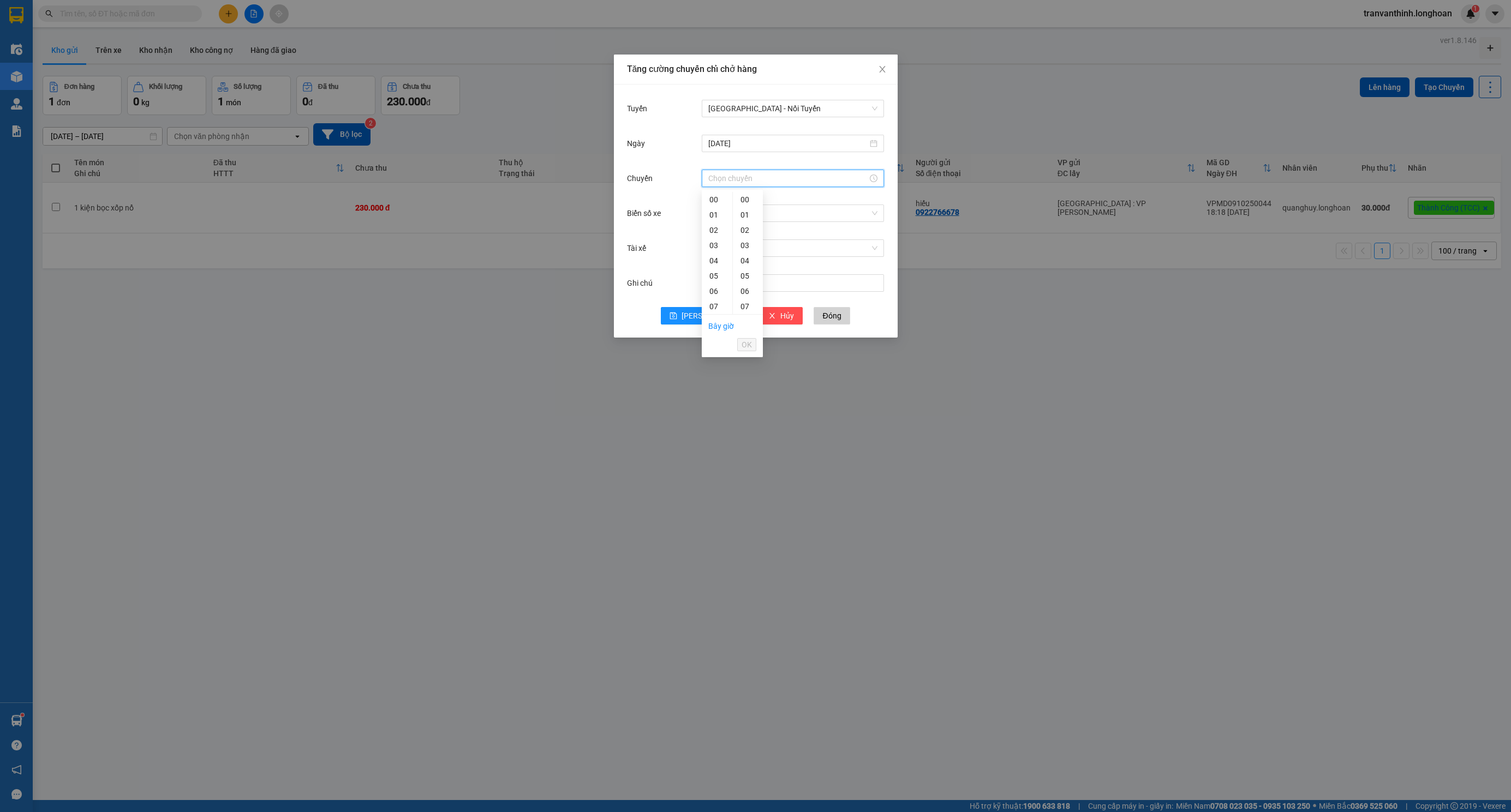
click at [733, 180] on input "Chuyến" at bounding box center [787, 178] width 159 height 12
click at [715, 233] on div "13" at bounding box center [717, 234] width 31 height 15
type input "13:00"
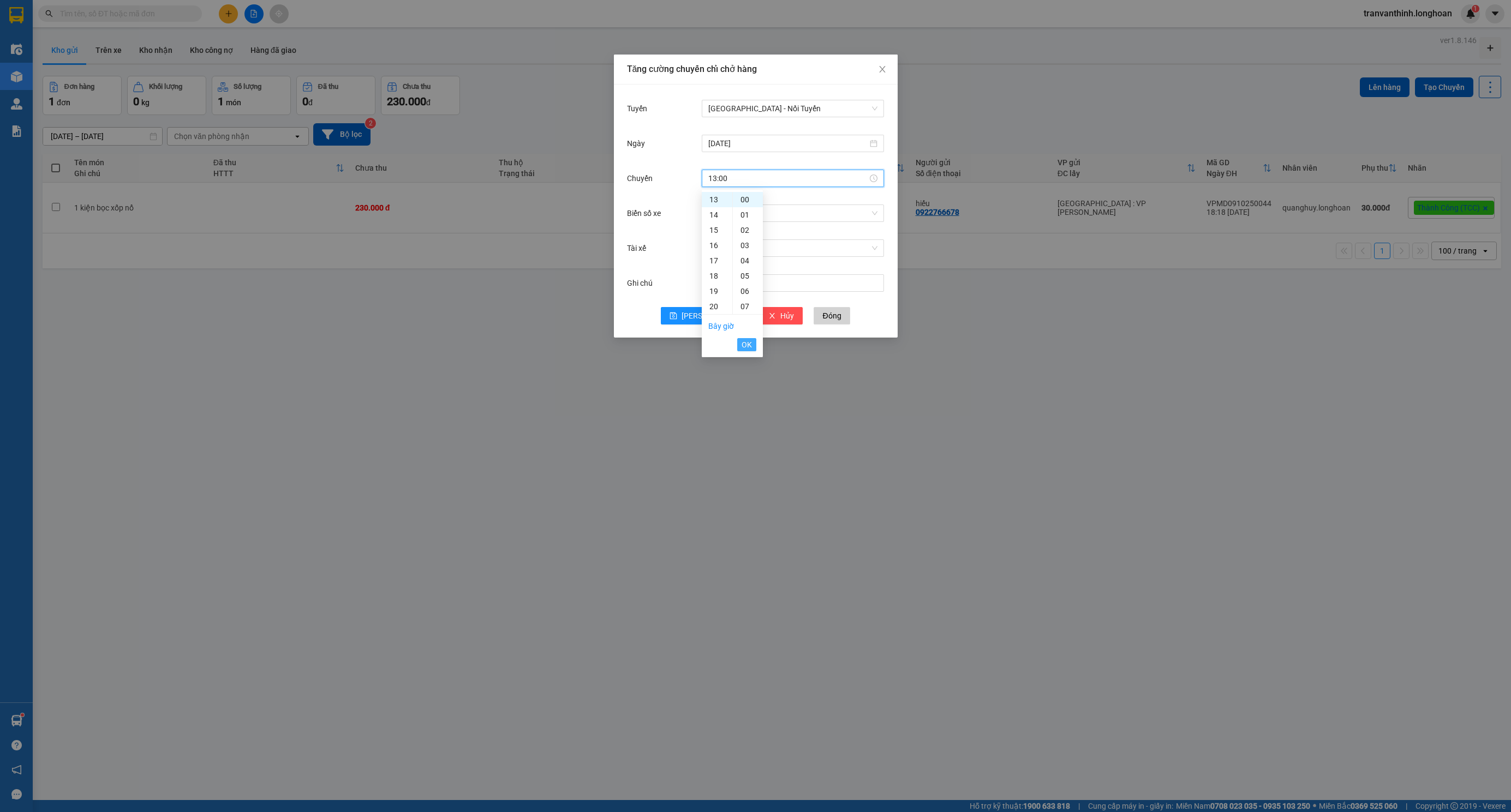
click at [749, 342] on span "OK" at bounding box center [746, 344] width 10 height 12
click at [730, 214] on input "Biển số xe" at bounding box center [789, 213] width 162 height 16
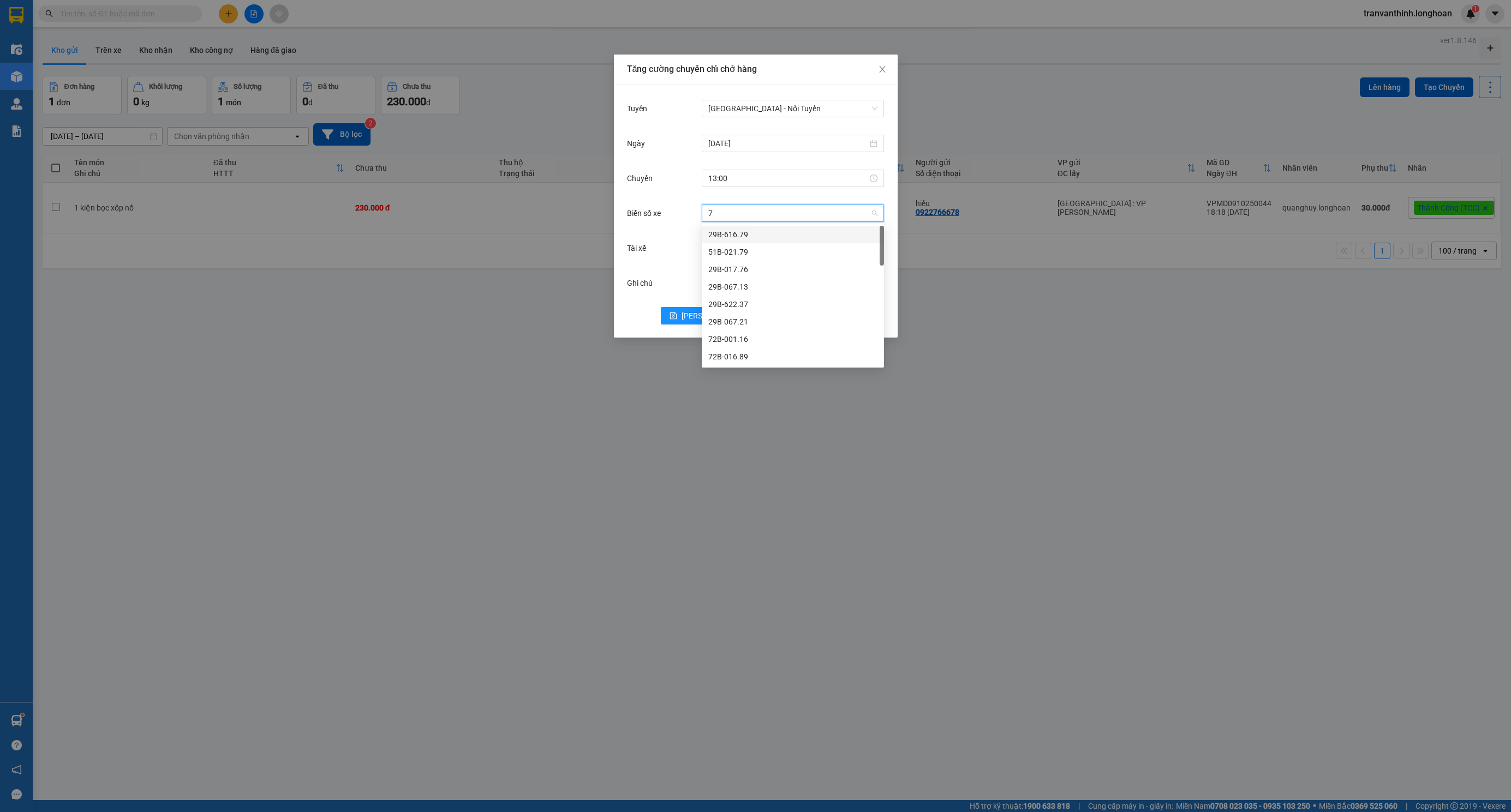
type input "73"
click at [730, 231] on div "29K-023.73" at bounding box center [793, 234] width 169 height 12
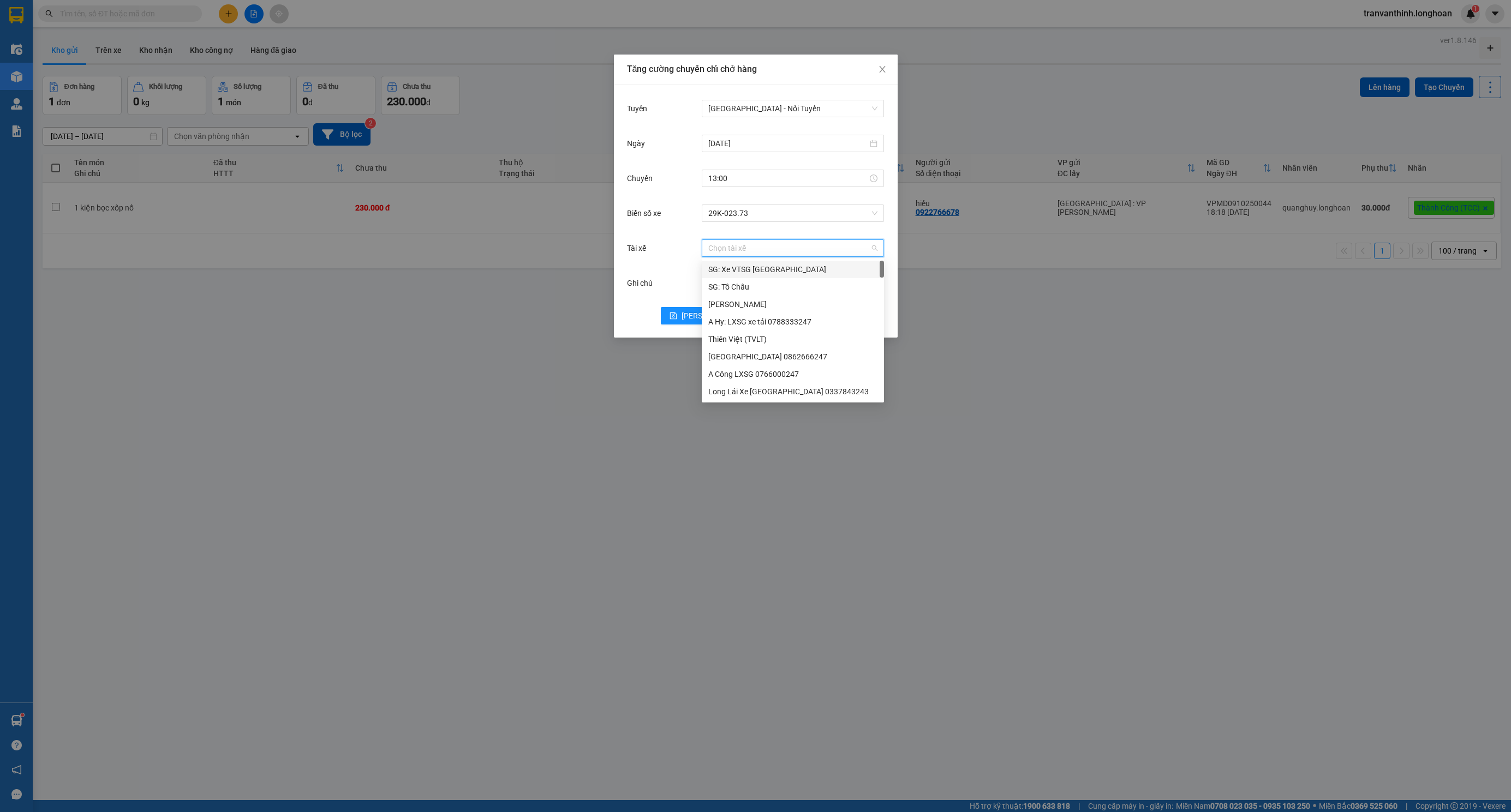
click at [729, 244] on input "Tài xế" at bounding box center [789, 248] width 162 height 16
type input "tuy"
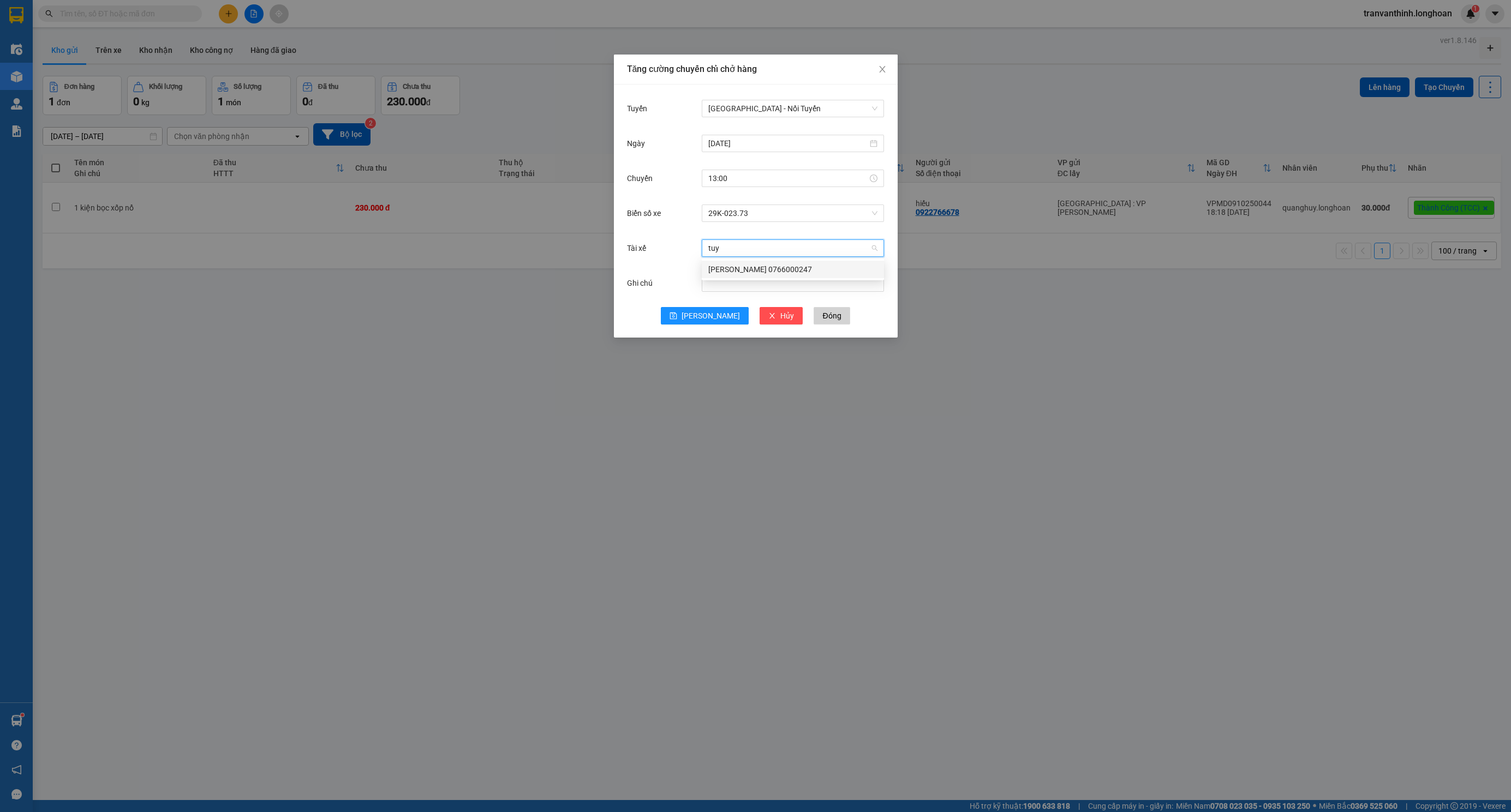
click at [768, 264] on div "[PERSON_NAME] 0766000247" at bounding box center [793, 269] width 169 height 12
click at [677, 315] on icon "save" at bounding box center [673, 316] width 7 height 7
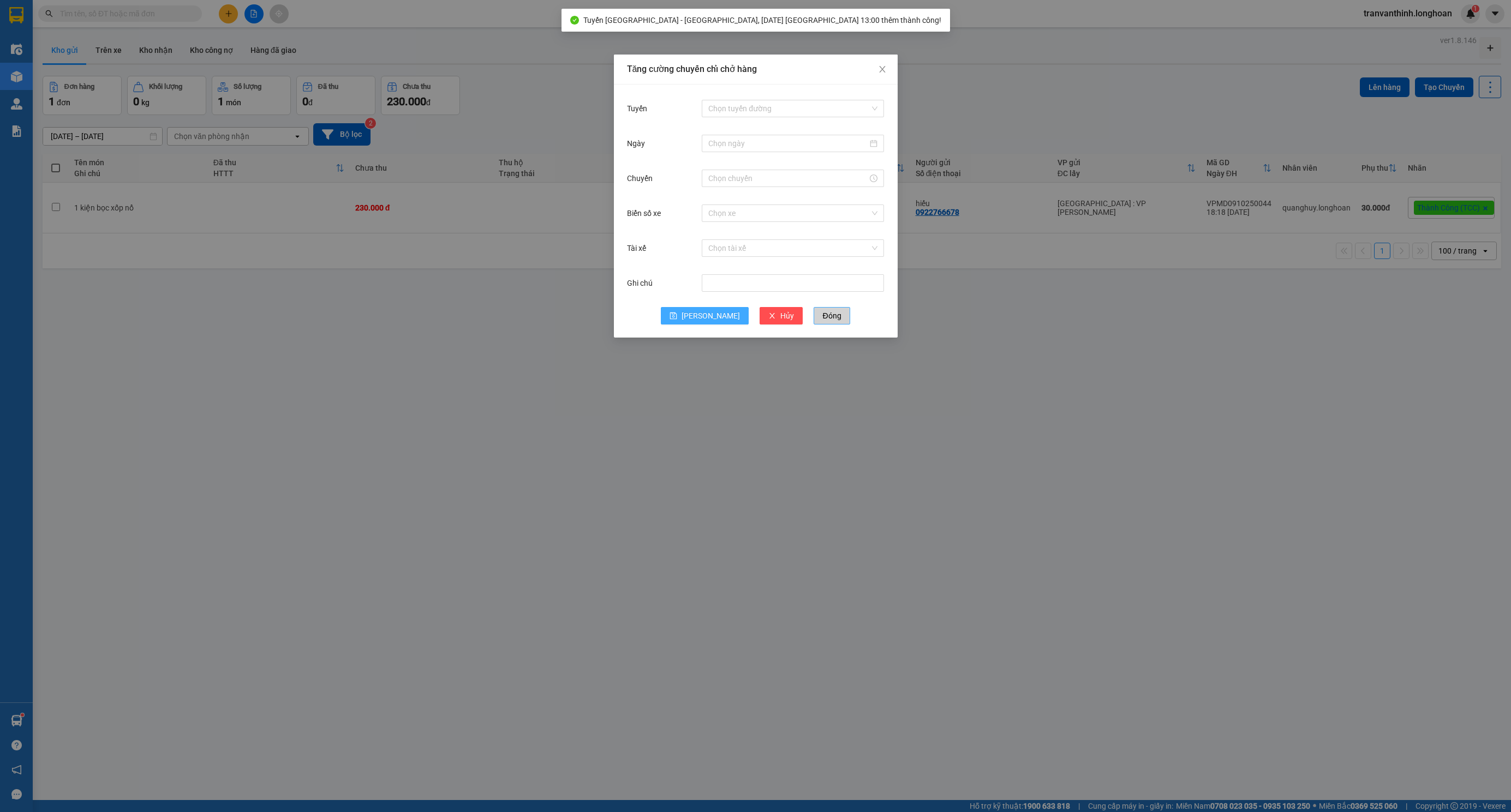
click at [822, 314] on span "Đóng" at bounding box center [831, 316] width 18 height 12
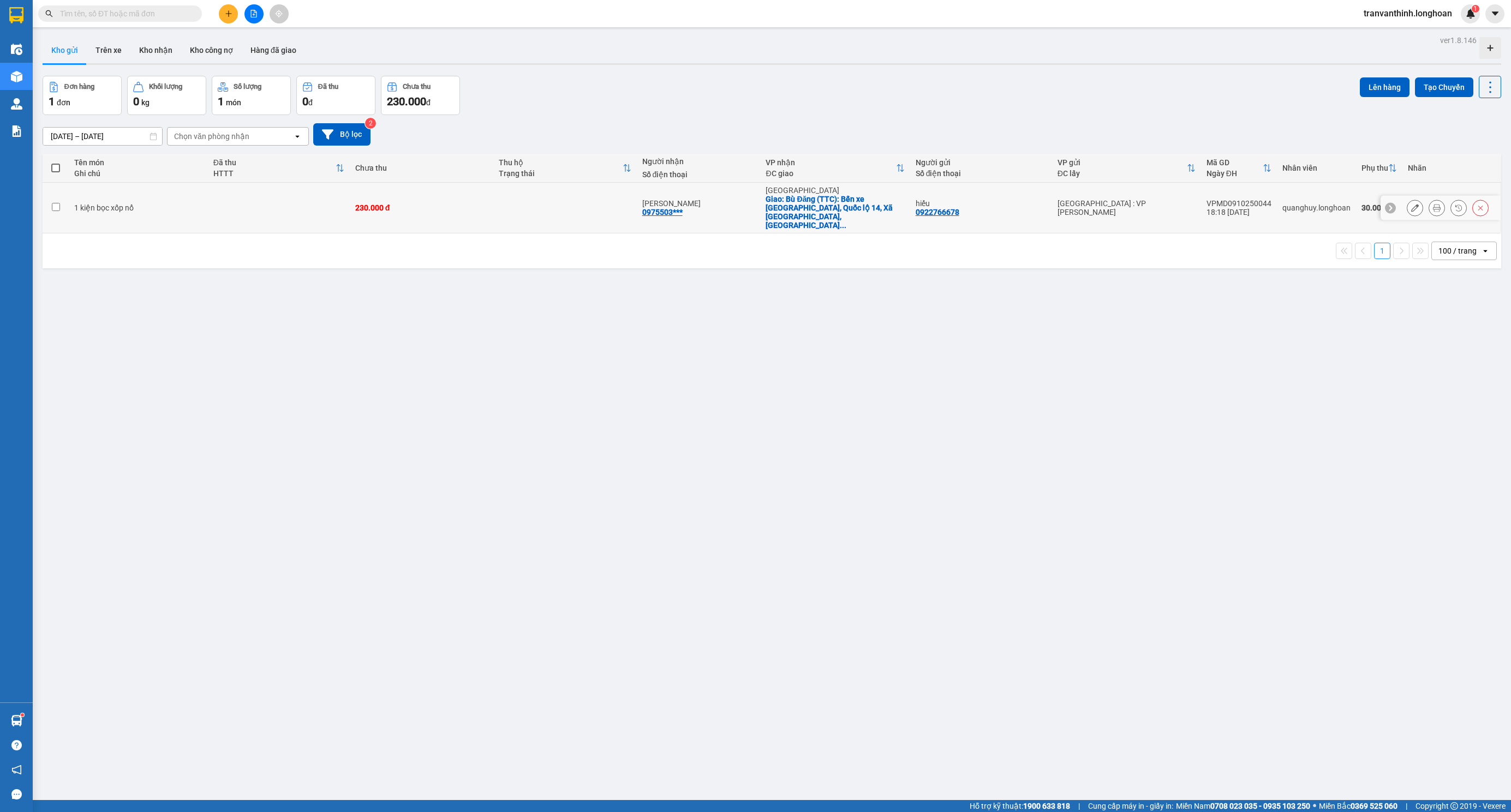
click at [54, 203] on input "checkbox" at bounding box center [56, 206] width 8 height 8
checkbox input "true"
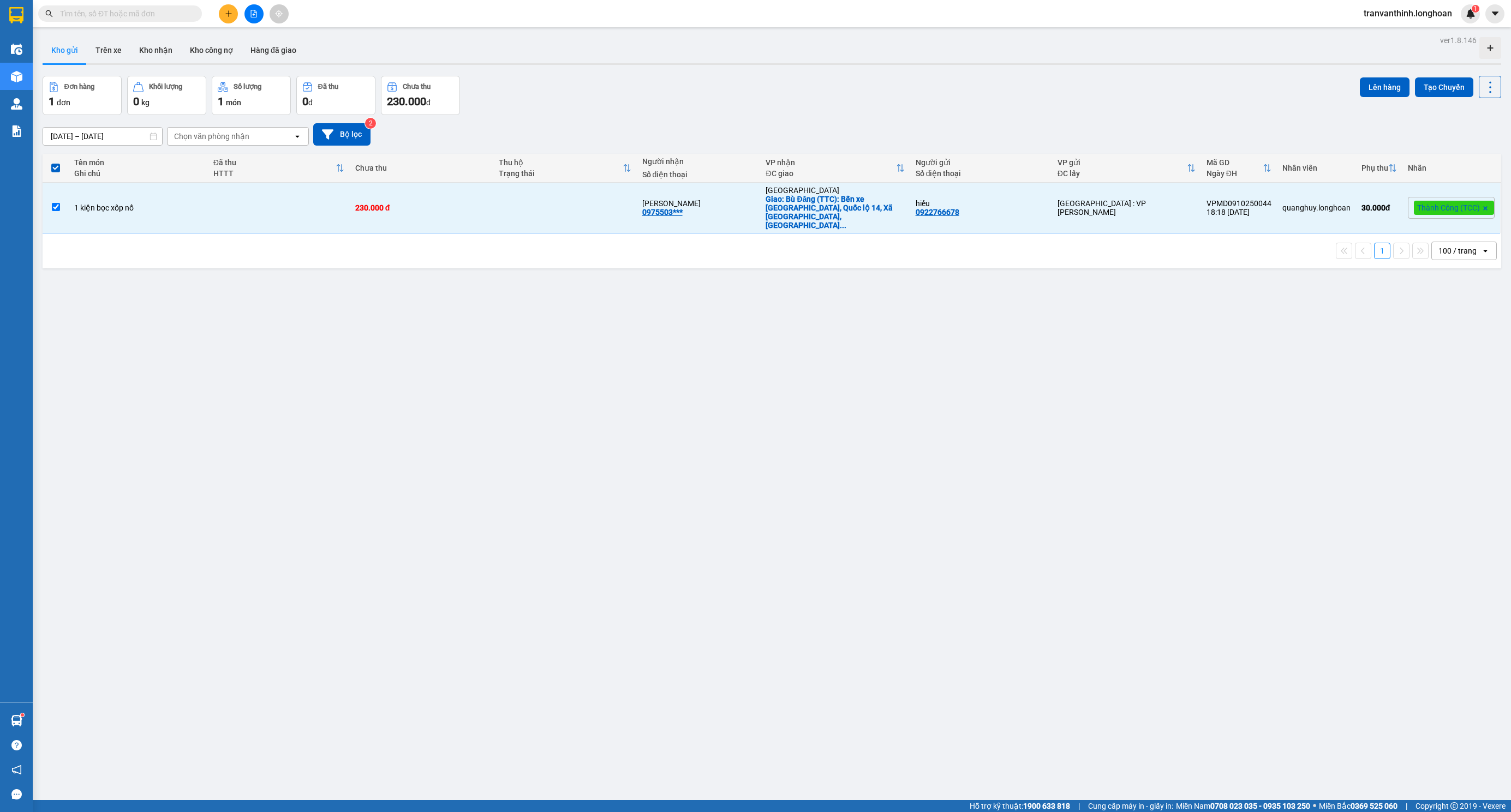
click at [1360, 98] on div "Lên hàng Tạo Chuyến" at bounding box center [1430, 95] width 141 height 39
click at [1374, 87] on button "Lên hàng" at bounding box center [1385, 87] width 50 height 20
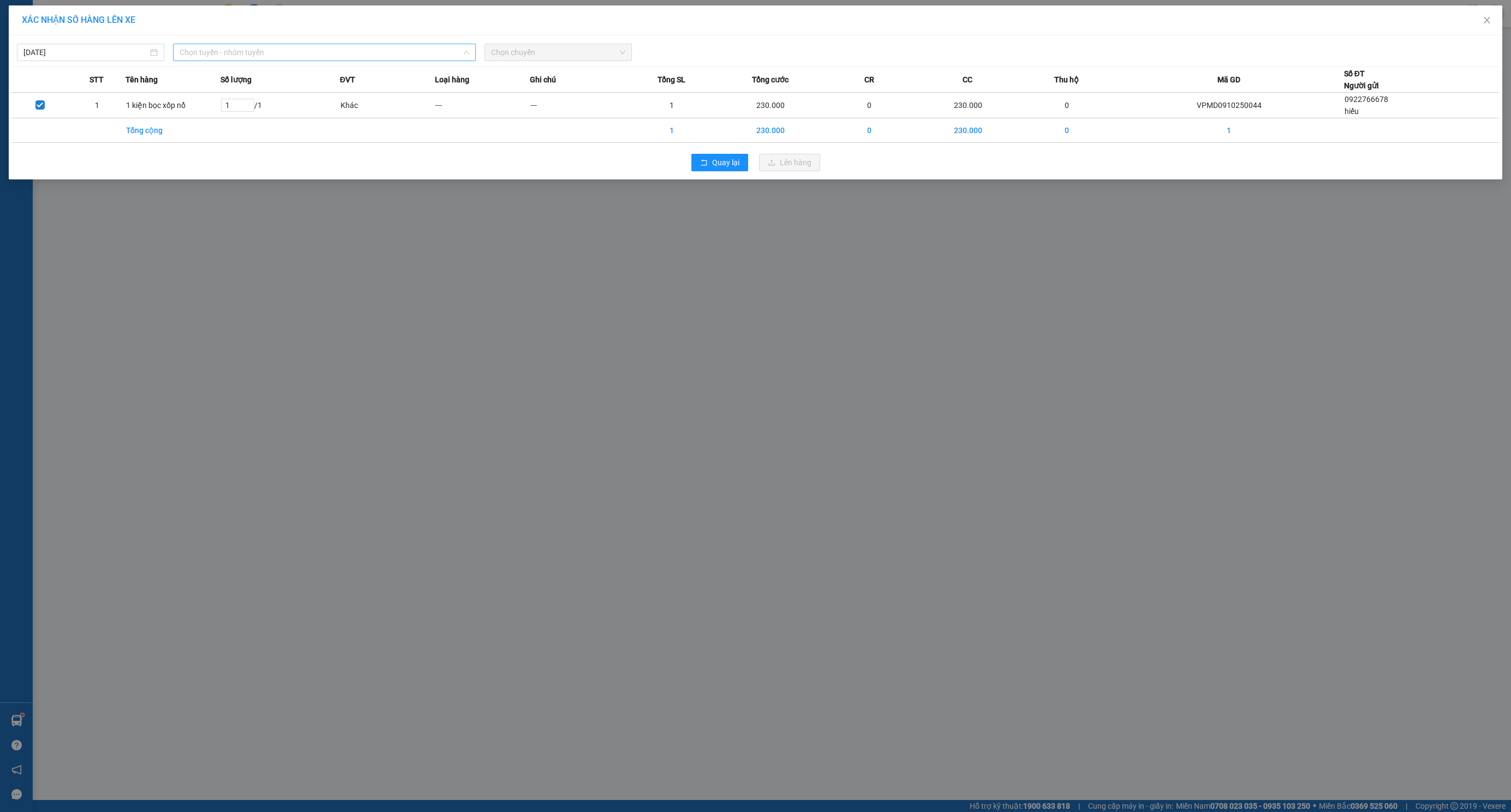
click at [241, 51] on span "Chọn tuyến - nhóm tuyến" at bounding box center [324, 52] width 290 height 16
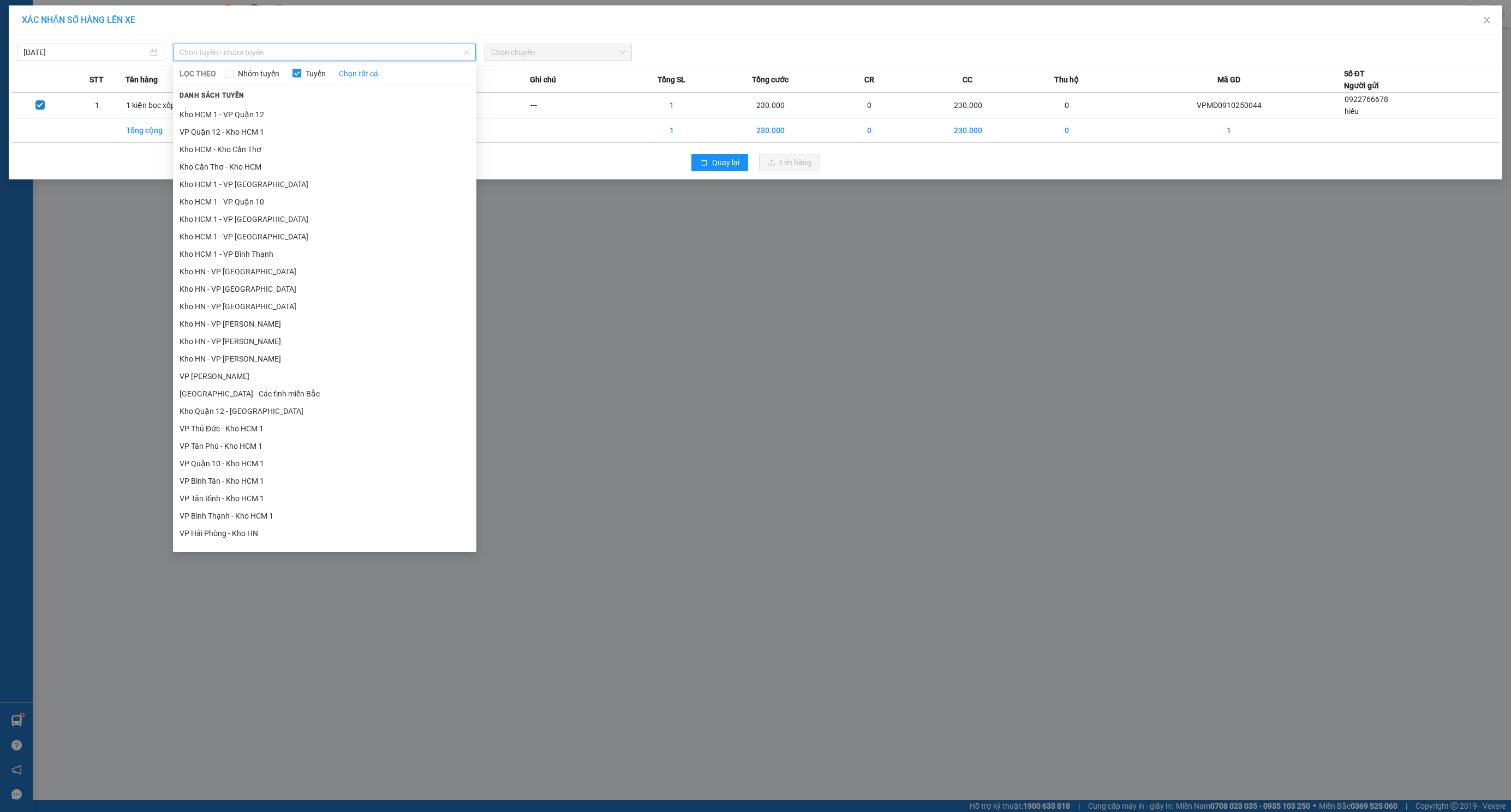
scroll to position [442, 0]
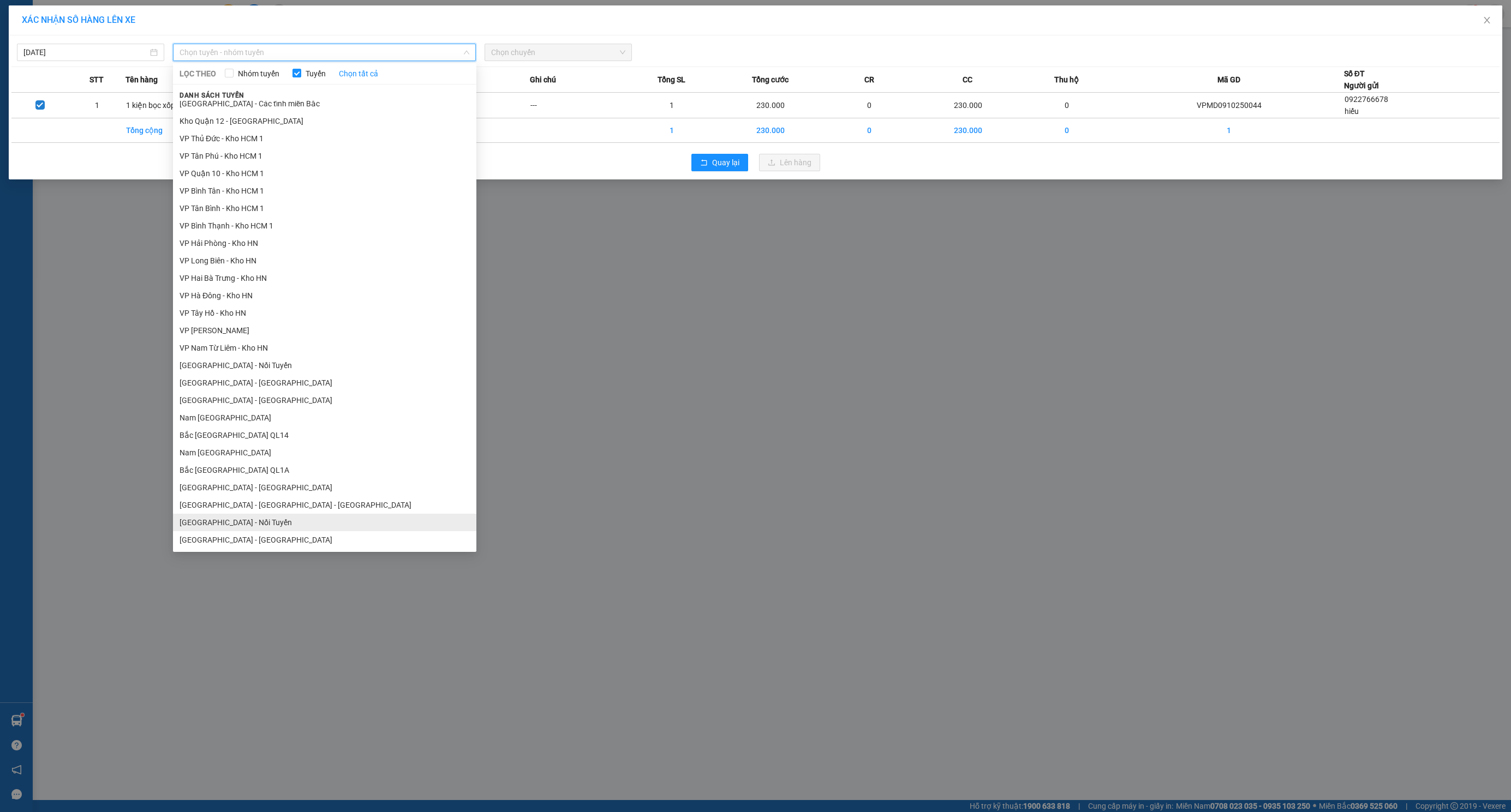
click at [234, 519] on li "[GEOGRAPHIC_DATA] - Nối Tuyến" at bounding box center [324, 523] width 303 height 18
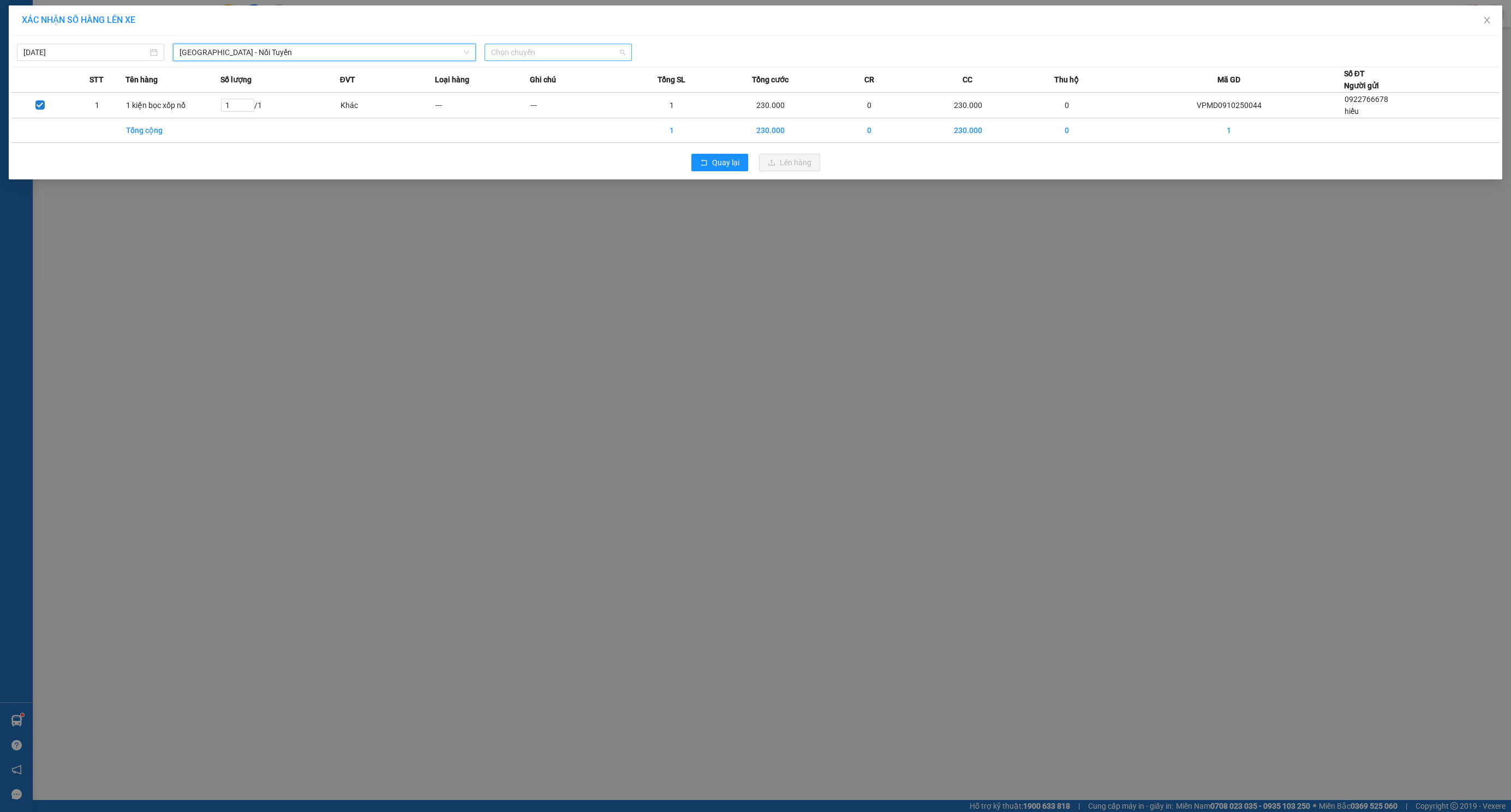
click at [578, 54] on span "Chọn chuyến" at bounding box center [558, 52] width 134 height 16
click at [550, 98] on div "13:00 (TC) - 29K-023.73" at bounding box center [534, 92] width 98 height 18
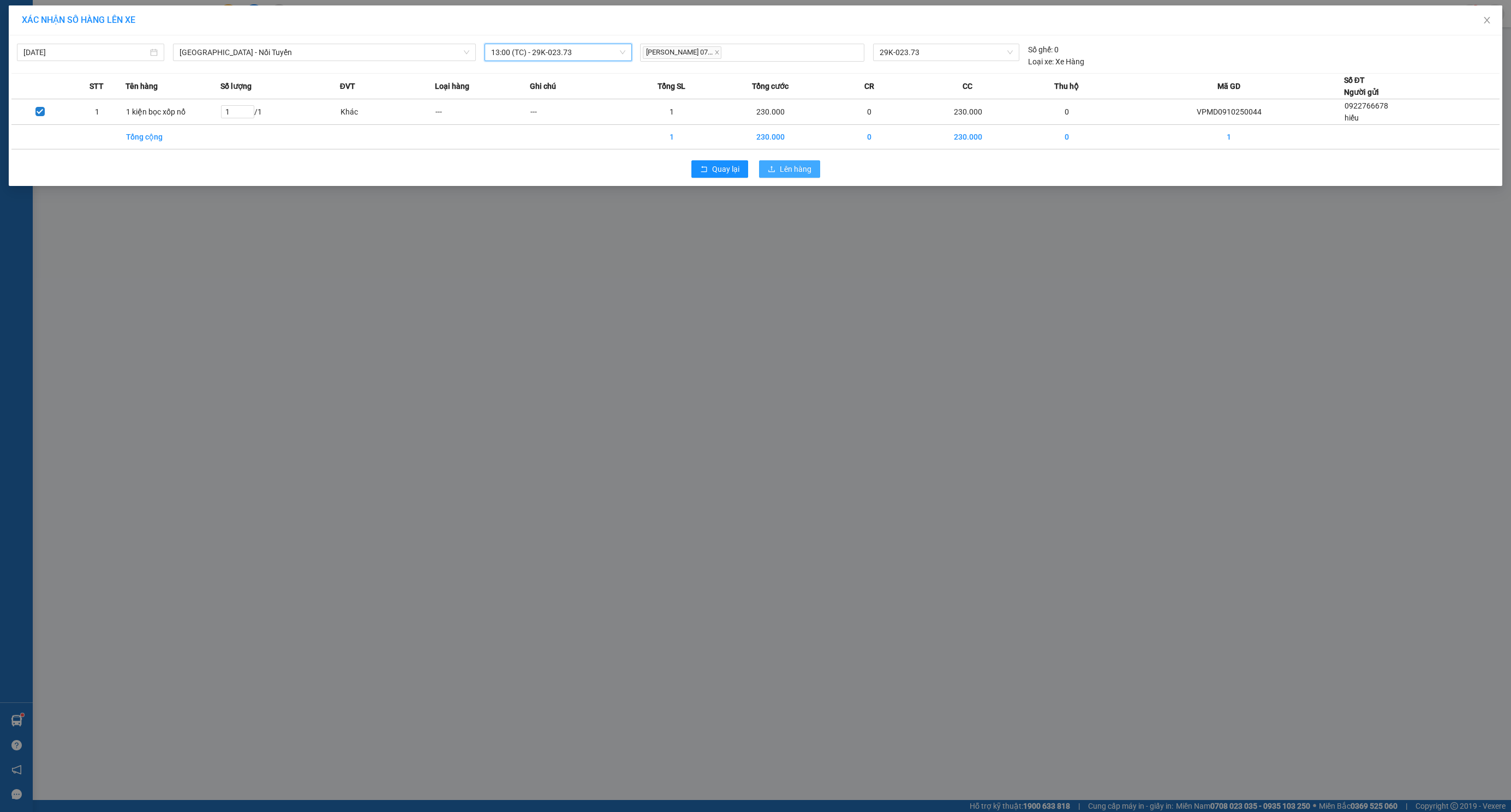
click at [789, 169] on span "Lên hàng" at bounding box center [795, 169] width 32 height 12
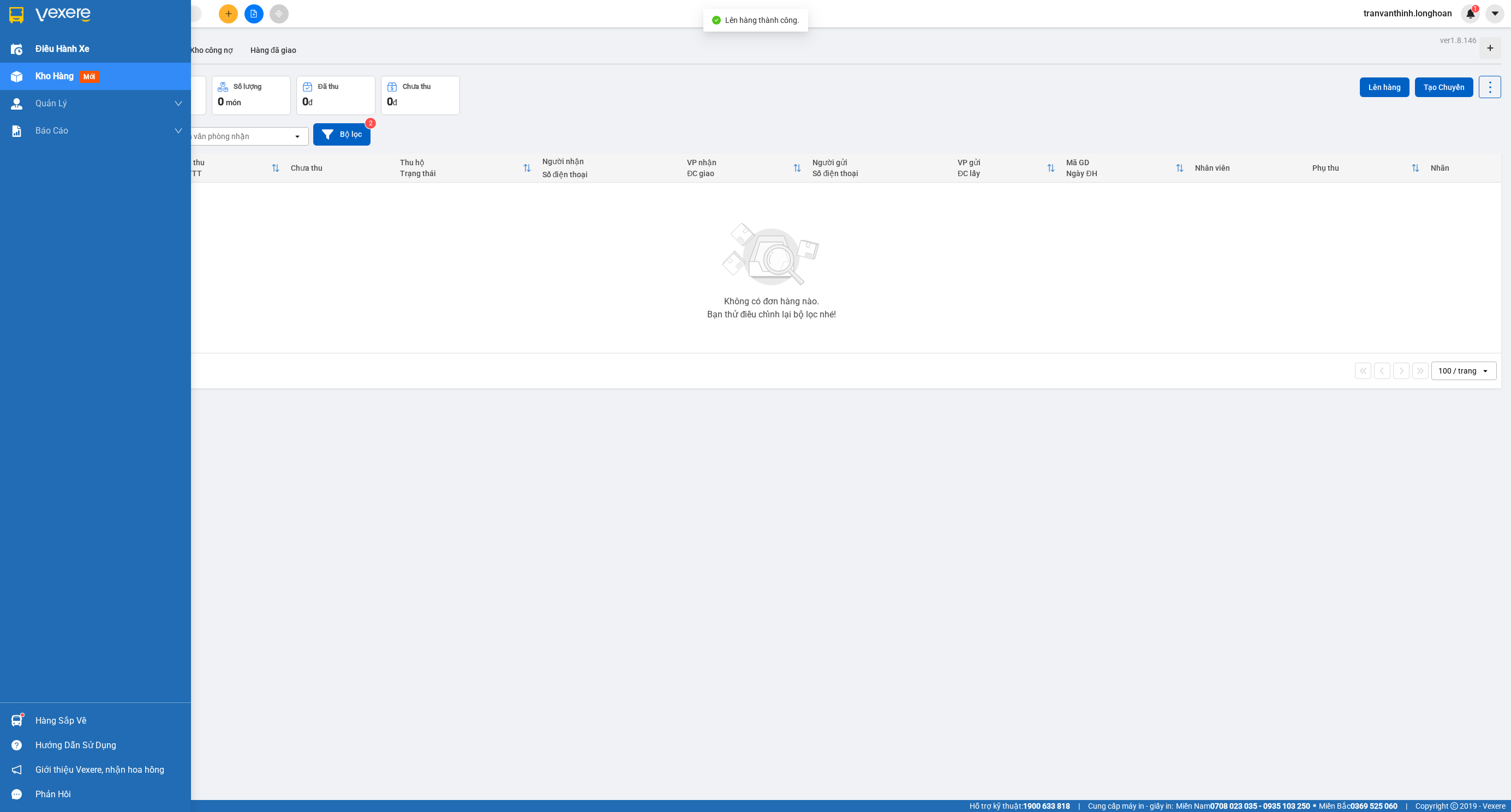
click at [57, 51] on span "Điều hành xe" at bounding box center [62, 48] width 54 height 14
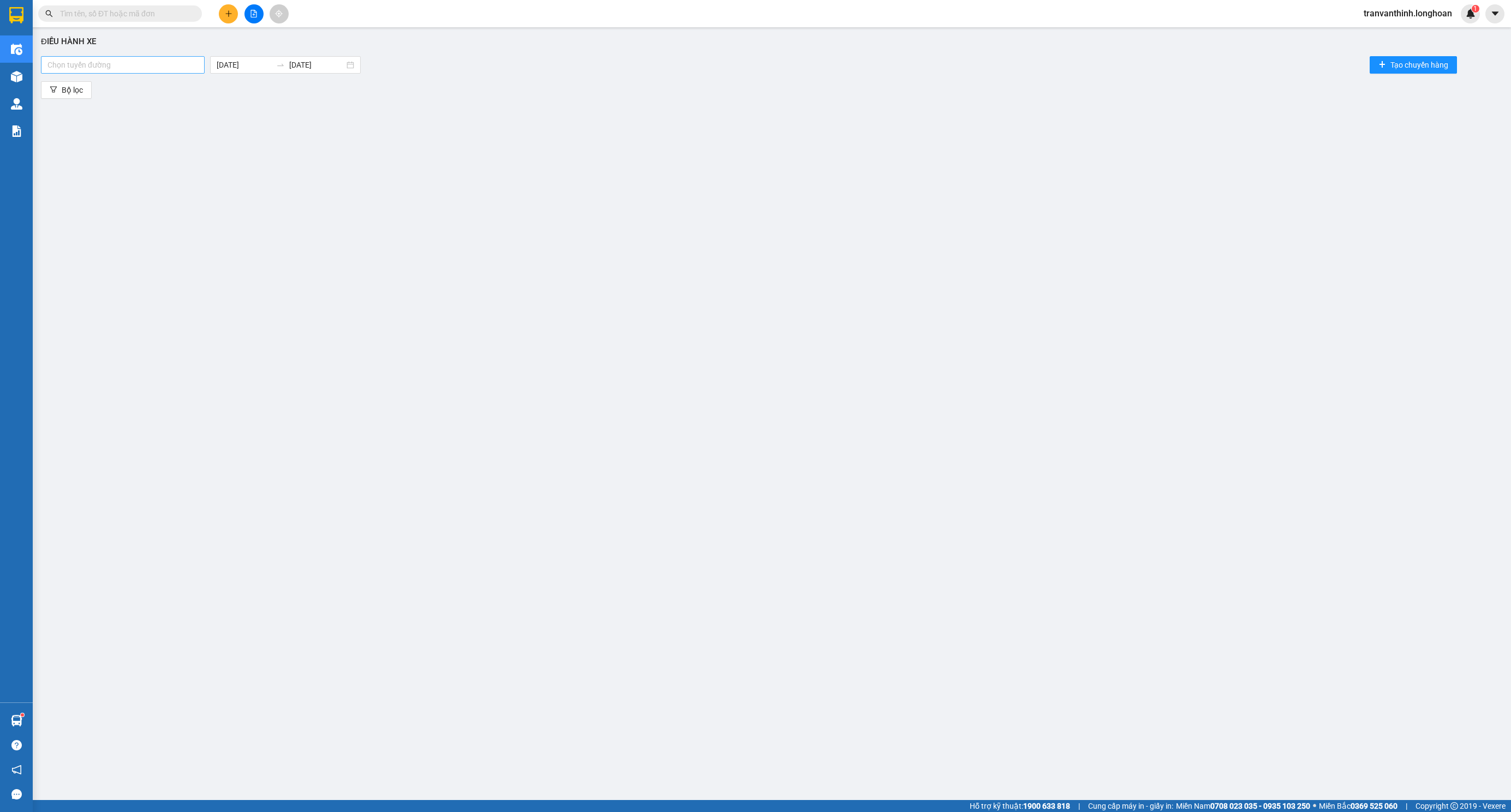
click at [120, 65] on div at bounding box center [122, 65] width 158 height 13
type input "nt"
click at [95, 87] on div "[GEOGRAPHIC_DATA] - Nối Tuyến" at bounding box center [123, 87] width 151 height 12
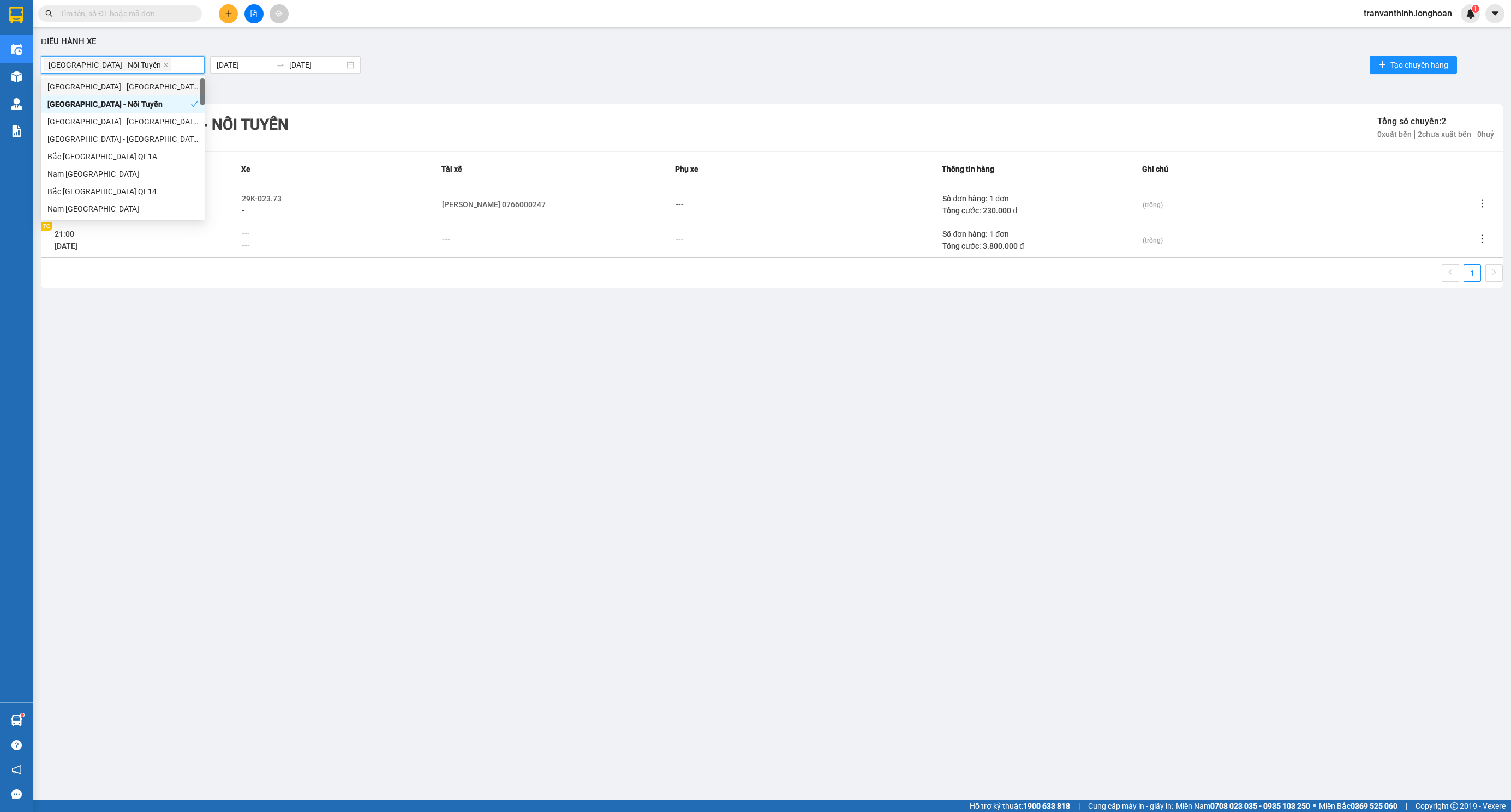
click at [241, 231] on td "--- ---" at bounding box center [341, 239] width 201 height 35
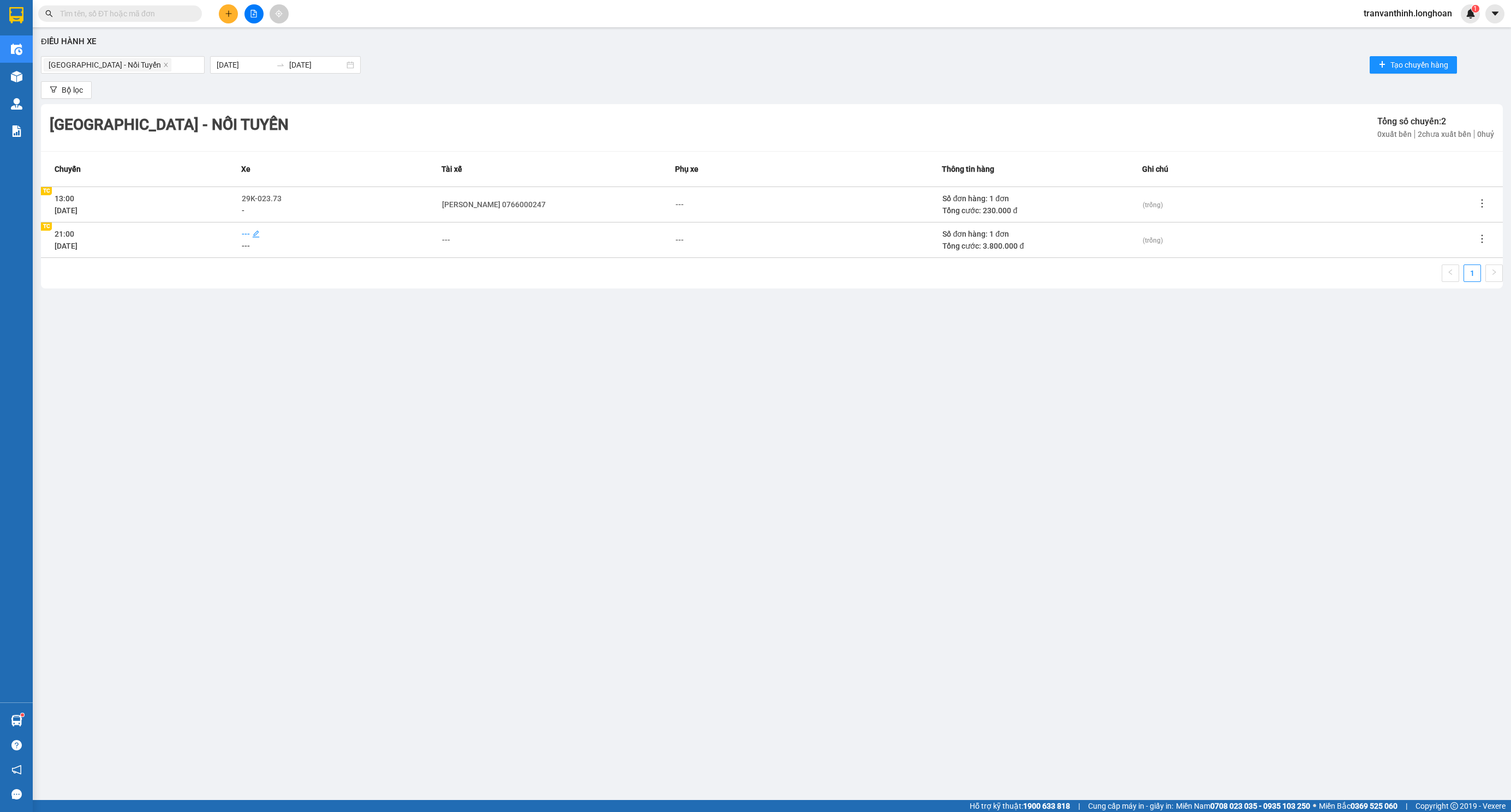
click at [247, 237] on span "---" at bounding box center [245, 234] width 8 height 9
type input "73"
drag, startPoint x: 275, startPoint y: 270, endPoint x: 411, endPoint y: 272, distance: 136.0
click at [275, 270] on div "29K-023.73" at bounding box center [291, 271] width 85 height 12
click at [449, 239] on div "---" at bounding box center [446, 240] width 8 height 12
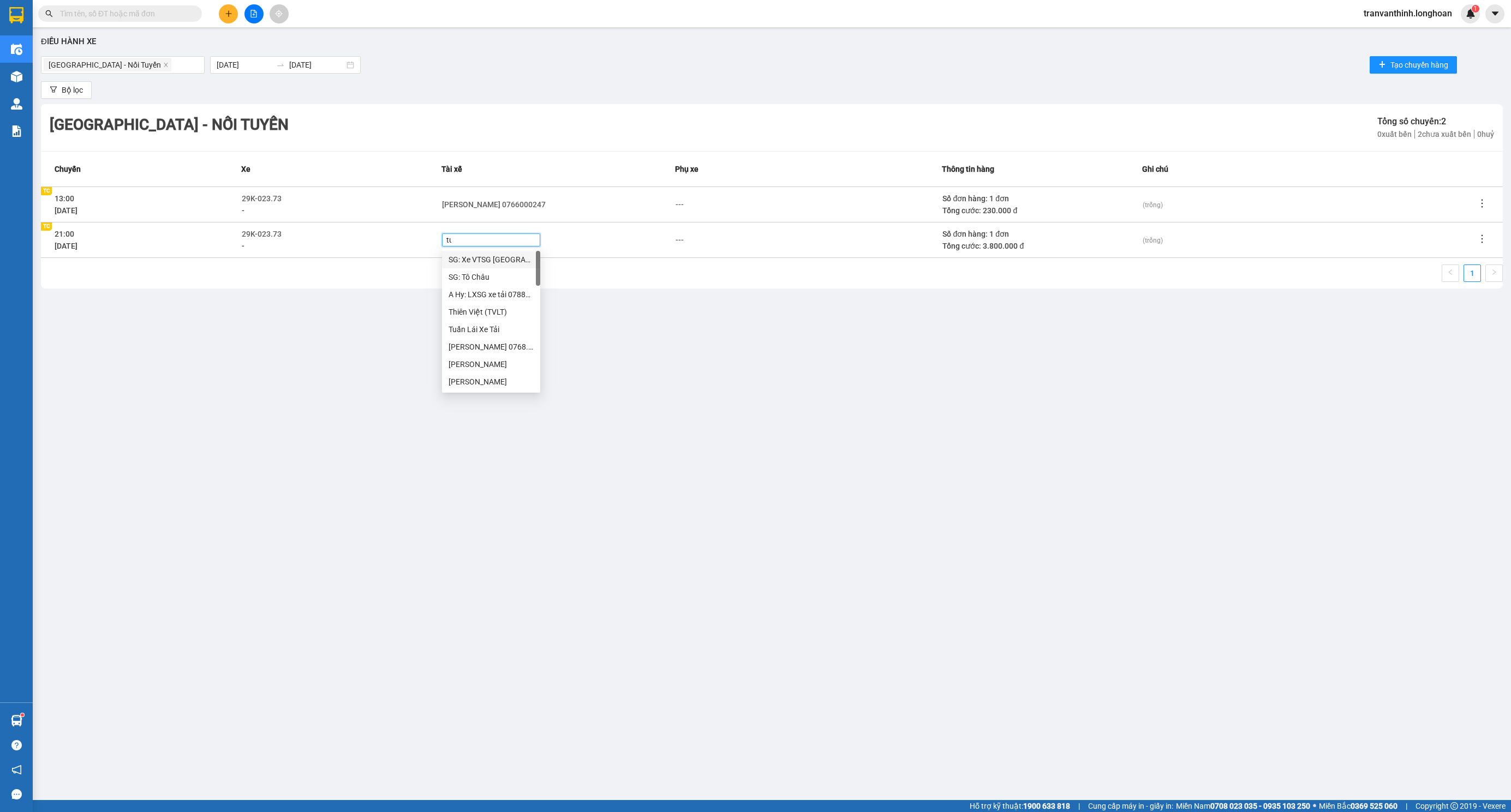
type input "tuy"
click at [474, 261] on div "[PERSON_NAME] 0766000247" at bounding box center [500, 259] width 104 height 12
click at [719, 357] on div "Điều hành xe Sài Gòn - Nối Tuyến 12/10/2025 12/10/2025 Tạo chuyến hàng Bộ lọc S…" at bounding box center [771, 386] width 1467 height 706
click at [254, 15] on icon "file-add" at bounding box center [253, 13] width 7 height 7
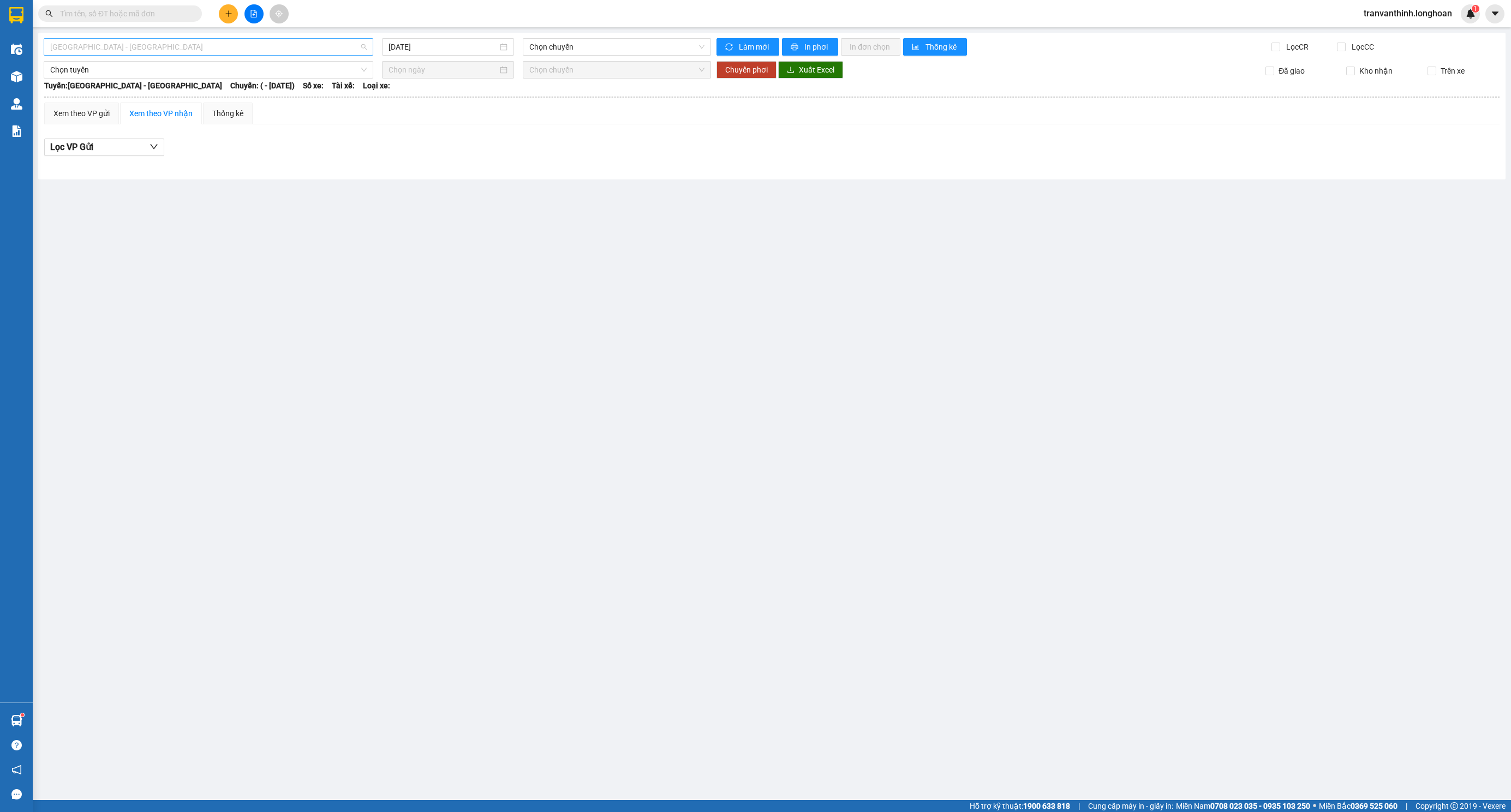
click at [285, 45] on span "[GEOGRAPHIC_DATA] - [GEOGRAPHIC_DATA]" at bounding box center [208, 47] width 317 height 16
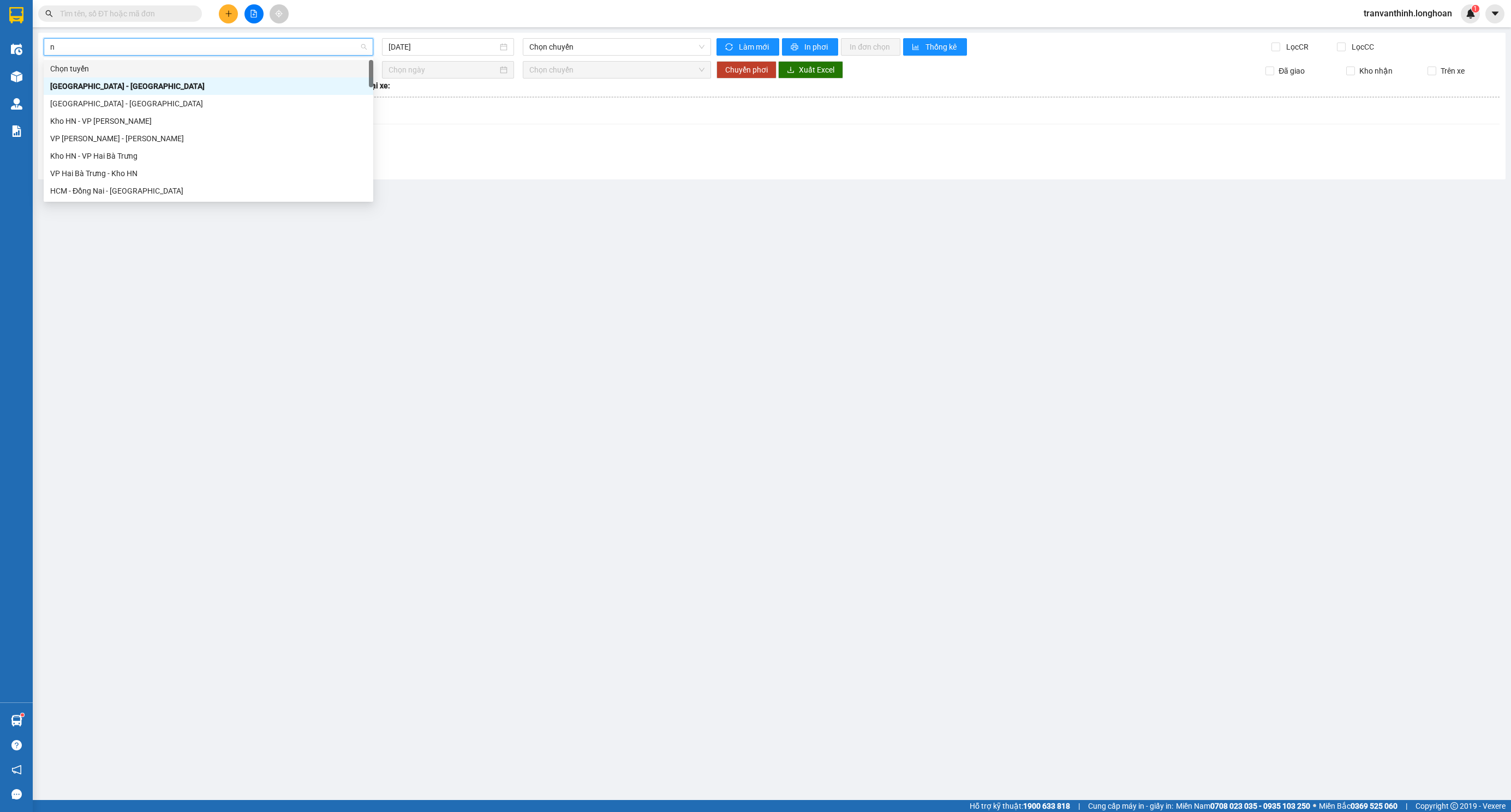
type input "nt"
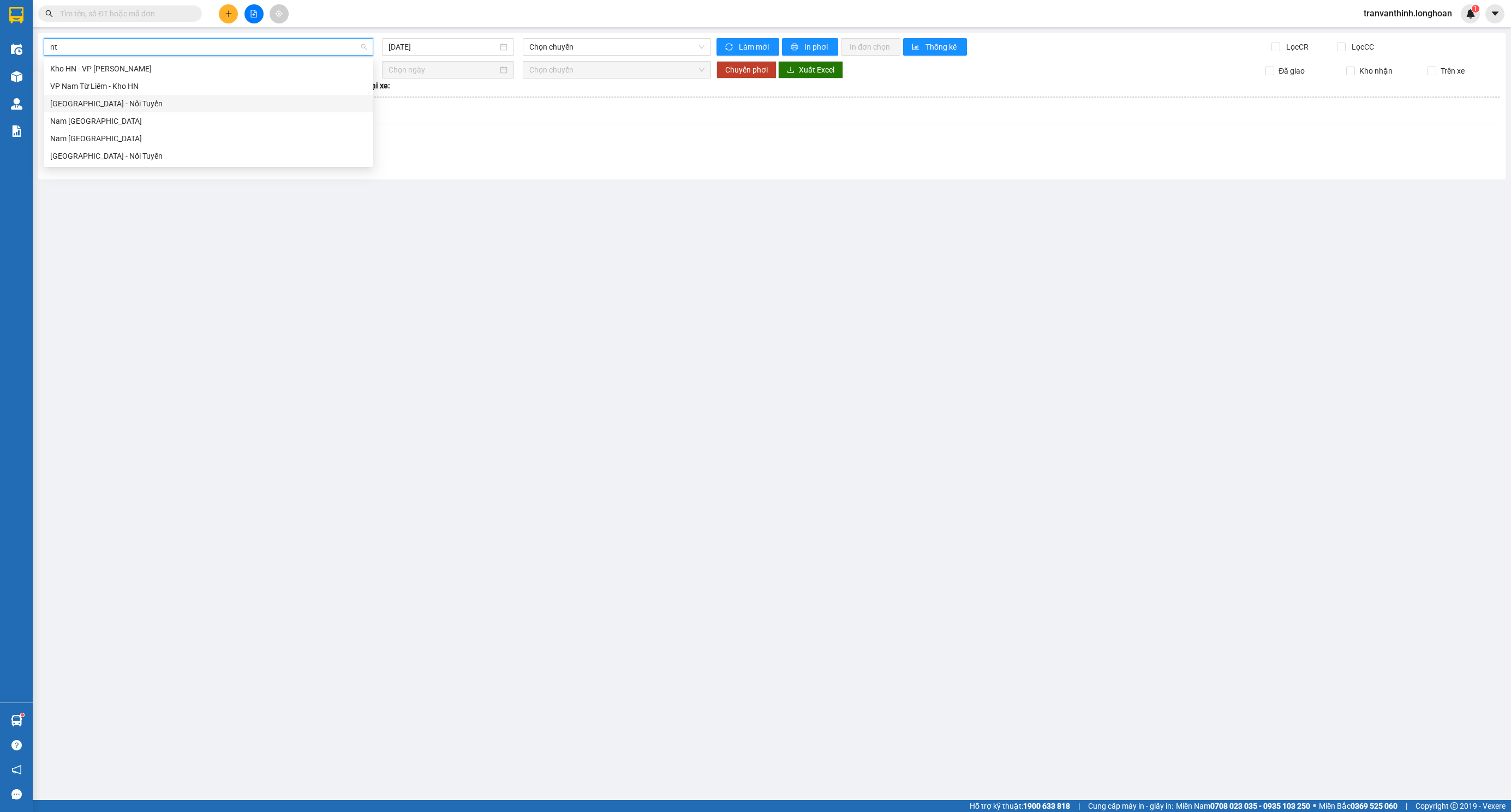
click at [109, 105] on div "Hà Nội - Nối Tuyến" at bounding box center [208, 104] width 317 height 12
type input "[DATE]"
click at [134, 46] on span "Hà Nội - Nối Tuyến" at bounding box center [208, 47] width 317 height 16
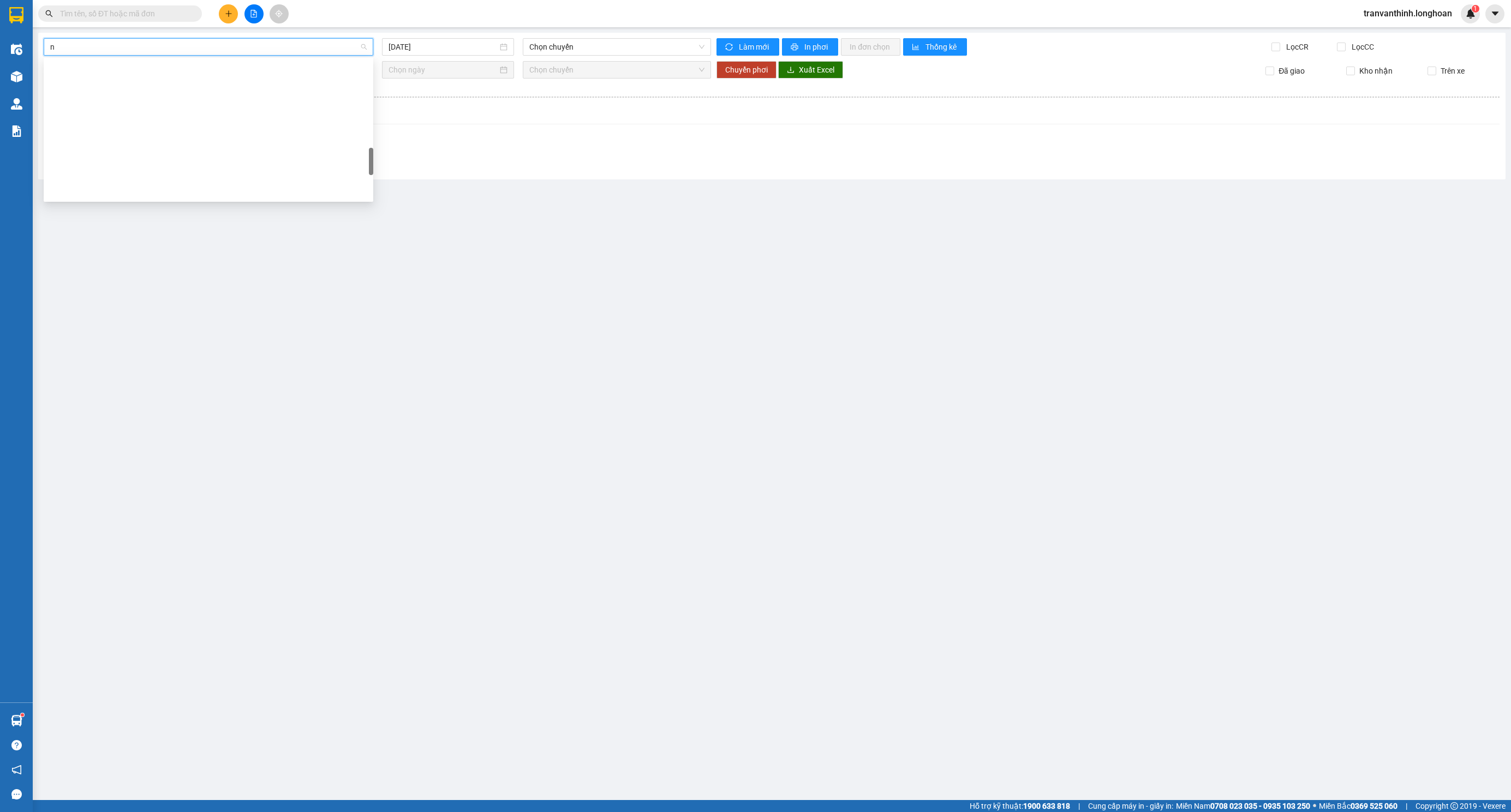
type input "nt"
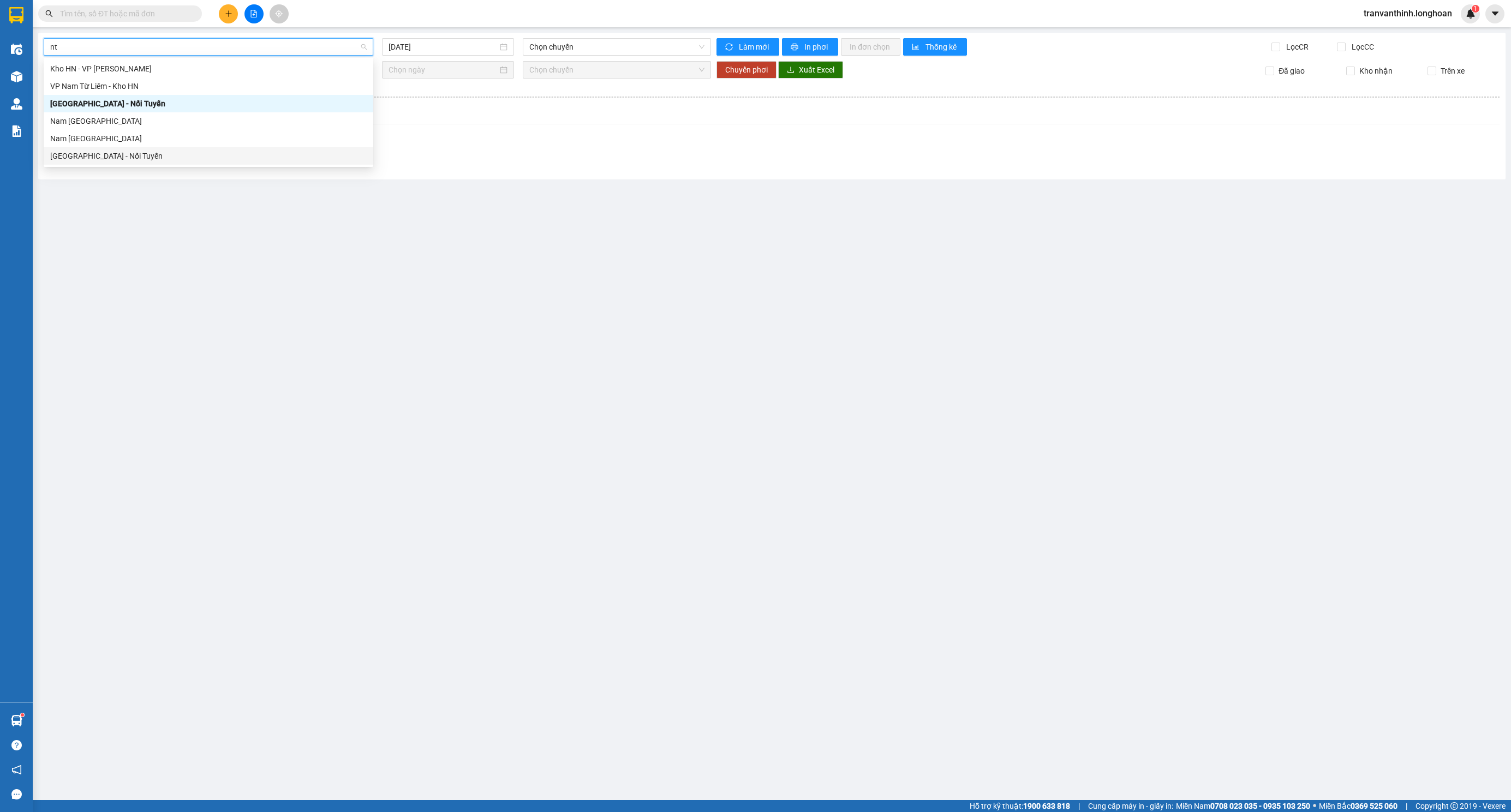
click at [105, 152] on div "[GEOGRAPHIC_DATA] - Nối Tuyến" at bounding box center [208, 156] width 317 height 12
type input "[DATE]"
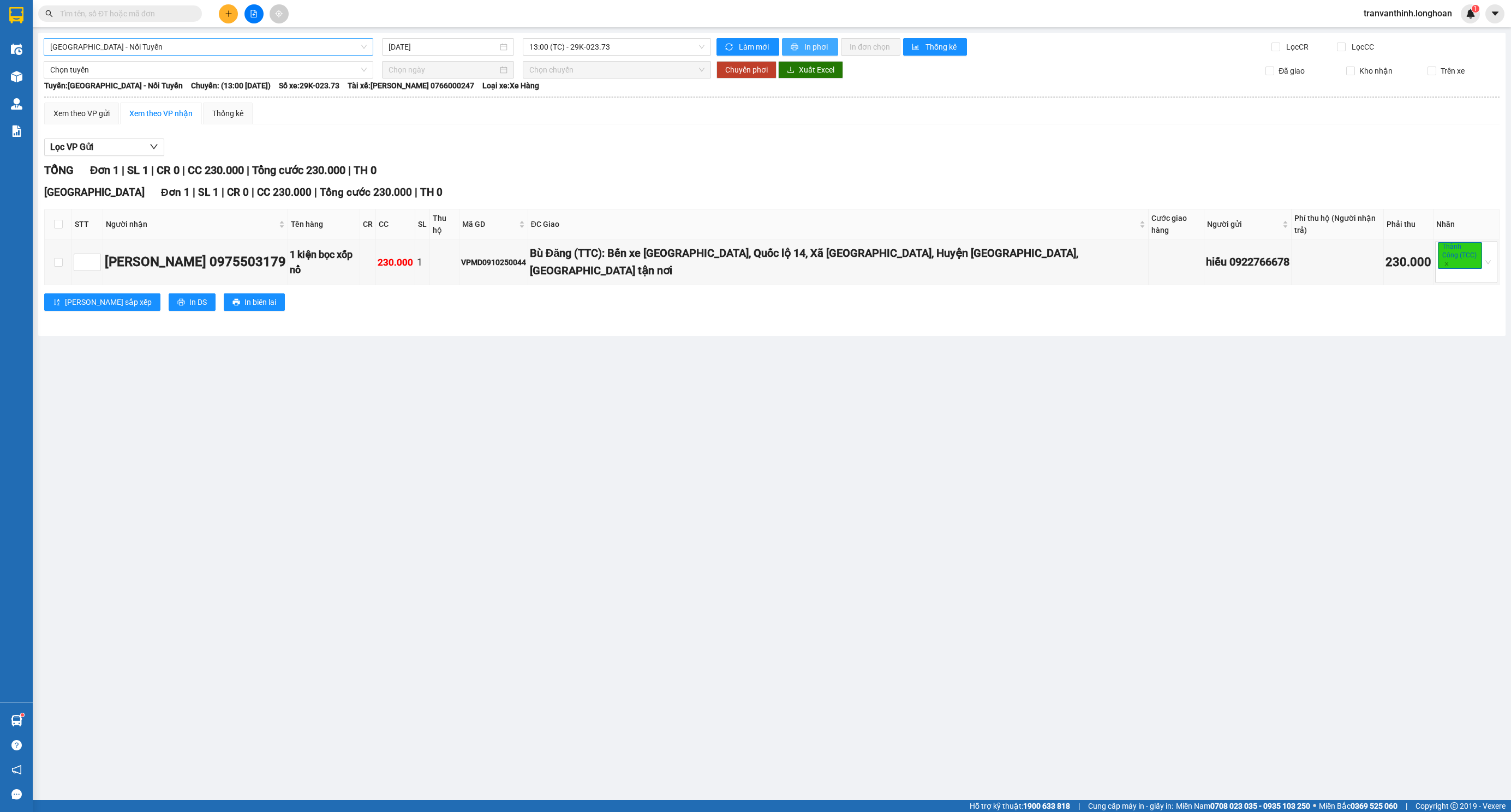
click at [803, 38] on button "In phơi" at bounding box center [809, 47] width 57 height 18
click at [639, 43] on span "13:00 (TC) - 29K-023.73" at bounding box center [616, 47] width 175 height 16
click at [580, 110] on div "21:00 (TC) - 29K-023.73" at bounding box center [572, 104] width 98 height 18
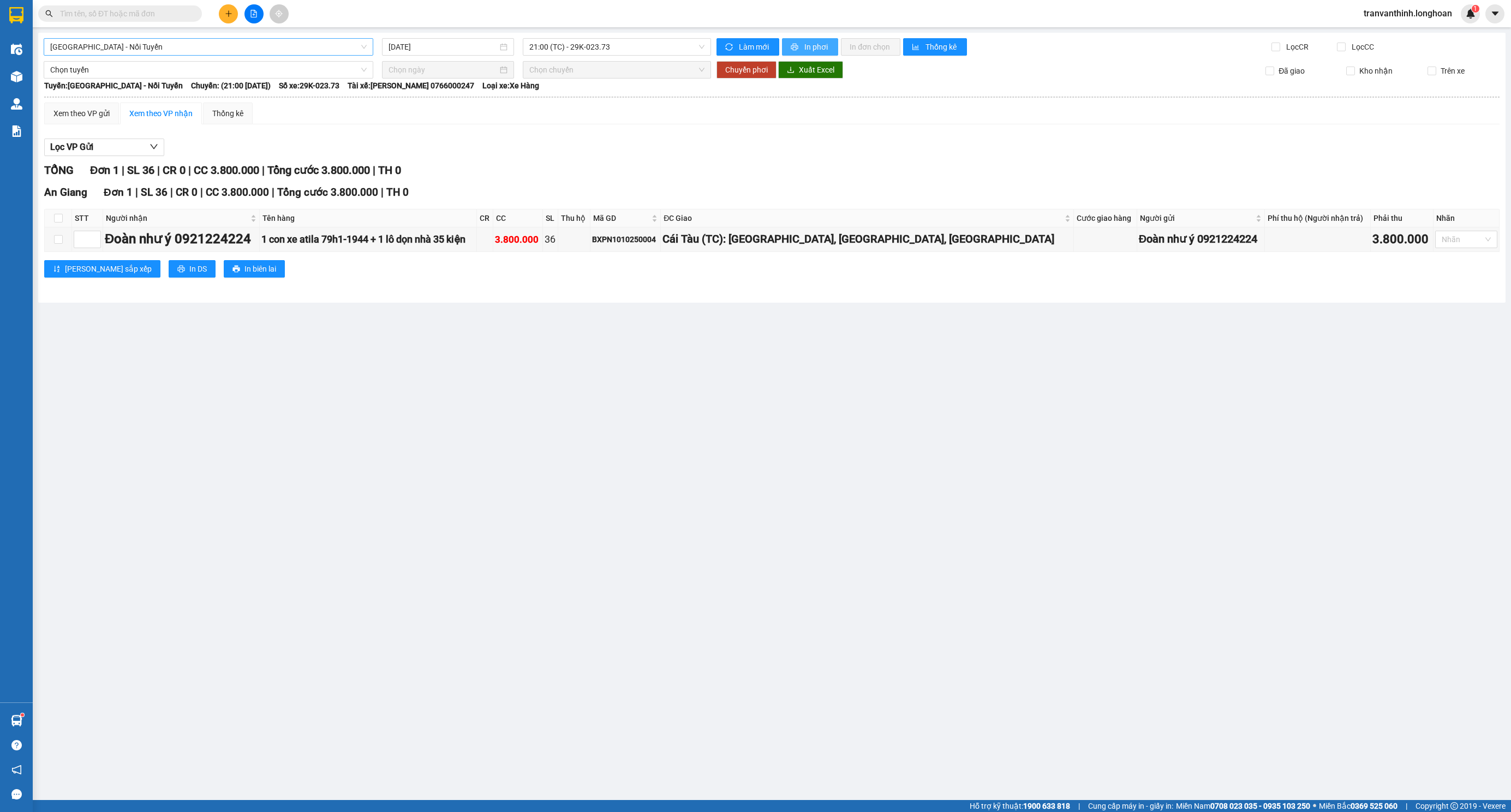
click at [829, 39] on button "In phơi" at bounding box center [809, 47] width 57 height 18
